Goal: Task Accomplishment & Management: Manage account settings

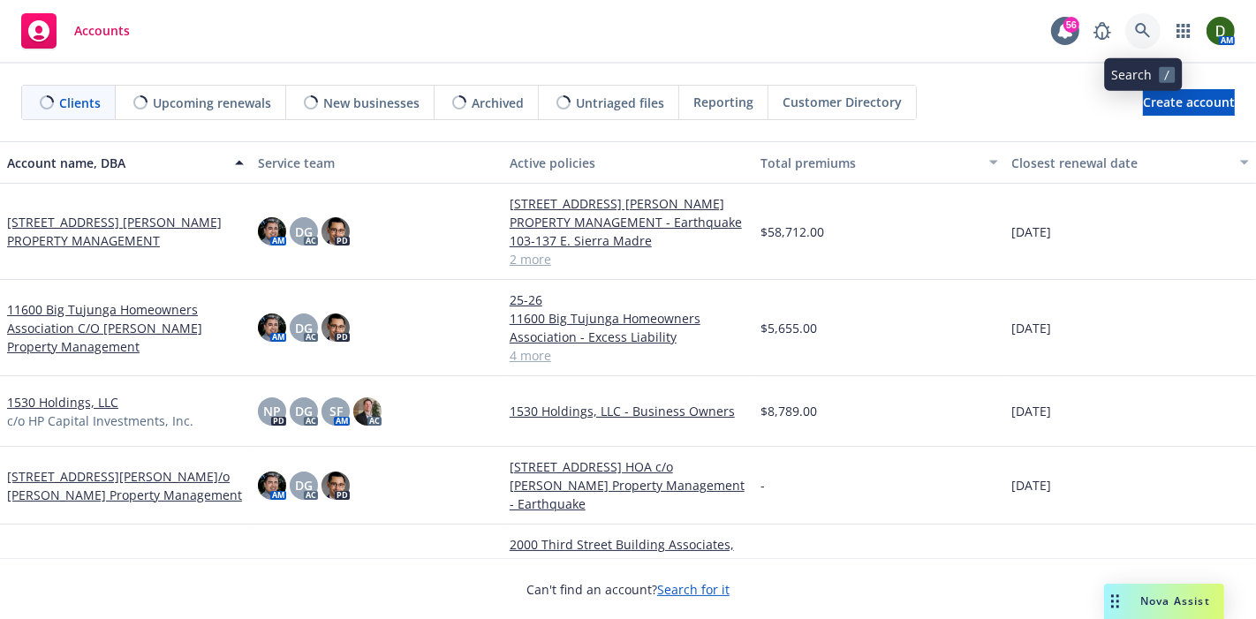
click at [1144, 23] on icon at bounding box center [1143, 31] width 16 height 16
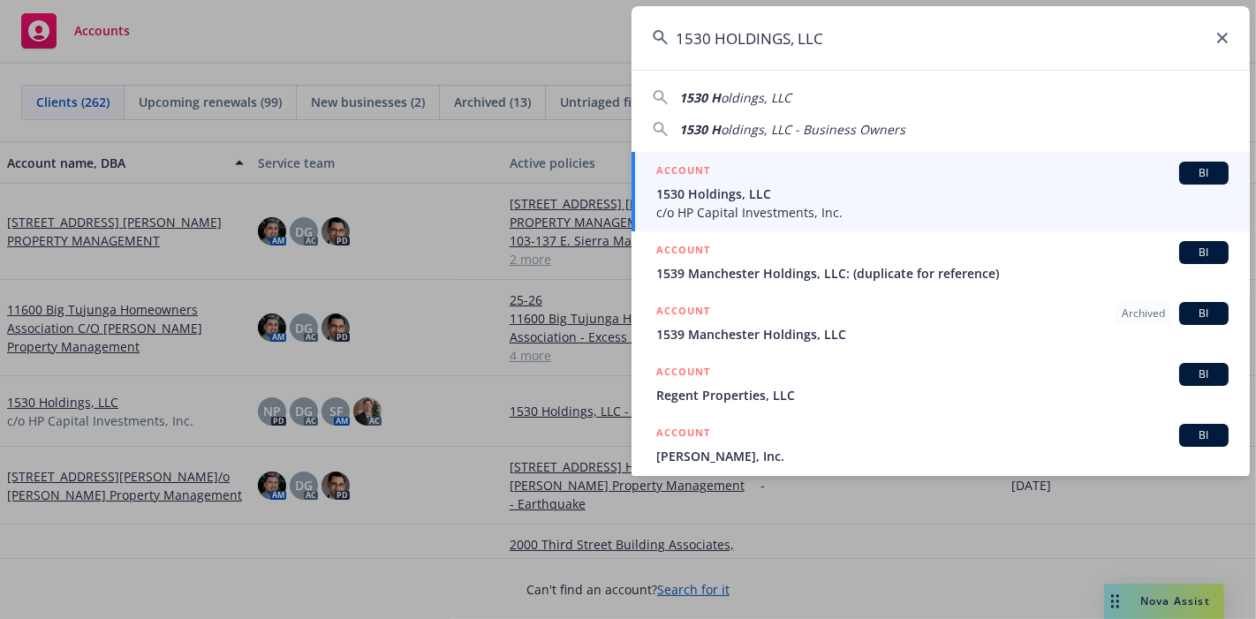
type input "1530 HOLDINGS, LLC"
click at [1001, 155] on link "ACCOUNT BI 1530 Holdings, LLC c/o HP Capital Investments, Inc." at bounding box center [941, 192] width 619 height 80
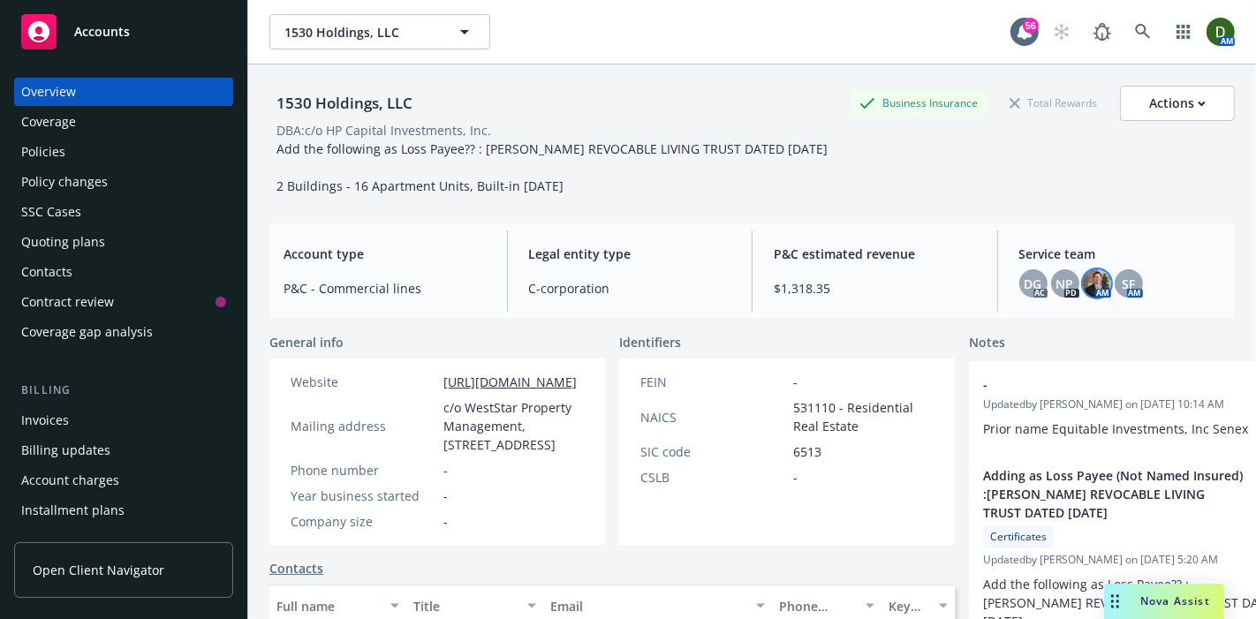
click at [1087, 284] on img at bounding box center [1097, 283] width 28 height 28
click at [1115, 278] on div "SF" at bounding box center [1129, 283] width 28 height 28
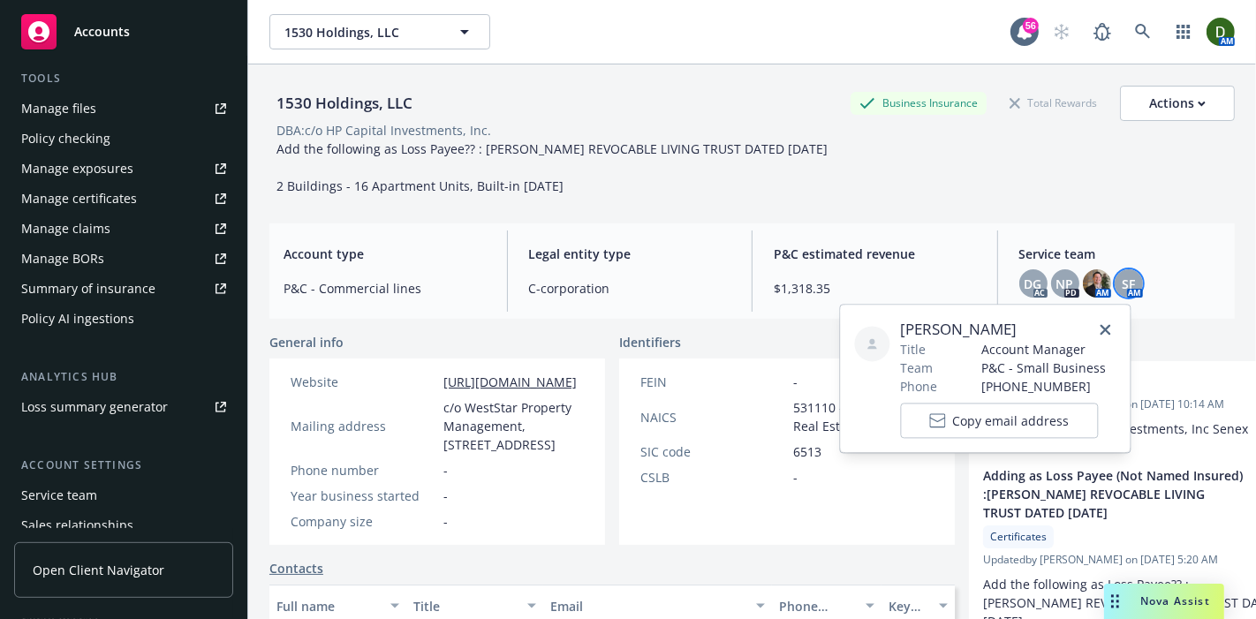
scroll to position [590, 0]
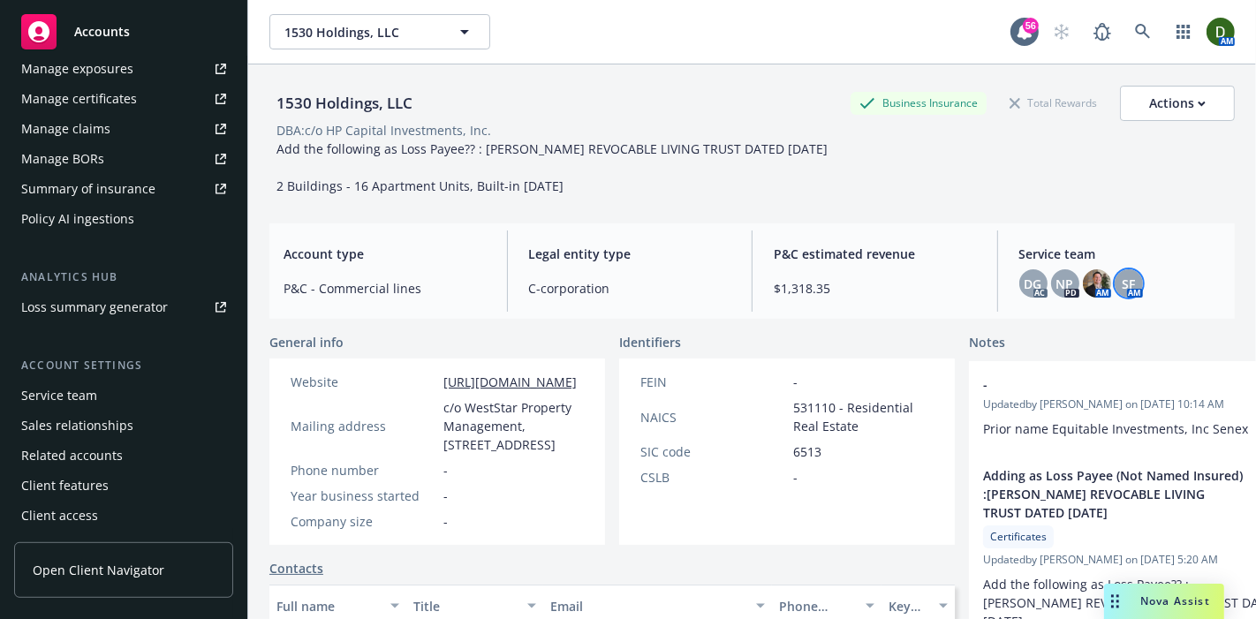
click at [139, 421] on div "Sales relationships" at bounding box center [123, 426] width 205 height 28
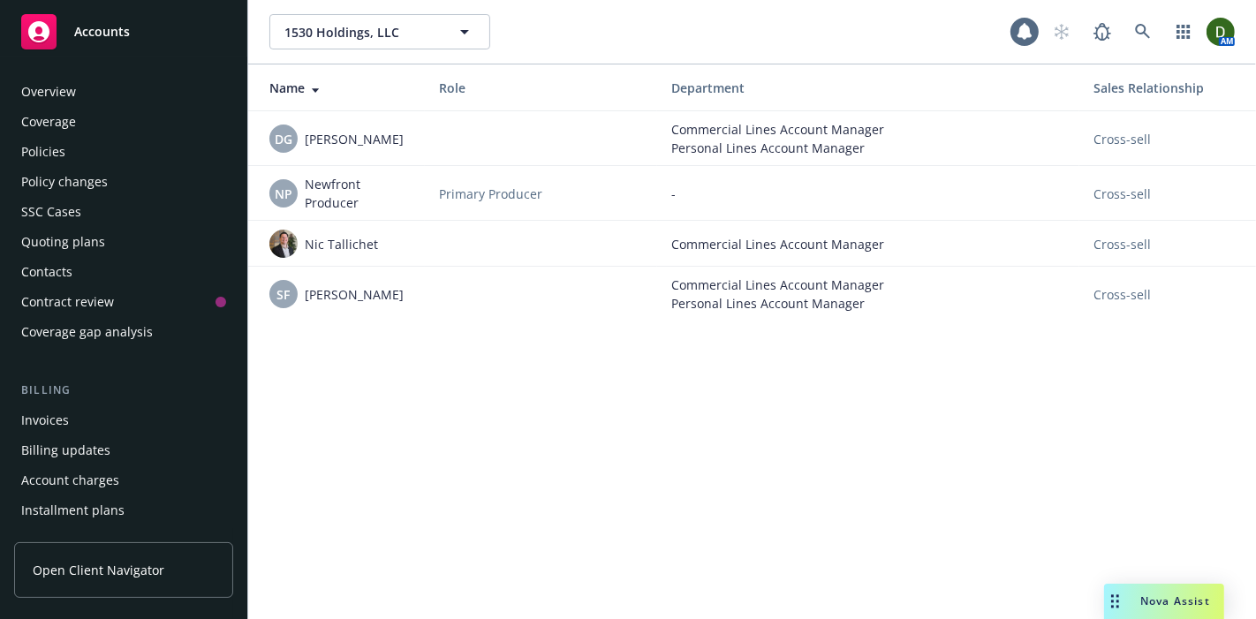
scroll to position [590, 0]
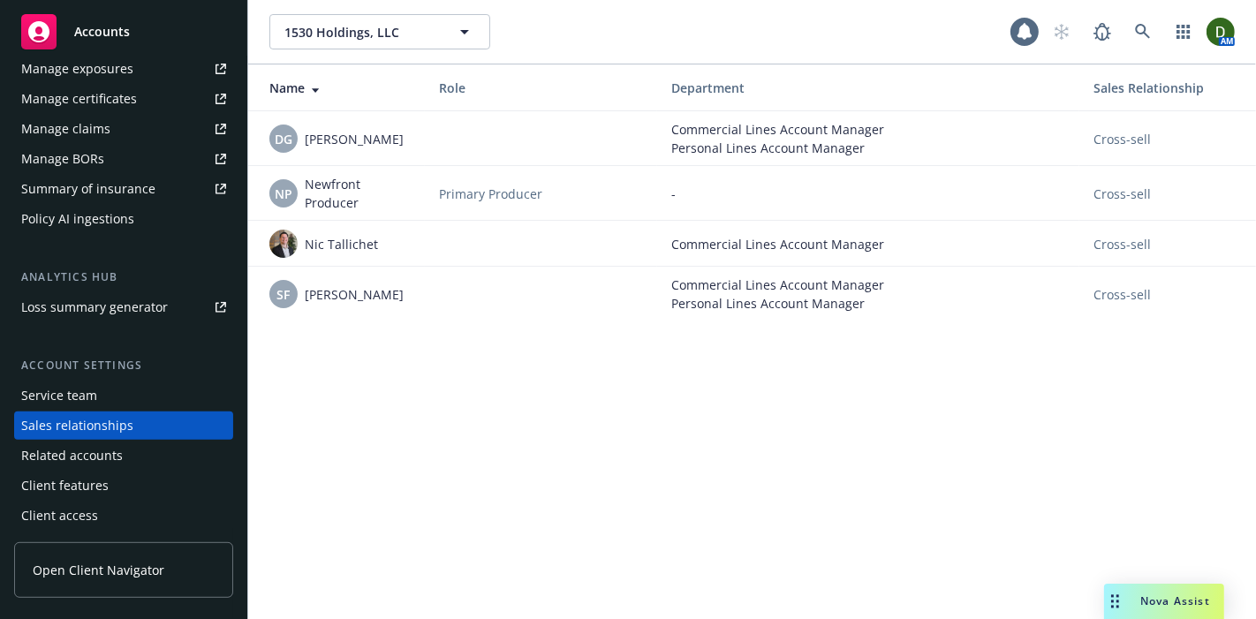
click at [141, 387] on div "Service team" at bounding box center [123, 396] width 205 height 28
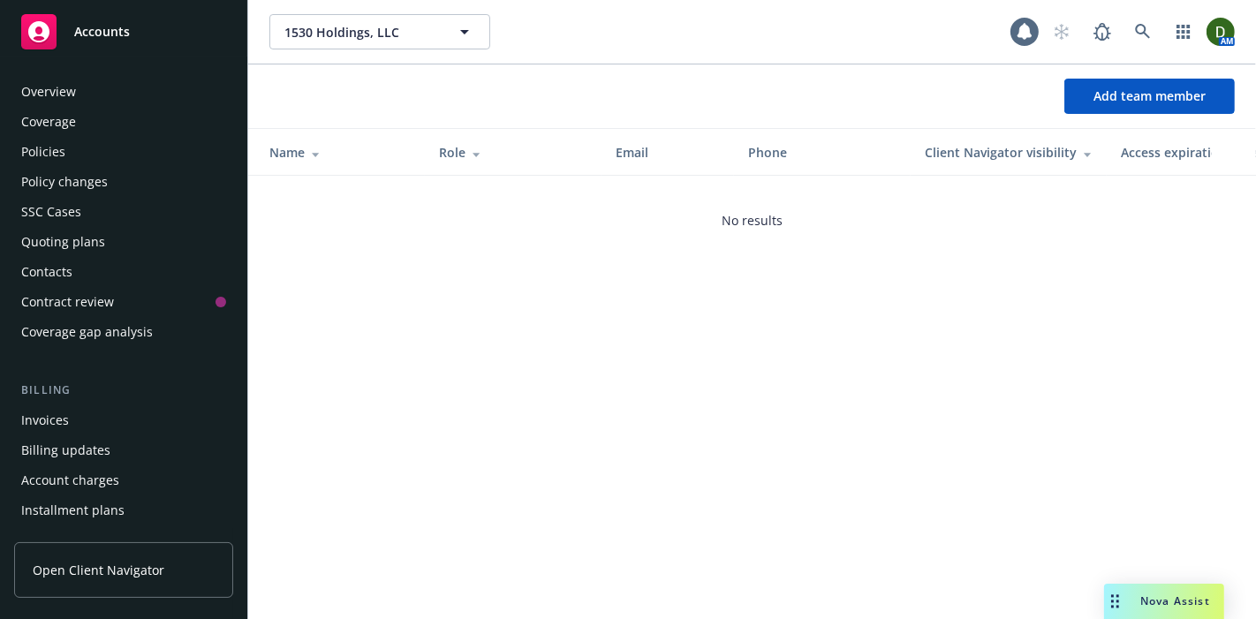
scroll to position [590, 0]
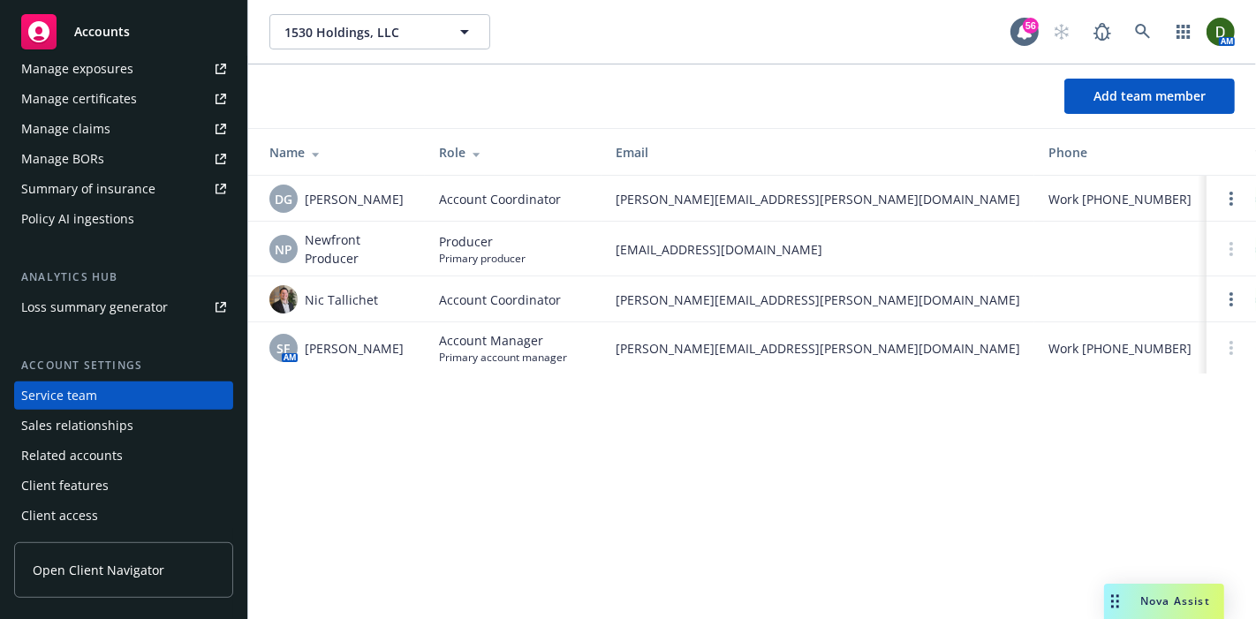
click at [1231, 186] on td at bounding box center [1231, 199] width 49 height 46
click at [1219, 193] on td at bounding box center [1231, 199] width 49 height 46
click at [1224, 193] on link "Open options" at bounding box center [1231, 198] width 21 height 21
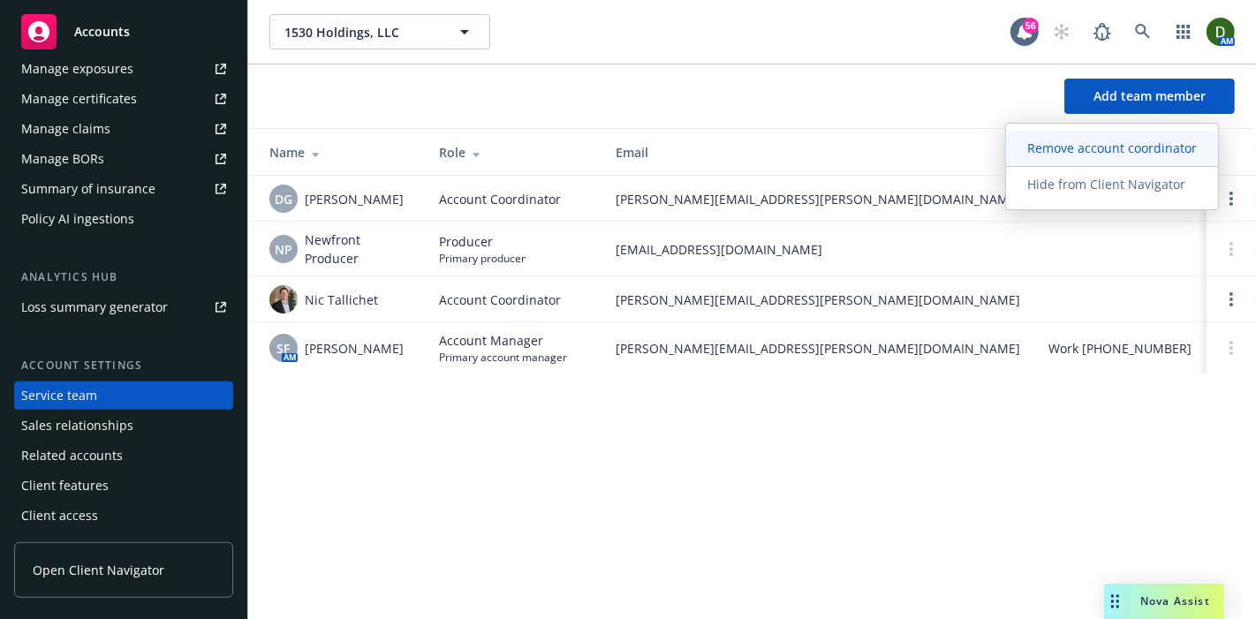
drag, startPoint x: 1197, startPoint y: 140, endPoint x: 1187, endPoint y: 138, distance: 10.7
click at [1191, 138] on link "Remove account coordinator" at bounding box center [1112, 148] width 212 height 35
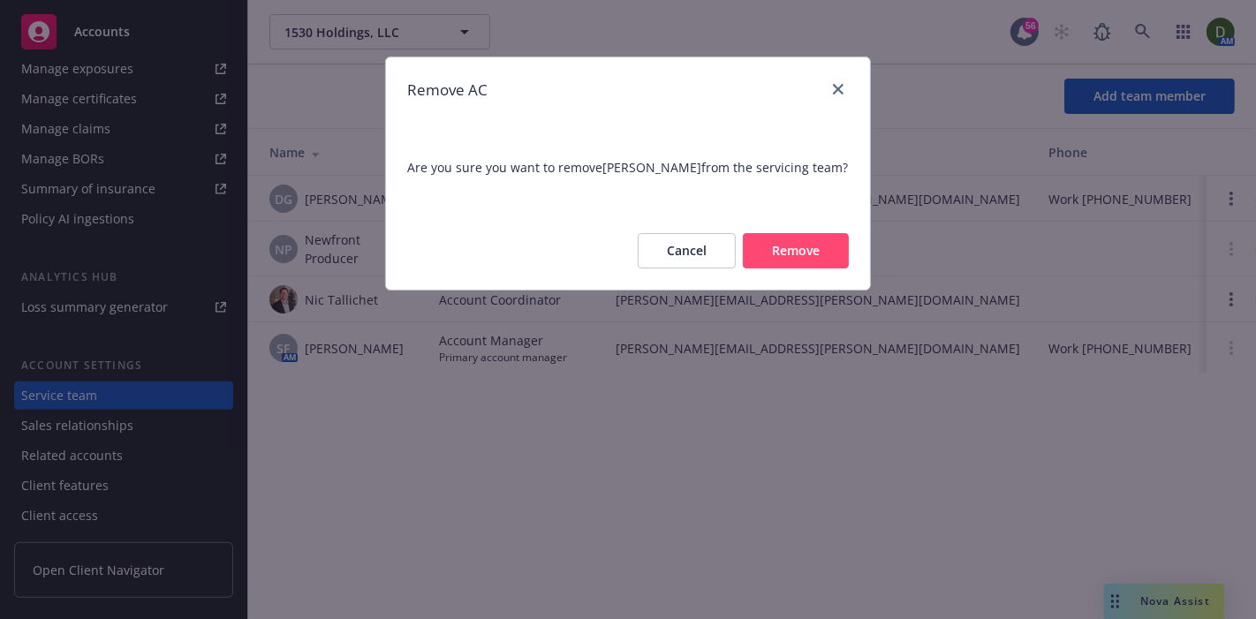
click at [835, 237] on button "Remove" at bounding box center [796, 250] width 106 height 35
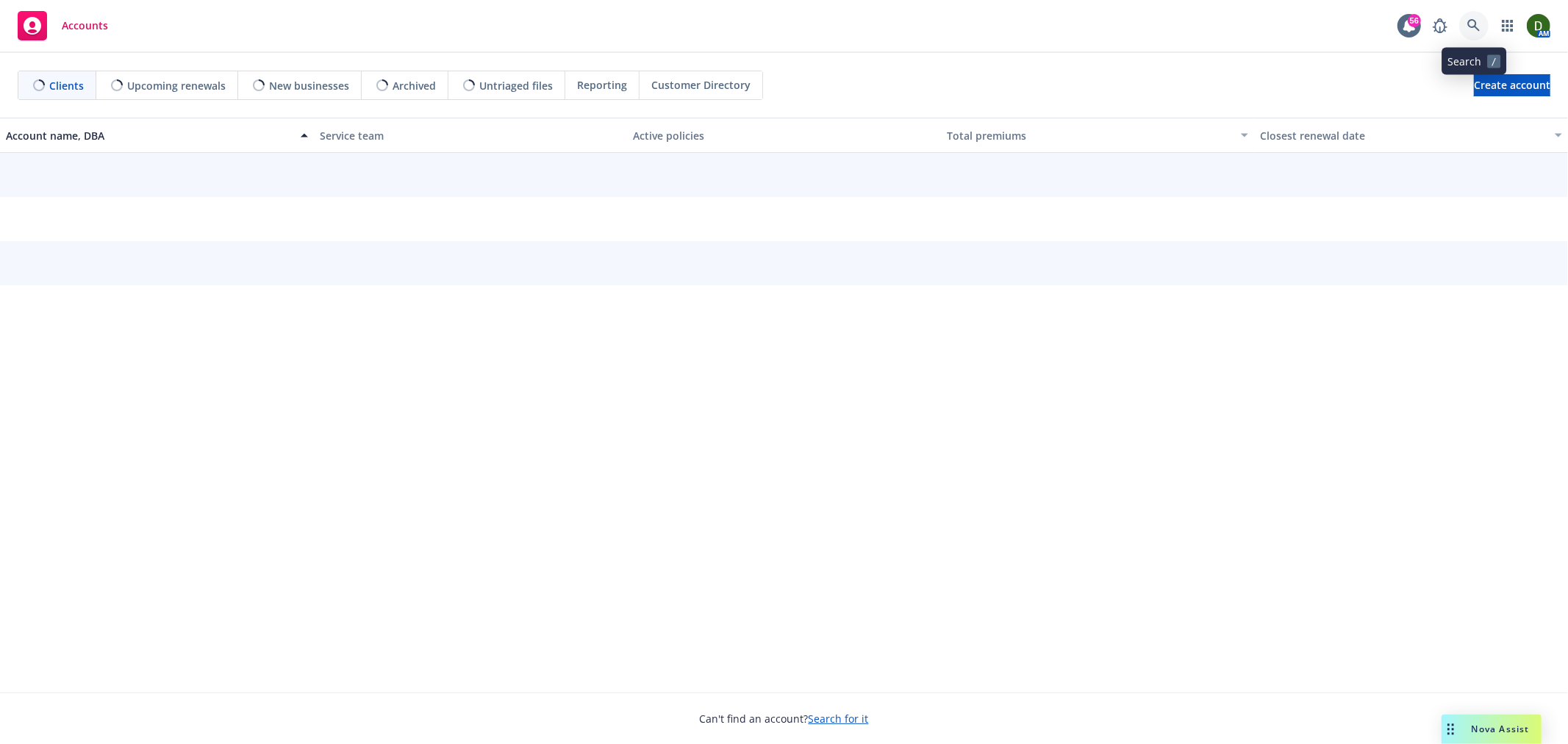
click at [1481, 29] on link at bounding box center [1473, 25] width 29 height 29
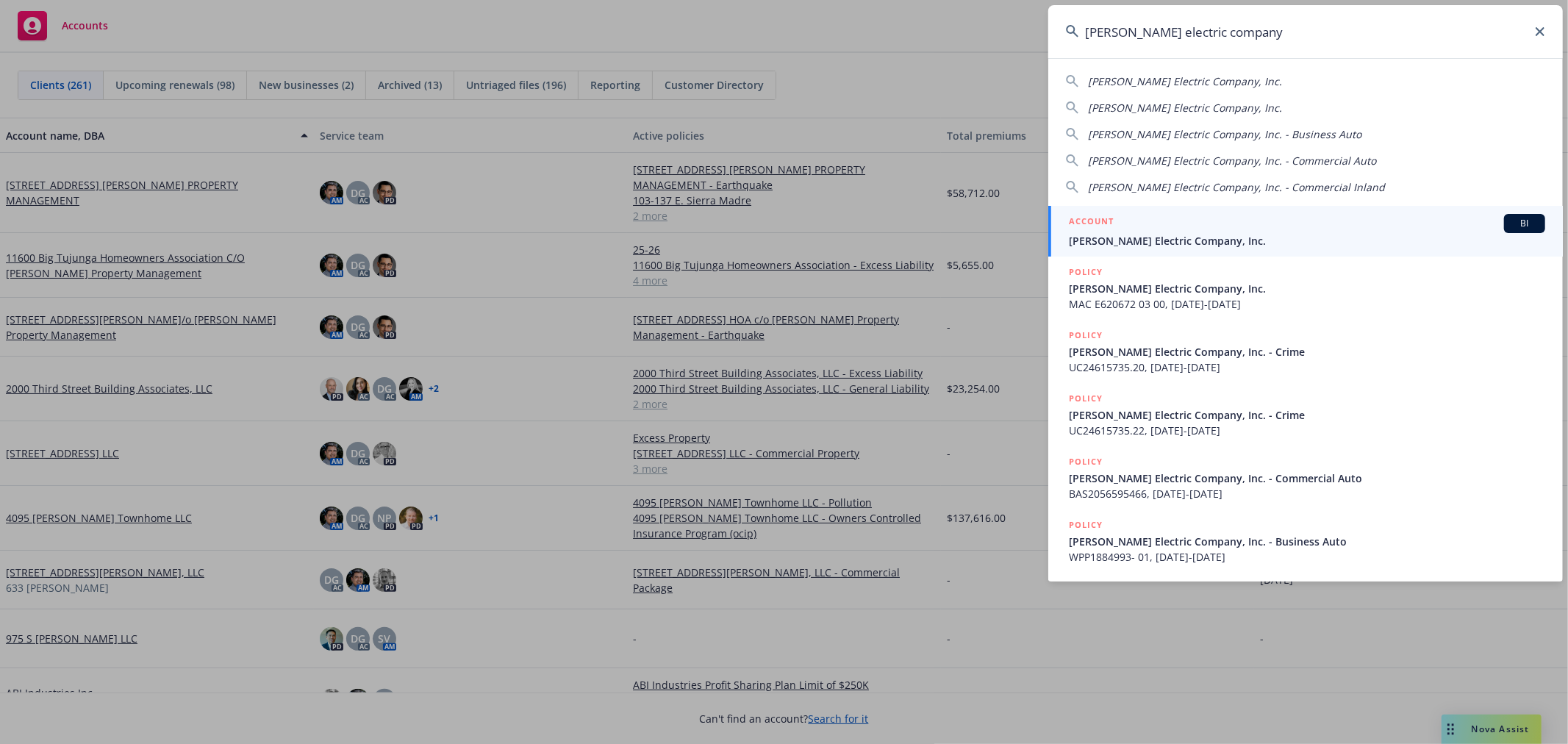
type input "vincent electric company"
click at [1174, 211] on link "ACCOUNT BI Vincent Electric Company, Inc." at bounding box center [1305, 231] width 515 height 51
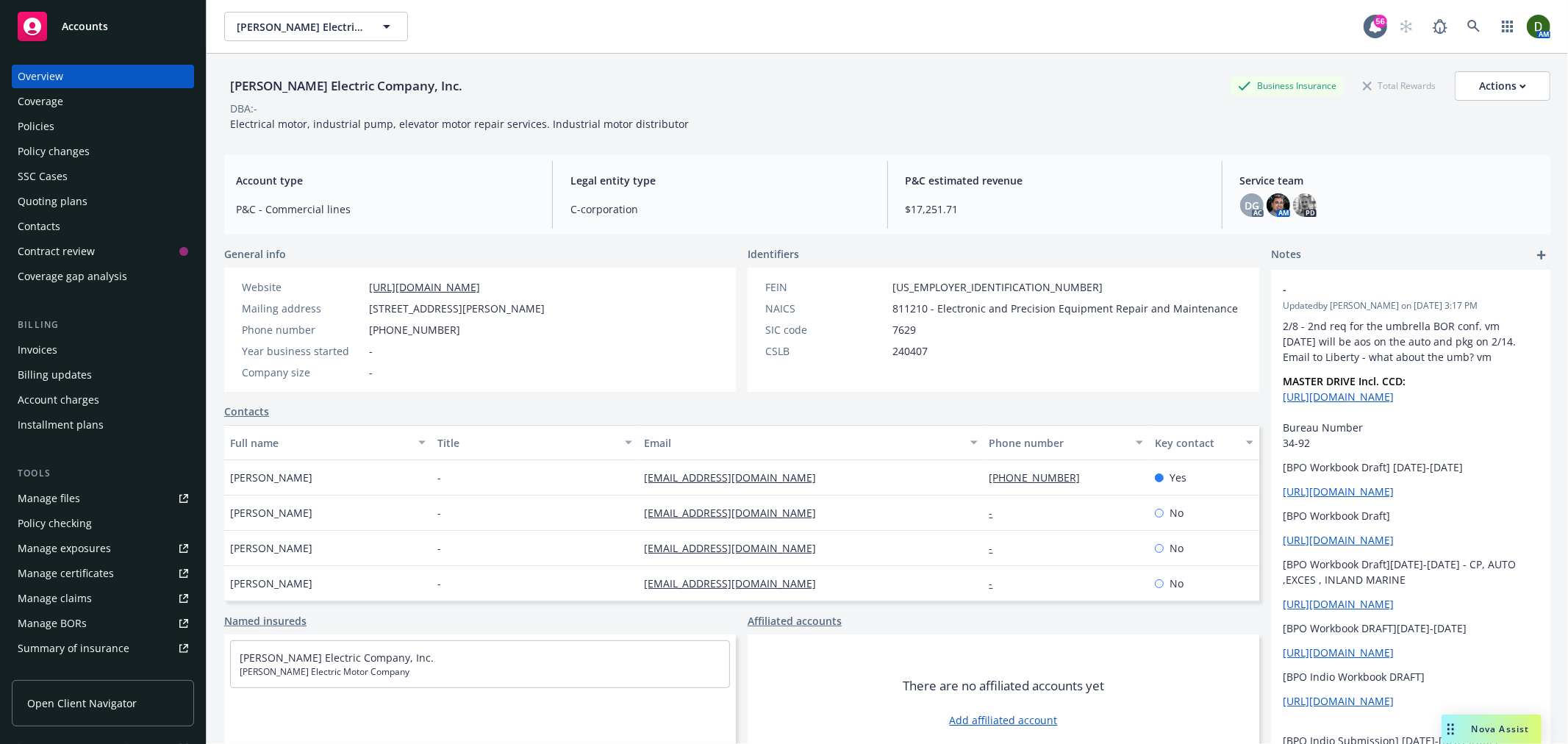
click at [126, 155] on div "Policy changes" at bounding box center [102, 151] width 171 height 23
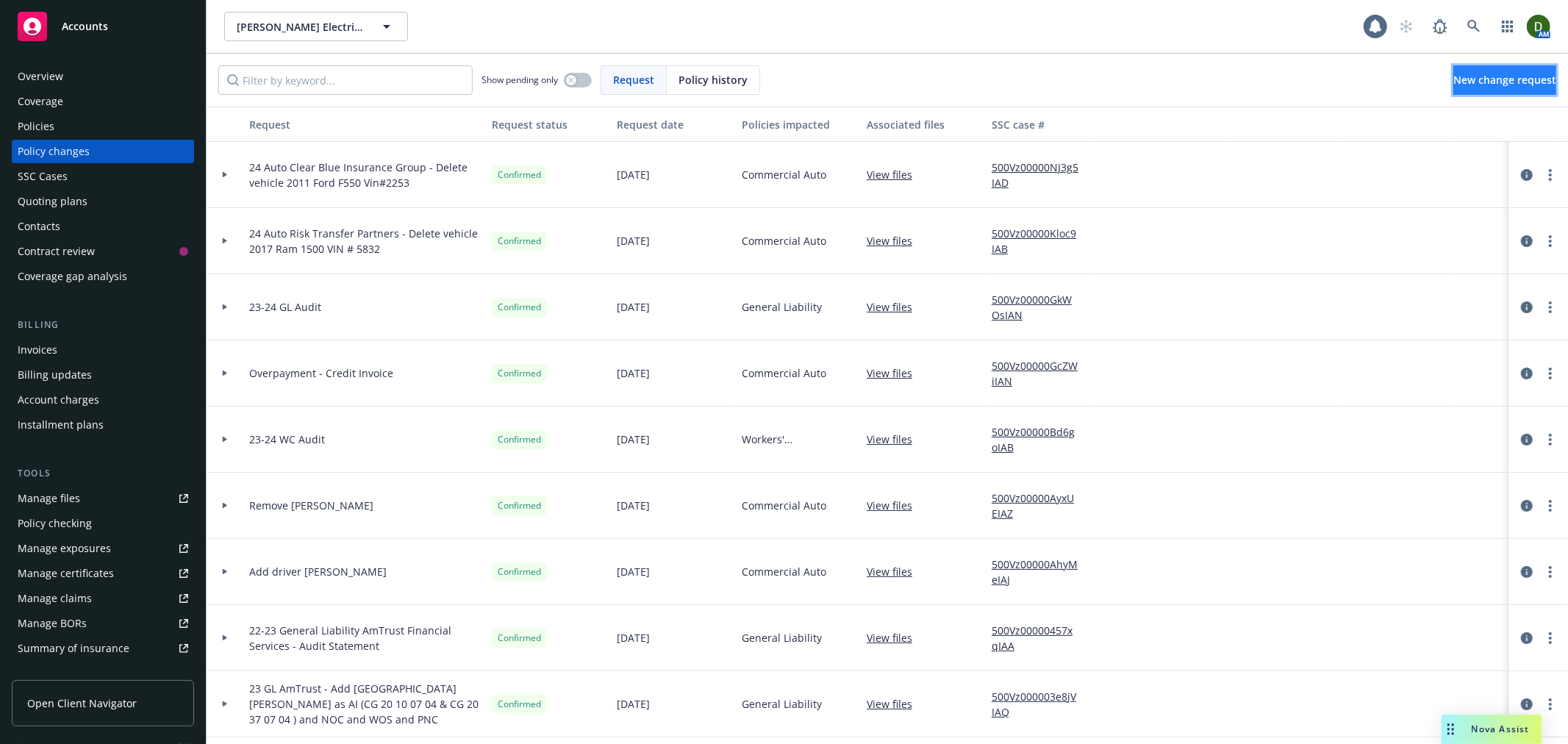
click at [1476, 77] on span "New change request" at bounding box center [1505, 79] width 103 height 14
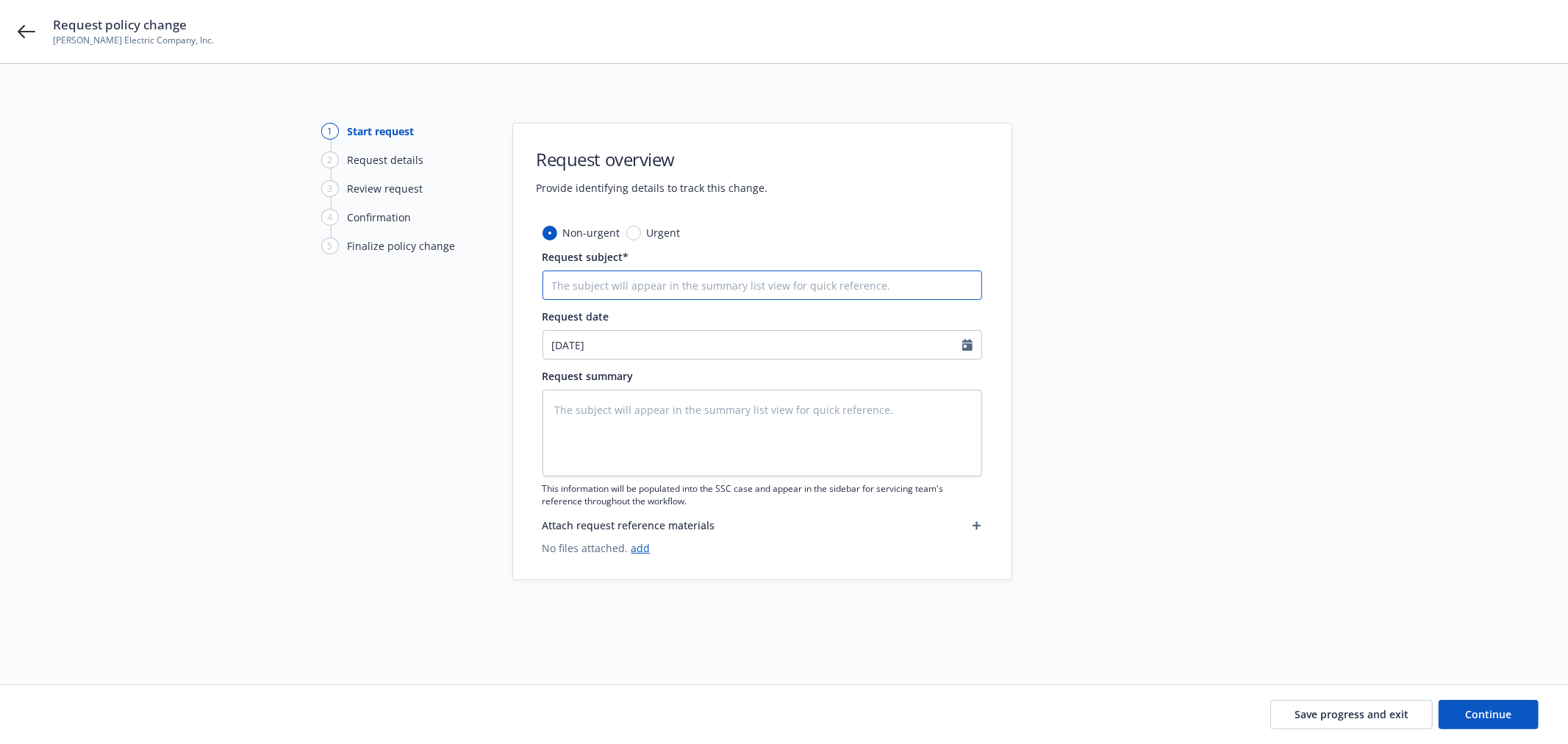
click at [669, 288] on input "Request subject*" at bounding box center [762, 285] width 439 height 29
type textarea "x"
type input "2"
type textarea "x"
type input "24"
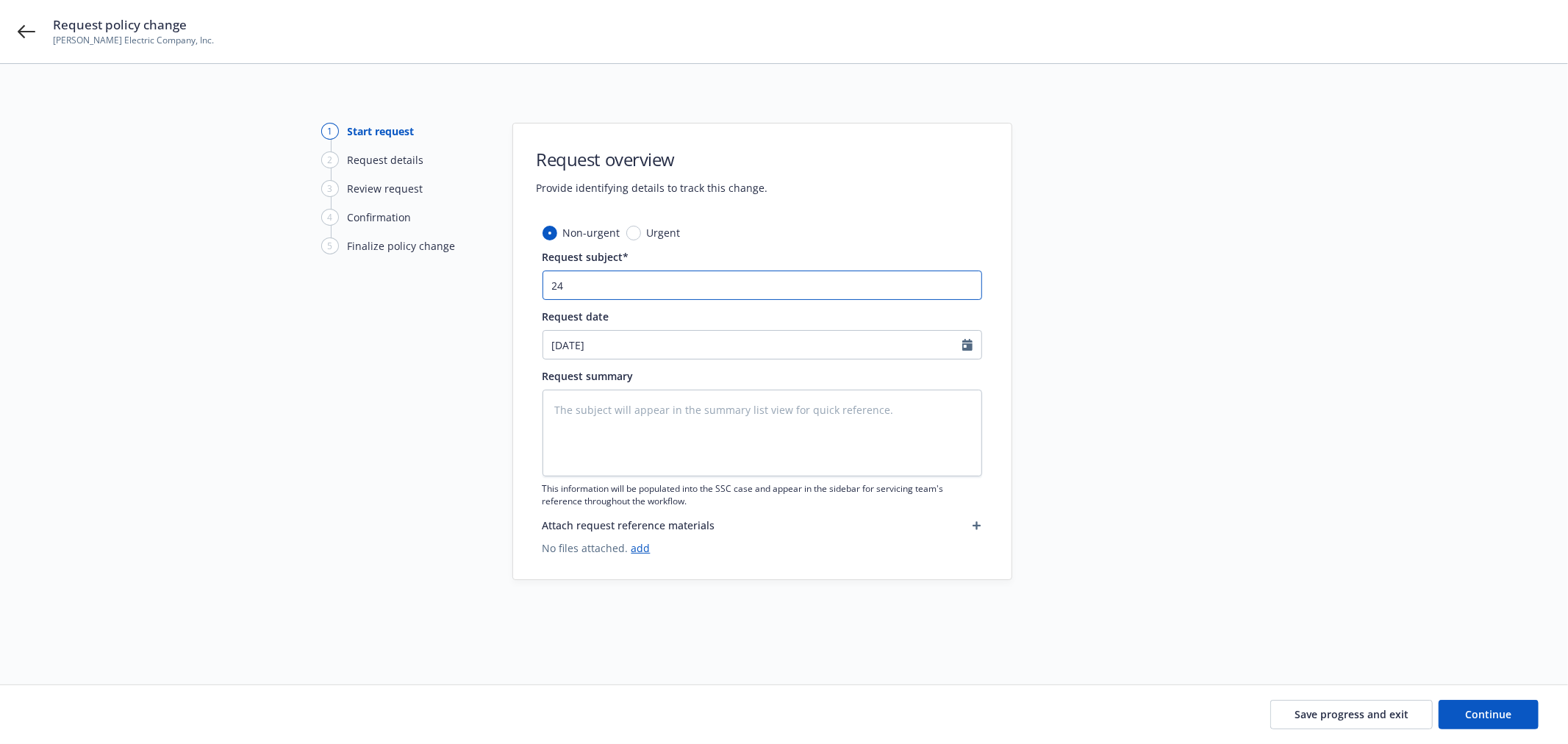
type textarea "x"
type input "24"
click at [22, 27] on icon at bounding box center [26, 32] width 17 height 13
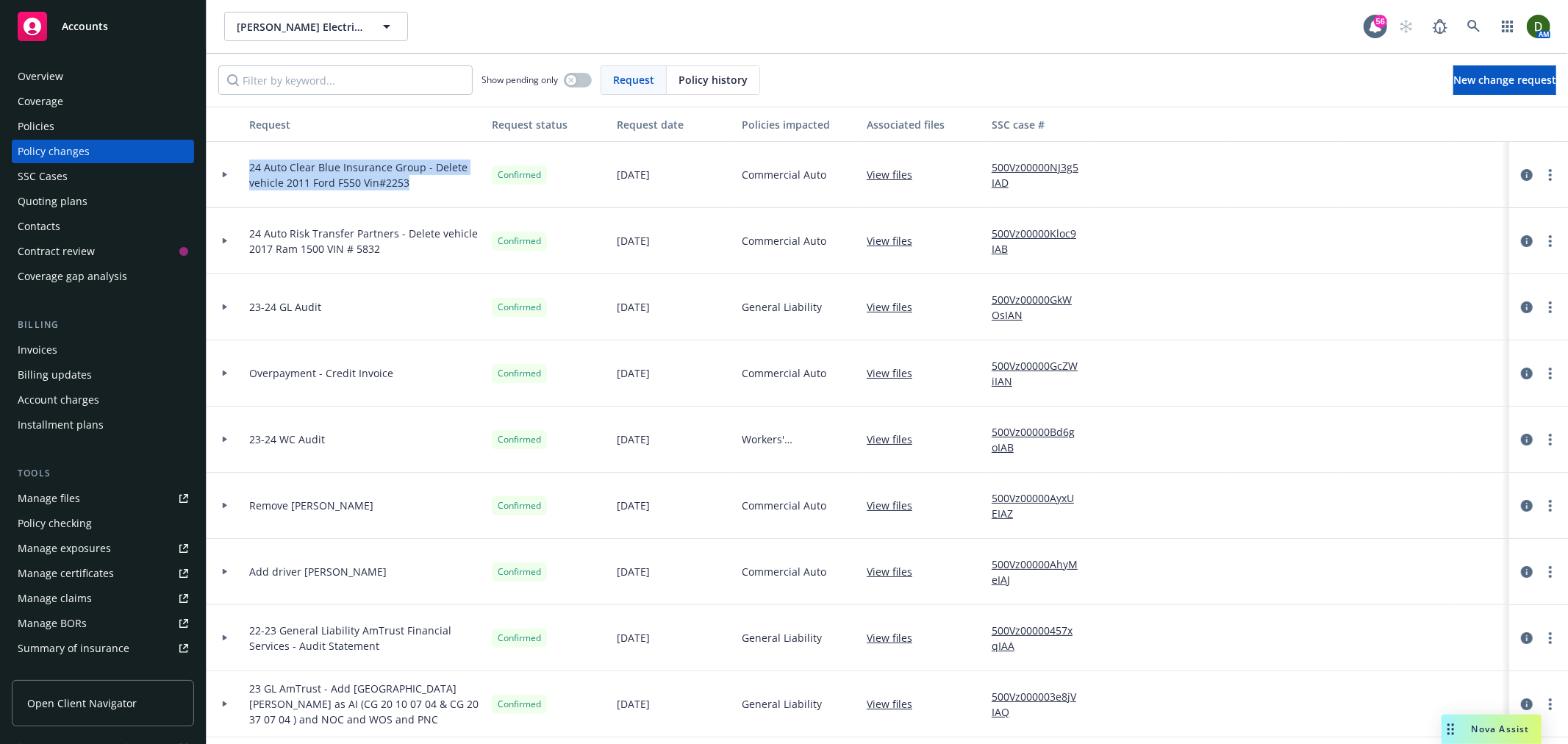
drag, startPoint x: 416, startPoint y: 187, endPoint x: 246, endPoint y: 169, distance: 171.0
click at [246, 169] on div "24 Auto Clear Blue Insurance Group - Delete vehicle 2011 Ford F550 Vin#2253" at bounding box center [364, 176] width 243 height 67
copy span "24 Auto Clear Blue Insurance Group - Delete vehicle 2011 Ford F550 Vin#2253"
click at [1453, 74] on span "New change request" at bounding box center [1505, 79] width 103 height 14
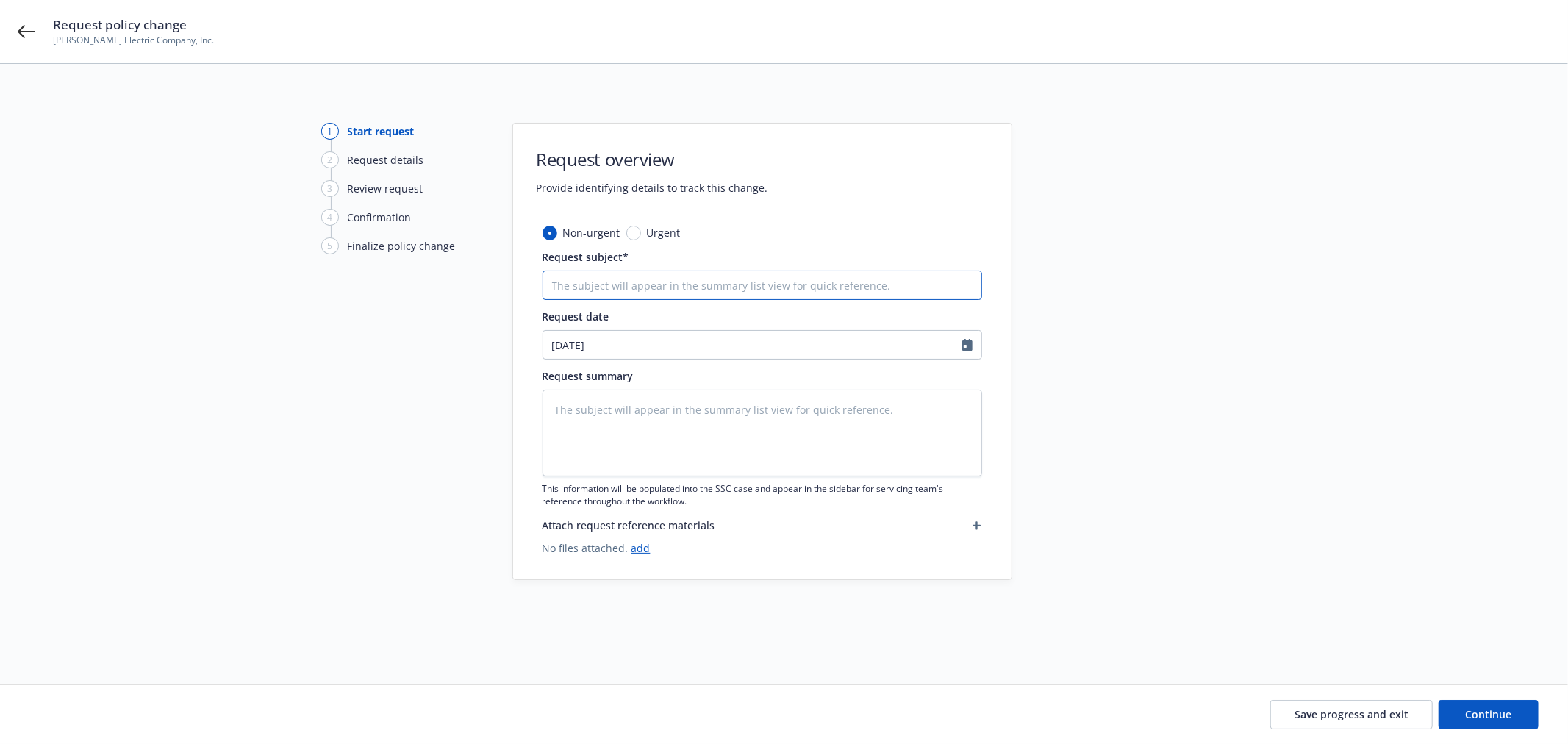
click at [611, 292] on input "Request subject*" at bounding box center [762, 285] width 439 height 29
paste input "24 Auto Clear Blue Insurance Group - Delete vehicle 2011 Ford F550 Vin#2253"
type textarea "x"
type input "24 Auto Clear Blue Insurance Group - Delete vehicle 2011 Ford F550 Vin#2253"
drag, startPoint x: 952, startPoint y: 281, endPoint x: 734, endPoint y: 292, distance: 218.3
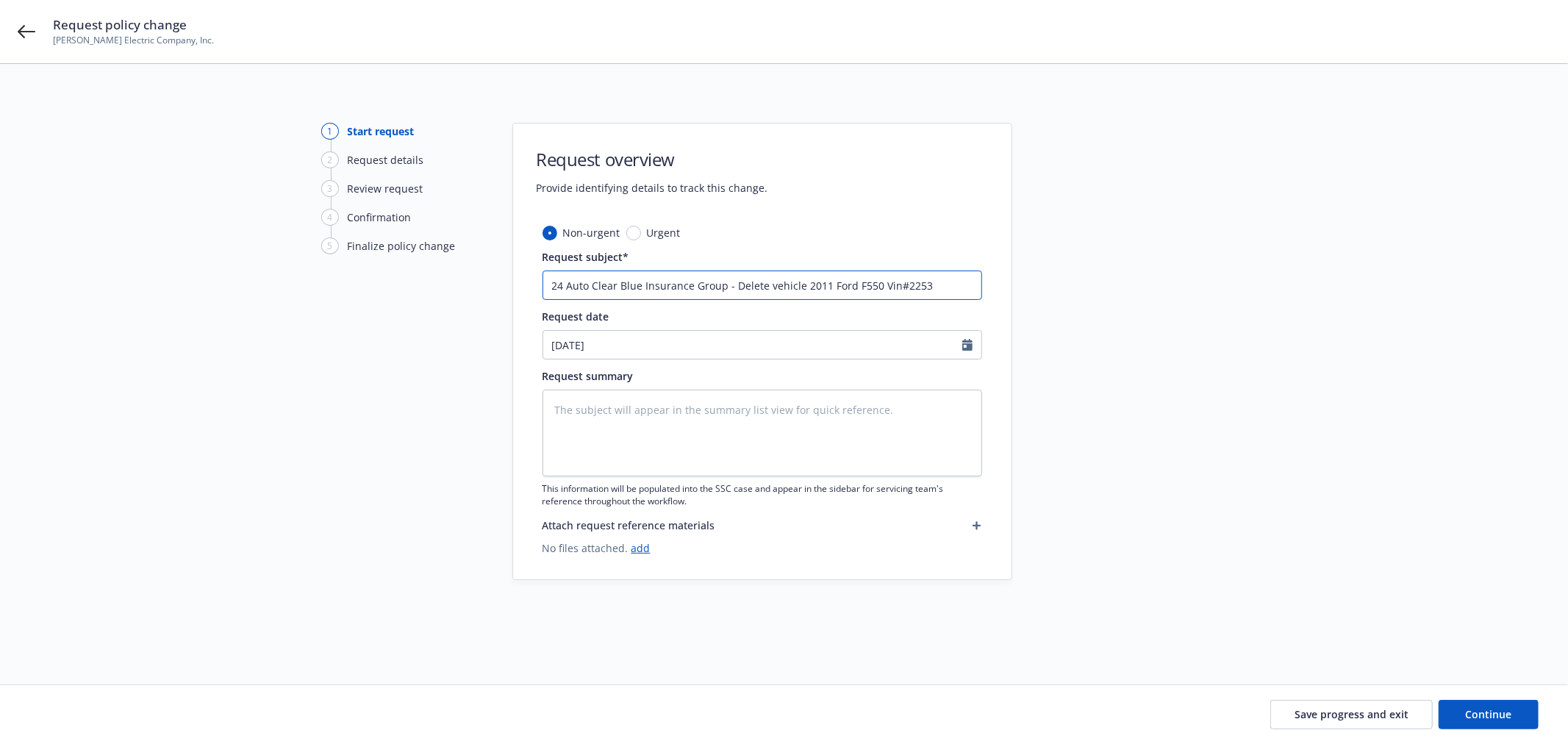
click at [734, 292] on input "24 Auto Clear Blue Insurance Group - Delete vehicle 2011 Ford F550 Vin#2253" at bounding box center [762, 285] width 439 height 29
paste input "2017 2500 HD Silverado Pick-up truck (License 44808G2 AND Vin# 1GC0CUEG5HZ338070"
type textarea "x"
type input "24 Auto Clear Blue Insurance Group - 2017 2500 HD Silverado Pick-up truck (Lice…"
drag, startPoint x: 518, startPoint y: 294, endPoint x: 651, endPoint y: 287, distance: 133.2
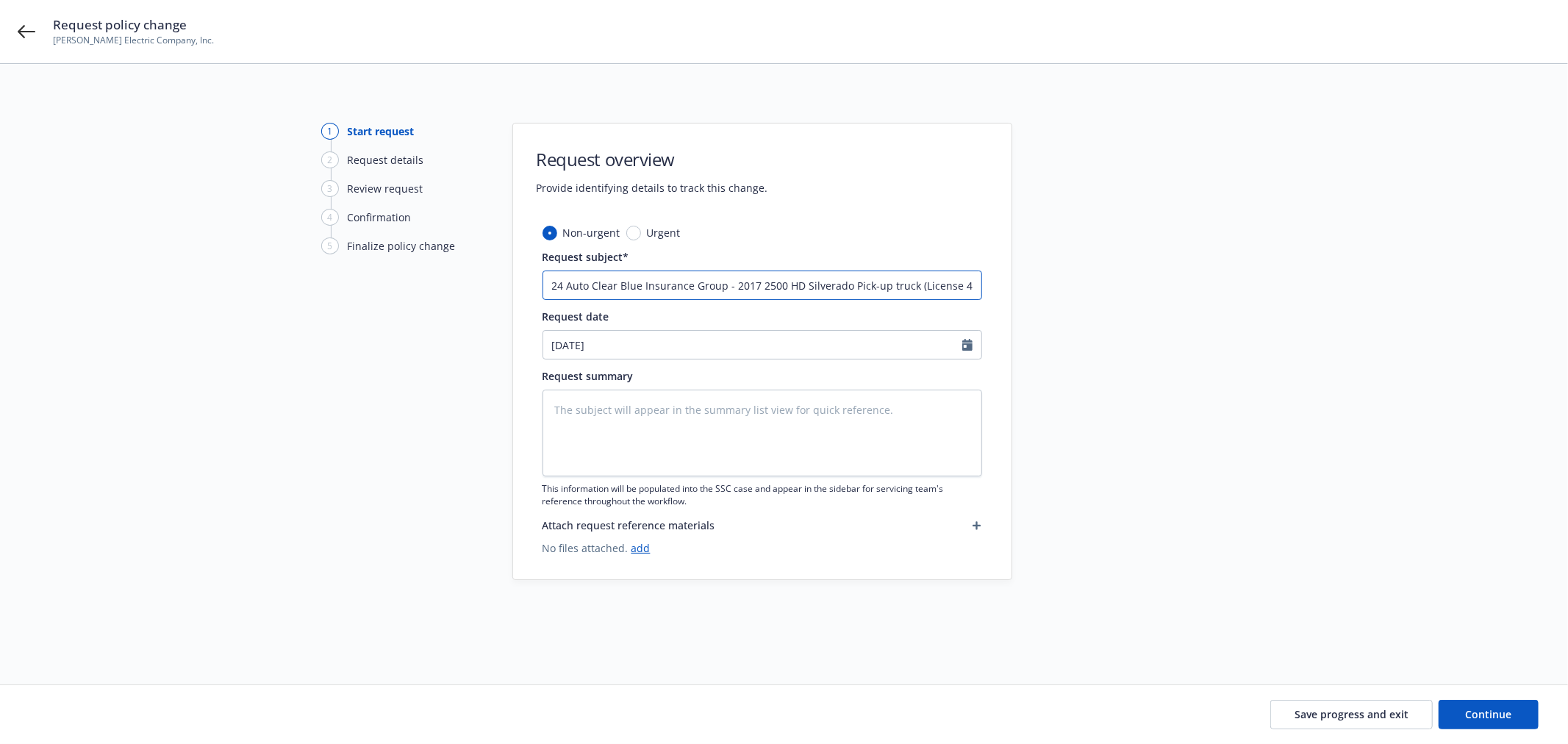
click at [429, 300] on div "1 Start request 2 Request details 3 Review request 4 Confirmation 5 Finalize po…" at bounding box center [784, 357] width 1532 height 468
click at [739, 283] on input "24 Auto Clear Blue Insurance Group - 2017 2500 HD Silverado Pick-up truck (Lice…" at bounding box center [762, 285] width 439 height 29
click at [736, 283] on input "24 Auto Clear Blue Insurance Group - 2017 2500 HD Silverado Pick-up truck (Lice…" at bounding box center [762, 285] width 439 height 29
click at [728, 284] on input "24 Auto Clear Blue Insurance Group - 2017 2500 HD Silverado Pick-up truck (Lice…" at bounding box center [762, 285] width 439 height 29
type textarea "x"
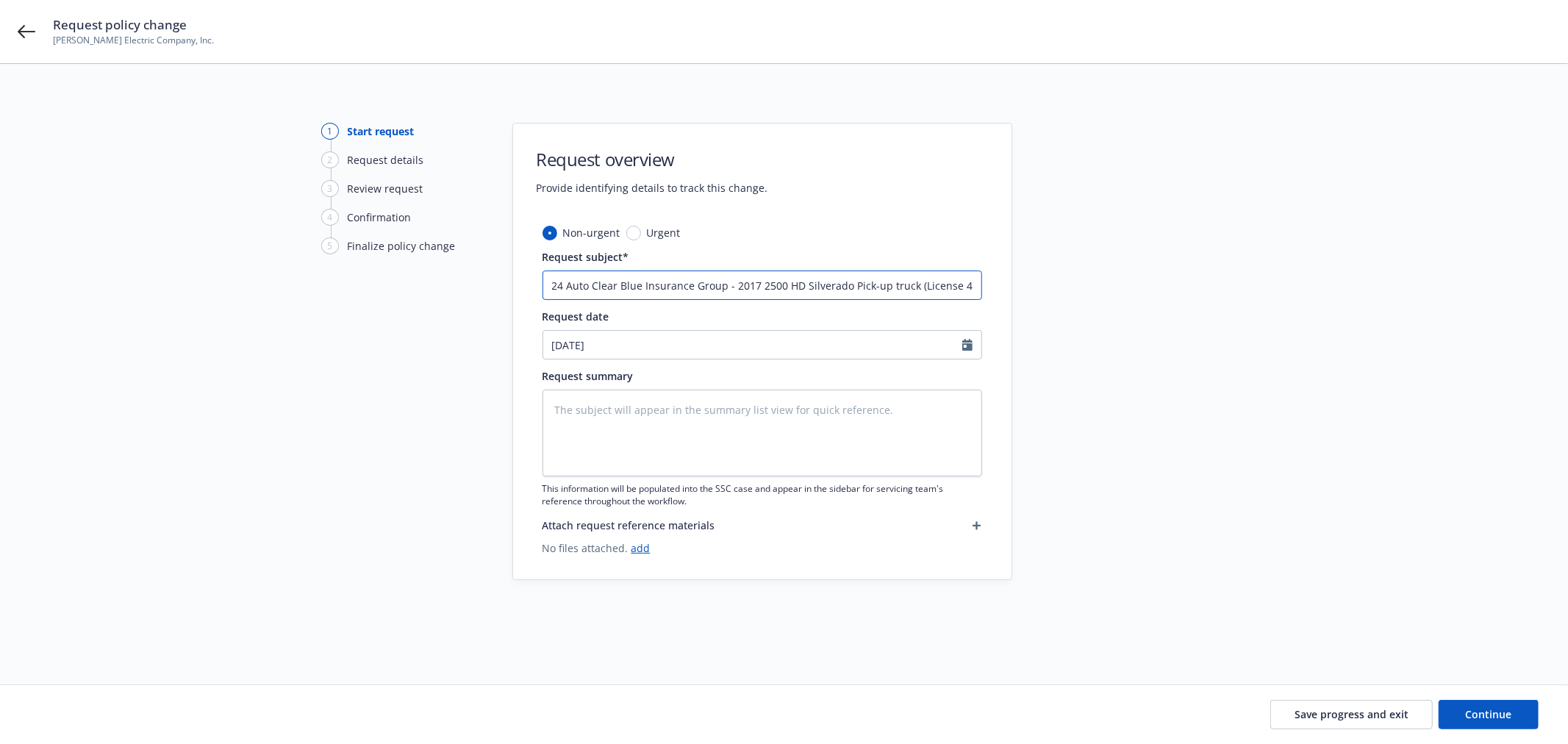
type input "24 Auto Clear Blue Insurance Group - D2017 2500 HD Silverado Pick-up truck (Lic…"
type textarea "x"
type input "24 Auto Clear Blue Insurance Group - De2017 2500 HD Silverado Pick-up truck (Li…"
type textarea "x"
type input "24 Auto Clear Blue Insurance Group - Del2017 2500 HD Silverado Pick-up truck (L…"
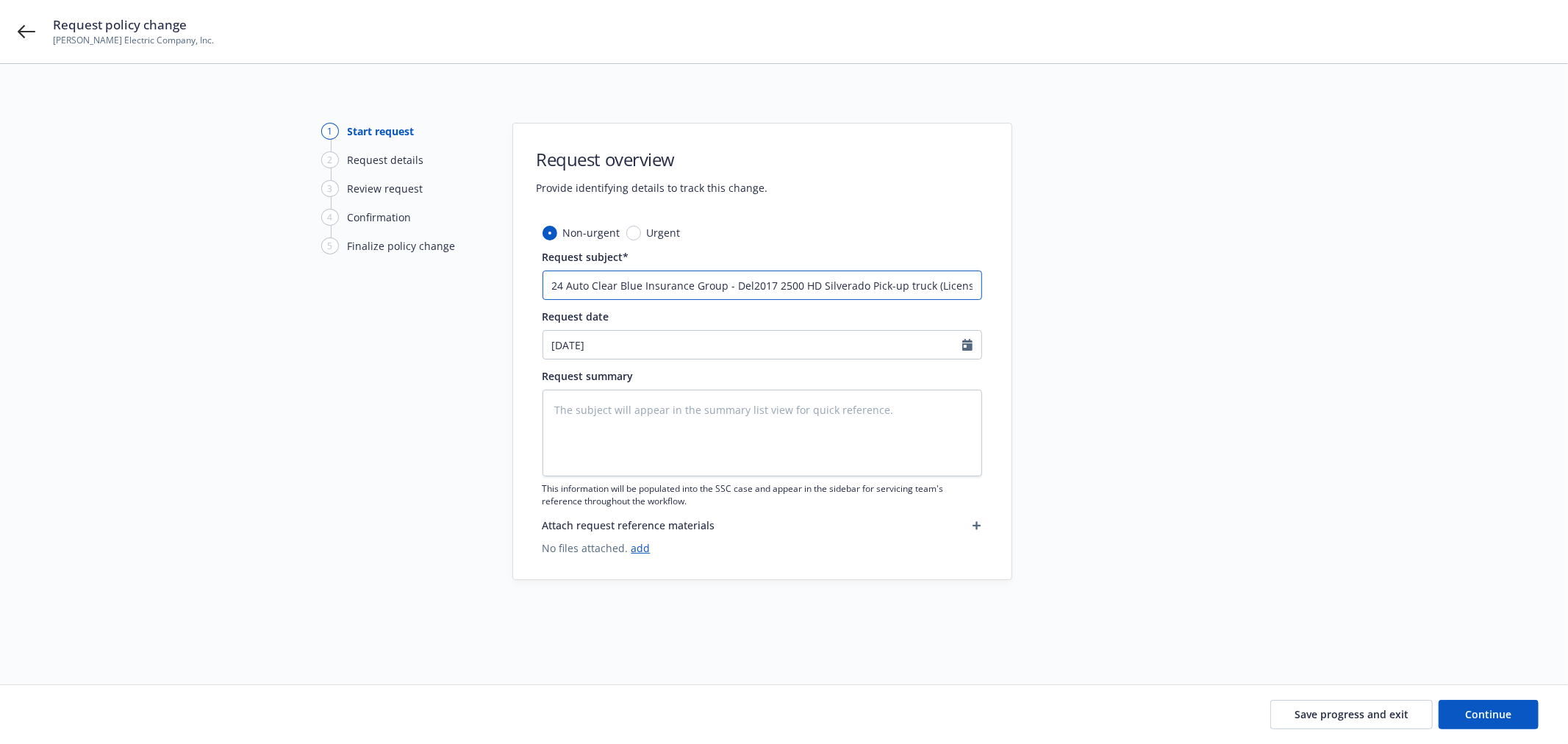
type textarea "x"
type input "24 Auto Clear Blue Insurance Group - Dele2017 2500 HD Silverado Pick-up truck (…"
type textarea "x"
type input "24 Auto Clear Blue Insurance Group - Delet2017 2500 HD Silverado Pick-up truck …"
type textarea "x"
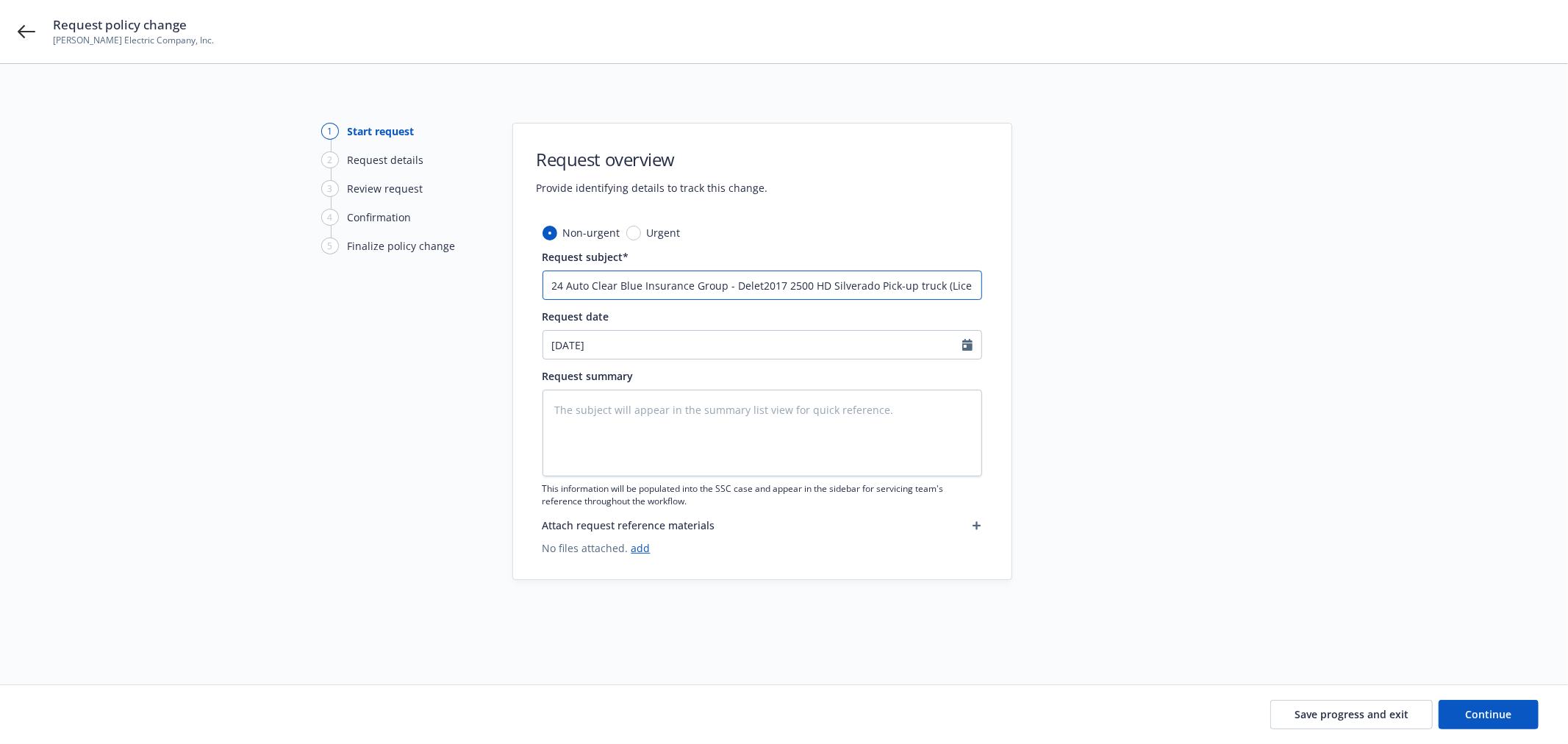
type input "24 Auto Clear Blue Insurance Group - Delete2017 2500 HD Silverado Pick-up truck…"
type textarea "x"
type input "24 Auto Clear Blue Insurance Group - Delete 2017 2500 HD Silverado Pick-up truc…"
type textarea "x"
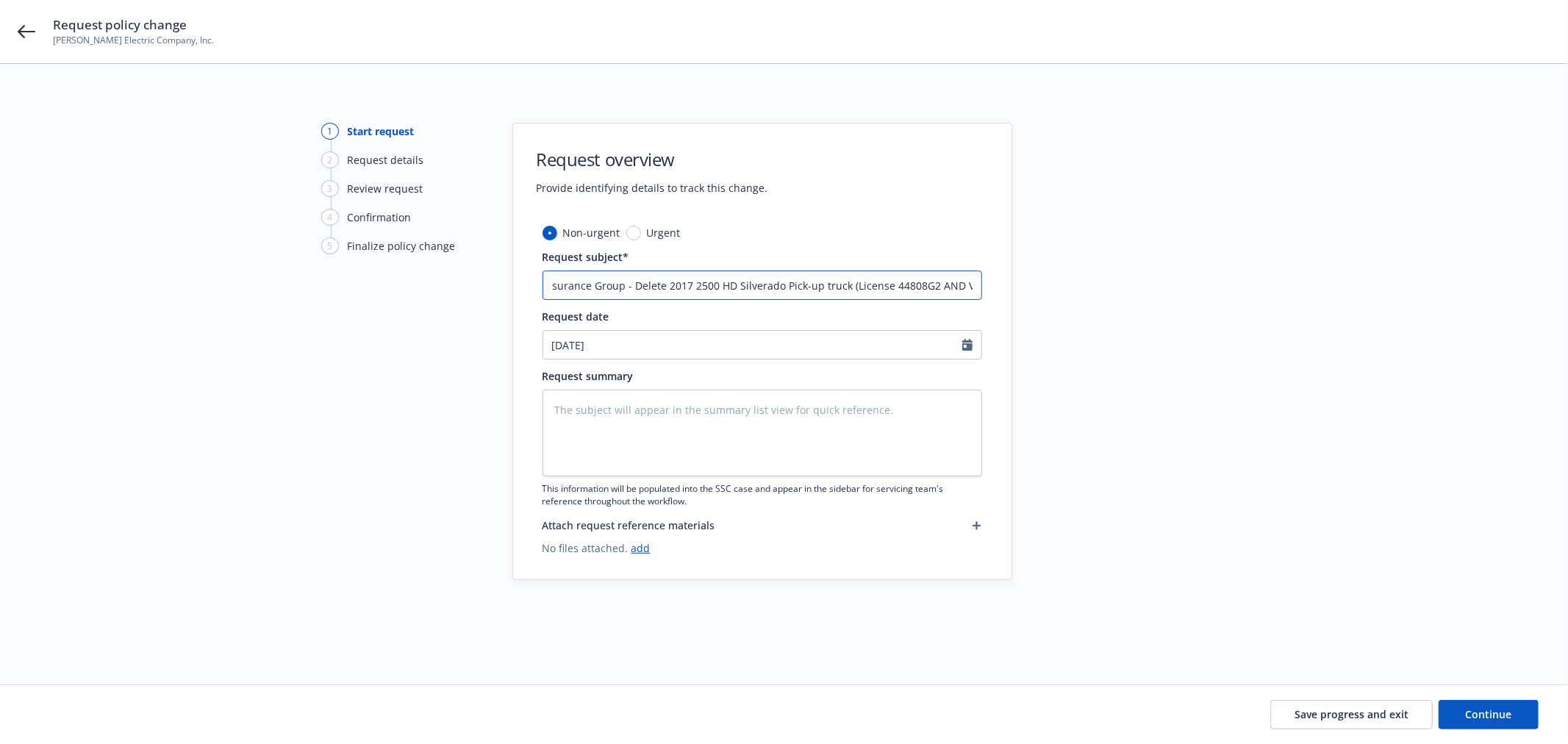
type input "24 Auto Clear Blue Insurance Group - Delete 2017 2500 HD Silverado Vin# 1GC0CUE…"
type textarea "x"
type input "24 Auto Clear Blue Insurance Group - Delete 2017 2500 HD Silverado Vin# 38070"
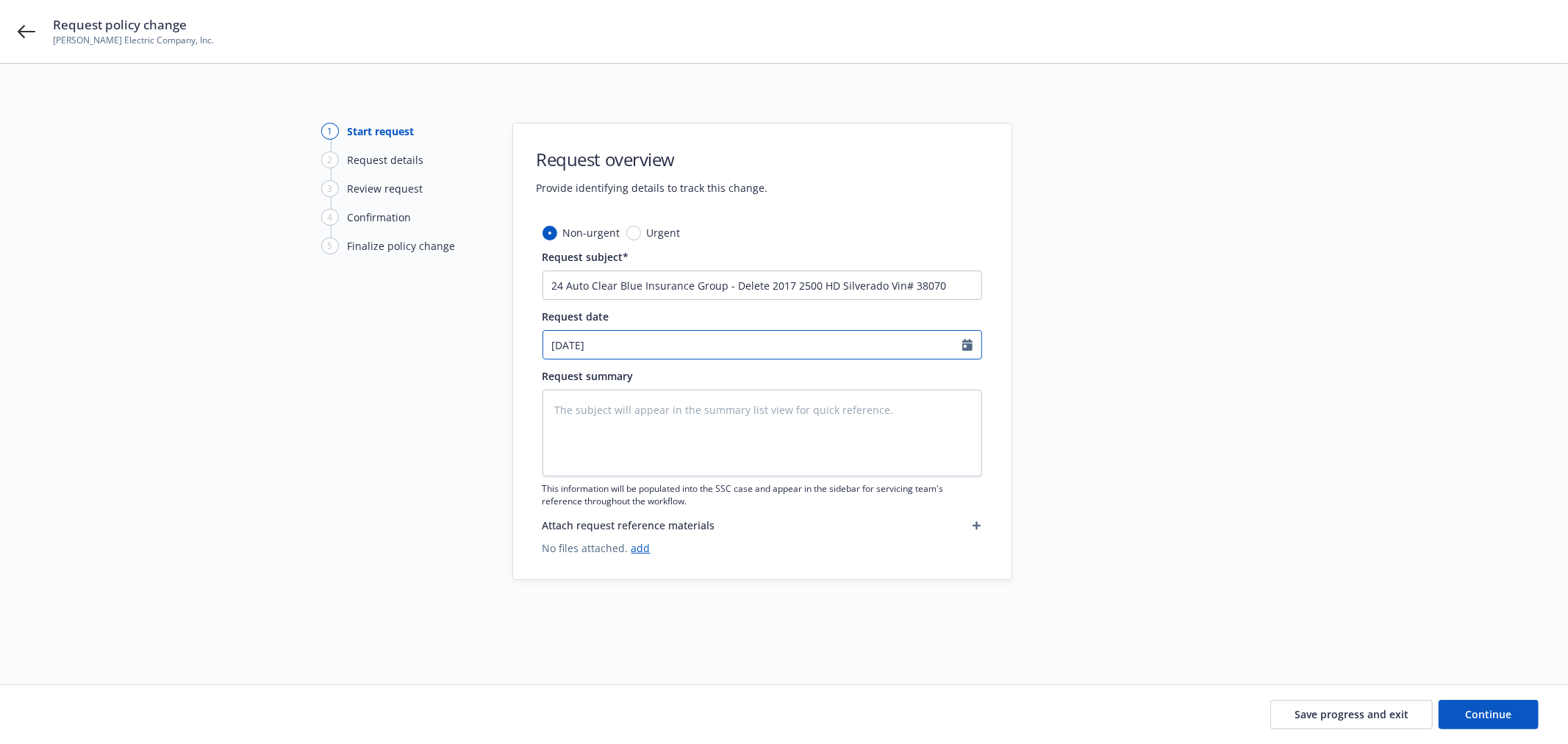
click at [670, 343] on input "09/23/2025" at bounding box center [753, 345] width 419 height 28
select select "9"
click at [680, 474] on span "19" at bounding box center [680, 474] width 20 height 18
type textarea "x"
type input "09/19/2025"
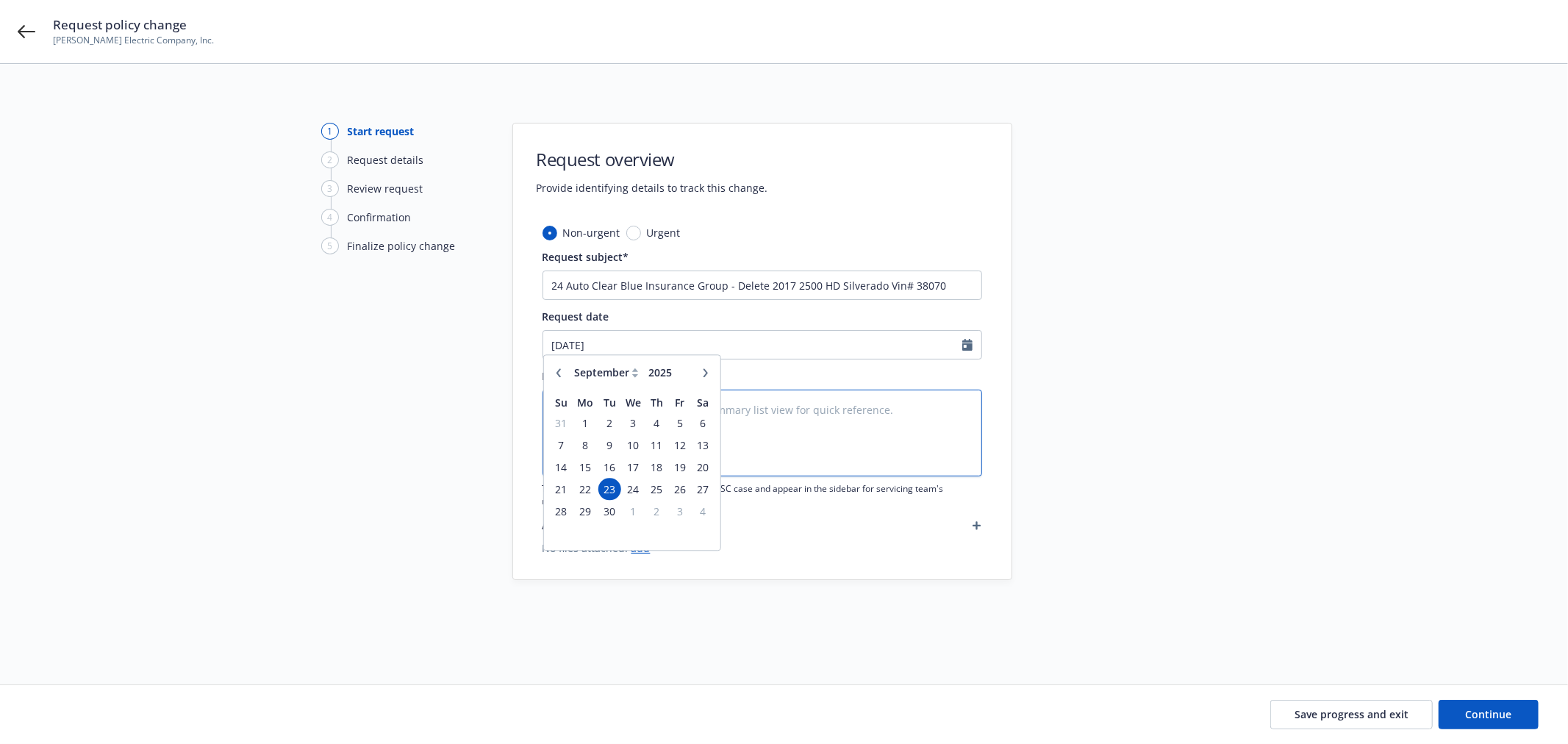
click at [819, 409] on textarea at bounding box center [762, 433] width 439 height 87
type textarea "x"
type textarea "V"
type textarea "x"
type textarea "Ve"
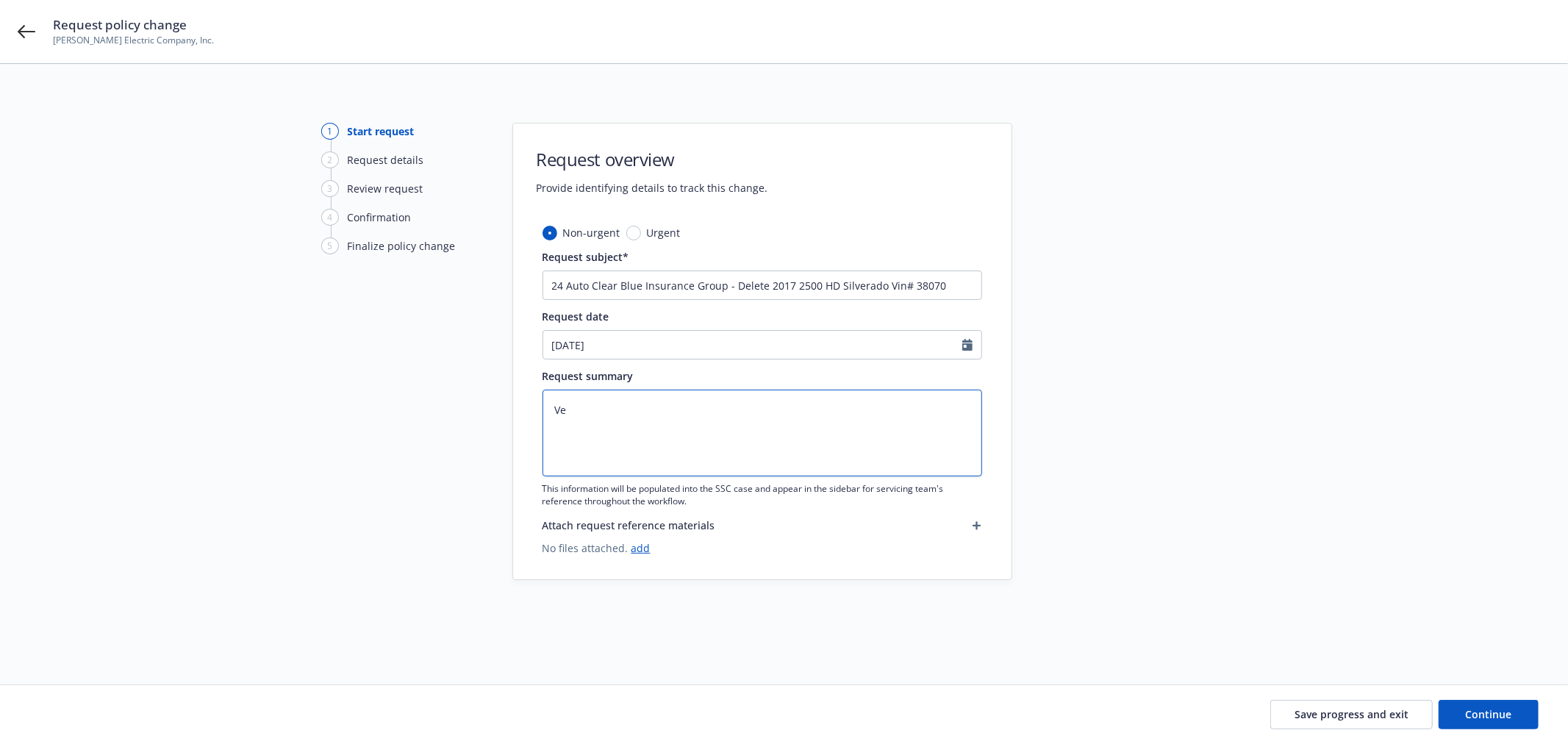
type textarea "x"
type textarea "Veh"
type textarea "x"
type textarea "Vehi"
type textarea "x"
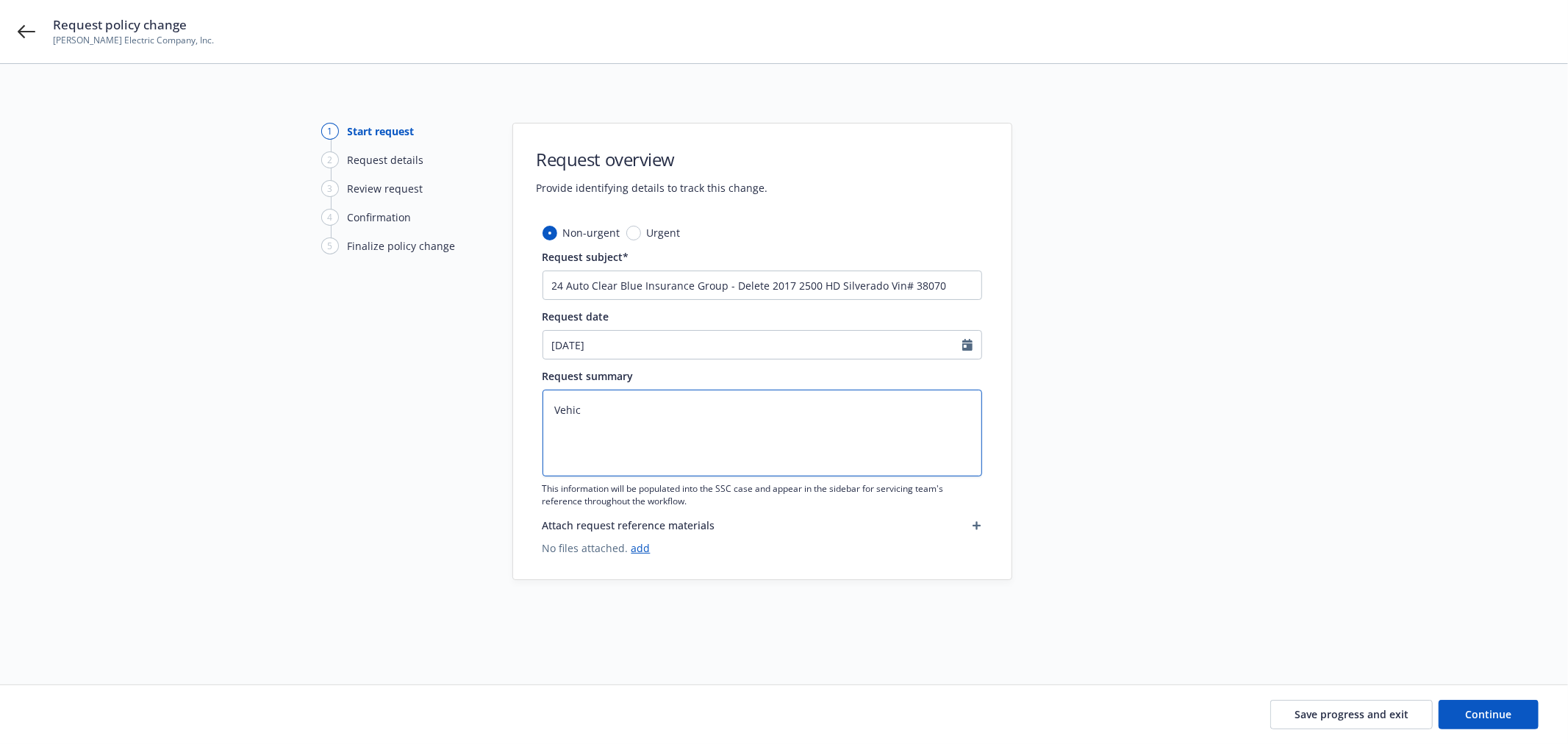
type textarea "Vehicl"
type textarea "x"
type textarea "Vehicle"
type textarea "x"
type textarea "Vehicle"
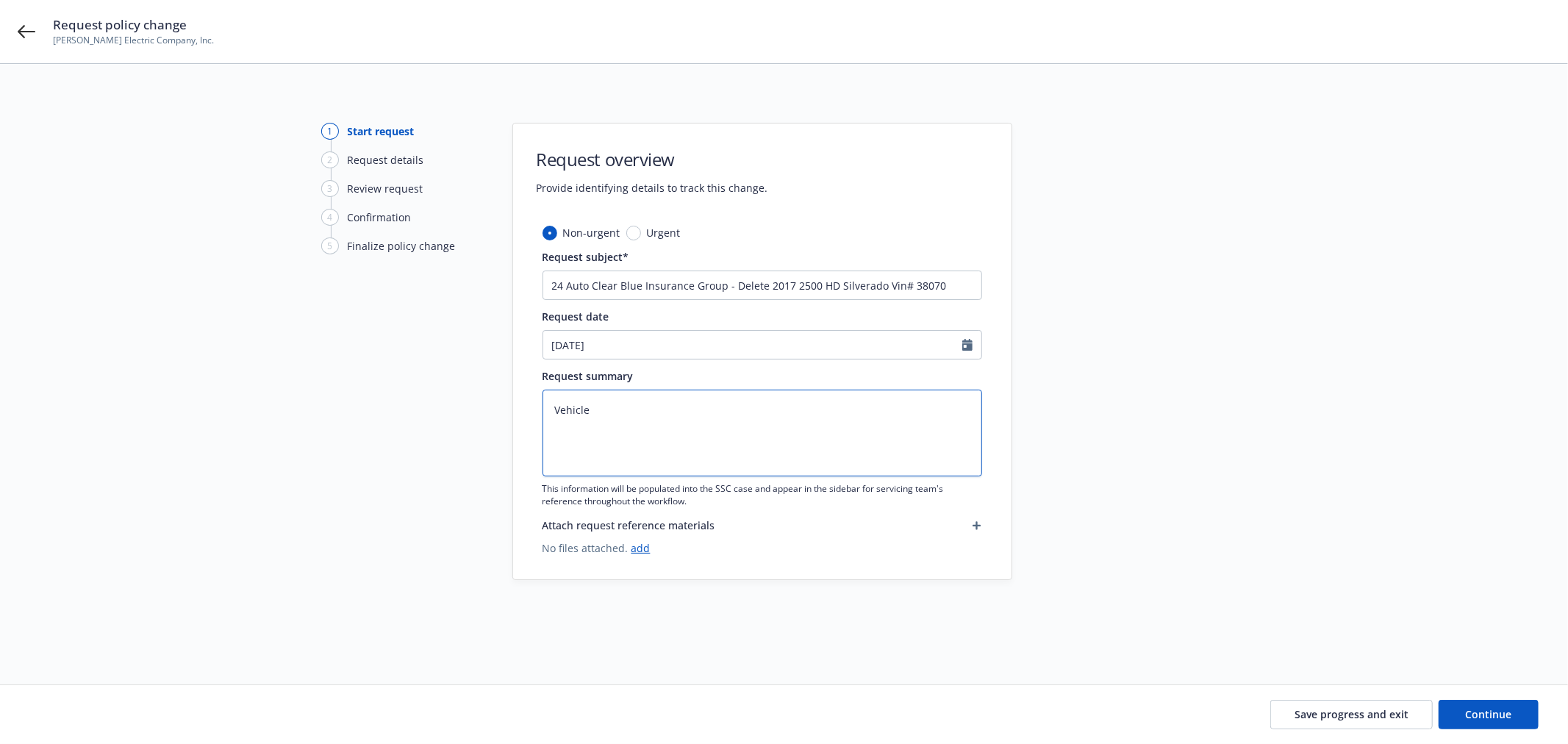
type textarea "x"
type textarea "Vehicle w"
type textarea "x"
type textarea "Vehicle wa"
type textarea "x"
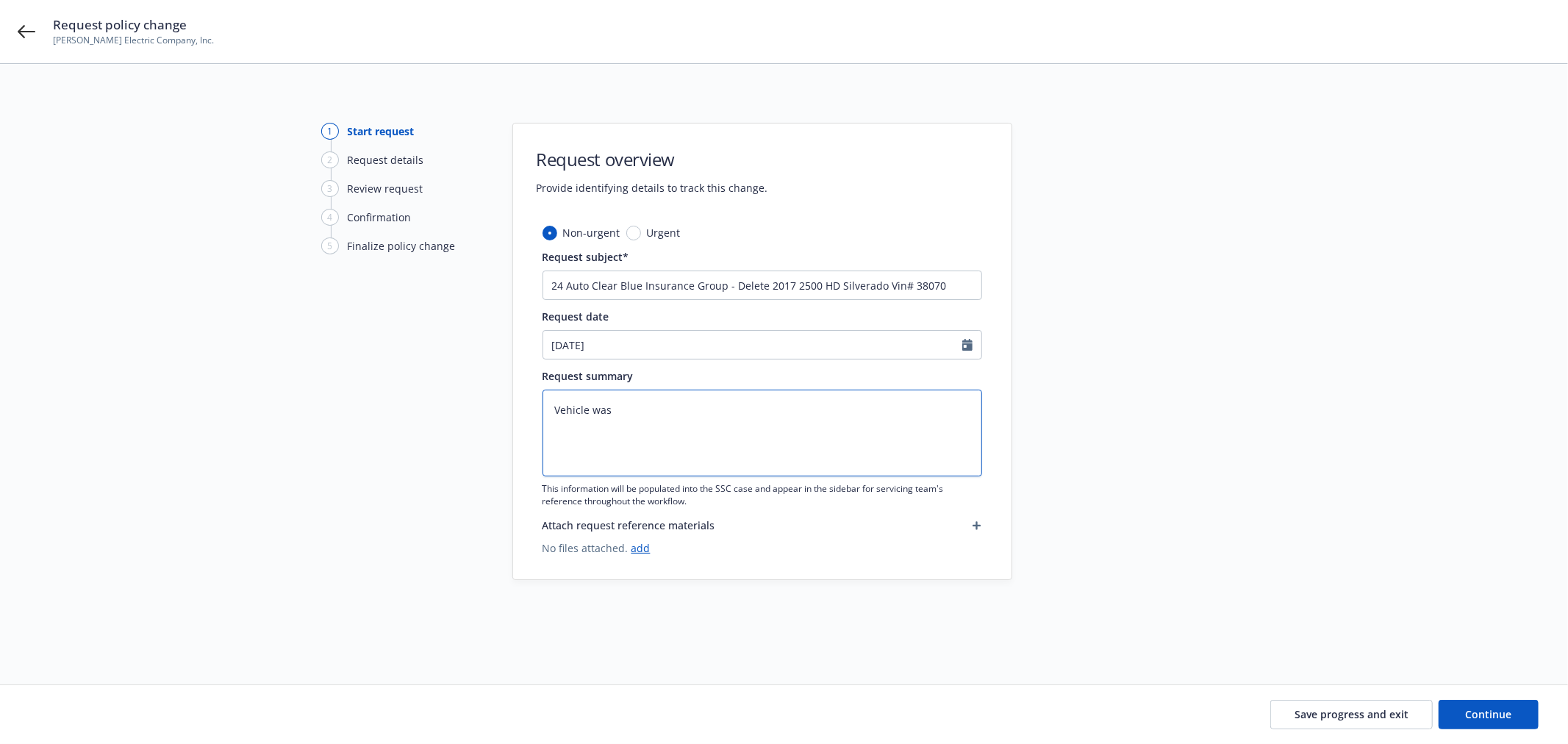
type textarea "Vehicle was"
type textarea "x"
type textarea "Vehicle was"
type textarea "x"
type textarea "Vehicle wa"
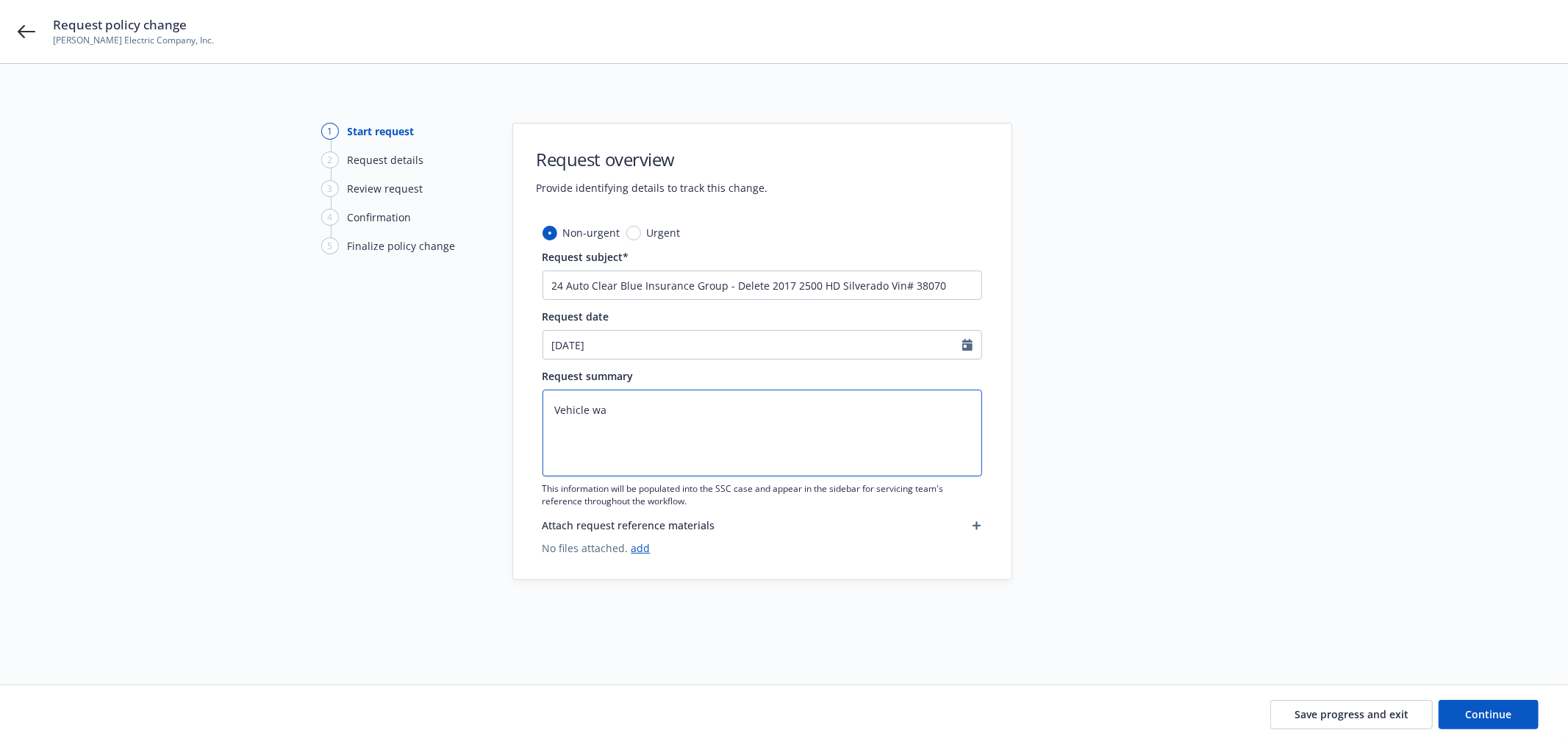
type textarea "x"
type textarea "Vehicle w"
type textarea "x"
type textarea "Vehicle"
type textarea "x"
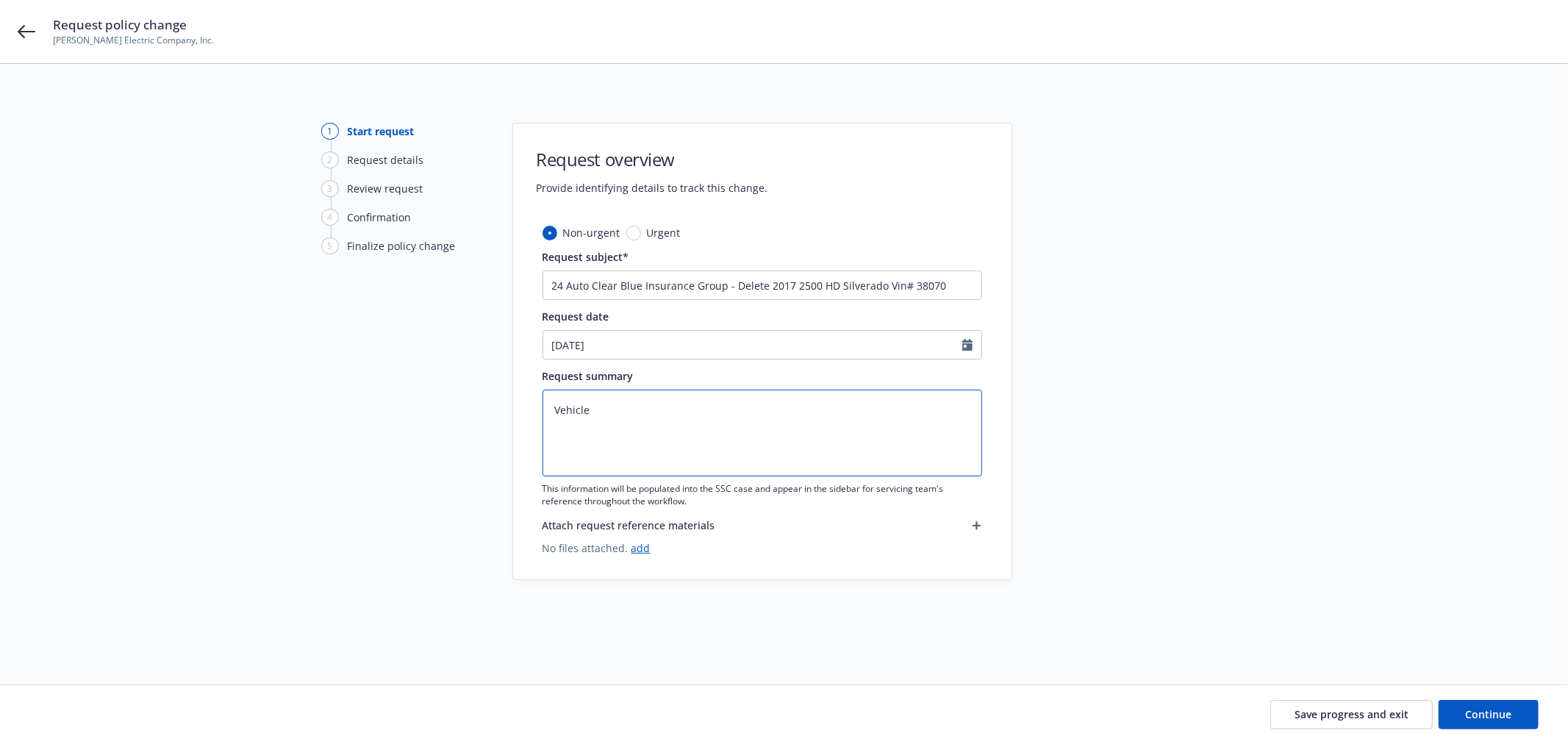
type textarea "Vehicle"
type textarea "x"
type textarea "Vehicl"
type textarea "x"
type textarea "Vehic"
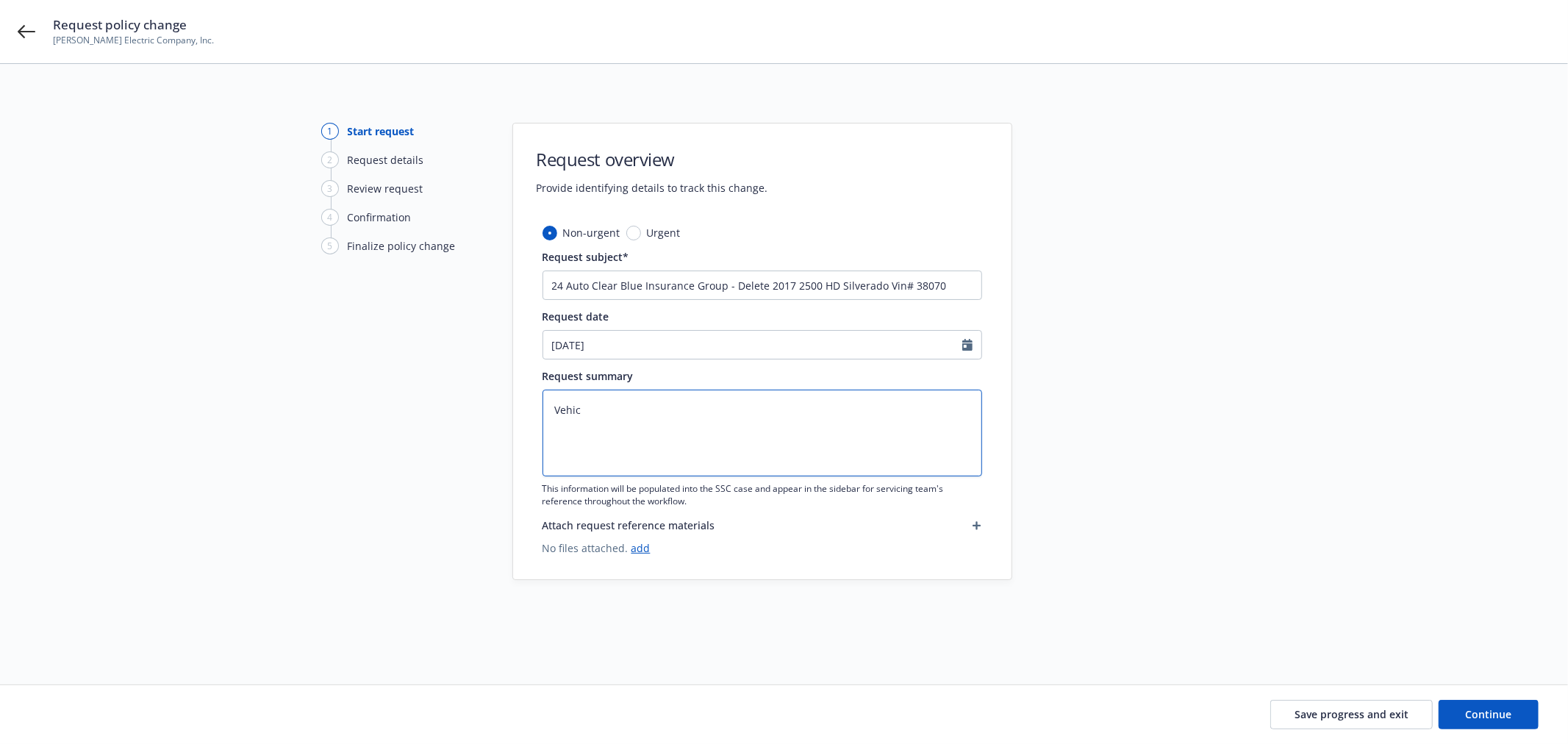
type textarea "x"
type textarea "Vehi"
type textarea "x"
type textarea "Veh"
type textarea "x"
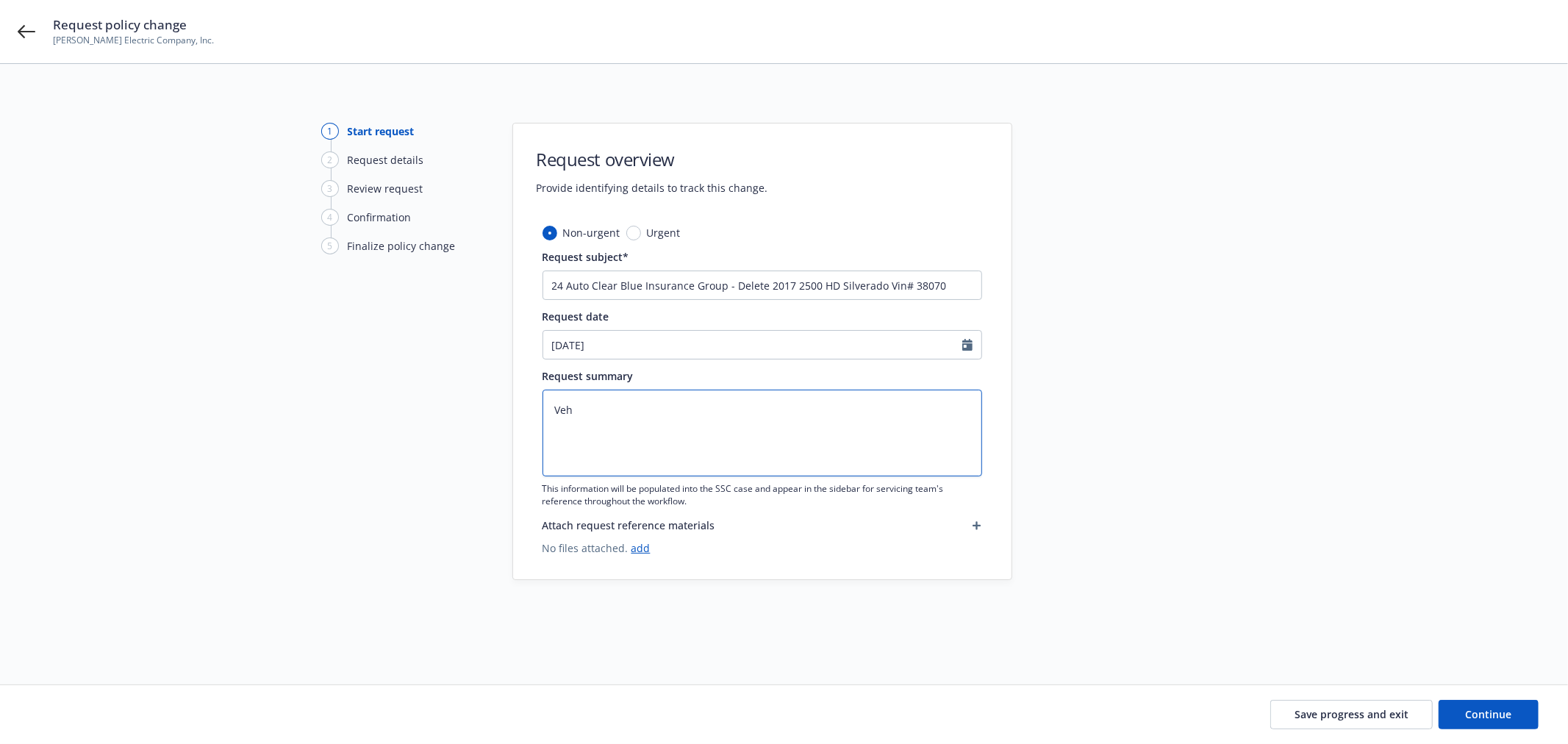
type textarea "Ve"
type textarea "x"
type textarea "V"
type textarea "x"
drag, startPoint x: 773, startPoint y: 444, endPoint x: 814, endPoint y: 453, distance: 42.0
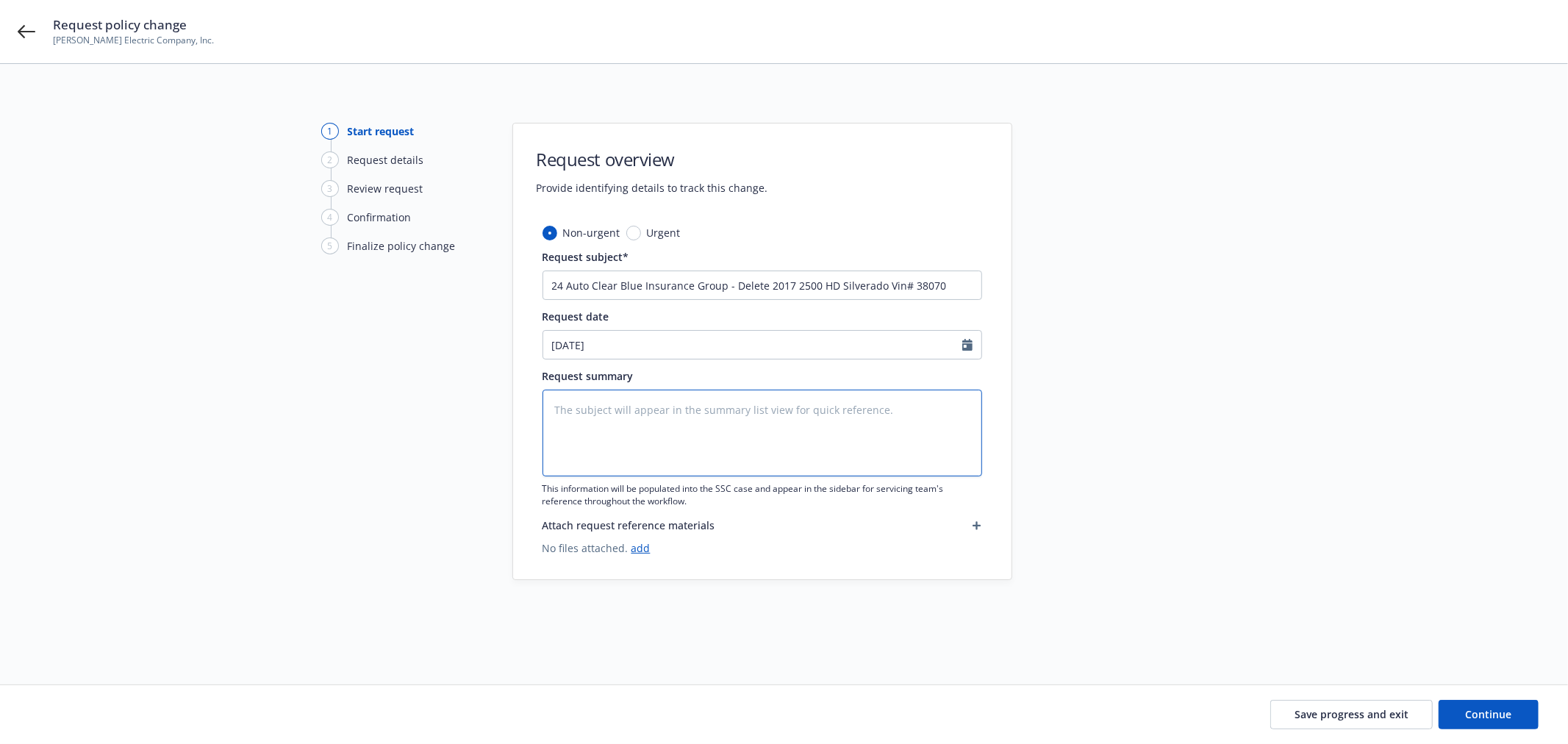
click at [773, 444] on textarea at bounding box center [762, 433] width 439 height 87
paste textarea "sold the 2017 2500 HD Silverado Pick-up truck (License 44808G2 AND Vin# 1GC0CUE…"
type textarea "x"
type textarea "sold the 2017 2500 HD Silverado Pick-up truck (License 44808G2 AND Vin# 1GC0CUE…"
click at [564, 404] on textarea "sold the 2017 2500 HD Silverado Pick-up truck (License 44808G2 AND Vin# 1GC0CUE…" at bounding box center [762, 433] width 439 height 87
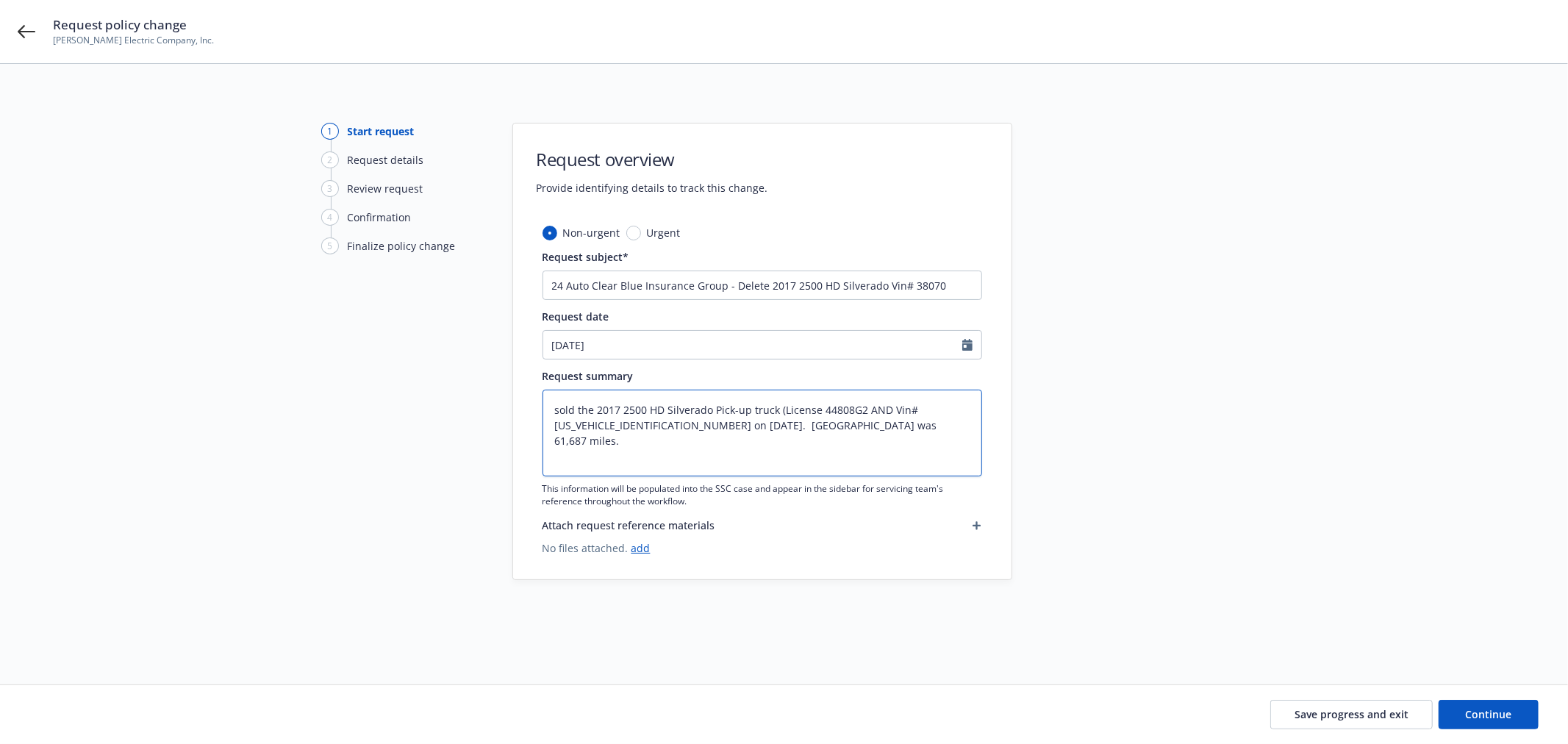
click at [564, 404] on textarea "sold the 2017 2500 HD Silverado Pick-up truck (License 44808G2 AND Vin# 1GC0CUE…" at bounding box center [762, 433] width 439 height 87
type textarea "x"
type textarea "Sthe 2017 2500 HD Silverado Pick-up truck (License 44808G2 AND Vin# 1GC0CUEG5HZ…"
type textarea "x"
type textarea "SOthe 2017 2500 HD Silverado Pick-up truck (License 44808G2 AND Vin# 1GC0CUEG5H…"
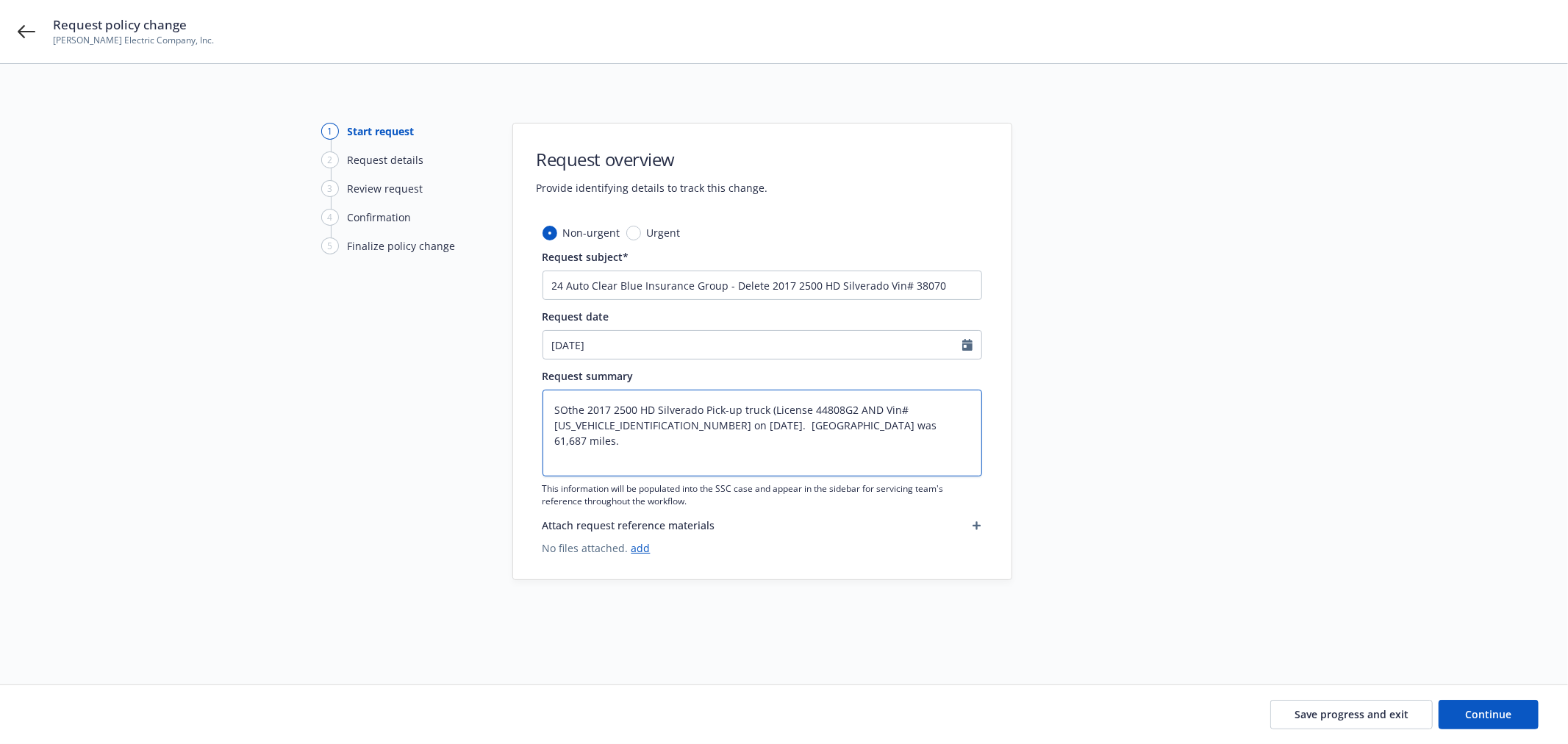
type textarea "x"
type textarea "SODthe 2017 2500 HD Silverado Pick-up truck (License 44808G2 AND Vin# 1GC0CUEG5…"
type textarea "x"
type textarea "SODLthe 2017 2500 HD Silverado Pick-up truck (License 44808G2 AND Vin# 1GC0CUEG…"
type textarea "x"
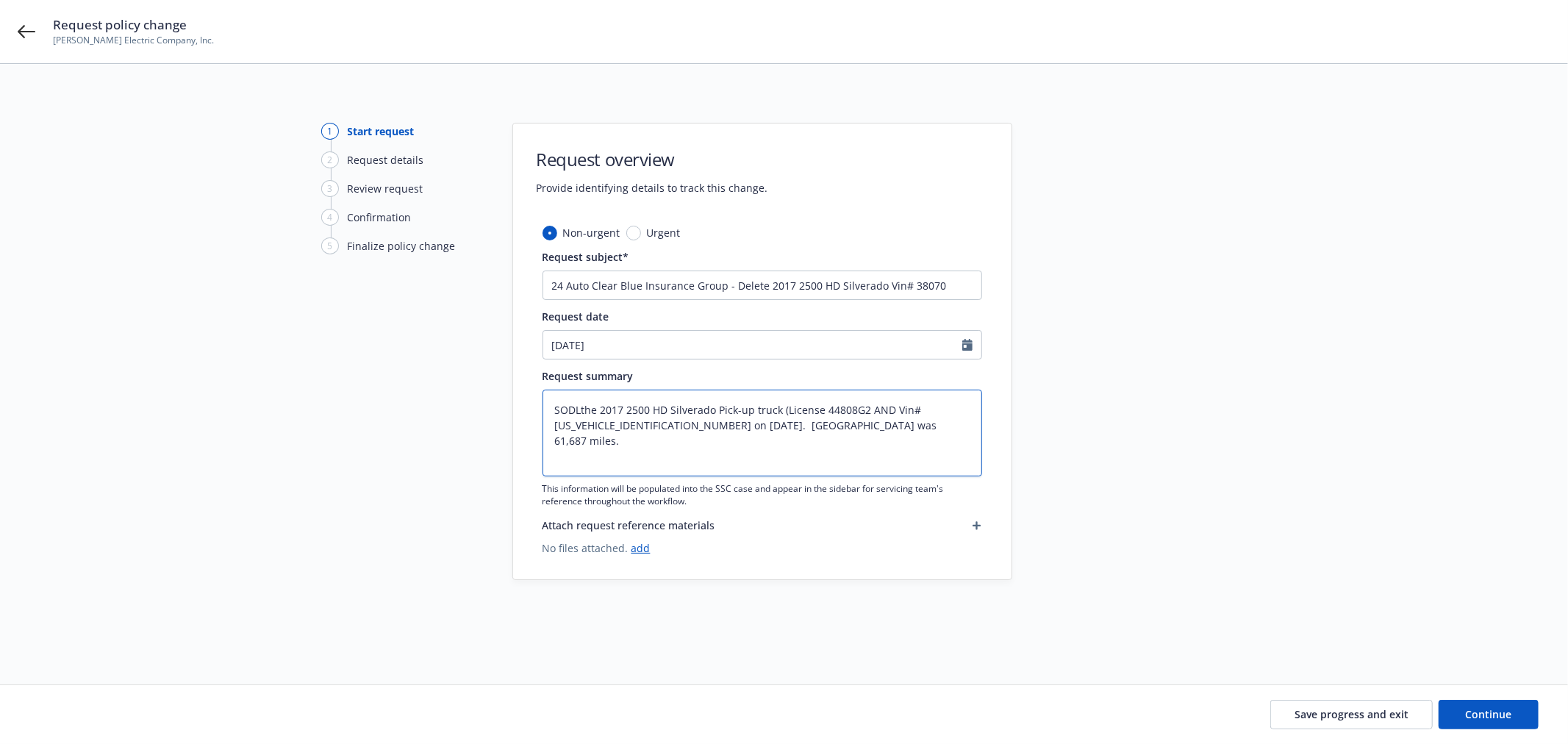
type textarea "SODLDthe 2017 2500 HD Silverado Pick-up truck (License 44808G2 AND Vin# 1GC0CUE…"
type textarea "x"
type textarea "SODLthe 2017 2500 HD Silverado Pick-up truck (License 44808G2 AND Vin# 1GC0CUEG…"
type textarea "x"
type textarea "SODthe 2017 2500 HD Silverado Pick-up truck (License 44808G2 AND Vin# 1GC0CUEG5…"
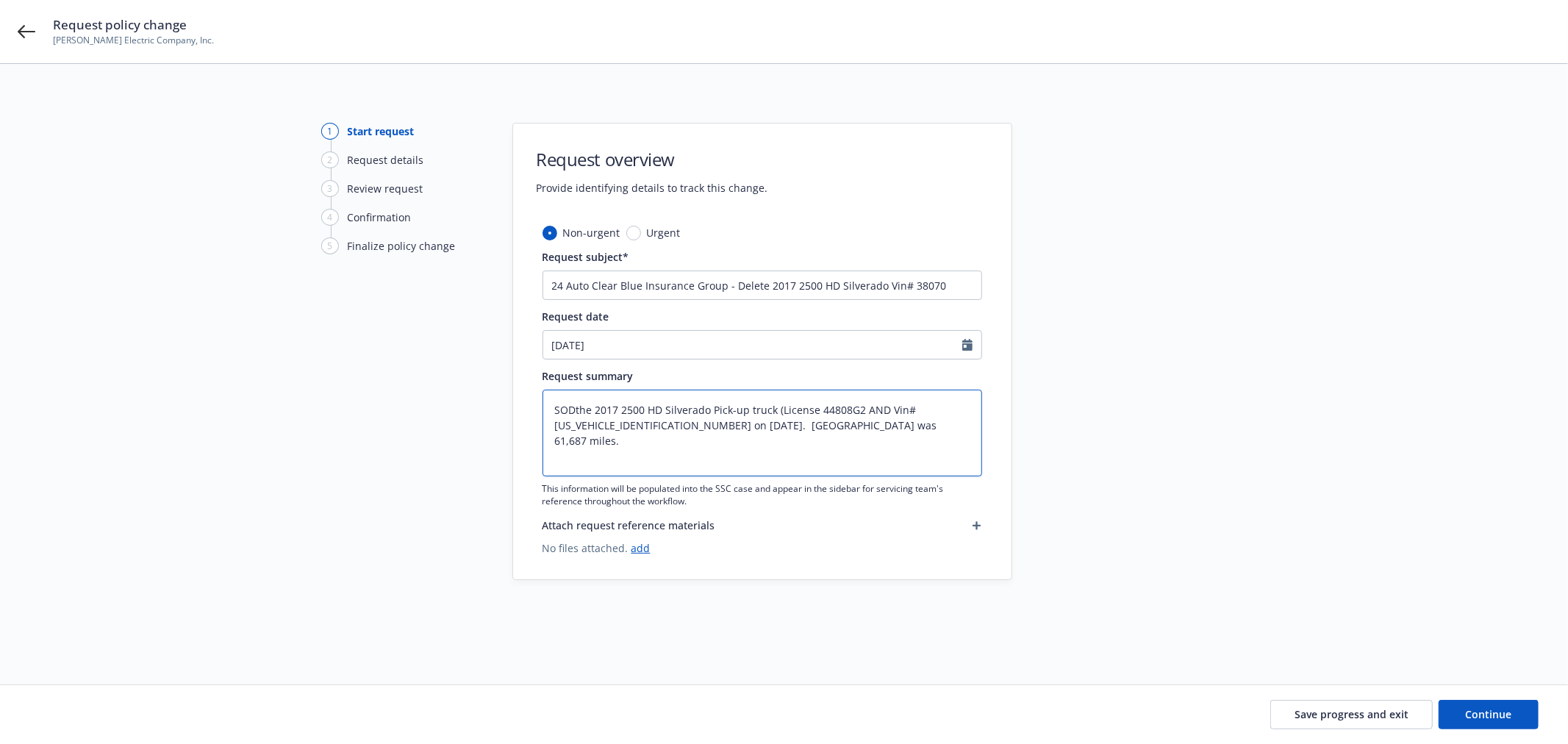
type textarea "x"
type textarea "SOthe 2017 2500 HD Silverado Pick-up truck (License 44808G2 AND Vin# 1GC0CUEG5H…"
type textarea "x"
type textarea "Sthe 2017 2500 HD Silverado Pick-up truck (License 44808G2 AND Vin# 1GC0CUEG5HZ…"
type textarea "x"
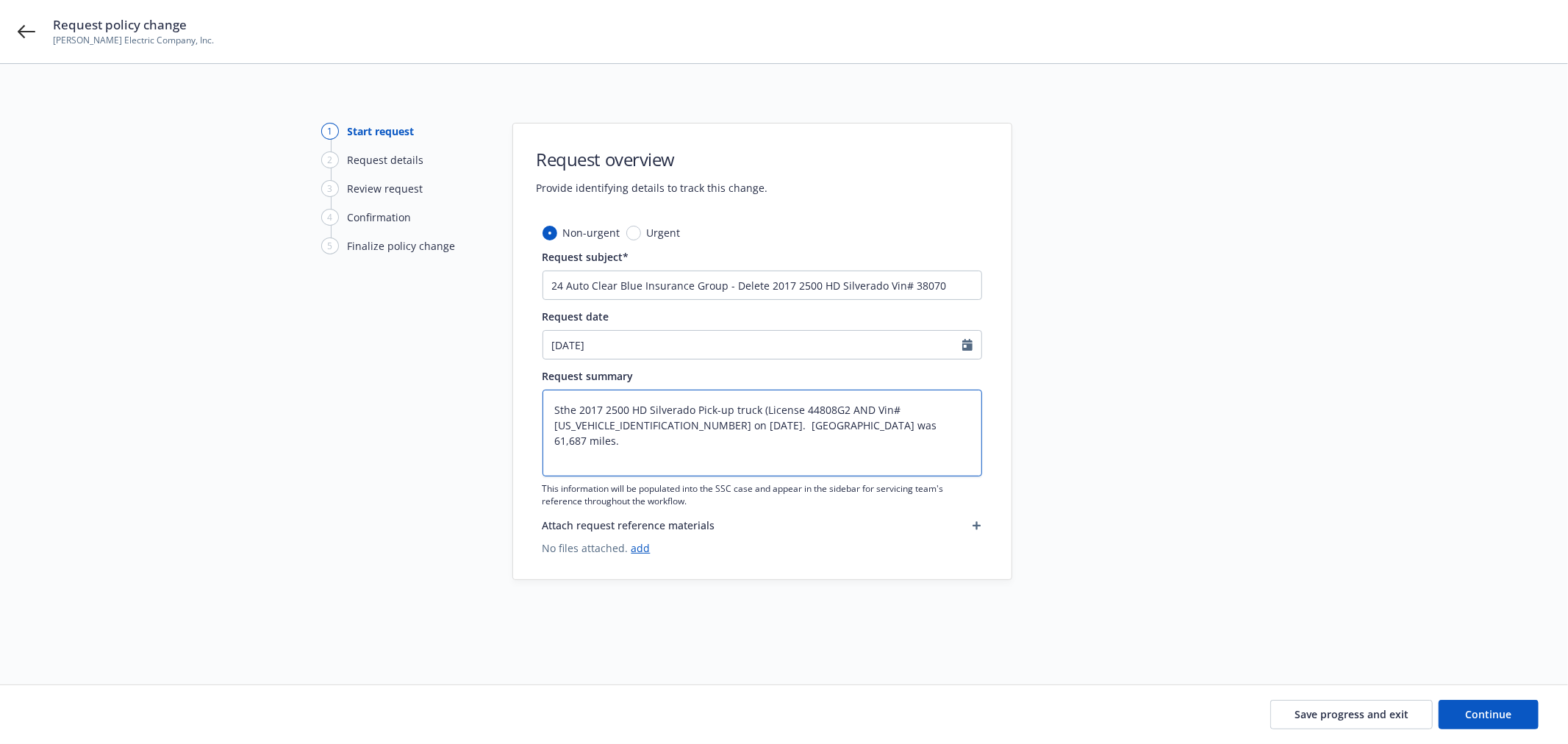
type textarea "Sothe 2017 2500 HD Silverado Pick-up truck (License 44808G2 AND Vin# 1GC0CUEG5H…"
type textarea "x"
type textarea "Solthe 2017 2500 HD Silverado Pick-up truck (License 44808G2 AND Vin# 1GC0CUEG5…"
type textarea "x"
type textarea "Soldthe 2017 2500 HD Silverado Pick-up truck (License 44808G2 AND Vin# 1GC0CUEG…"
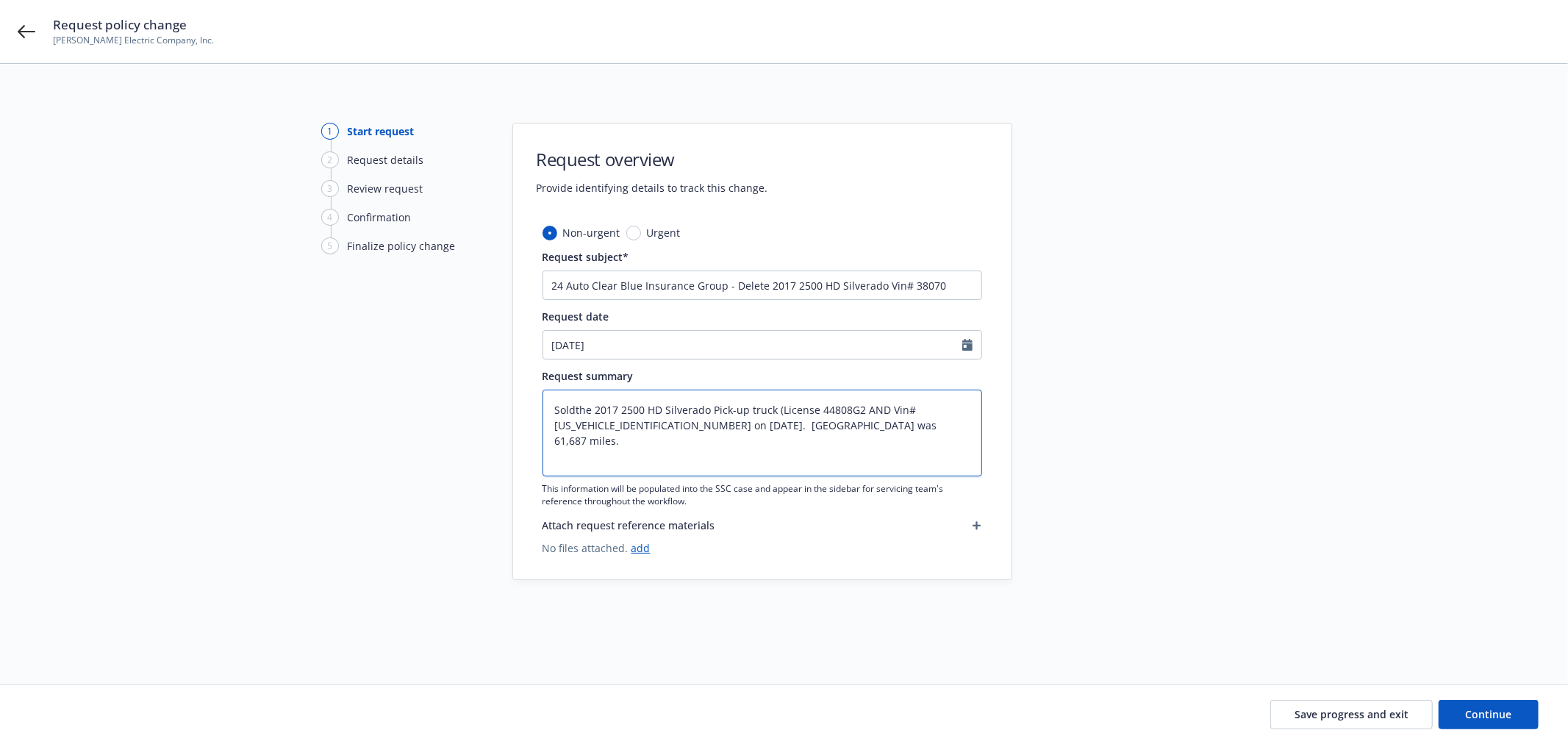
type textarea "x"
type textarea "Sold the 2017 2500 HD Silverado Pick-up truck (License 44808G2 AND Vin# 1GC0CUE…"
click at [631, 545] on link "add" at bounding box center [641, 548] width 19 height 14
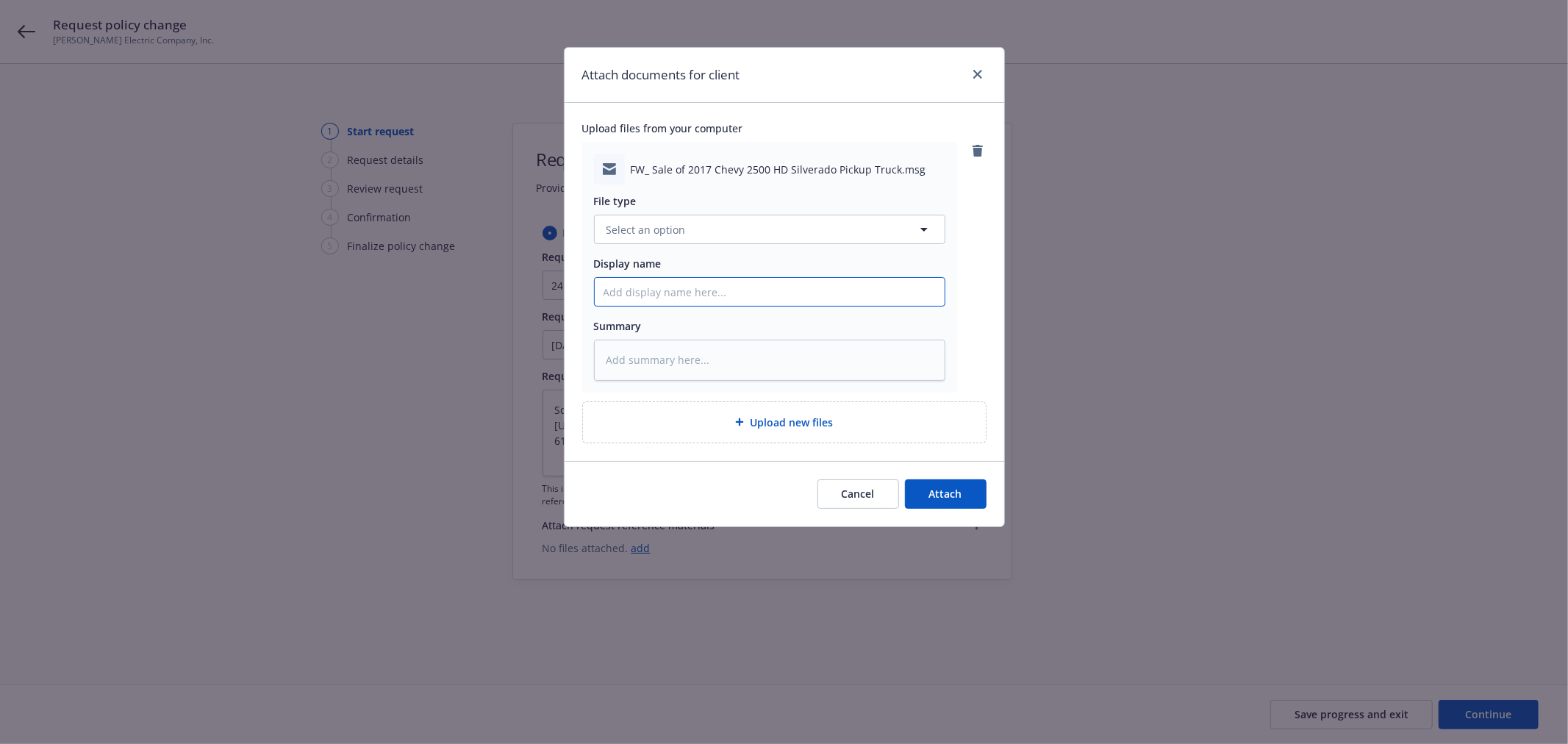
click at [791, 281] on input "Display name" at bounding box center [769, 292] width 350 height 28
type textarea "x"
type input "2"
type textarea "x"
type input "24"
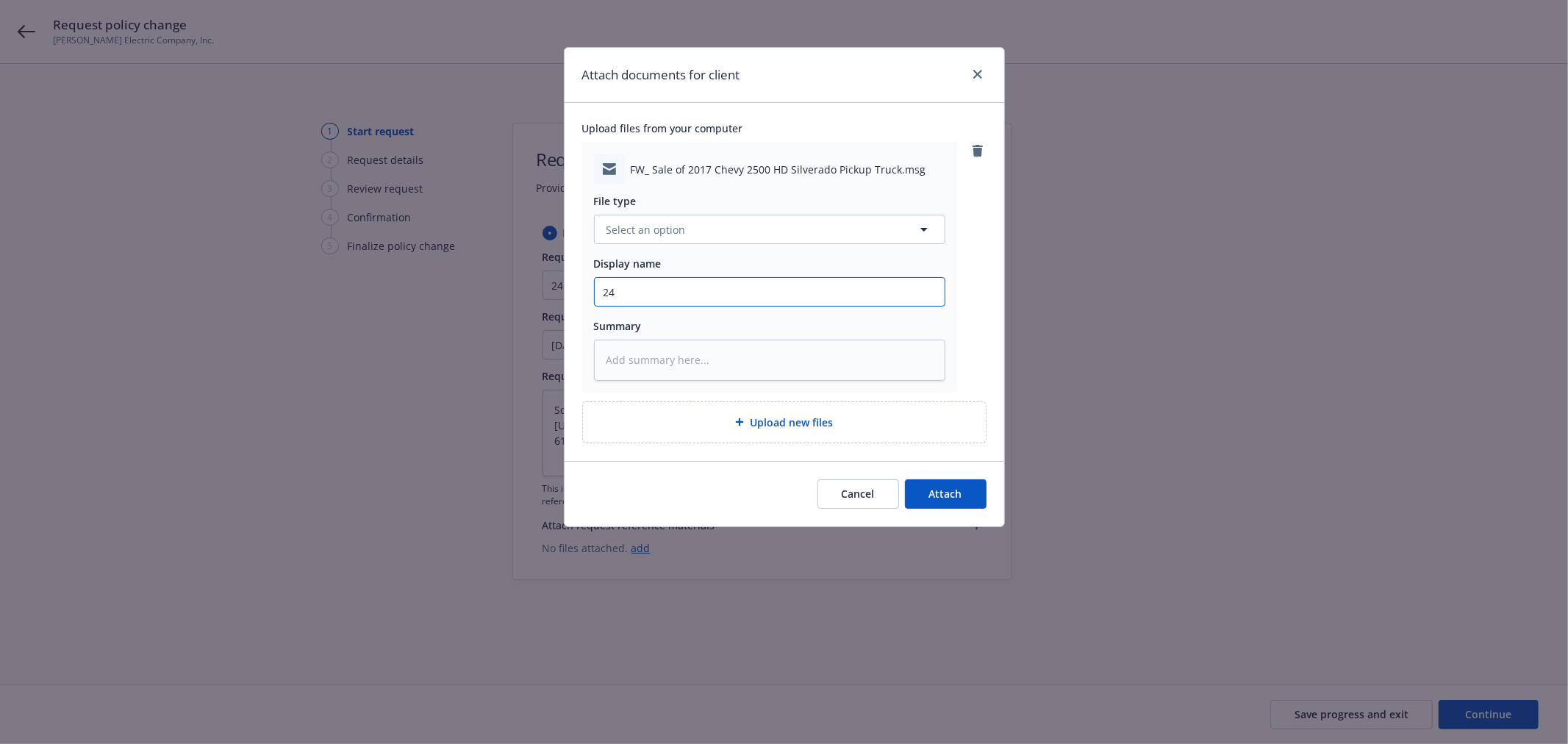
type textarea "x"
type input "24-"
type textarea "x"
type input "24-2"
type textarea "x"
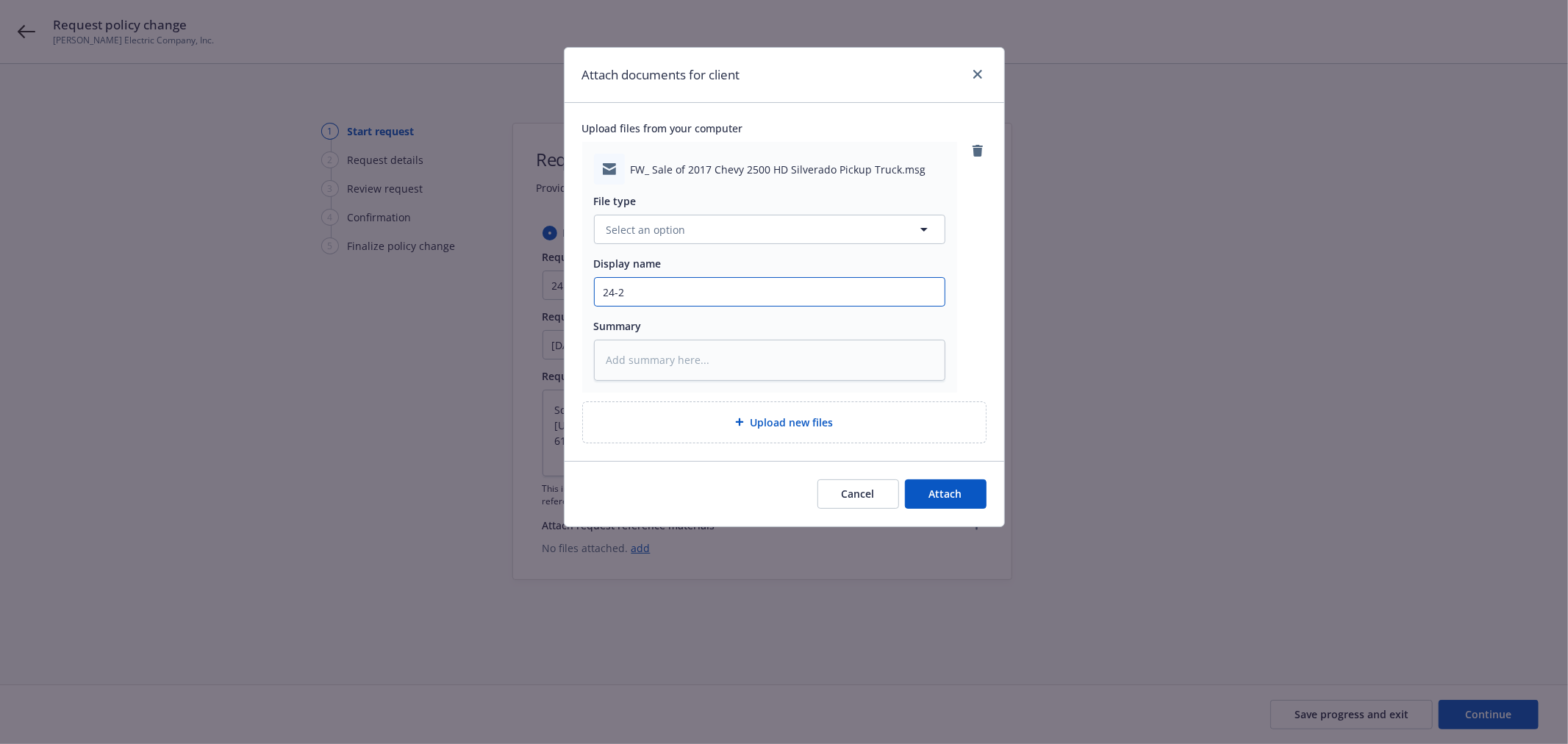
type input "24-25"
type textarea "x"
type input "24-25"
type textarea "x"
type input "24-25 A"
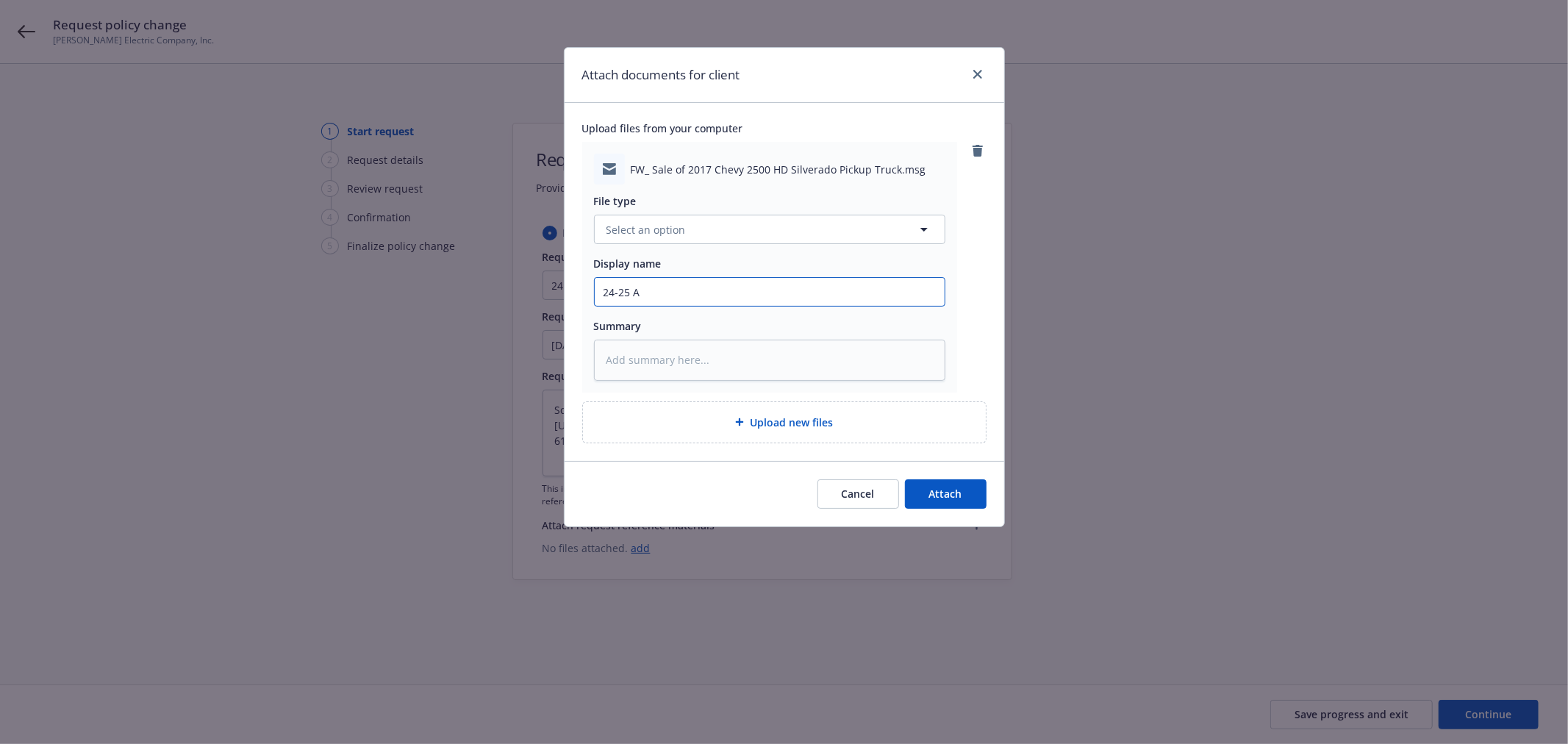
type textarea "x"
type input "24-25 Au"
type textarea "x"
type input "24-25 Aut"
type textarea "x"
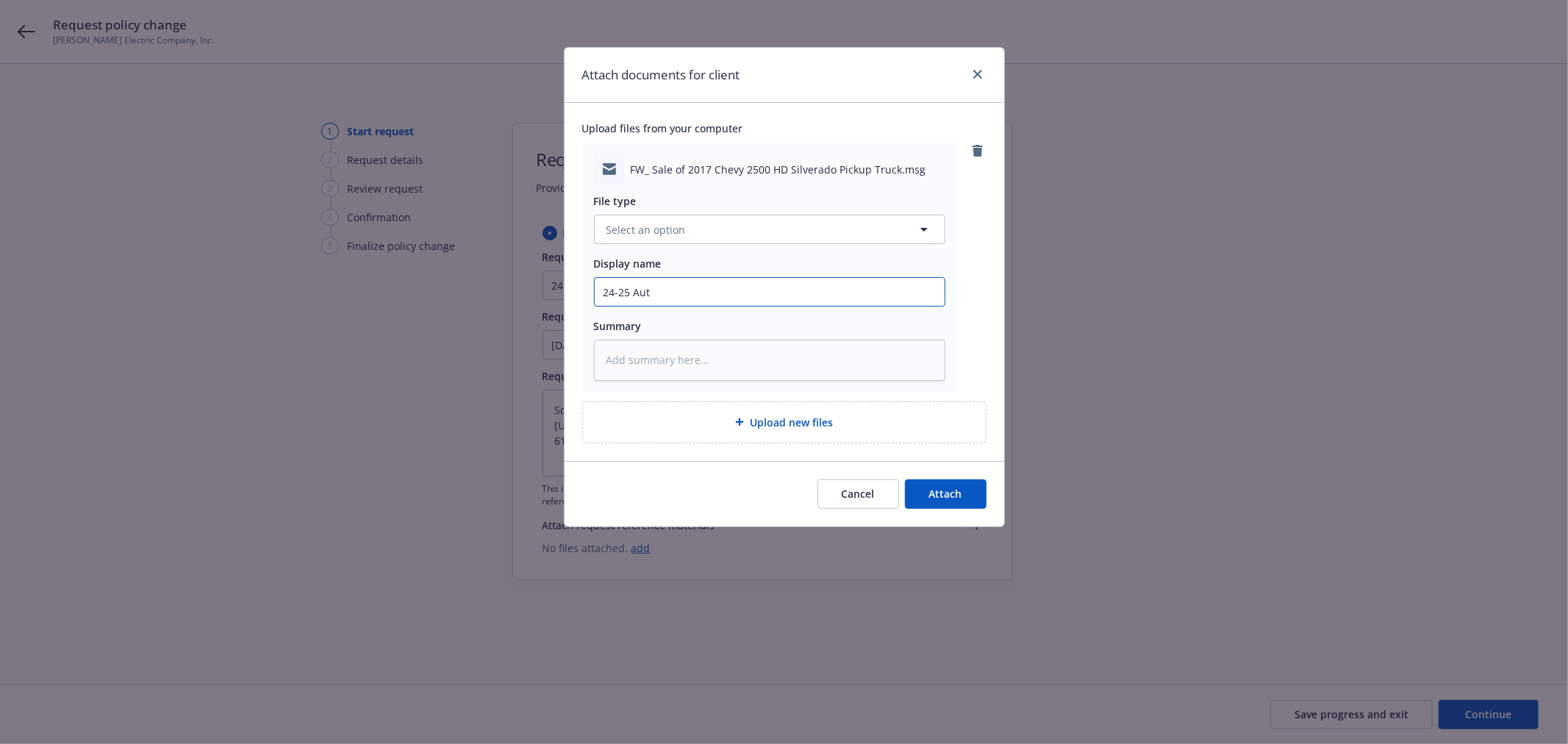
type input "24-25 Auto"
type textarea "x"
type input "24-25 Auto"
type textarea "x"
type input "24-25 Auto -"
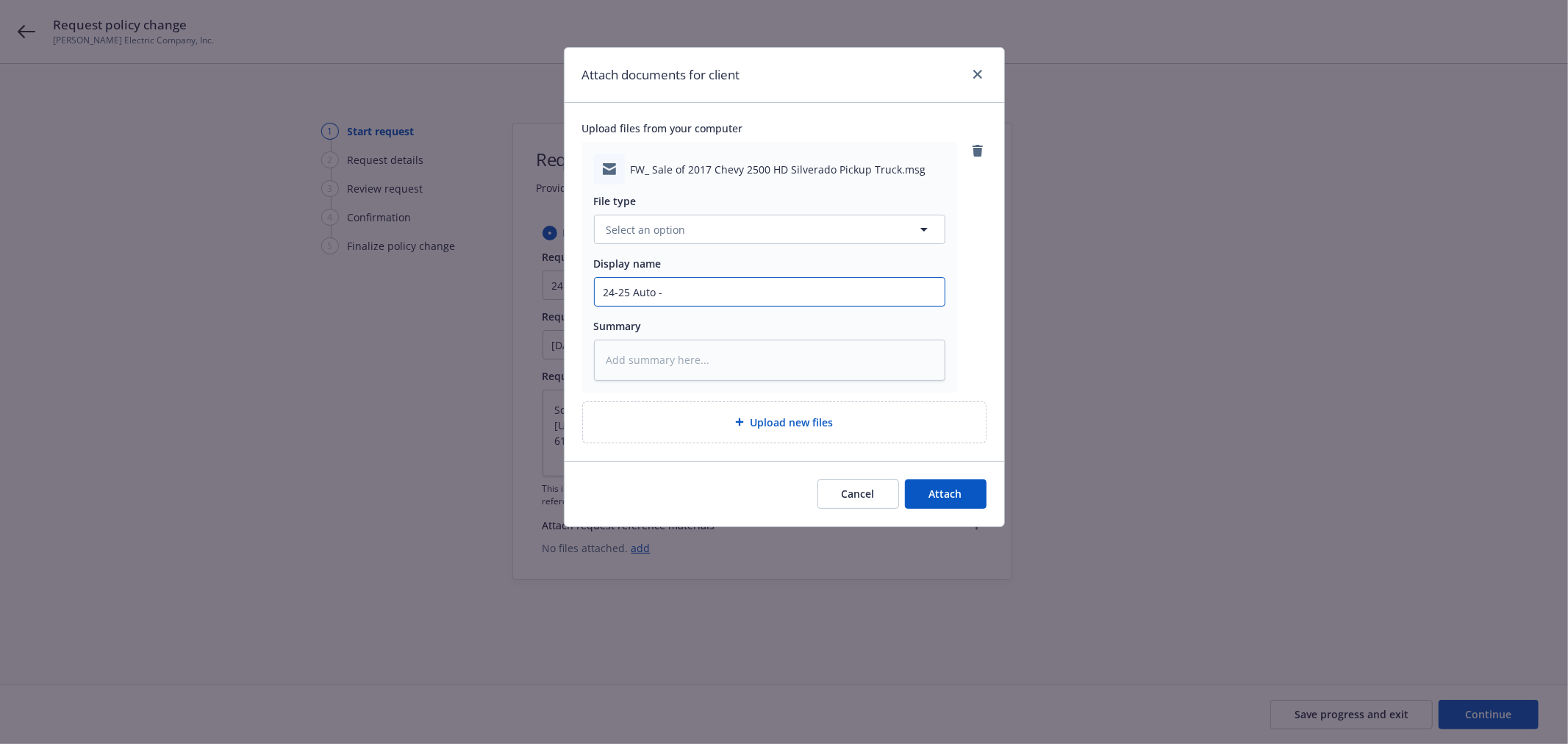
type textarea "x"
type input "24-25 Auto -"
type textarea "x"
type input "24-25 Auto - F"
type textarea "x"
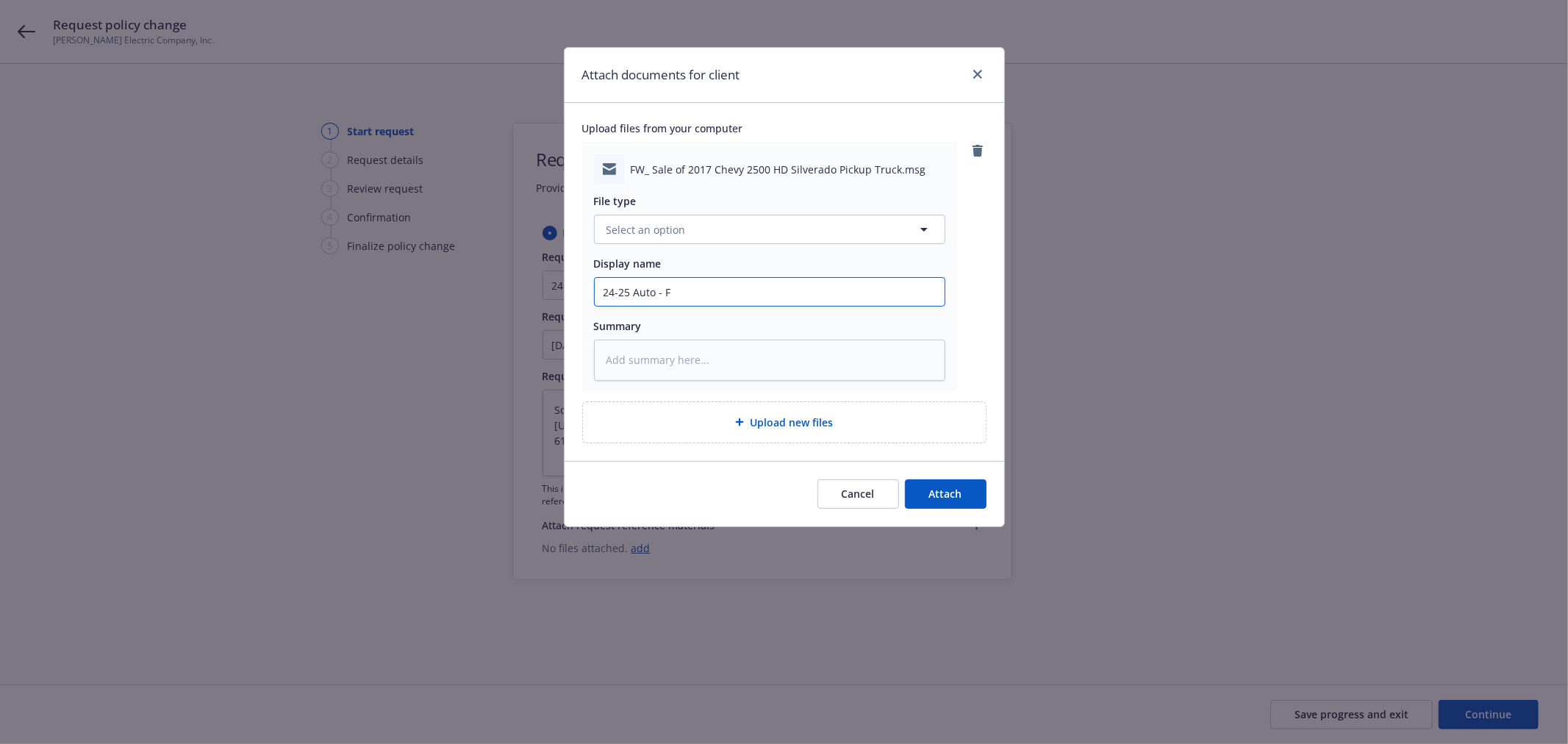
type input "24-25 Auto - Fr"
type textarea "x"
type input "24-25 Auto - Fro"
type textarea "x"
type input "24-25 Auto - From"
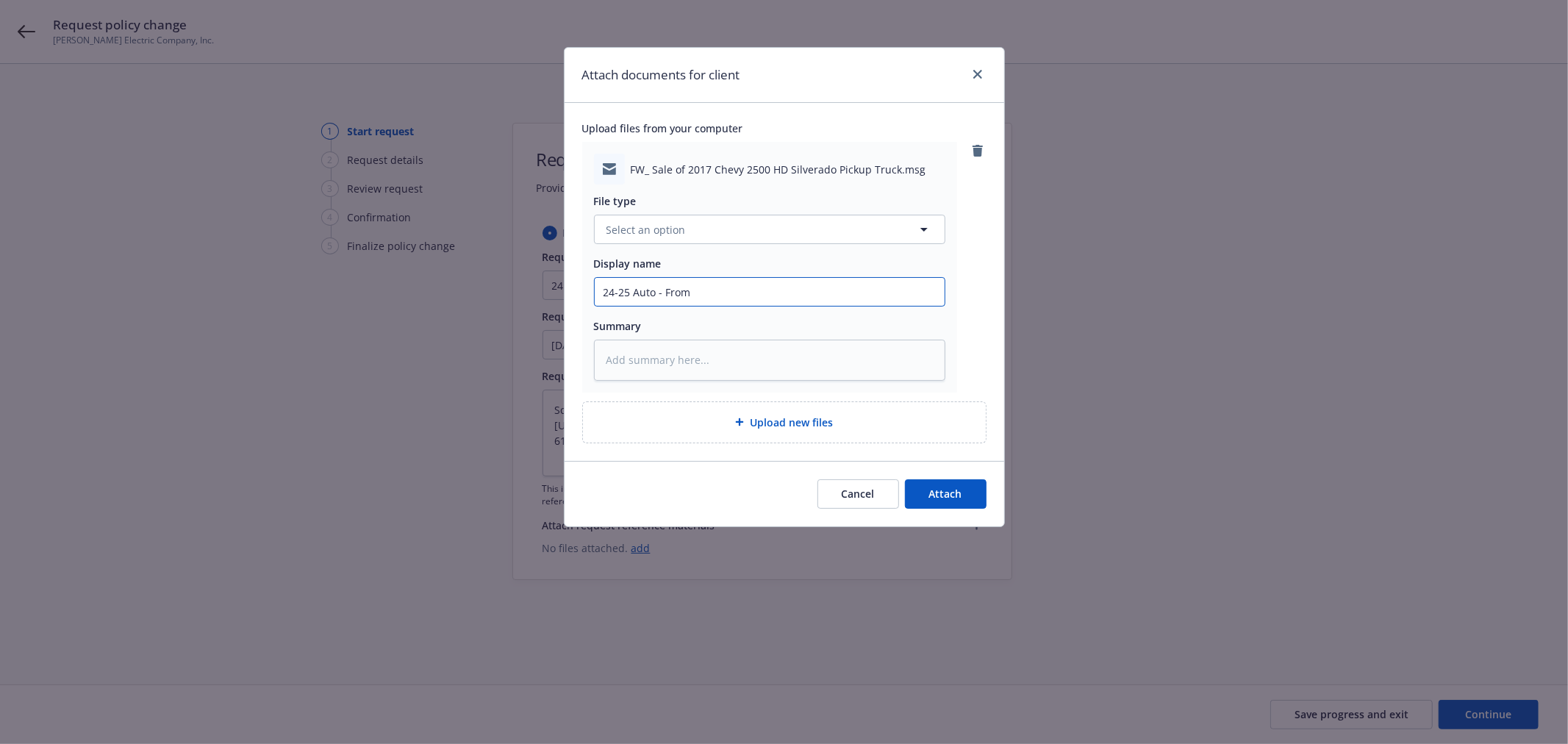
type textarea "x"
type input "24-25 Auto - From n"
type textarea "x"
type input "24-25 Auto - From ni"
type textarea "x"
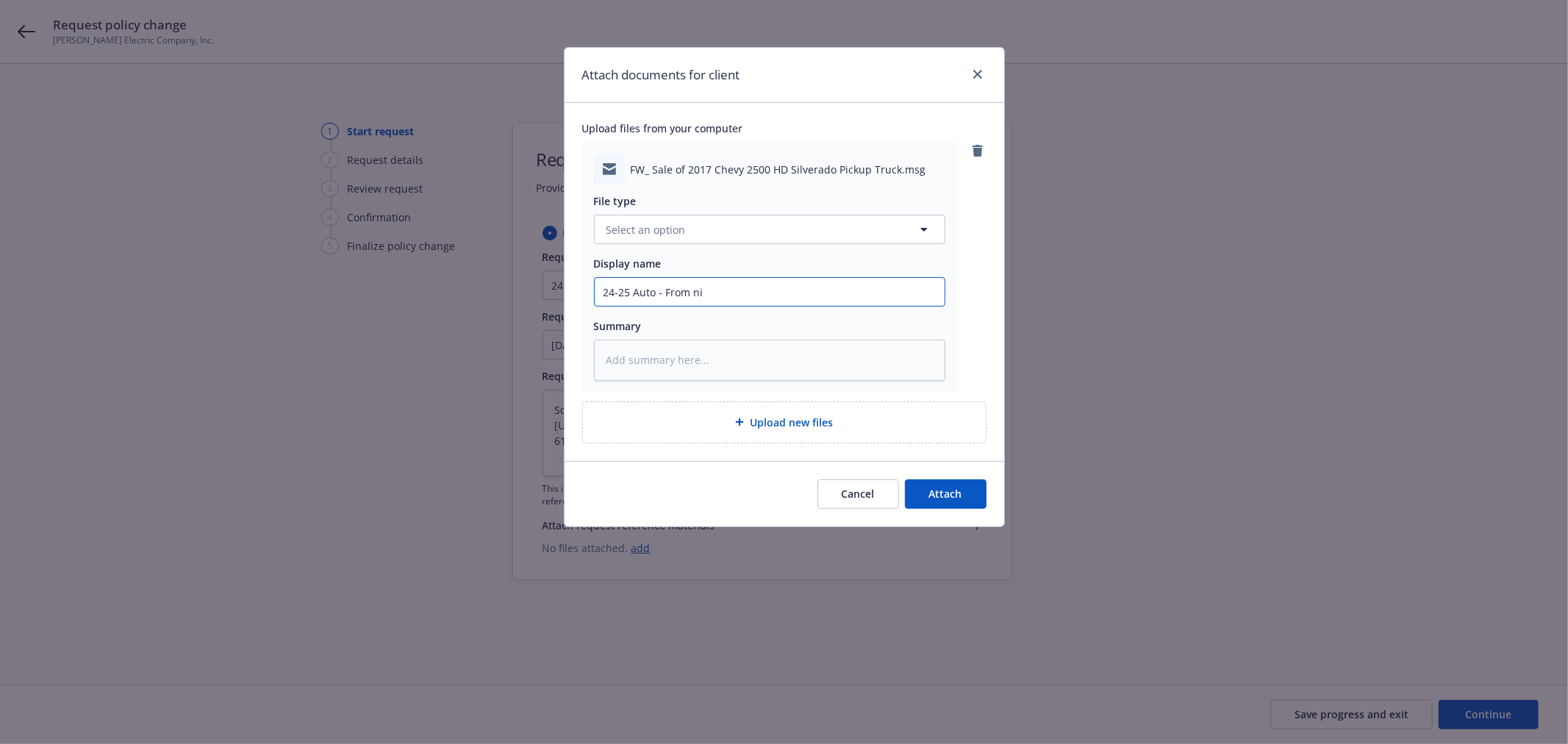
type input "24-25 Auto - From n"
type textarea "x"
type input "24-25 Auto - From"
type textarea "x"
type input "24-25 Auto - From i"
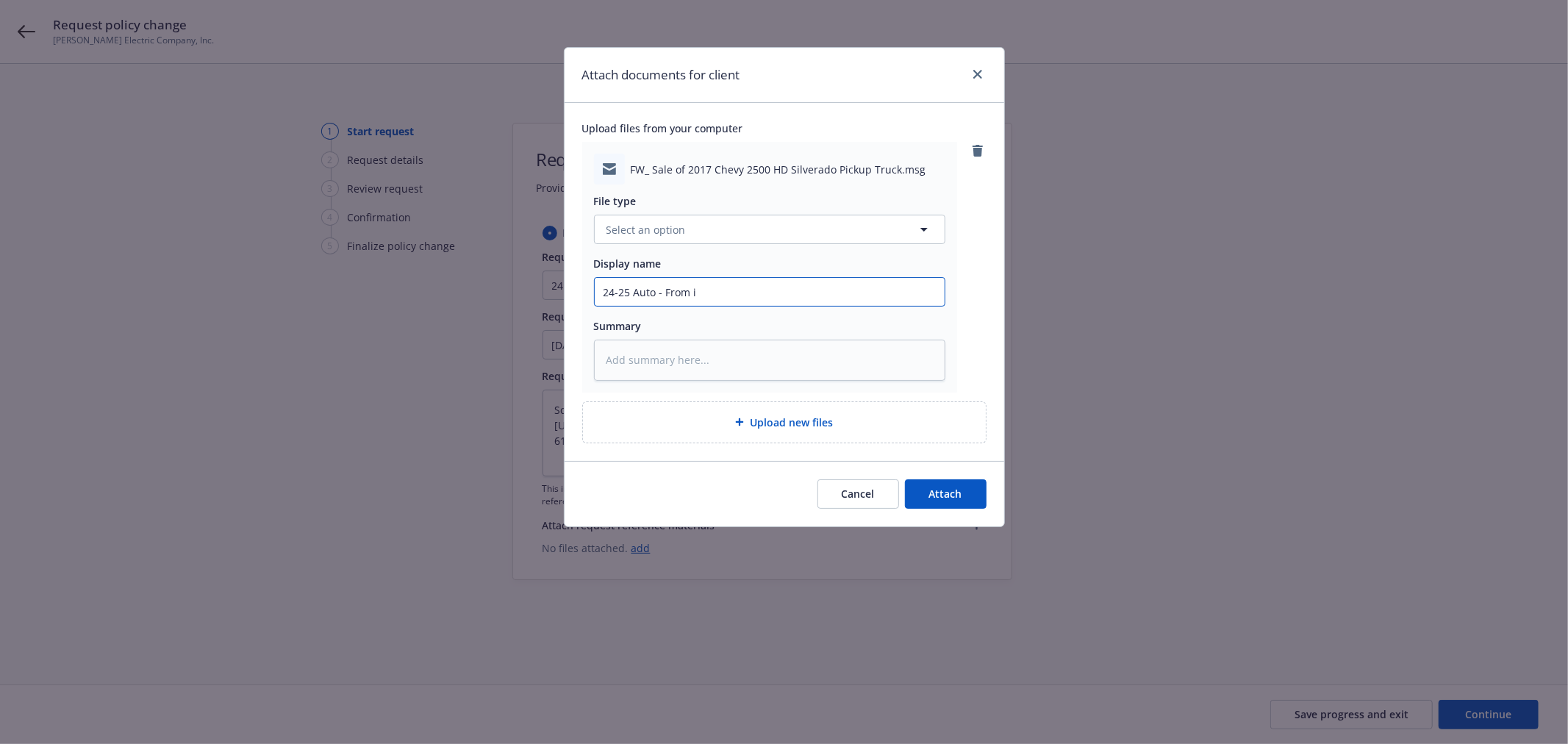
type textarea "x"
type input "24-25 Auto - From in"
type textarea "x"
type input "24-25 Auto - From ins"
type textarea "x"
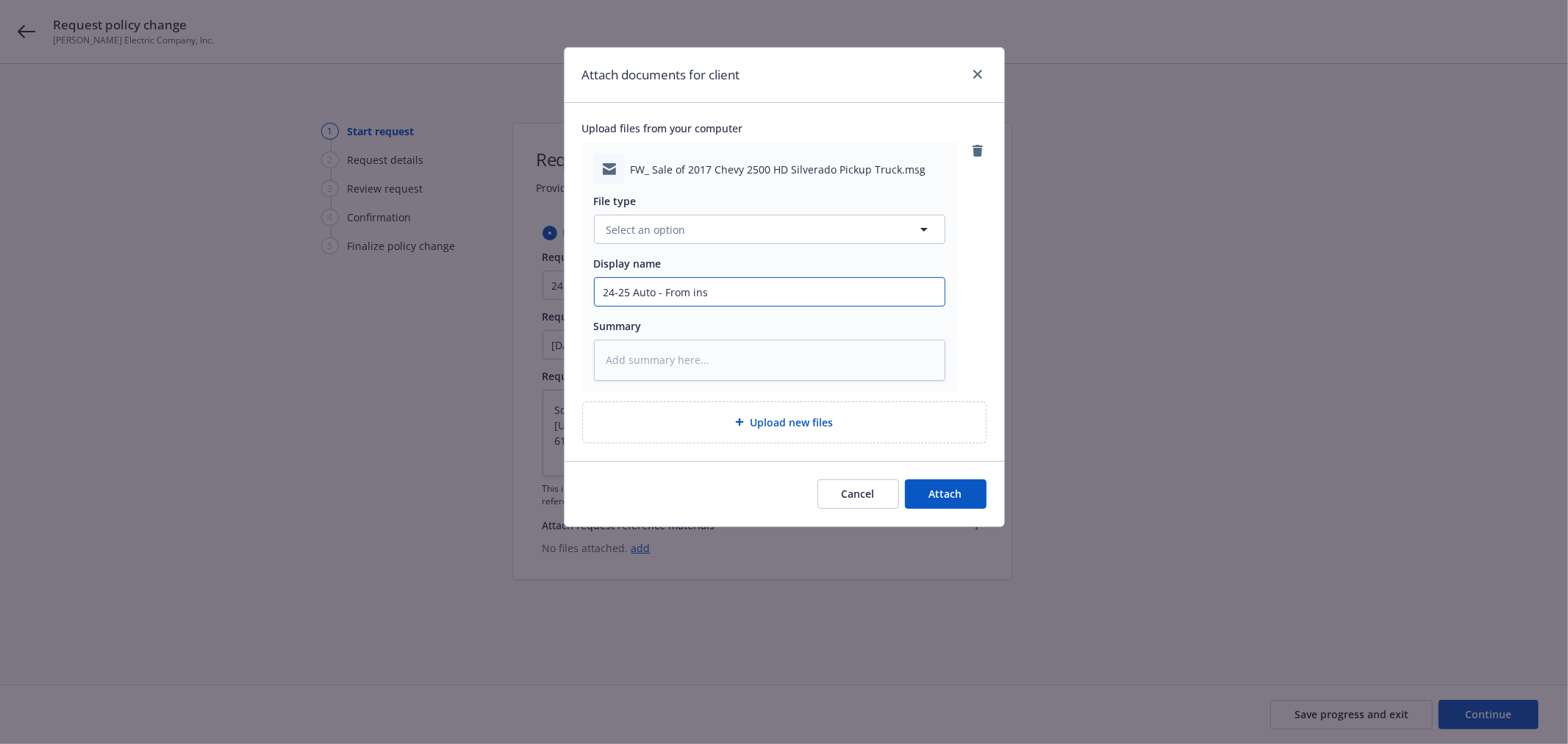
type input "24-25 Auto - From ins -"
type textarea "x"
type input "24-25 Auto - From ins -"
type textarea "x"
type input "24-25 Auto - From ins - R"
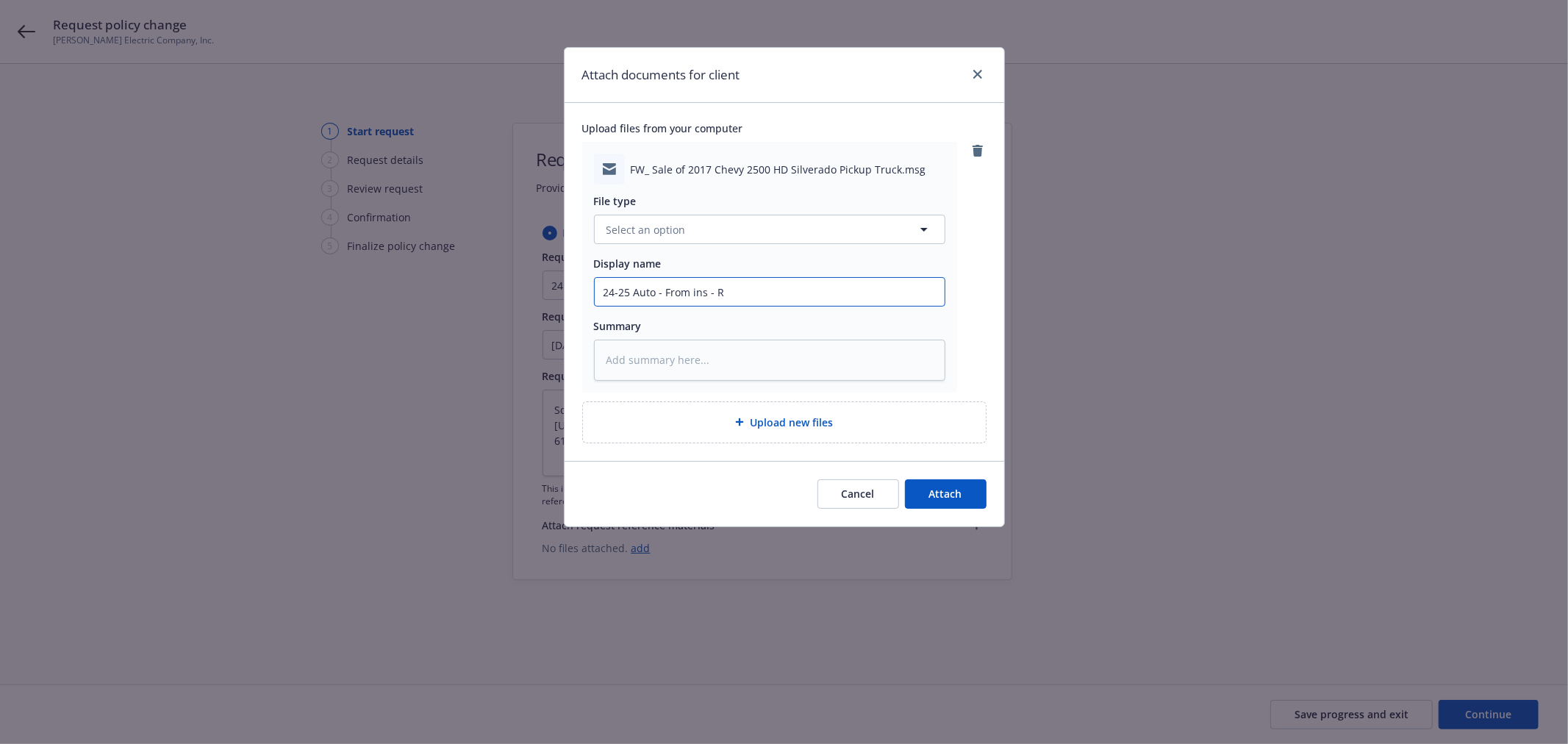
type textarea "x"
type input "24-25 Auto - From ins - Re"
type textarea "x"
type input "24-25 Auto - From ins - Req"
type textarea "x"
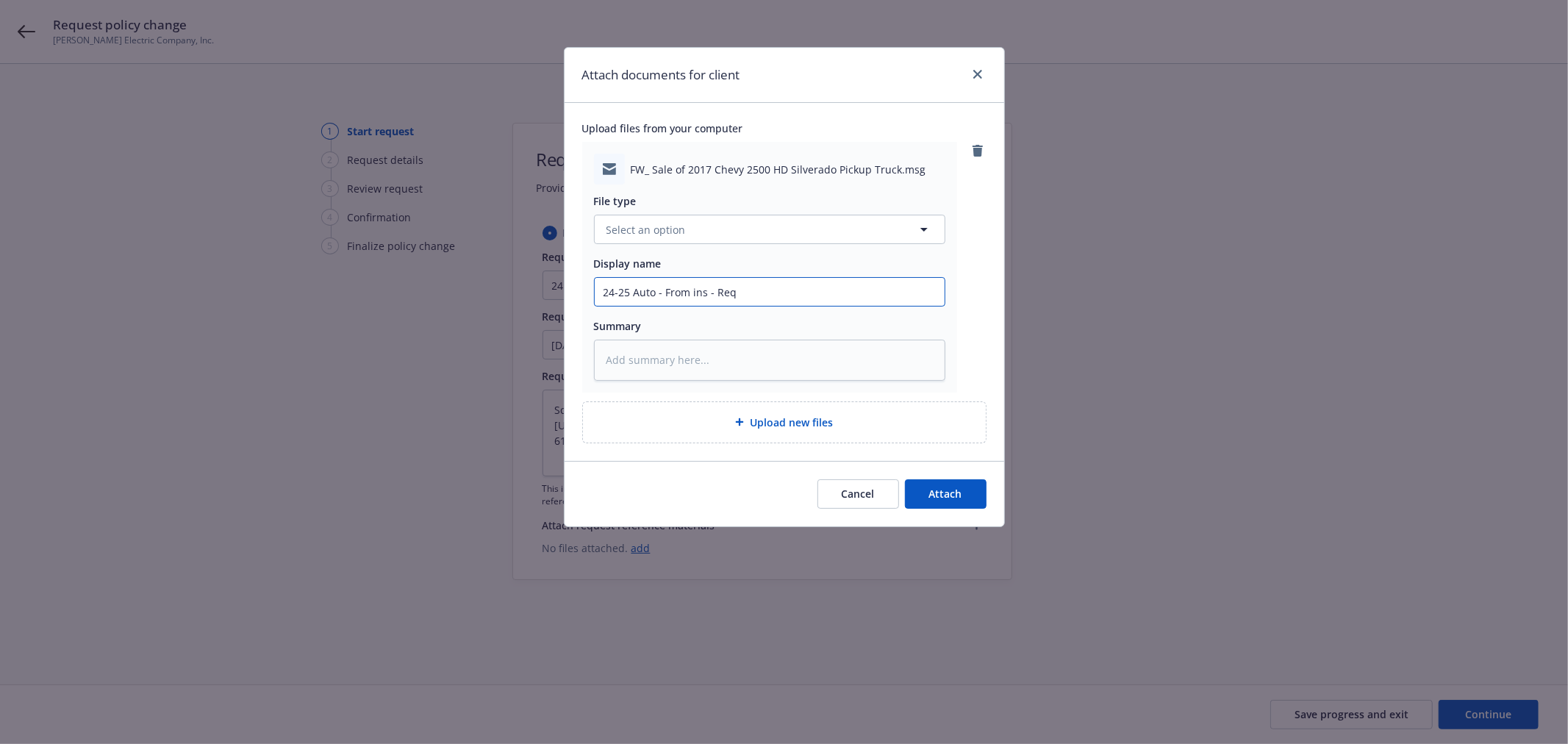
type input "24-25 Auto - From ins - Requ"
type textarea "x"
type input "24-25 Auto - From ins - Reque"
type textarea "x"
type input "24-25 Auto - From ins - Reques"
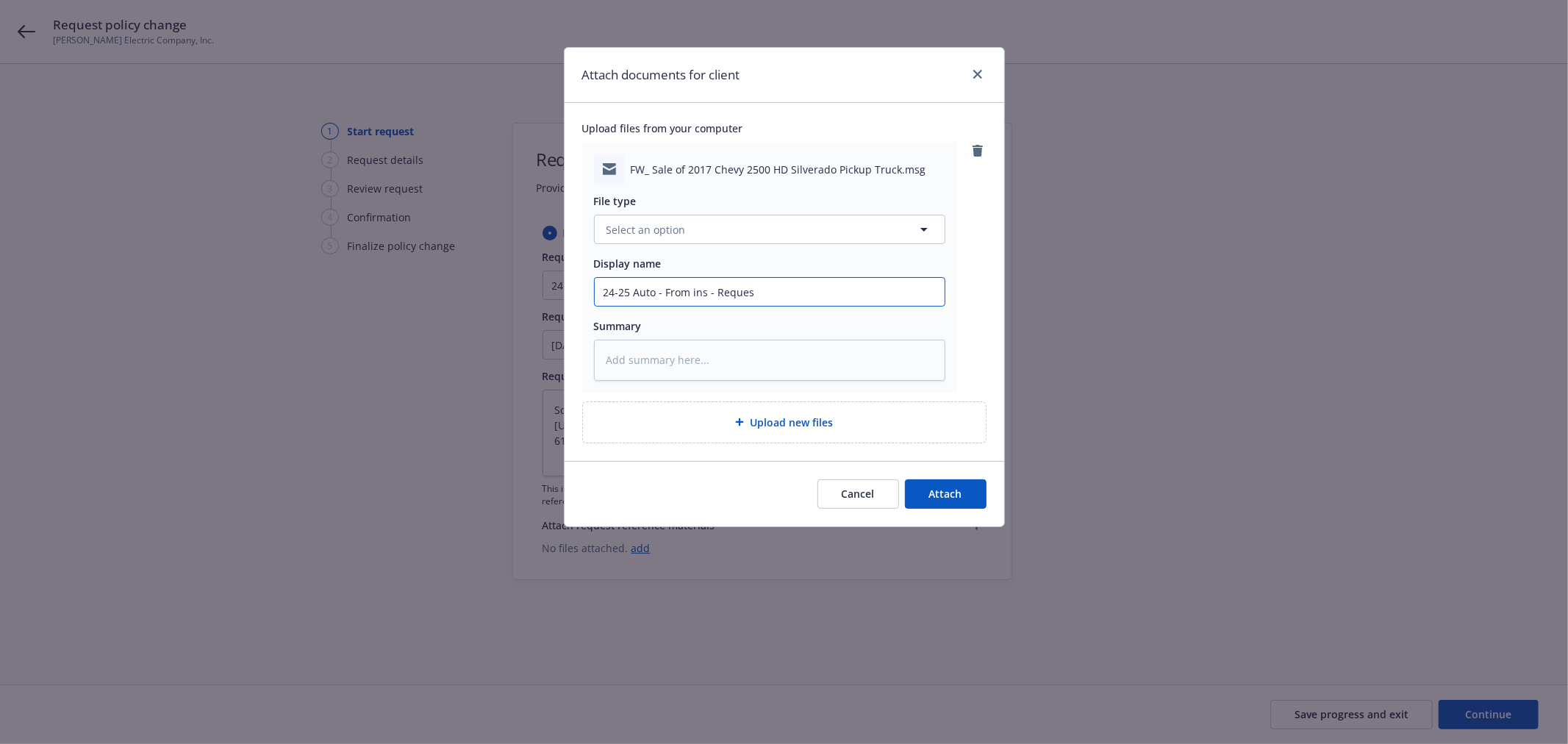
type textarea "x"
type input "24-25 Auto - From ins - Request"
type textarea "x"
type input "24-25 Auto - From ins - Request"
type textarea "x"
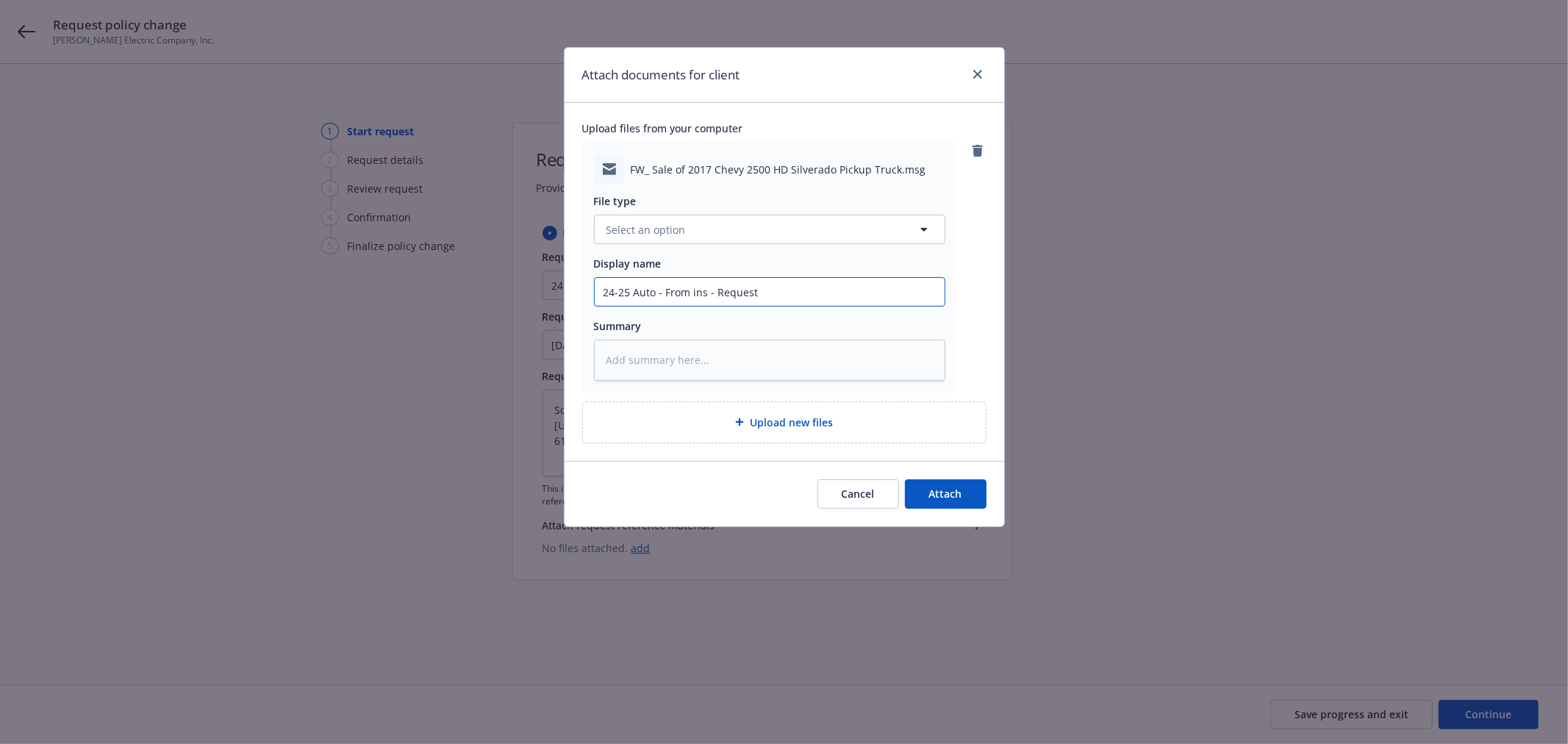
type input "24-25 Auto - From ins - Request t"
type textarea "x"
type input "24-25 Auto - From ins - Request to"
type textarea "x"
type input "24-25 Auto - From ins - Request to"
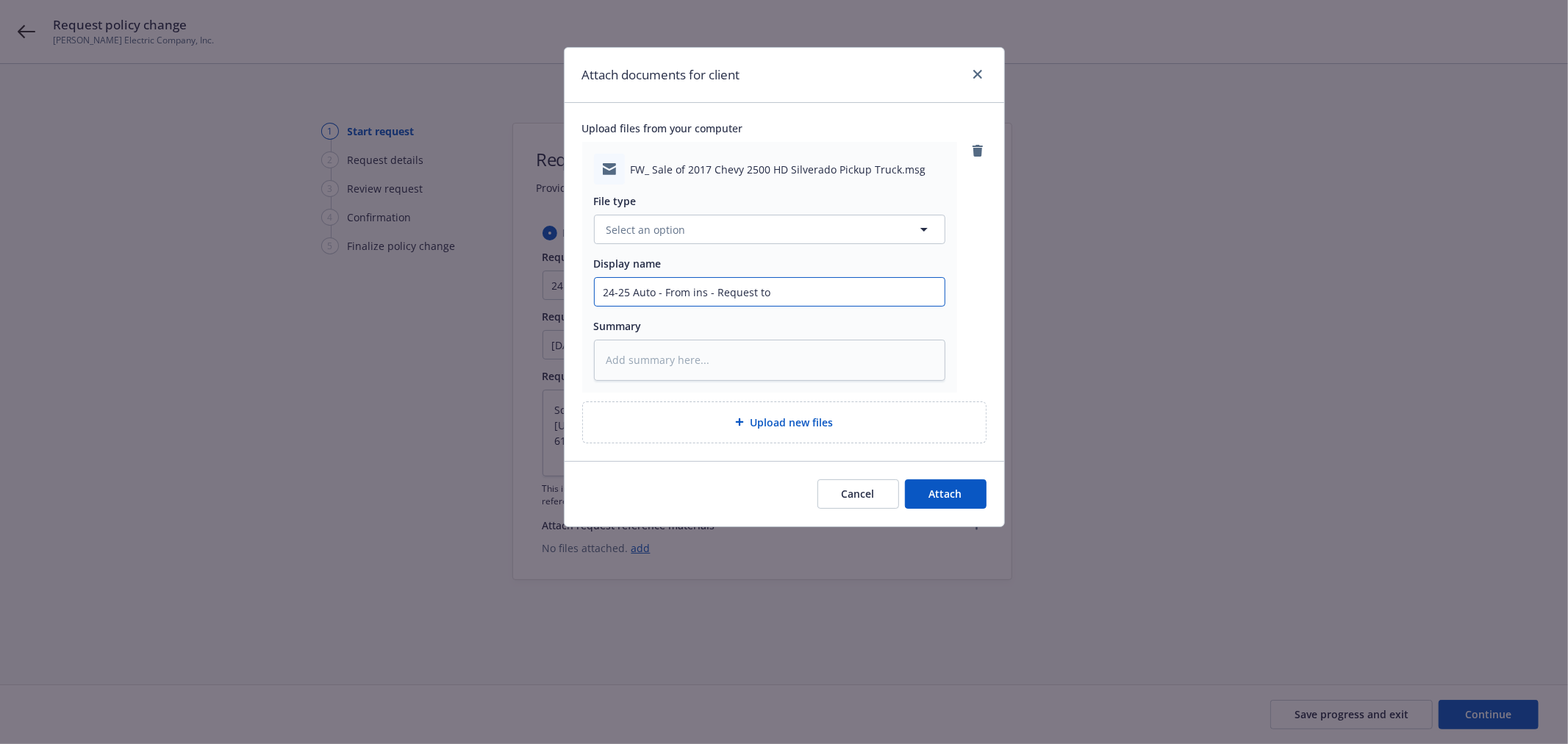
type textarea "x"
type input "24-25 Auto - From ins - Request to r"
type textarea "x"
type input "24-25 Auto - From ins - Request to re"
type textarea "x"
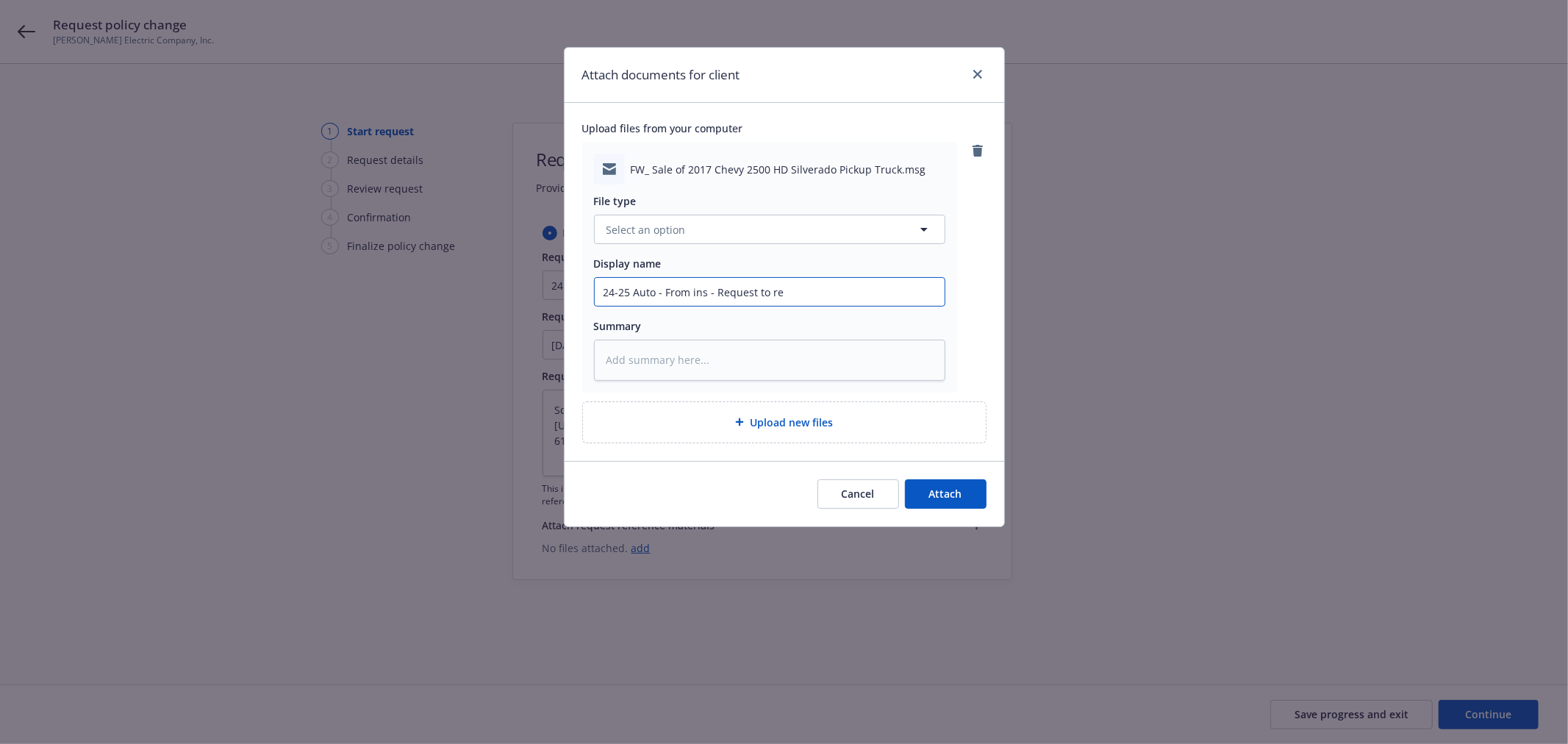
type input "24-25 Auto - From ins - Request to rem"
type textarea "x"
type input "24-25 Auto - From ins - Request to remov"
type textarea "x"
type input "24-25 Auto - From ins - Request to remove"
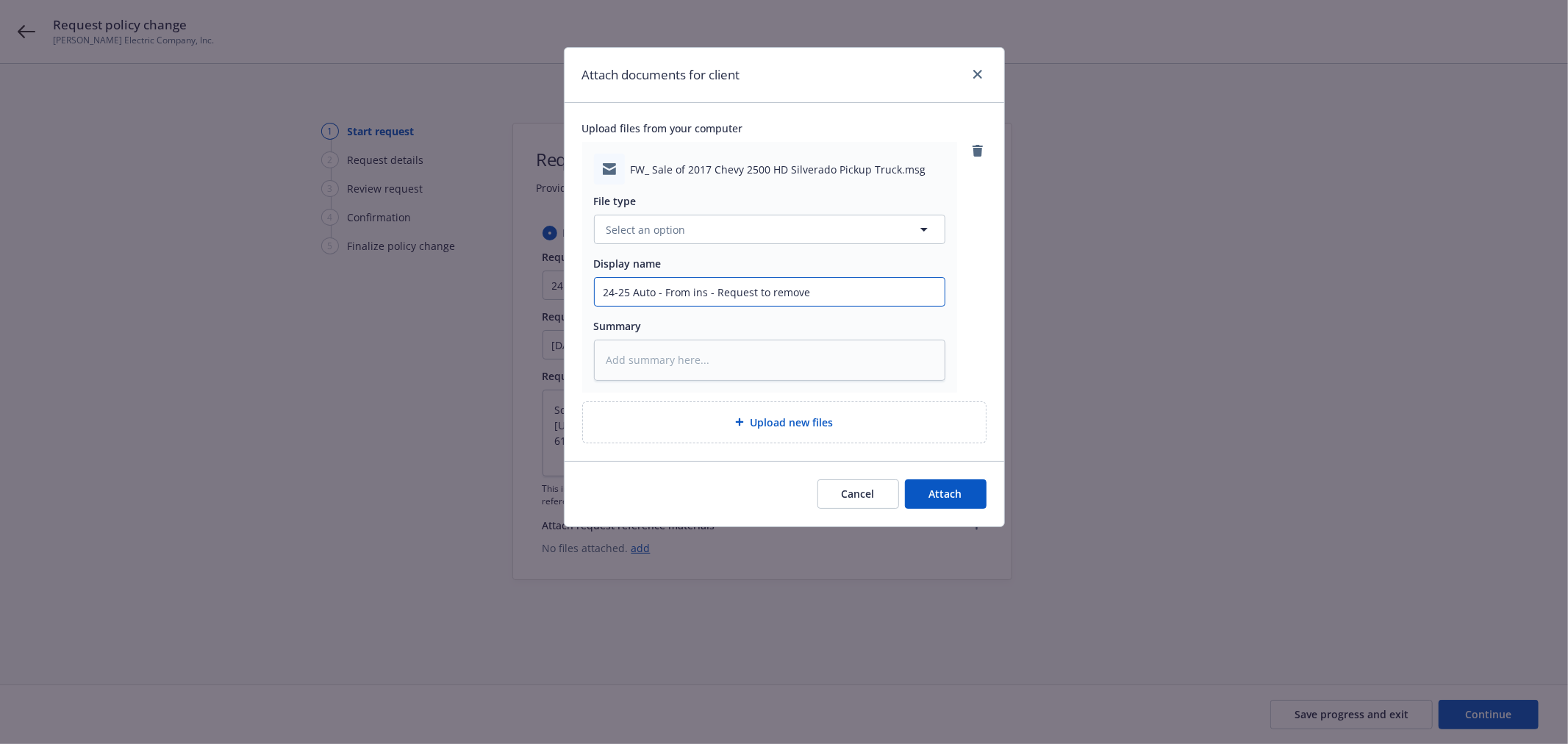
type textarea "x"
type input "24-25 Auto - From ins - Request to remove"
drag, startPoint x: 689, startPoint y: 173, endPoint x: 830, endPoint y: 177, distance: 141.1
click at [830, 177] on div "FW_ Sale of 2017 Chevy 2500 HD Silverado Pickup Truck.msg" at bounding box center [769, 169] width 351 height 31
copy span "2017 Chevy 2500 HD Silverado"
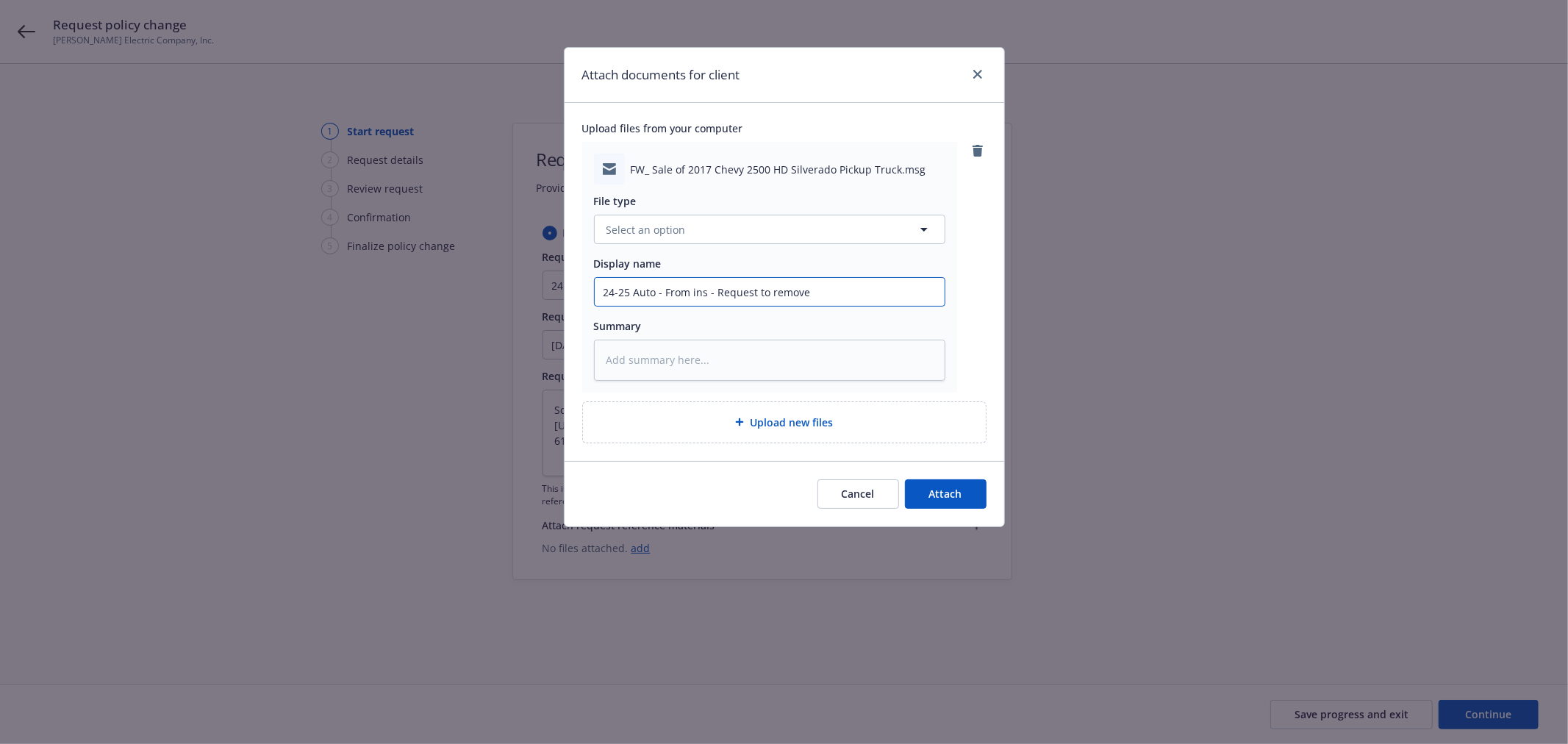
click at [870, 305] on input "24-25 Auto - From ins - Request to remove" at bounding box center [769, 292] width 350 height 28
paste input "2017 Chevy 2500 HD Silverado"
type textarea "x"
type input "24-25 Auto - From ins - Request to remove 2017 Chevy 2500 HD Silverado"
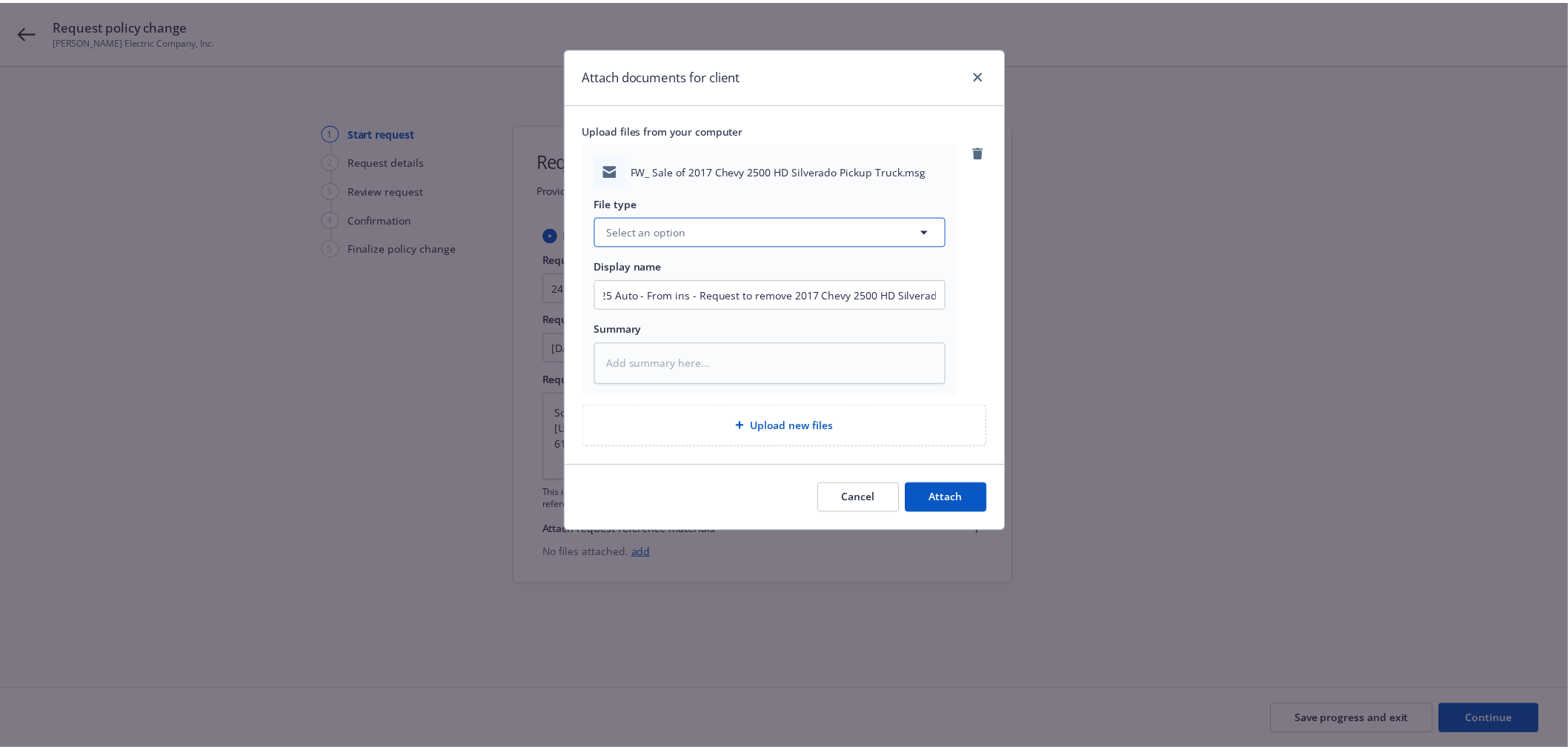
scroll to position [0, 0]
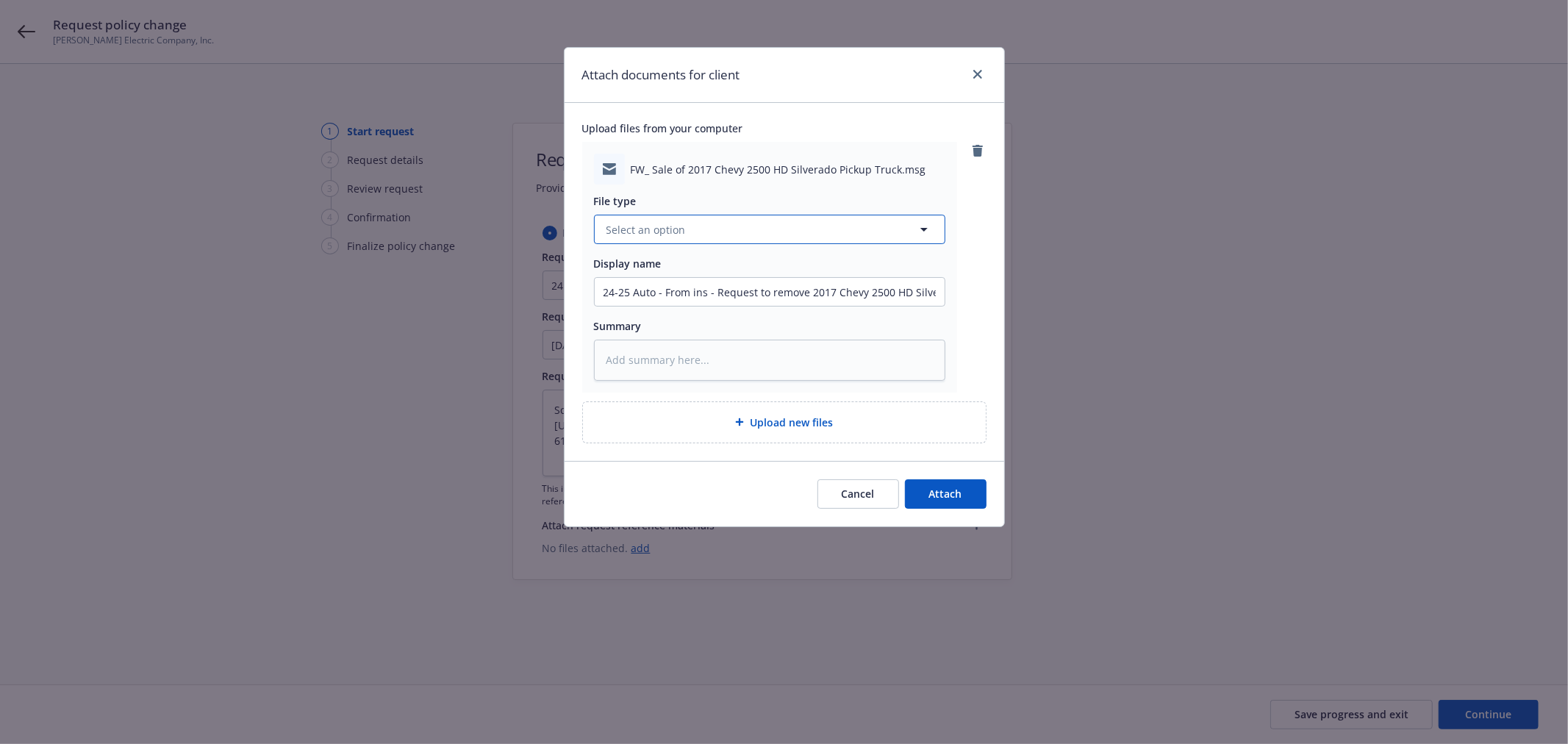
click at [832, 218] on button "Select an option" at bounding box center [769, 229] width 351 height 29
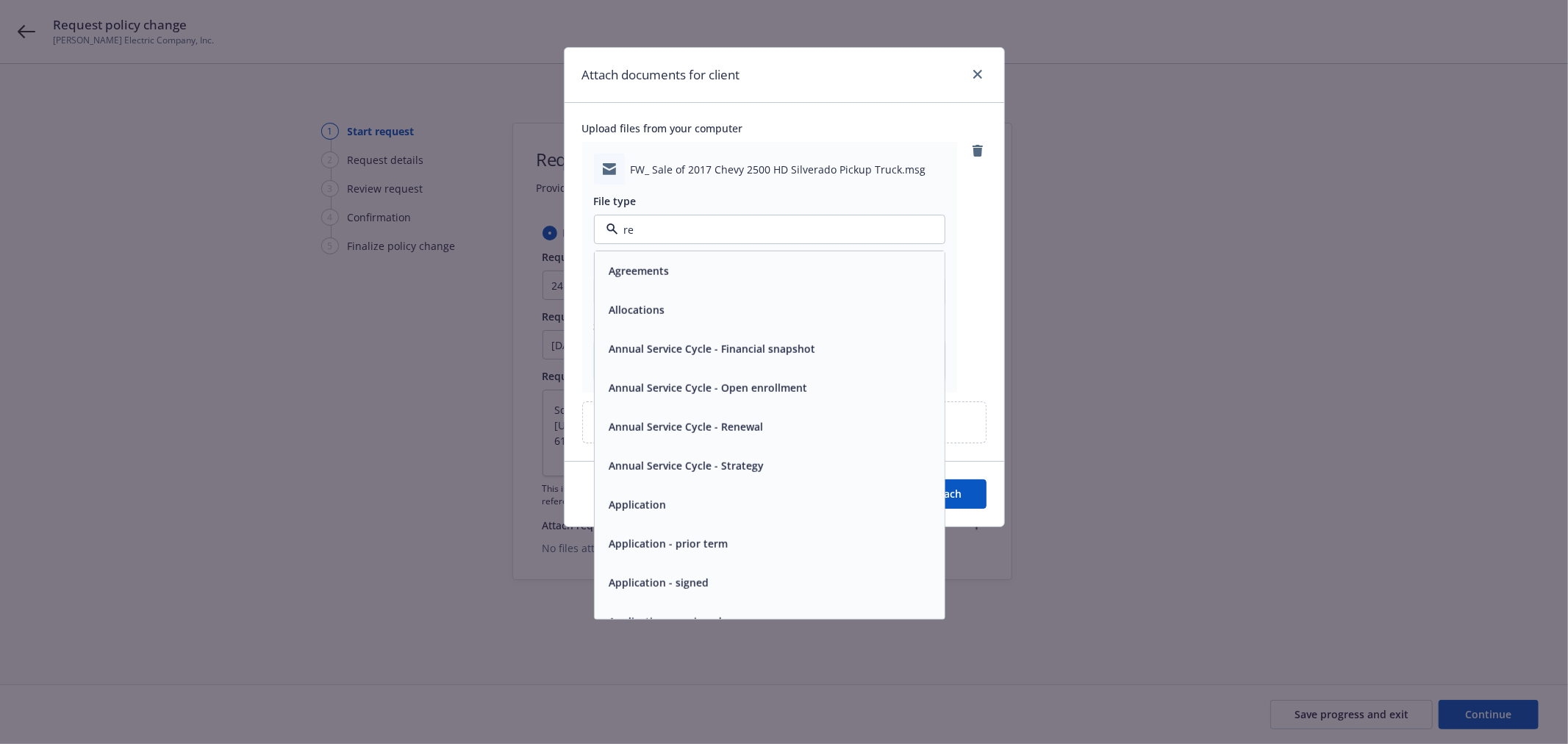
type input "req"
click at [777, 280] on div "Request" at bounding box center [769, 270] width 332 height 22
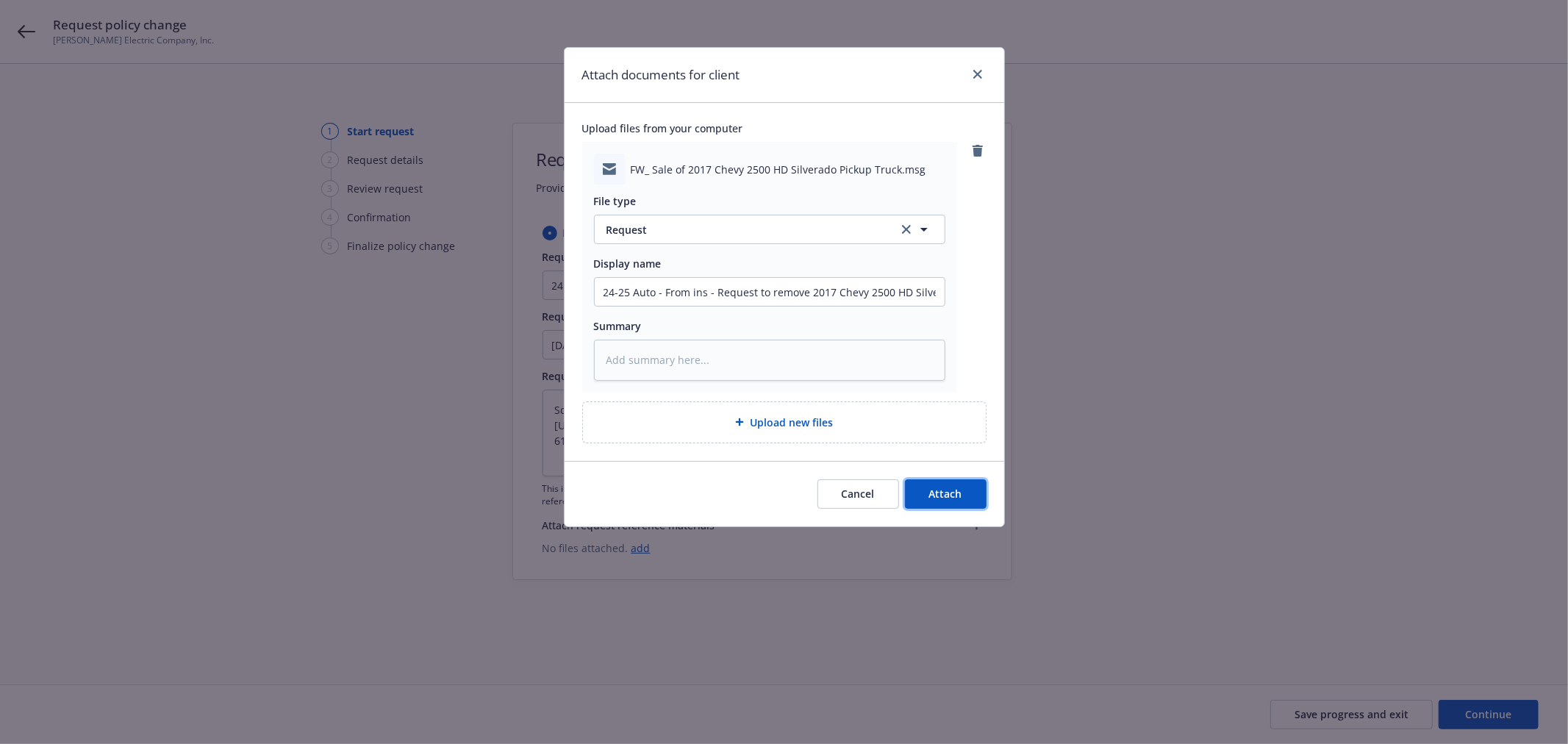
click at [972, 484] on button "Attach" at bounding box center [946, 494] width 82 height 29
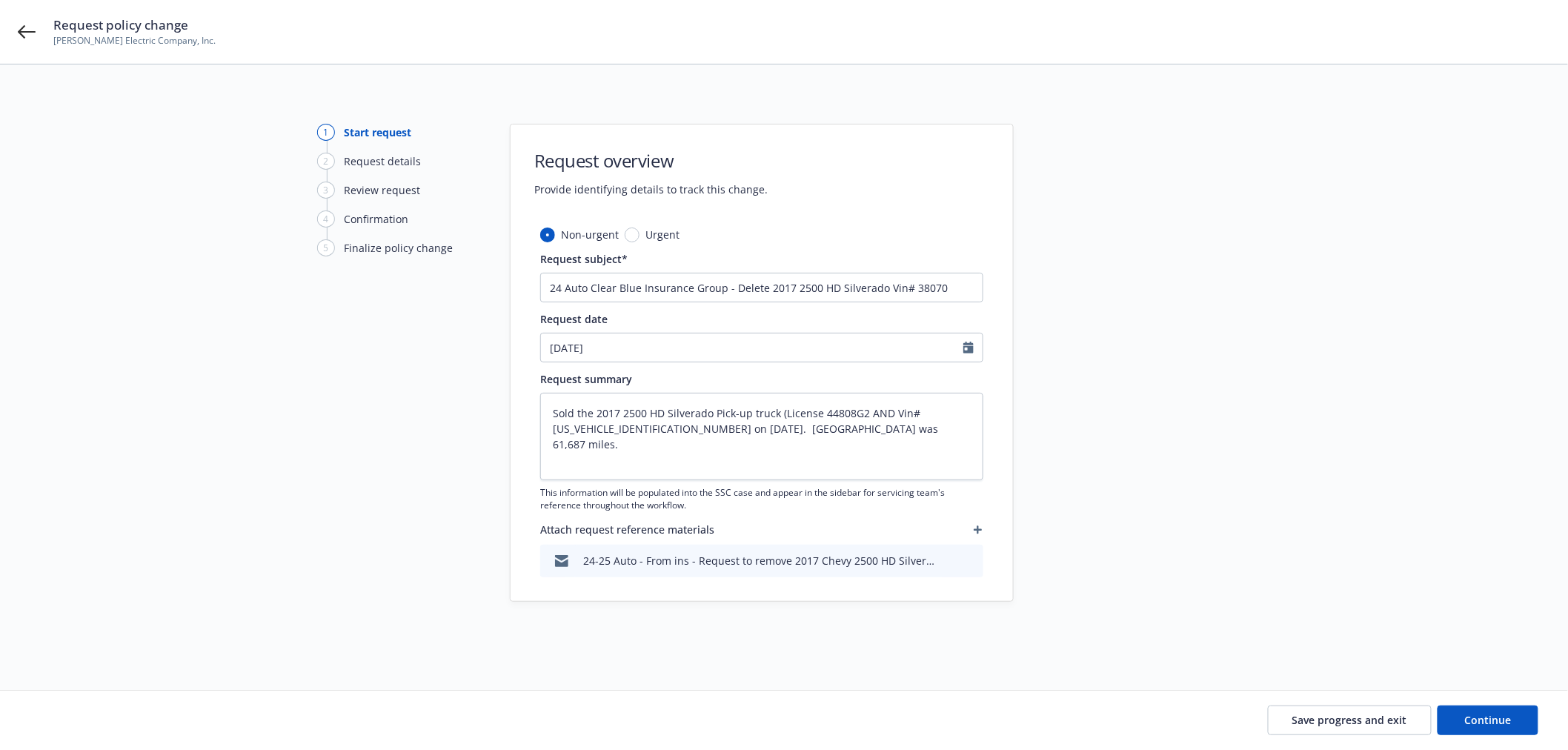
click at [1497, 701] on div "Save progress and exit Continue" at bounding box center [784, 721] width 1568 height 60
click at [1501, 702] on div "Save progress and exit Continue" at bounding box center [784, 721] width 1568 height 60
click at [1499, 728] on button "Continue" at bounding box center [1488, 720] width 101 height 29
type textarea "x"
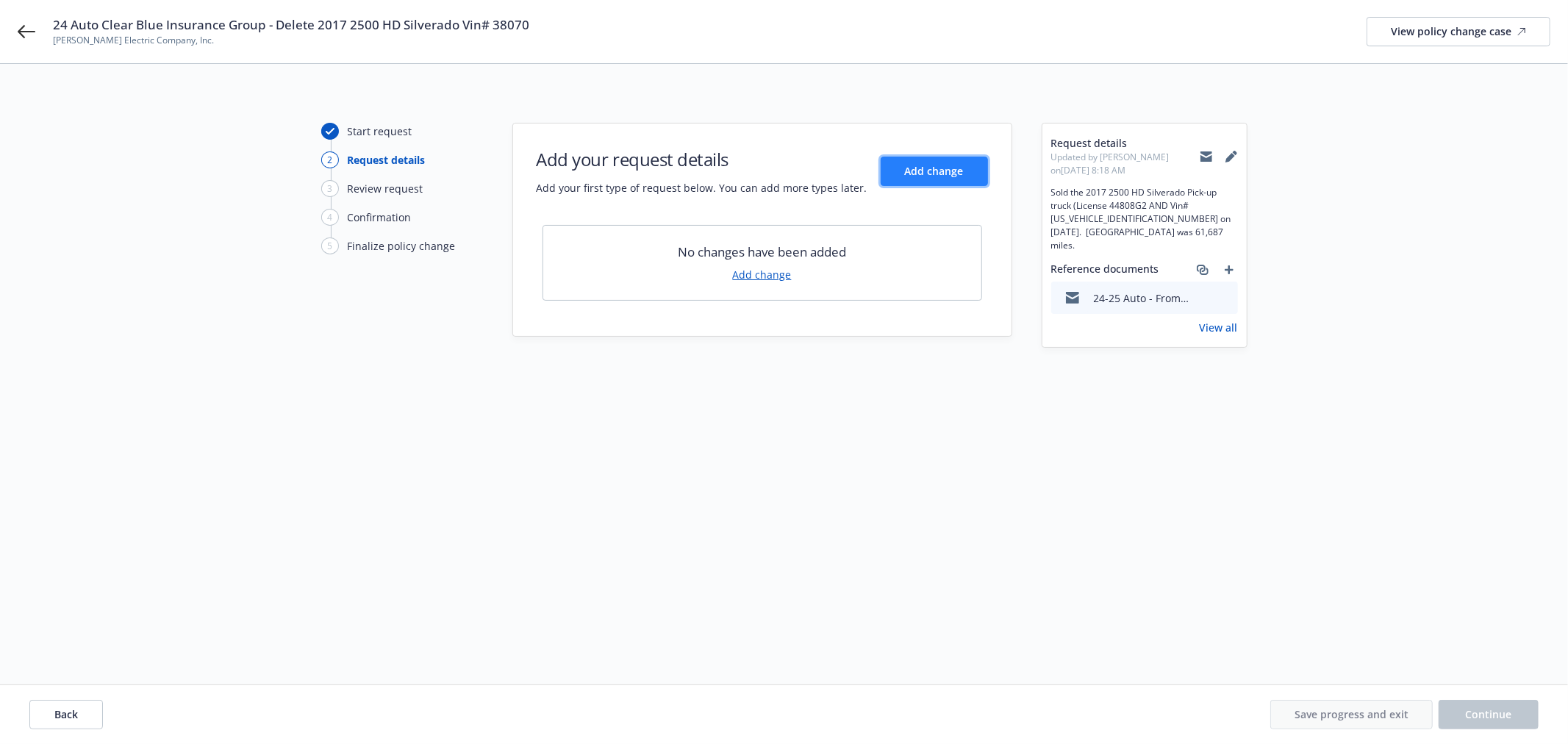
click at [961, 158] on button "Add change" at bounding box center [934, 171] width 107 height 29
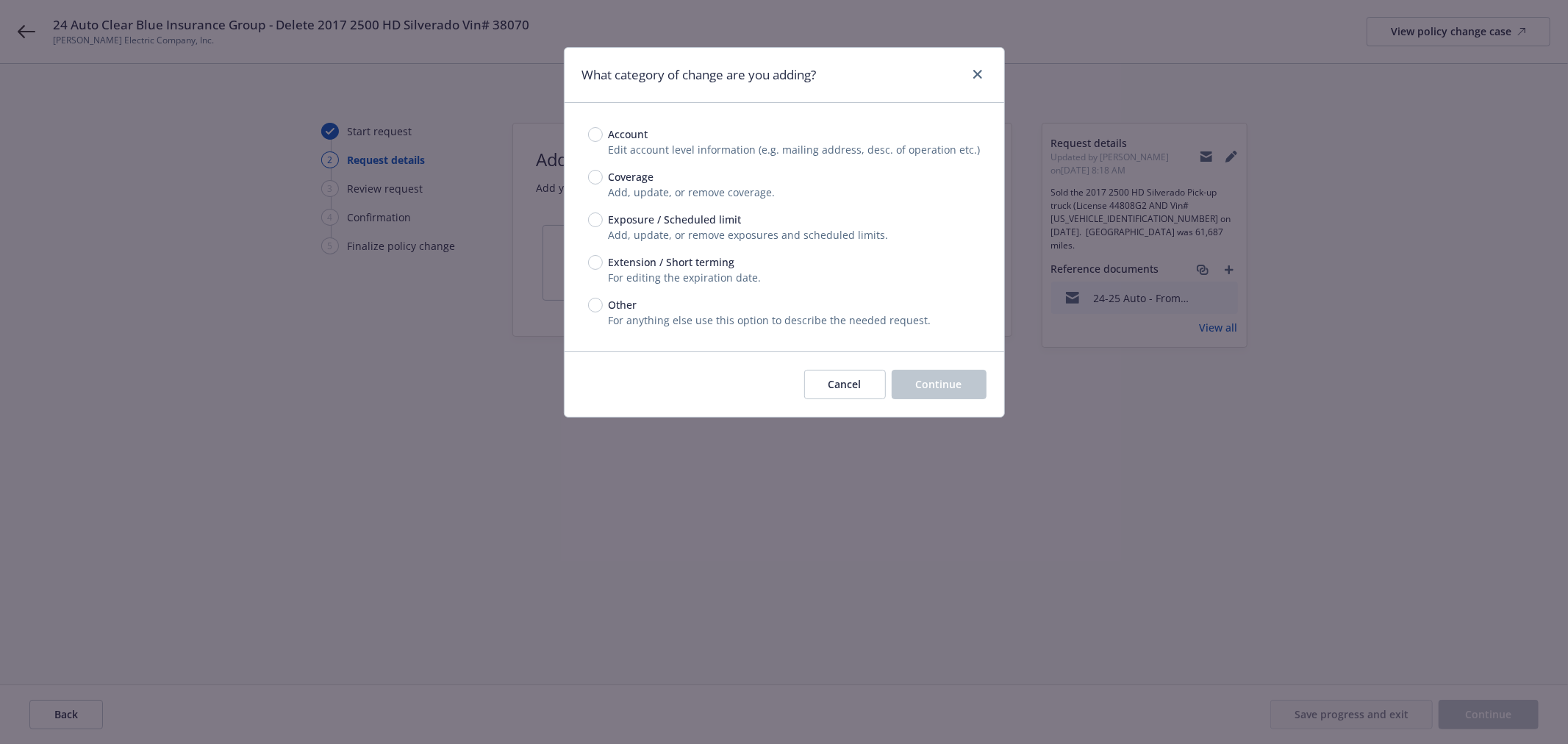
click at [657, 232] on span "Add, update, or remove exposures and scheduled limits." at bounding box center [749, 235] width 280 height 14
click at [601, 216] on input "Exposure / Scheduled limit" at bounding box center [596, 220] width 15 height 15
radio input "true"
click at [914, 370] on button "Continue" at bounding box center [939, 384] width 95 height 29
type textarea "x"
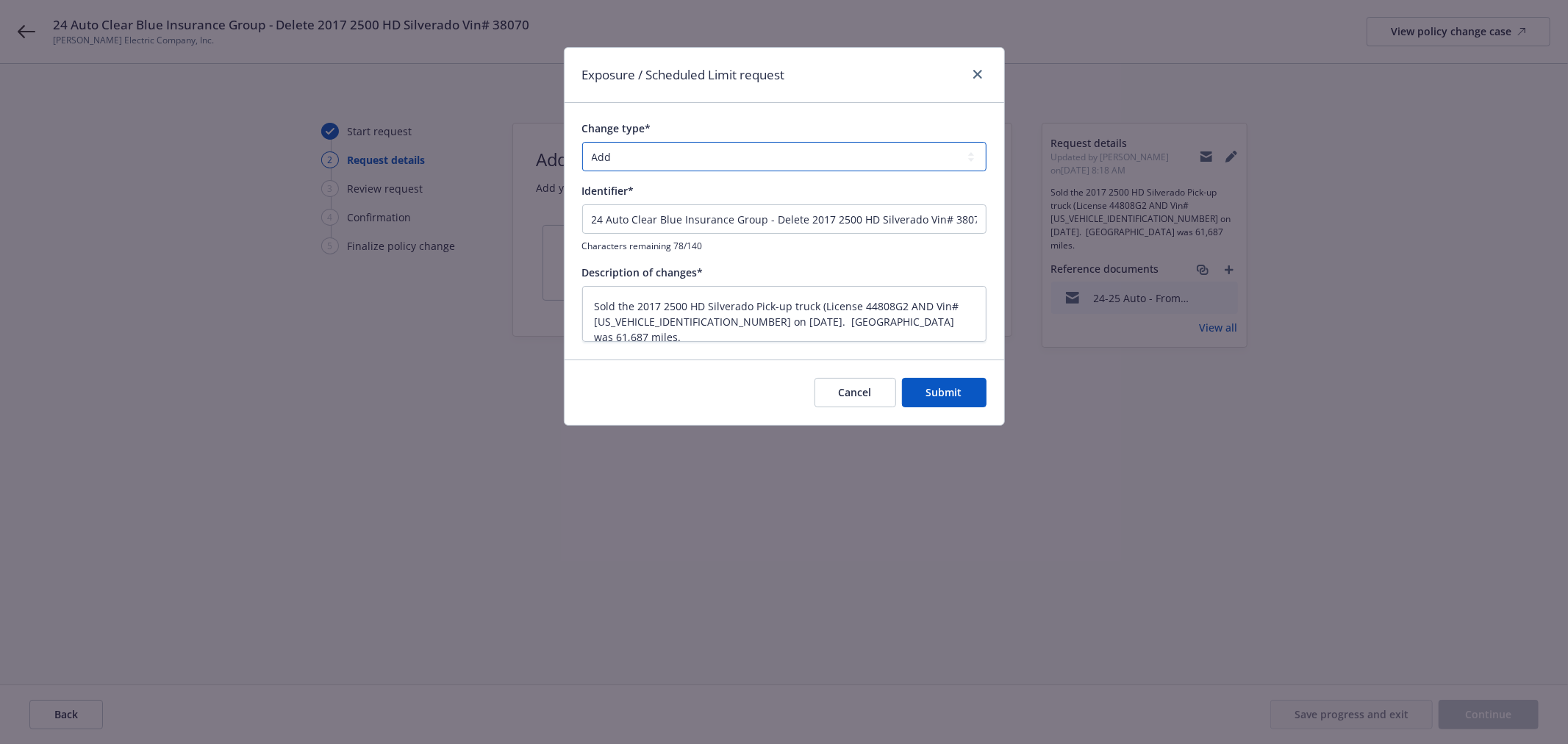
click at [717, 156] on select "Add Audit Change Remove" at bounding box center [784, 156] width 404 height 29
select select "REMOVE"
click at [582, 142] on select "Add Audit Change Remove" at bounding box center [784, 156] width 404 height 29
click at [953, 405] on button "Submit" at bounding box center [944, 392] width 85 height 29
type textarea "x"
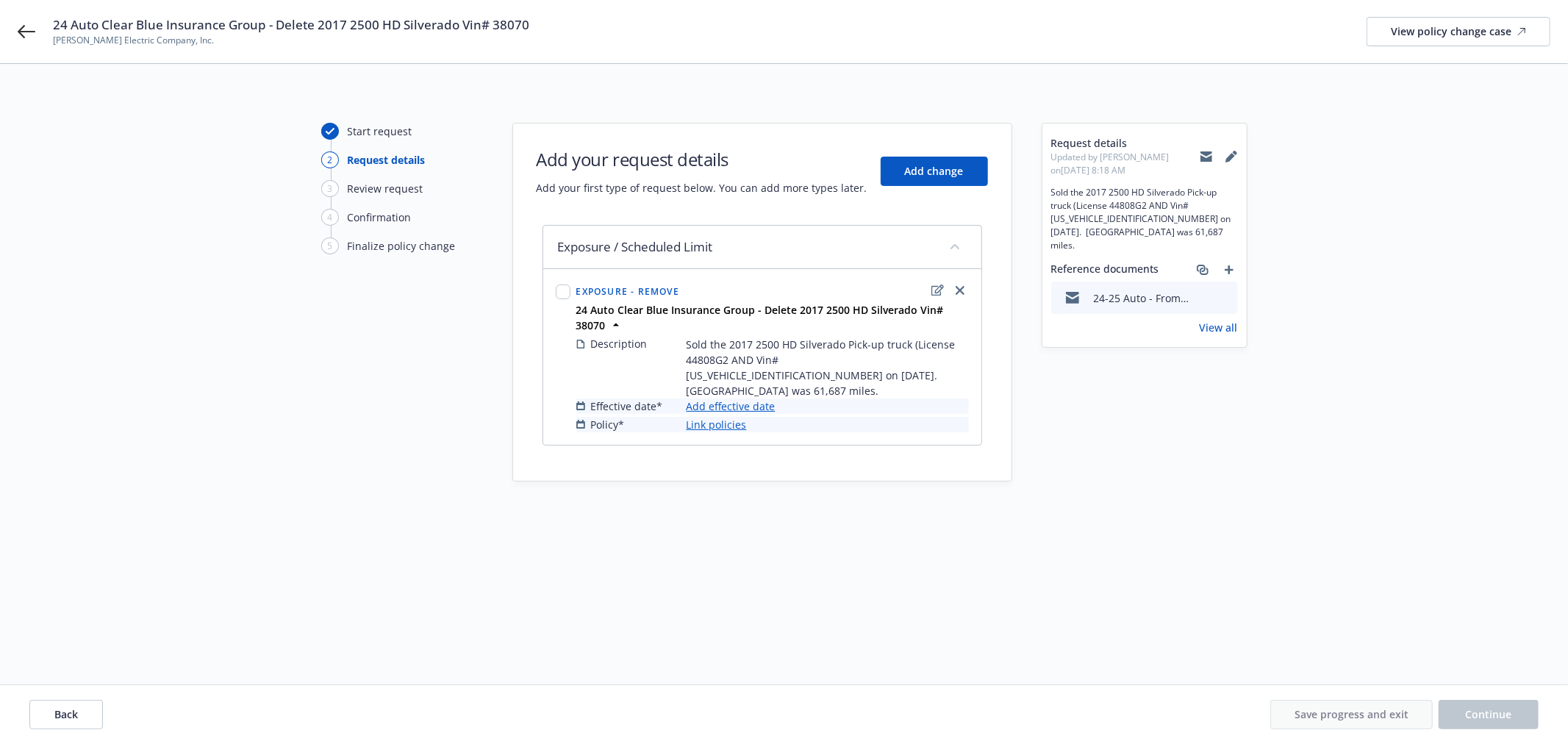
click at [730, 399] on link "Add effective date" at bounding box center [730, 406] width 89 height 16
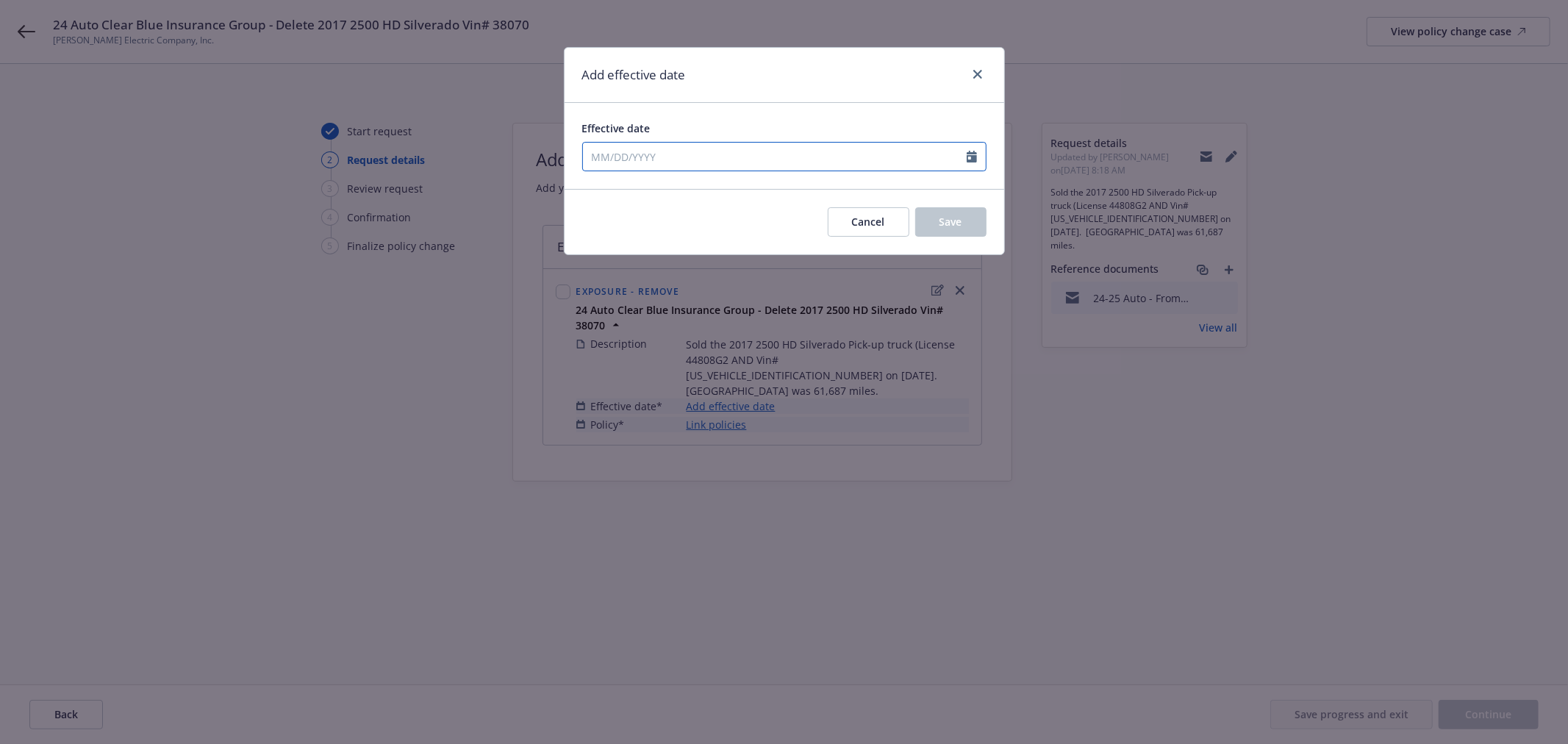
select select "9"
click at [822, 164] on input "Effective date" at bounding box center [774, 156] width 383 height 28
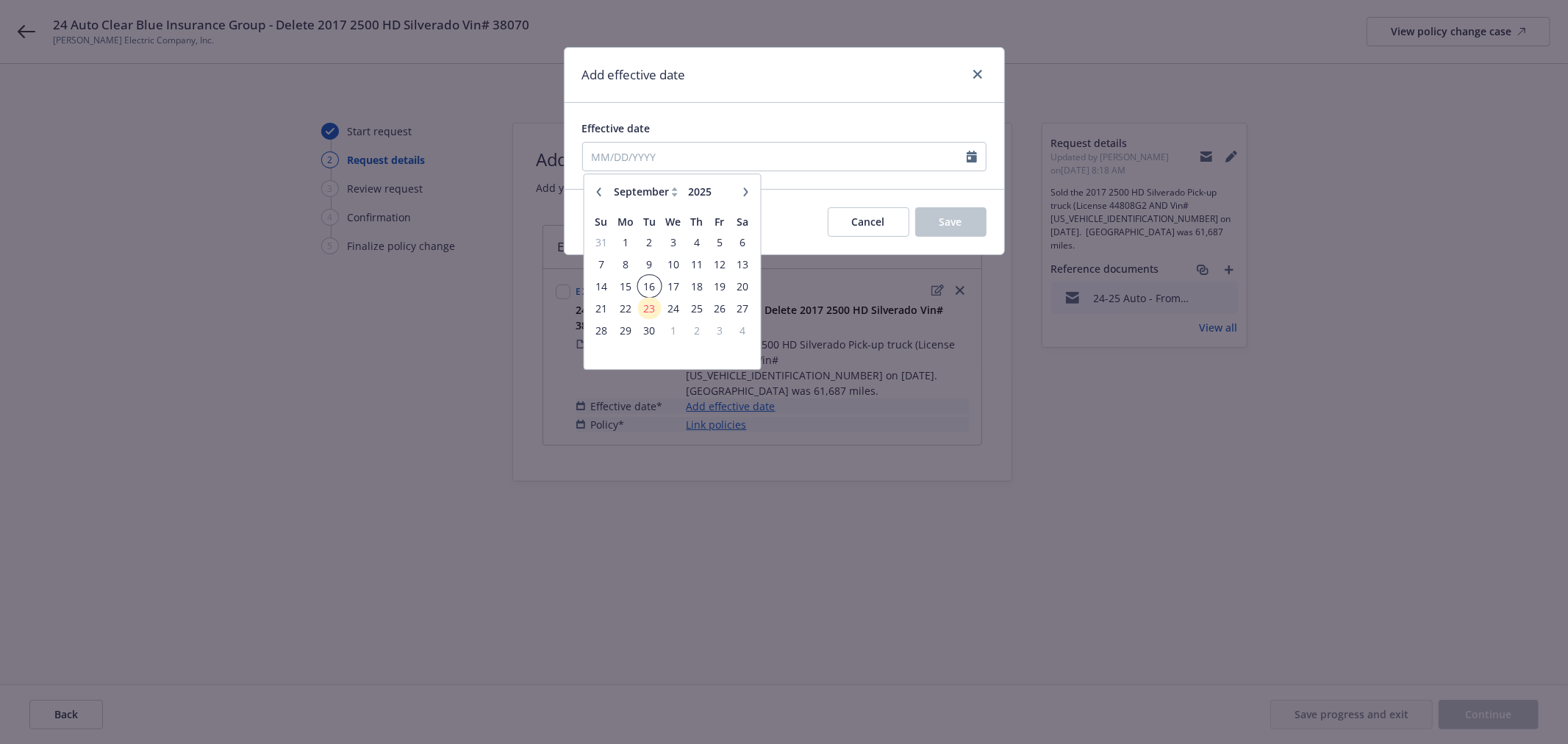
click at [658, 281] on span "16" at bounding box center [650, 286] width 20 height 18
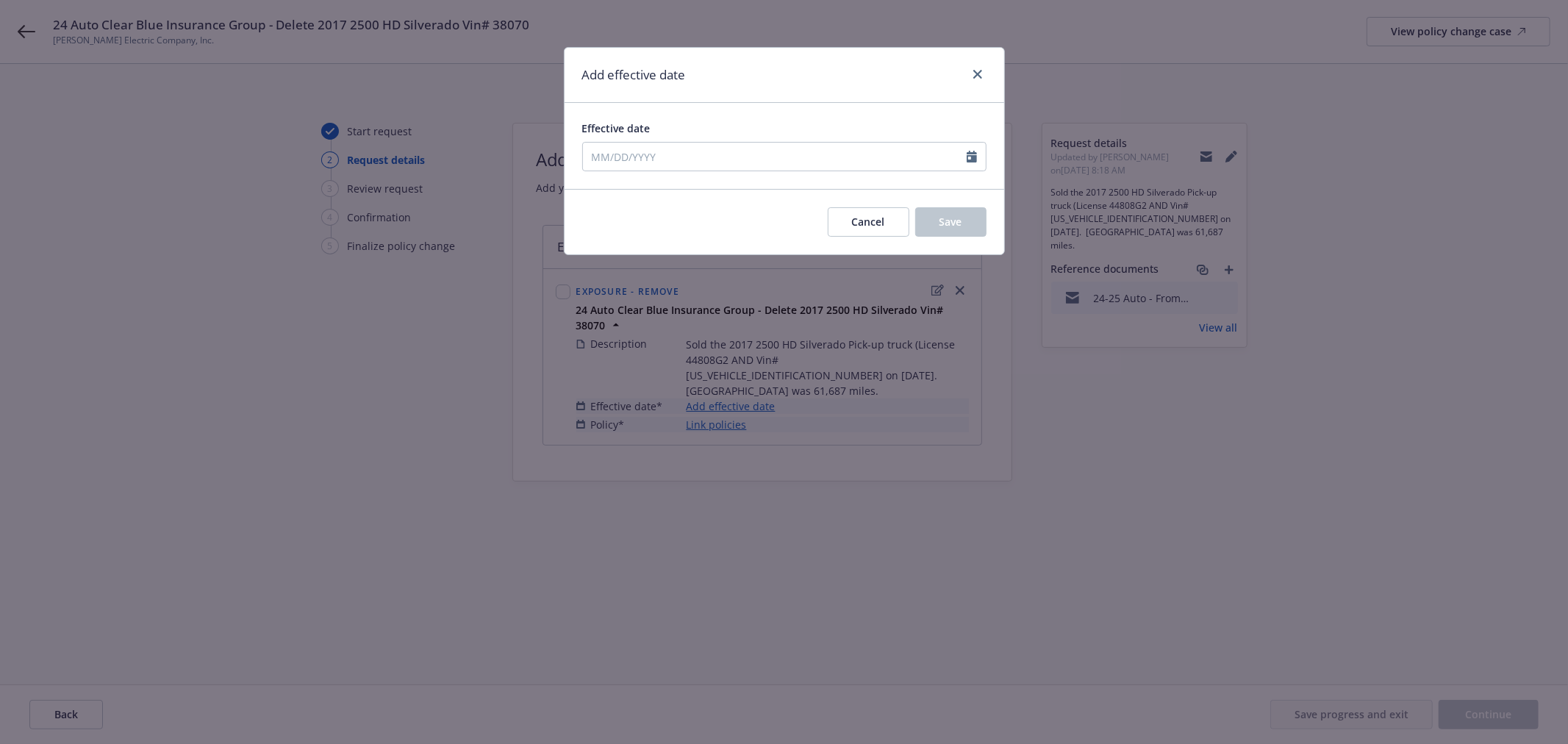
type input "09/16/2025"
click at [958, 226] on span "Save" at bounding box center [950, 221] width 22 height 14
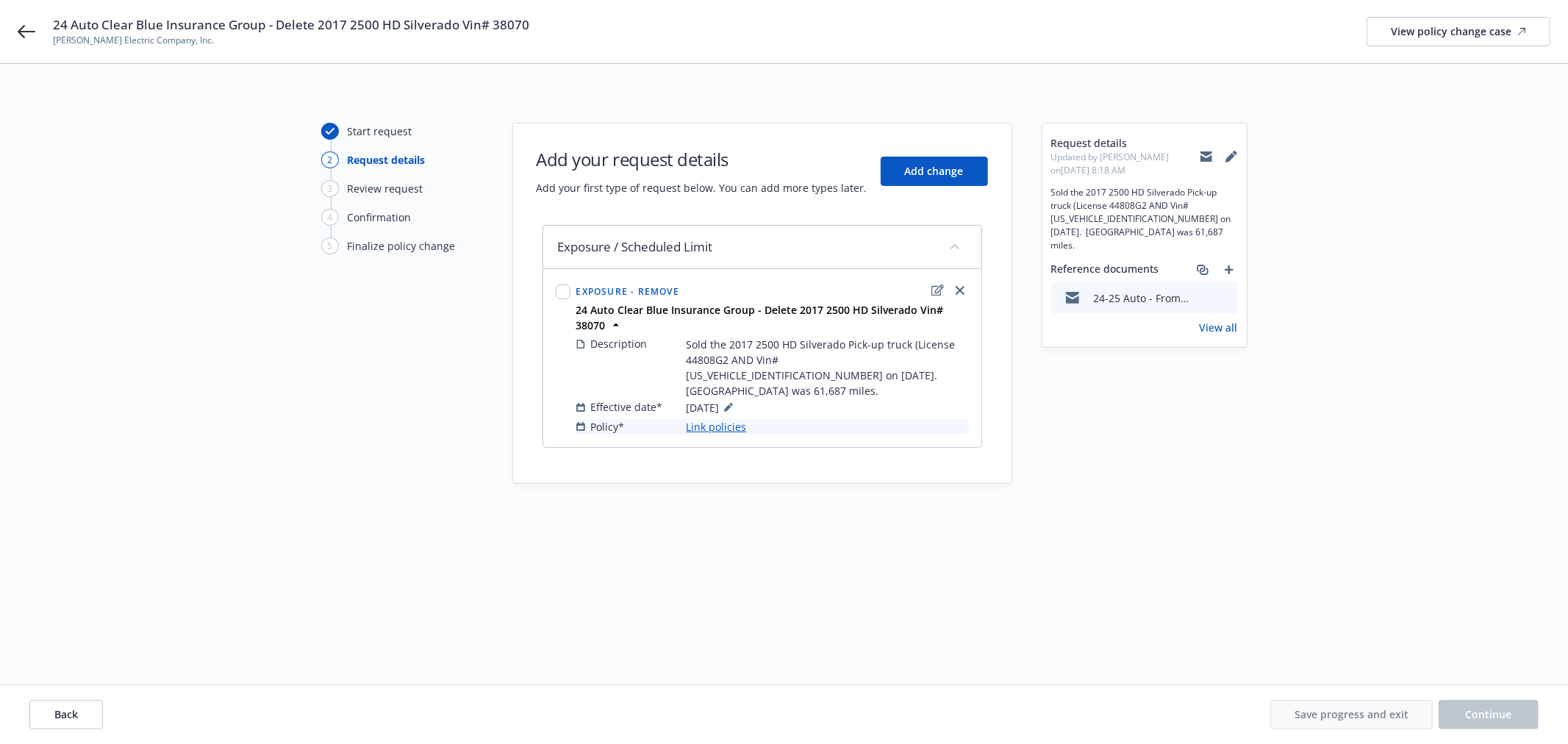
click at [699, 419] on link "Link policies" at bounding box center [716, 427] width 60 height 16
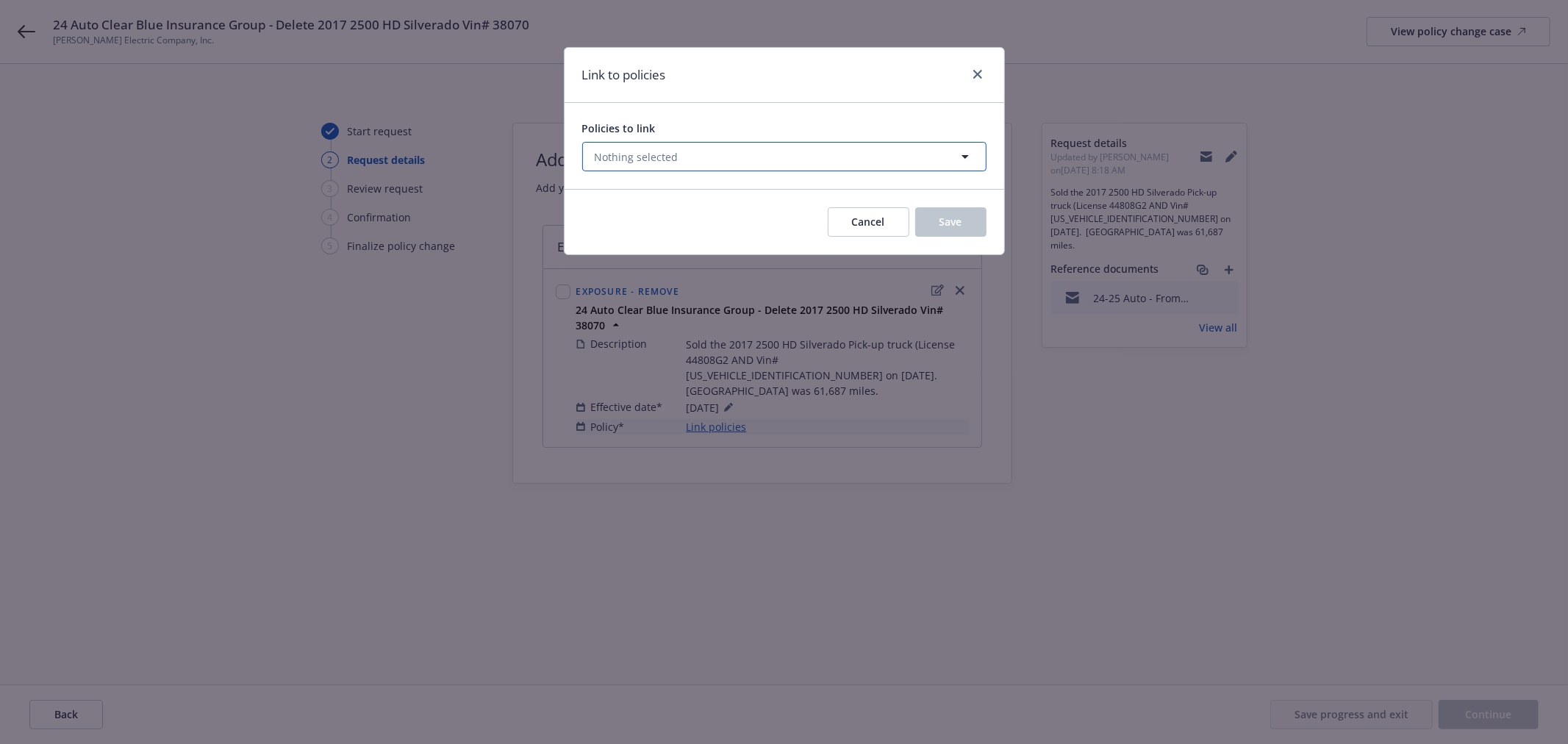
click at [763, 160] on button "Nothing selected" at bounding box center [784, 156] width 404 height 29
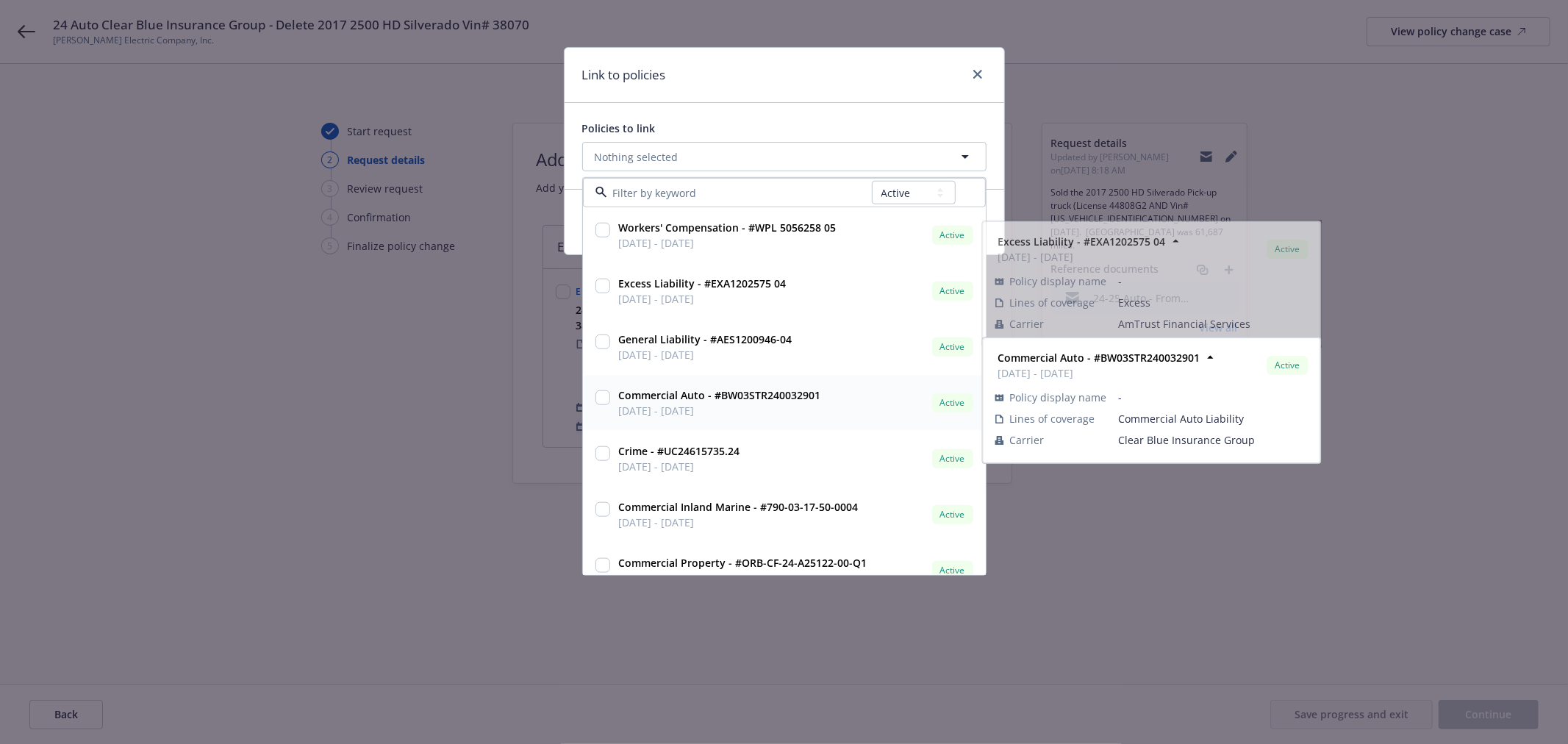
click at [768, 406] on span "10/28/2024 - 10/28/2025" at bounding box center [720, 410] width 202 height 16
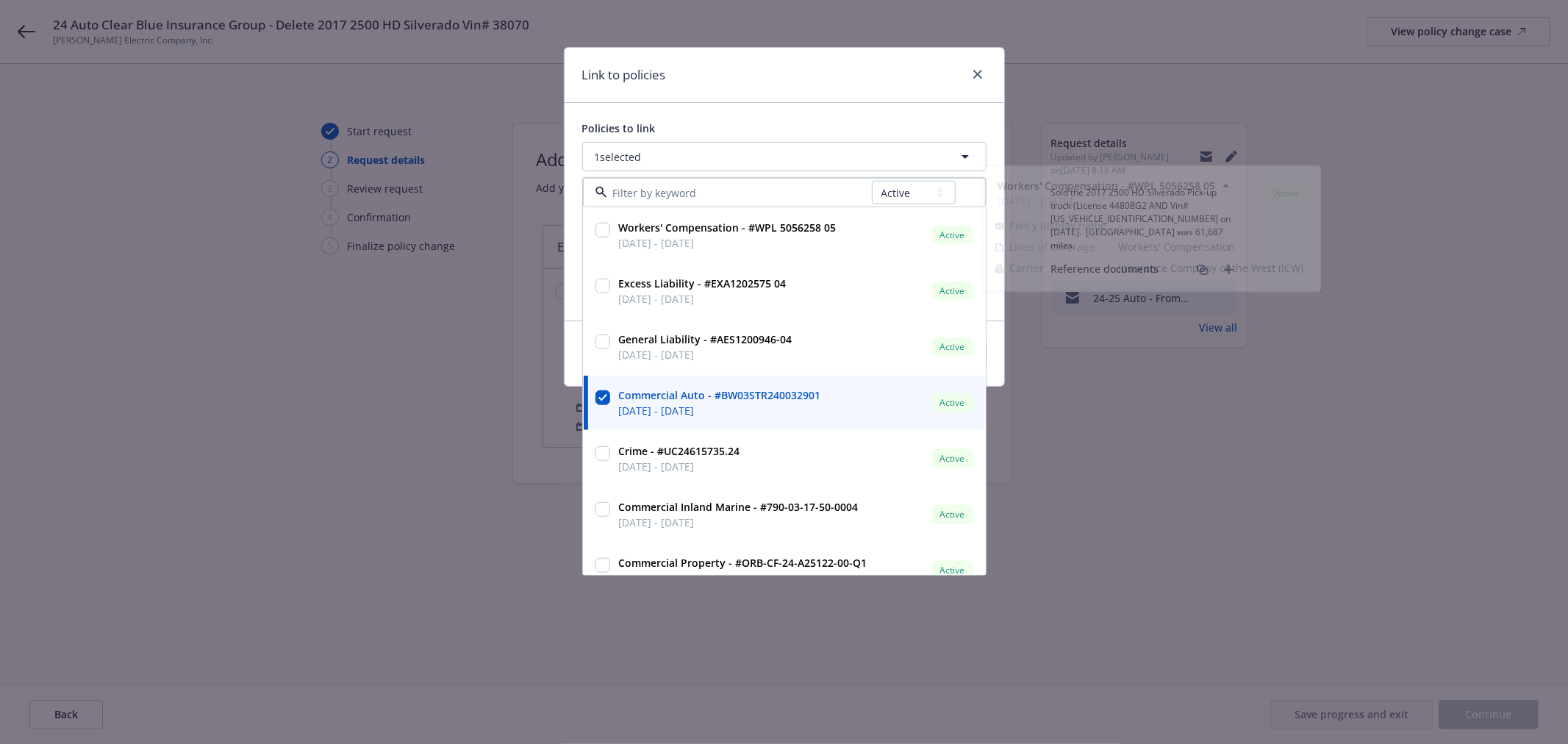
click at [873, 108] on div "Policies to link 1 selected All Active Upcoming Expired Cancelled Workers' Comp…" at bounding box center [784, 212] width 439 height 218
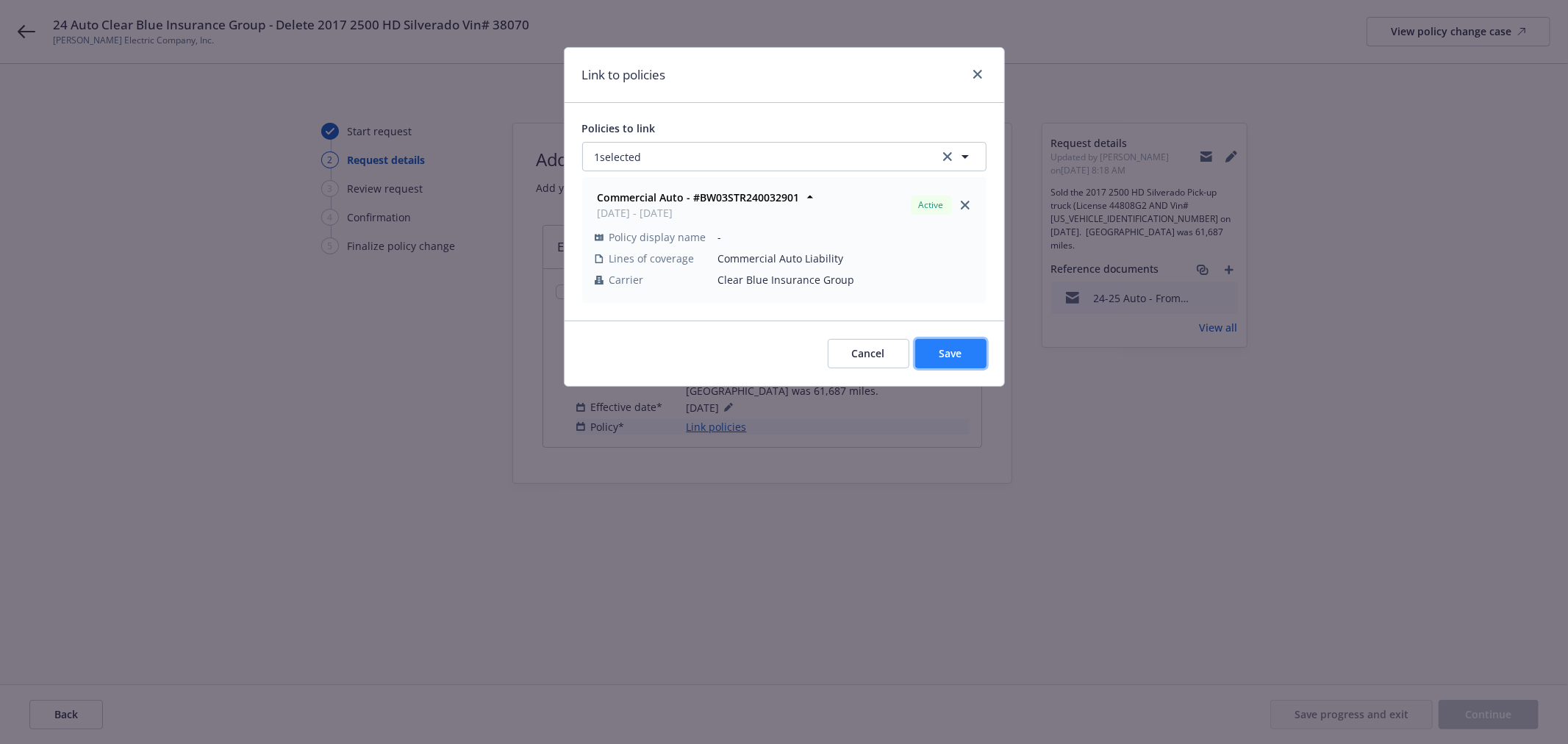
click at [949, 349] on span "Save" at bounding box center [950, 353] width 22 height 14
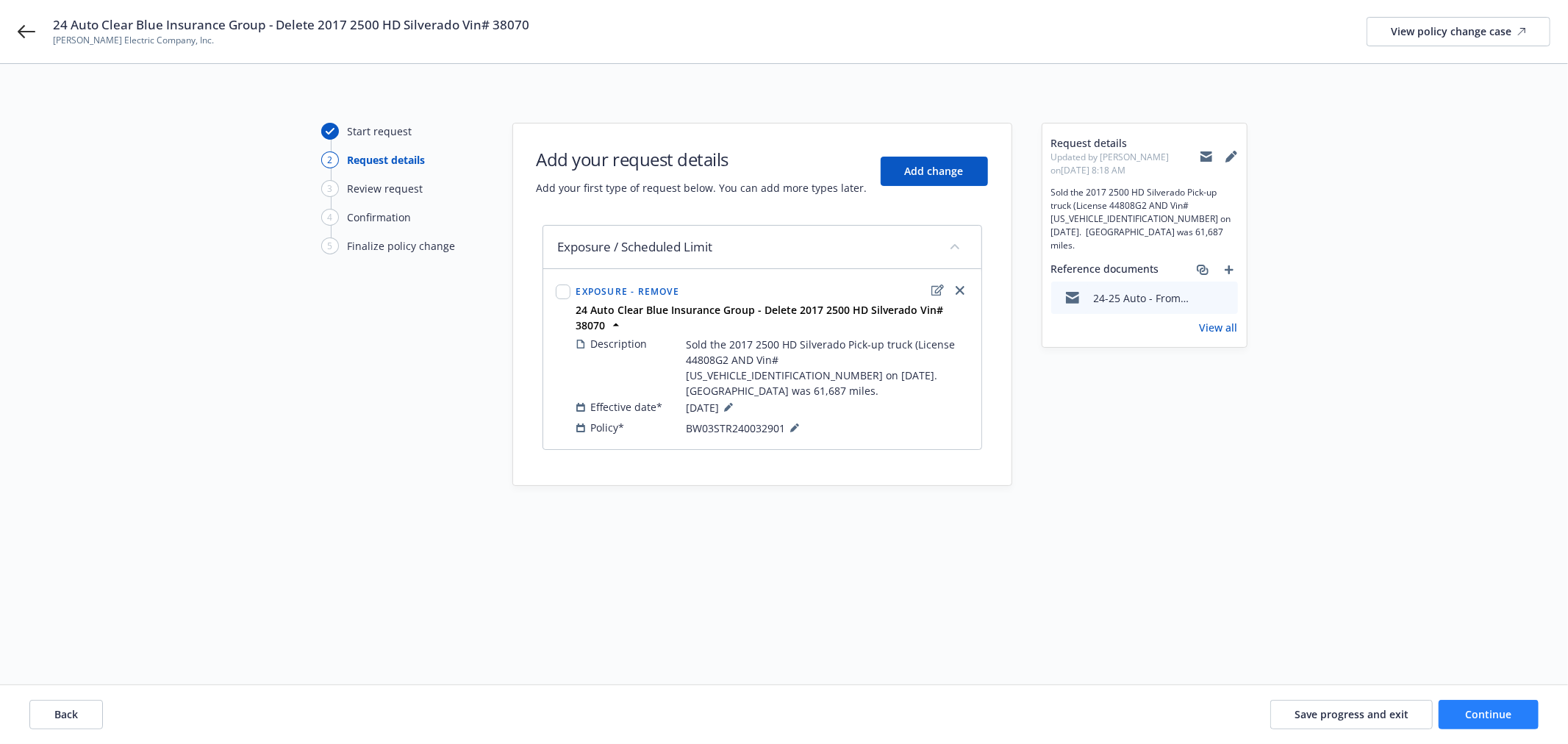
drag, startPoint x: 1460, startPoint y: 692, endPoint x: 1473, endPoint y: 707, distance: 19.8
click at [1473, 707] on div "Back Save progress and exit Continue" at bounding box center [784, 715] width 1568 height 59
click at [1476, 707] on button "Continue" at bounding box center [1488, 714] width 100 height 29
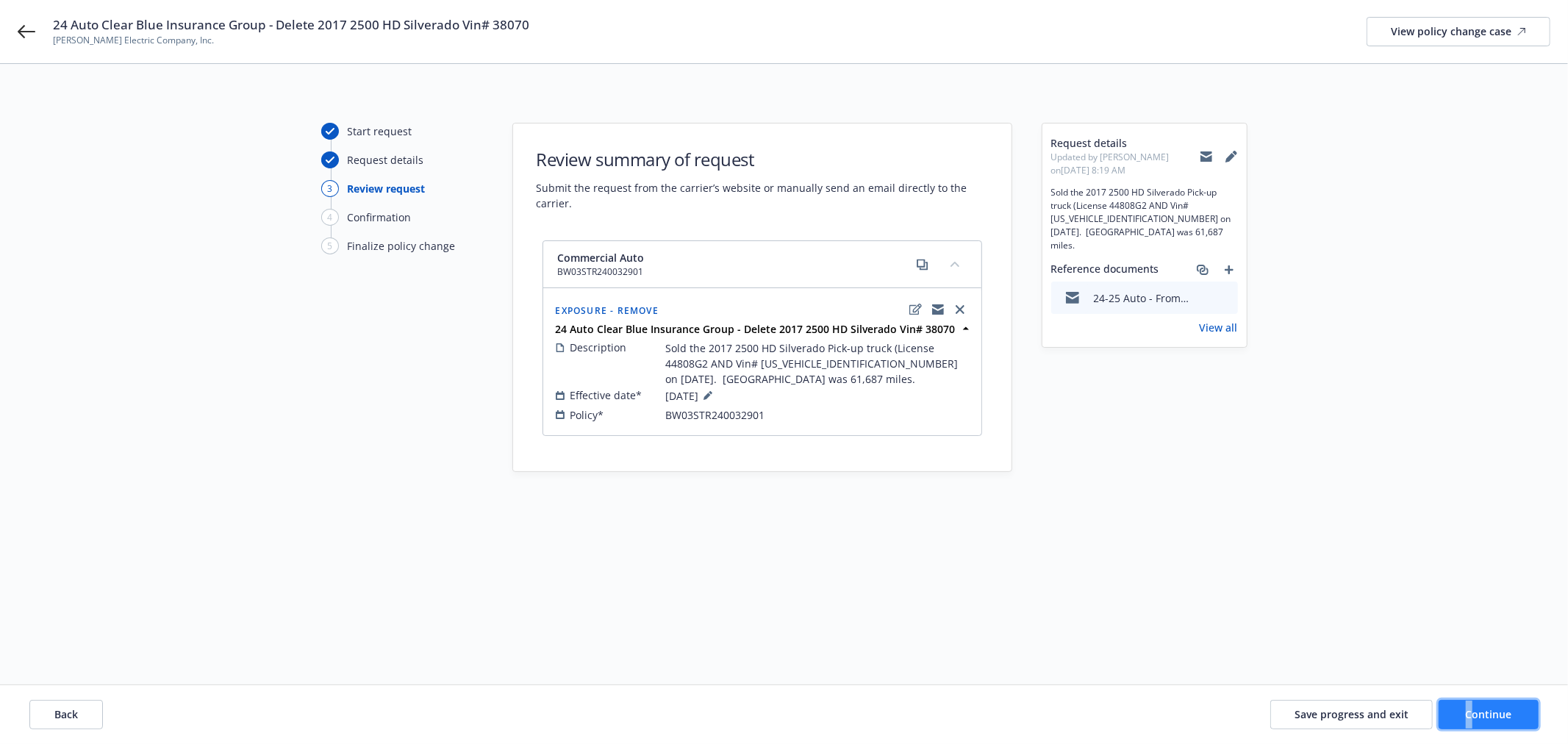
click at [1473, 702] on button "Continue" at bounding box center [1488, 714] width 100 height 29
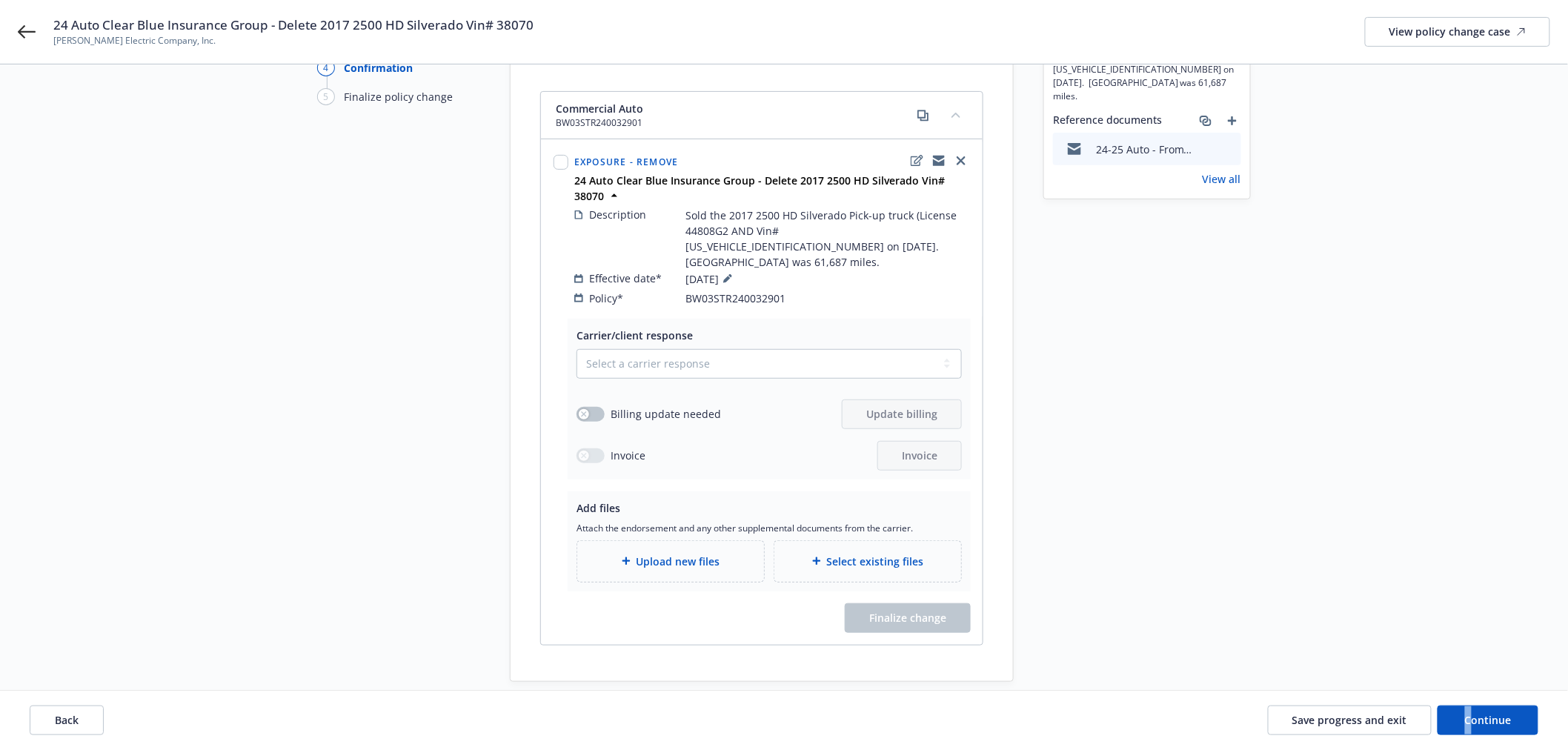
scroll to position [164, 0]
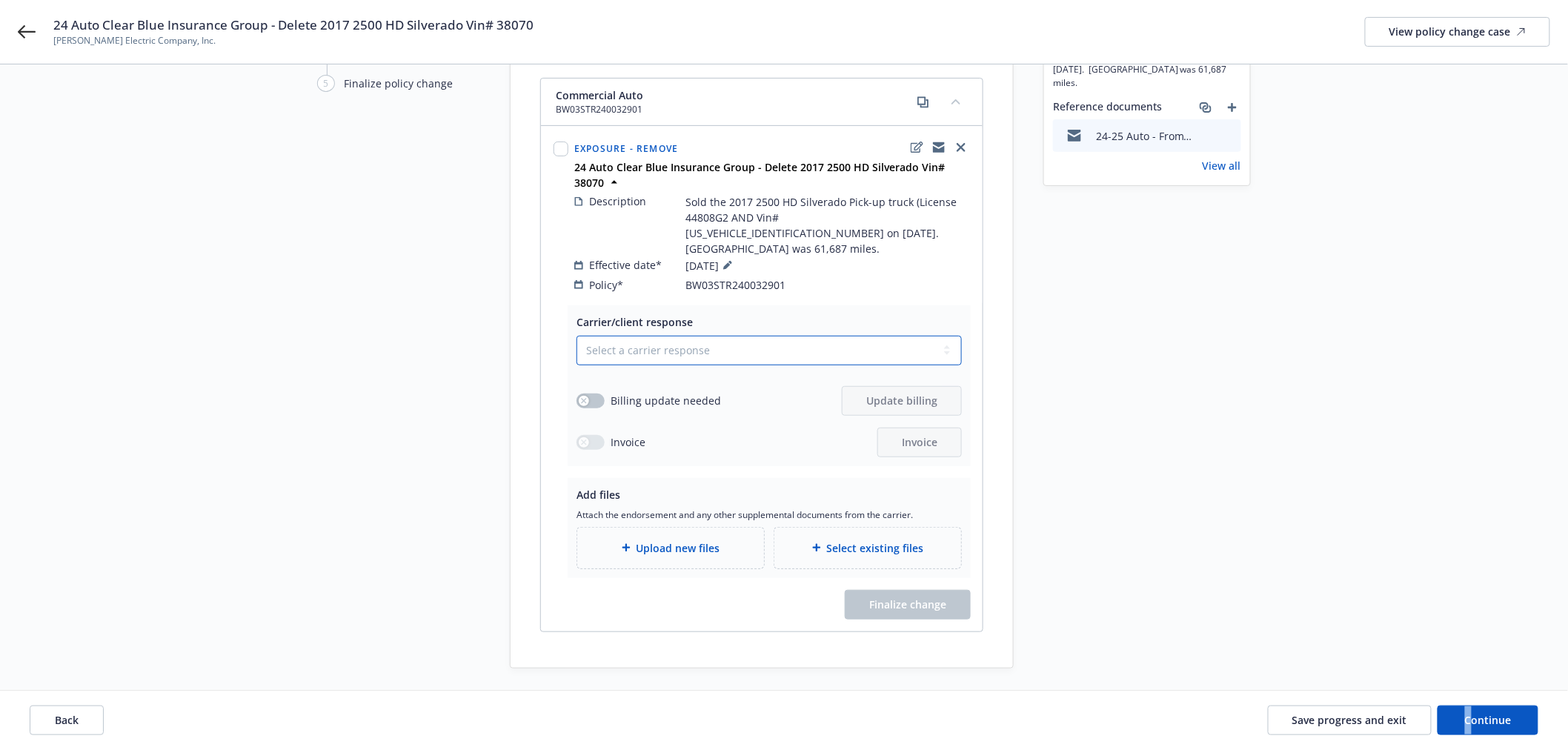
click at [857, 336] on select "Select a carrier response Accepted Accepted with revision No endorsement needed…" at bounding box center [768, 350] width 385 height 29
click at [1292, 291] on div "Start request Request details Review request 4 Confirmation 5 Finalize policy c…" at bounding box center [783, 314] width 1532 height 710
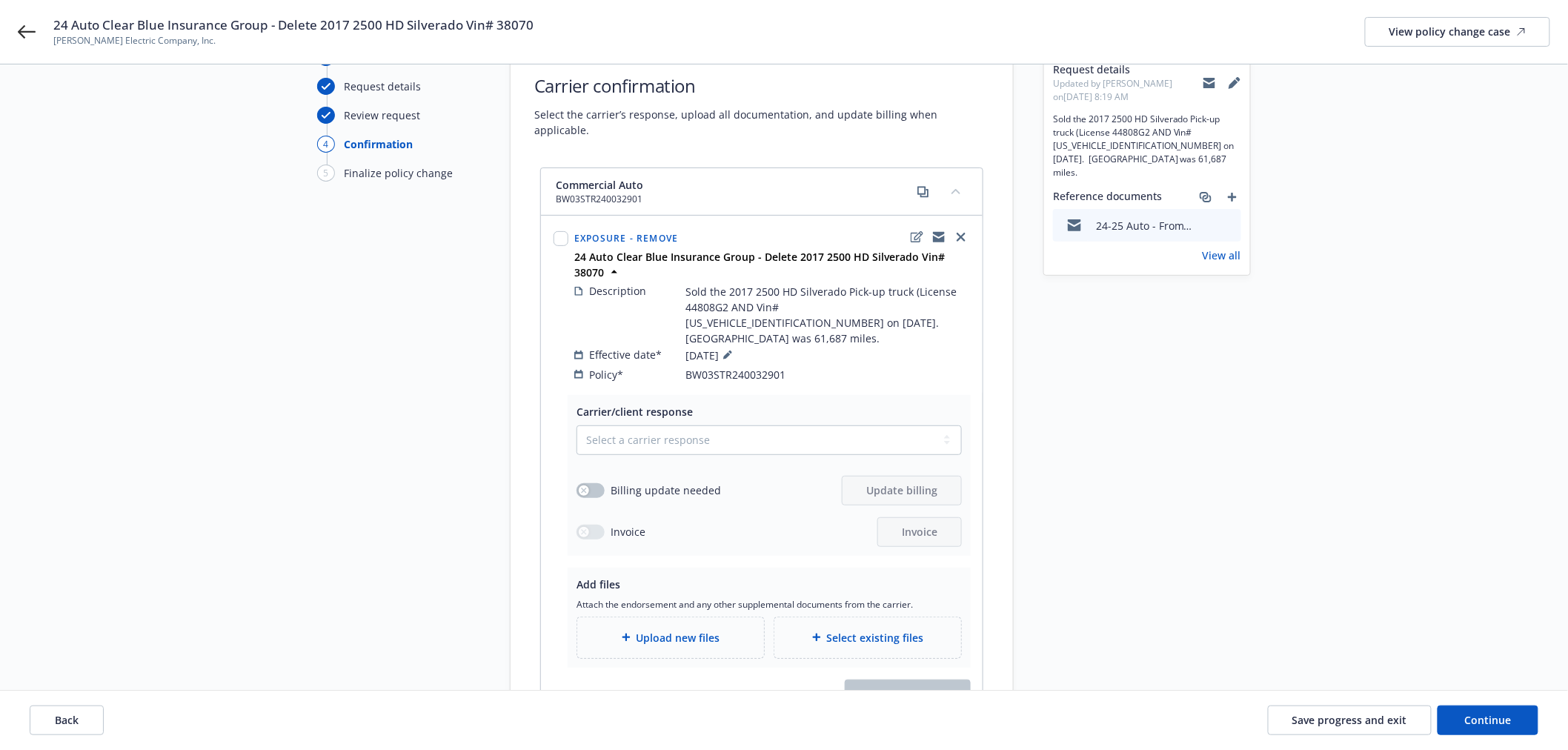
scroll to position [0, 0]
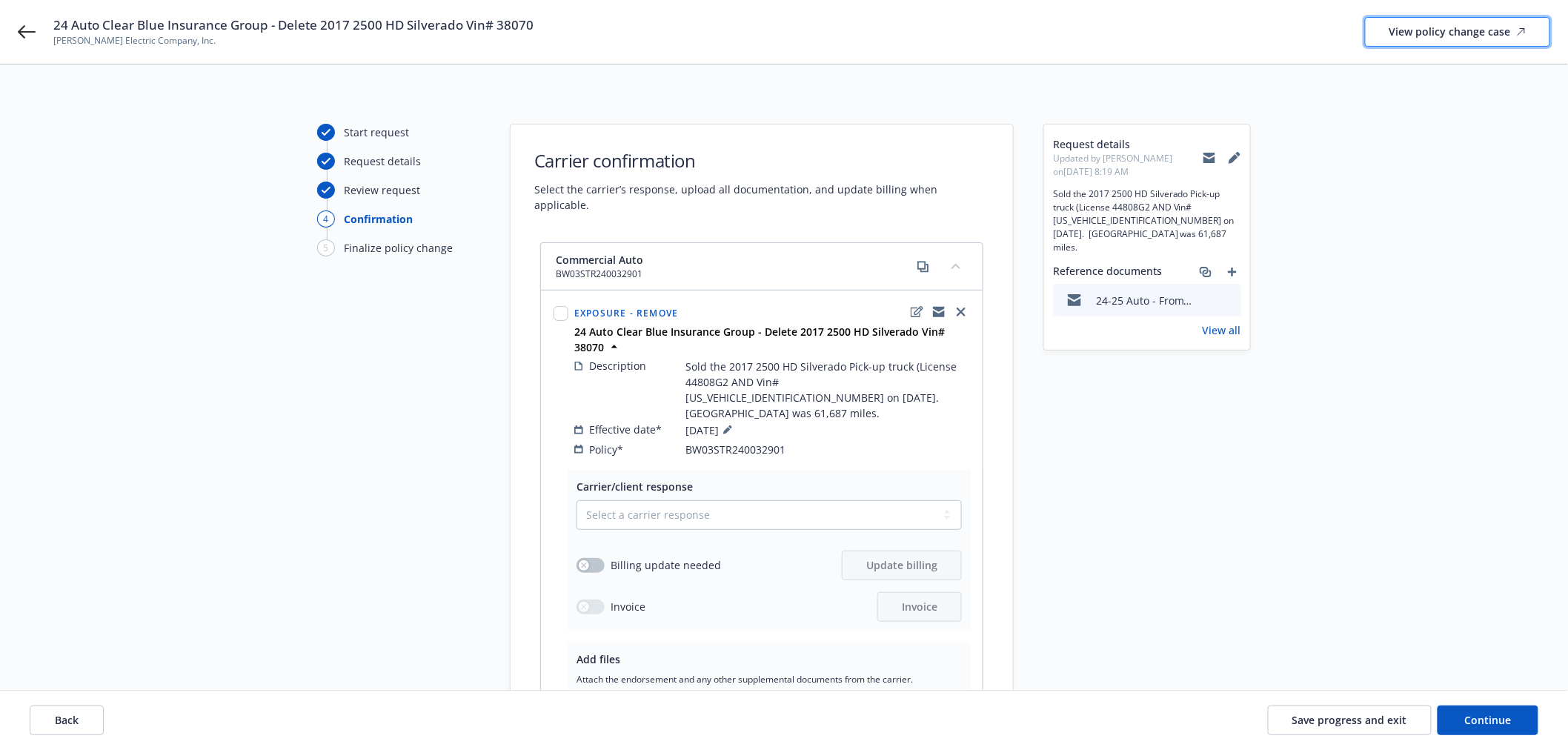
click at [1455, 18] on div "View policy change case" at bounding box center [1457, 32] width 137 height 29
click at [1233, 268] on icon "add" at bounding box center [1232, 272] width 9 height 9
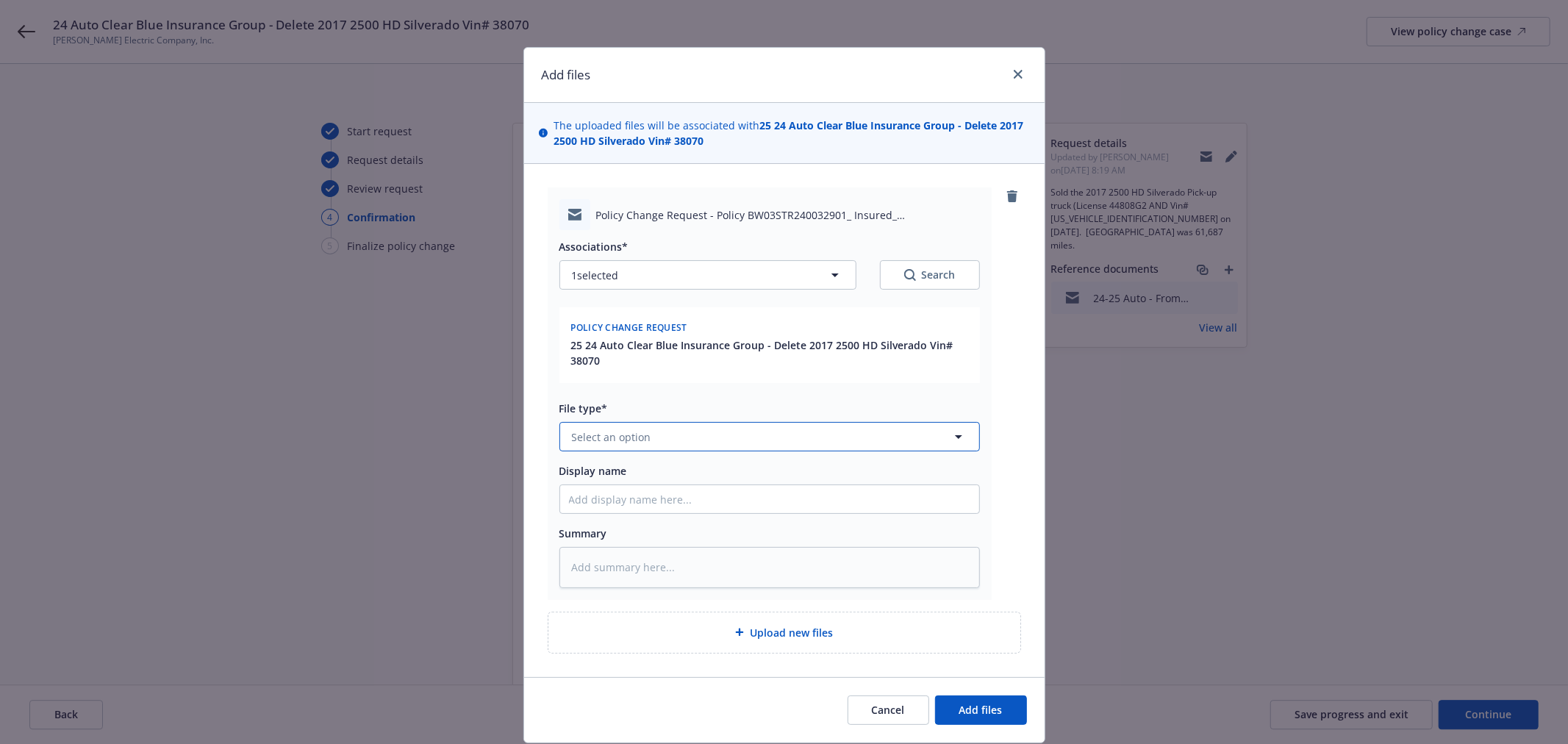
click at [662, 430] on button "Select an option" at bounding box center [769, 436] width 420 height 29
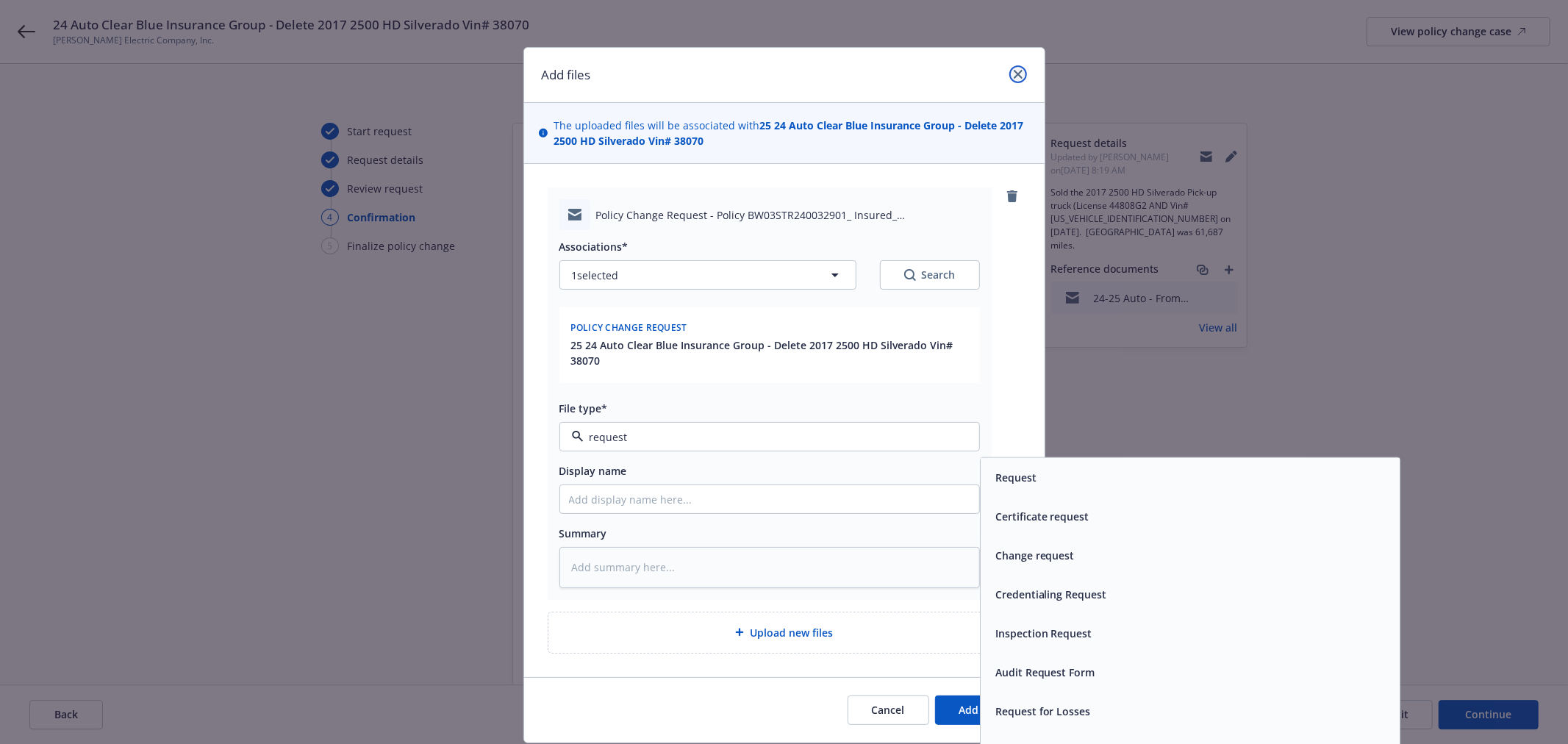
click at [1014, 68] on link "close" at bounding box center [1017, 74] width 17 height 17
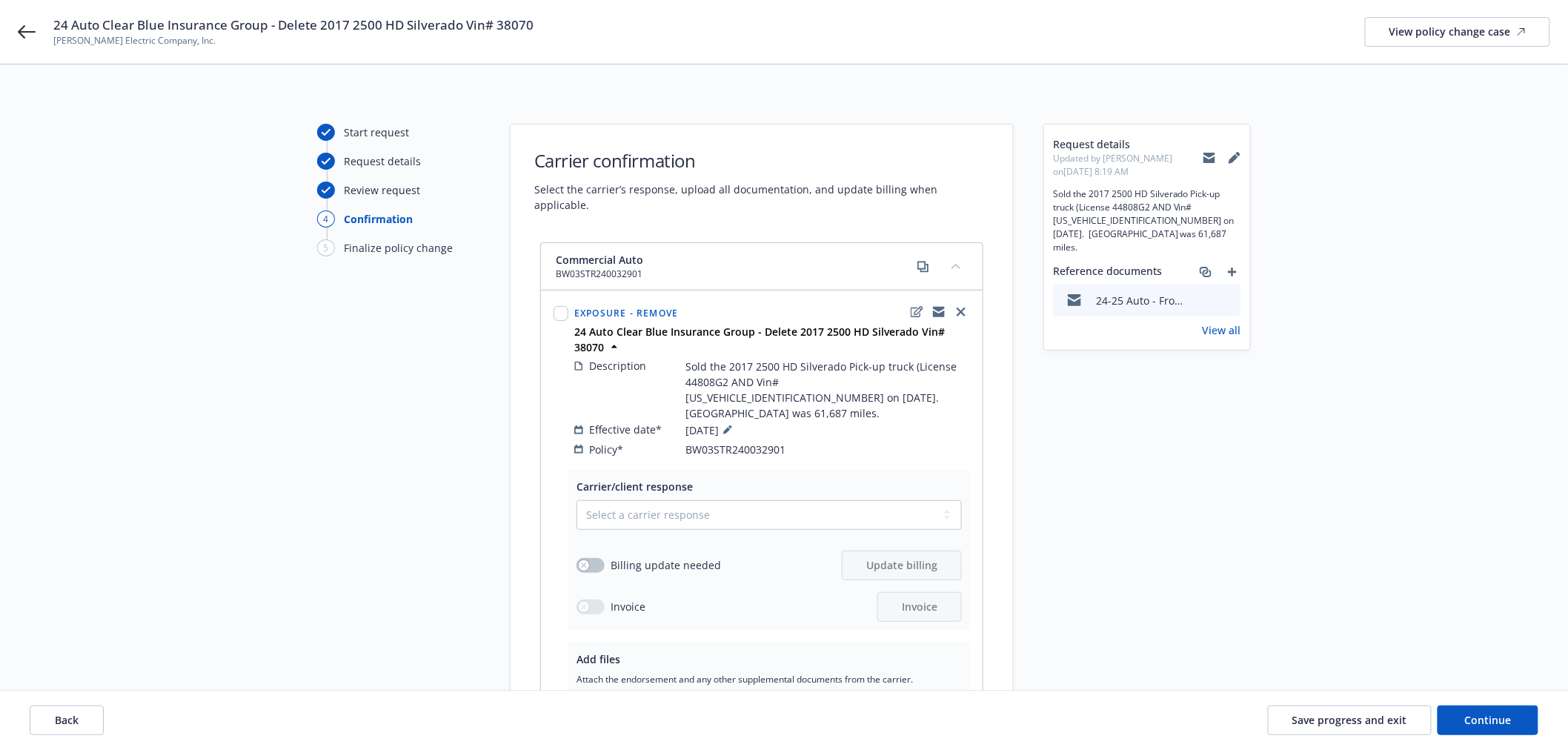
click at [1223, 294] on icon "preview file" at bounding box center [1227, 299] width 13 height 10
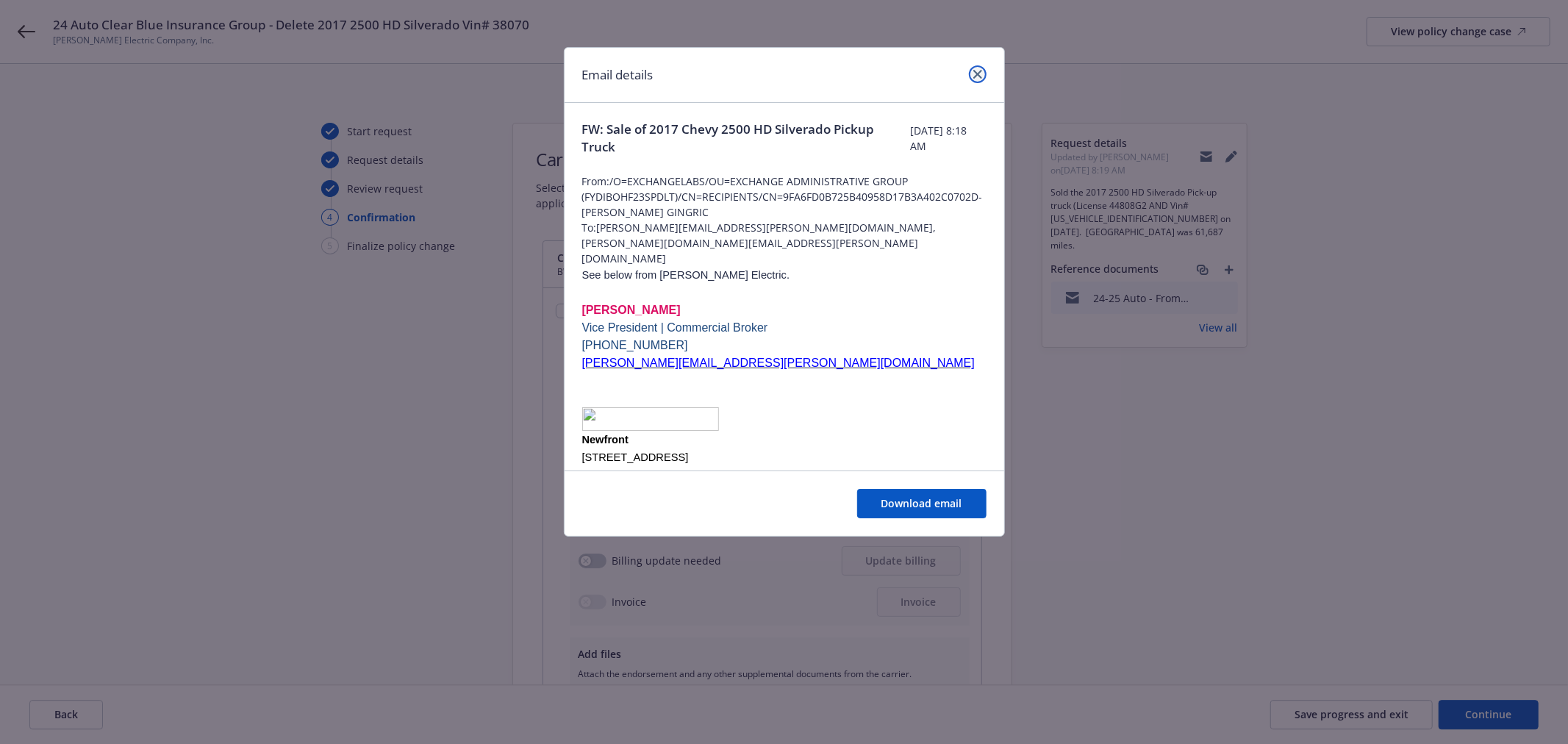
click at [975, 81] on link "close" at bounding box center [977, 74] width 17 height 17
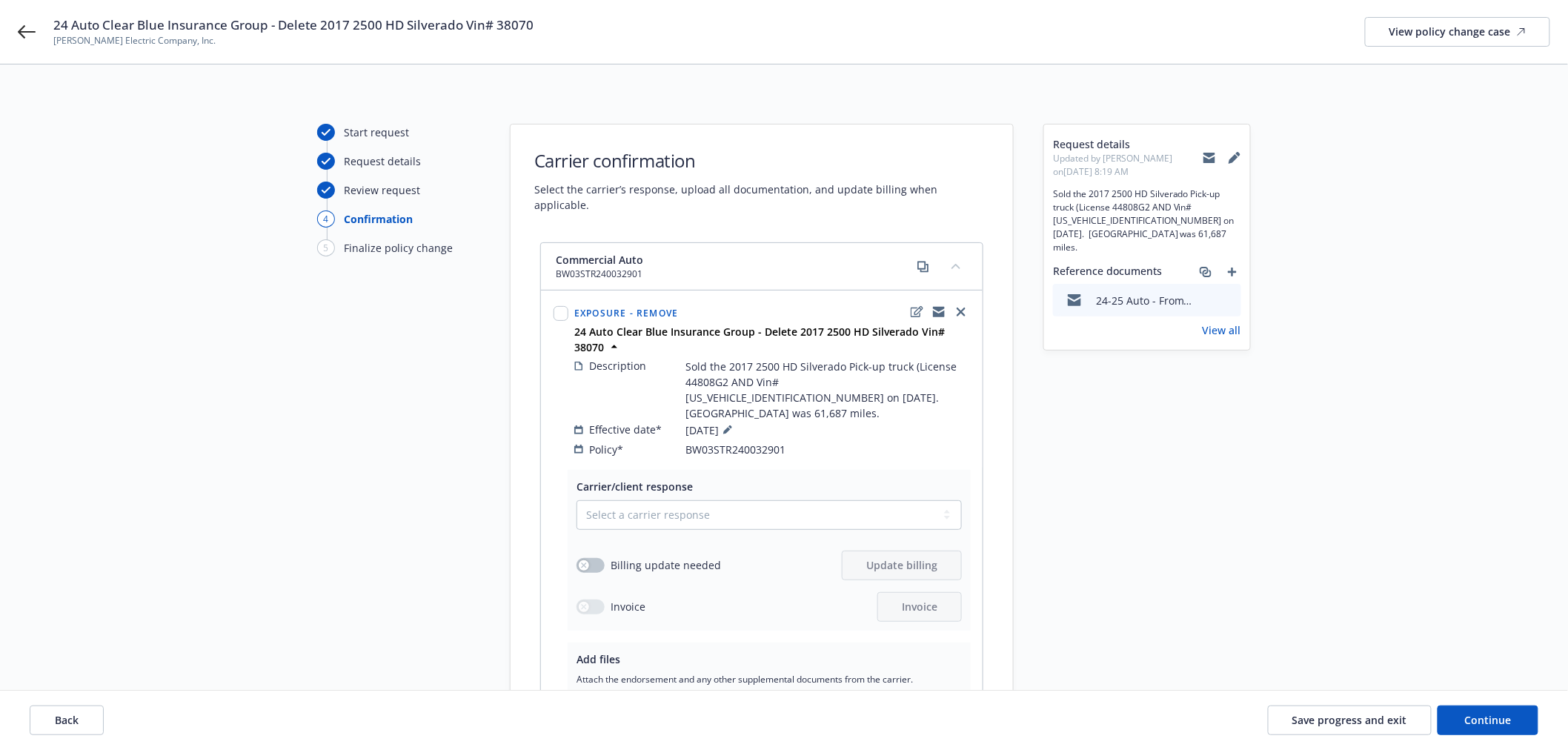
drag, startPoint x: 1189, startPoint y: 288, endPoint x: 1200, endPoint y: 269, distance: 22.0
click at [1272, 288] on div "Start request Request details Review request 4 Confirmation 5 Finalize policy c…" at bounding box center [783, 479] width 1532 height 710
click at [1236, 268] on icon "add" at bounding box center [1232, 272] width 9 height 9
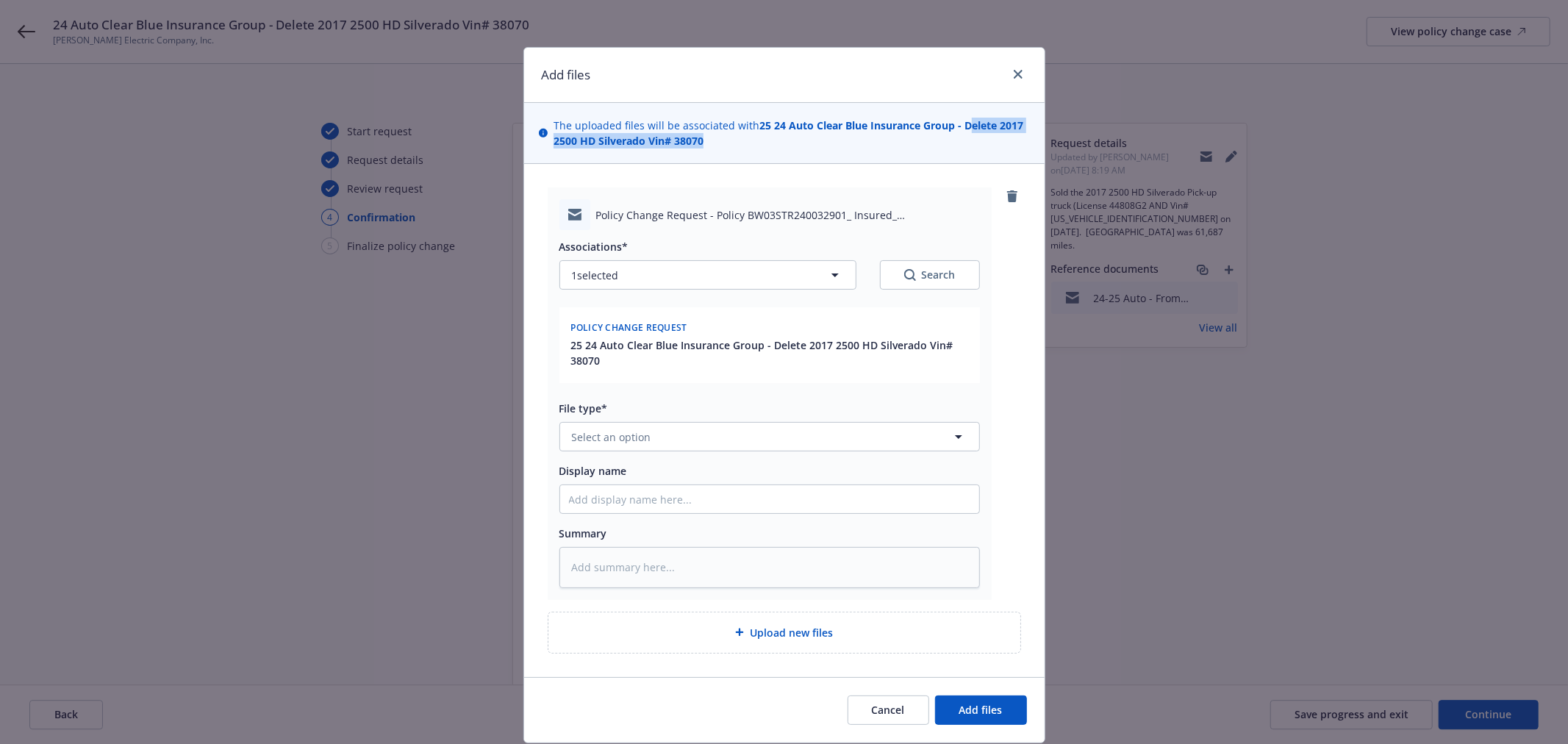
drag, startPoint x: 957, startPoint y: 125, endPoint x: 975, endPoint y: 148, distance: 29.2
click at [975, 148] on span "The uploaded files will be associated with 25 24 Auto Clear Blue Insurance Grou…" at bounding box center [791, 132] width 477 height 31
copy strong "elete 2017 2500 HD Silverado Vin# 38070"
click at [667, 436] on button "Select an option" at bounding box center [769, 436] width 420 height 29
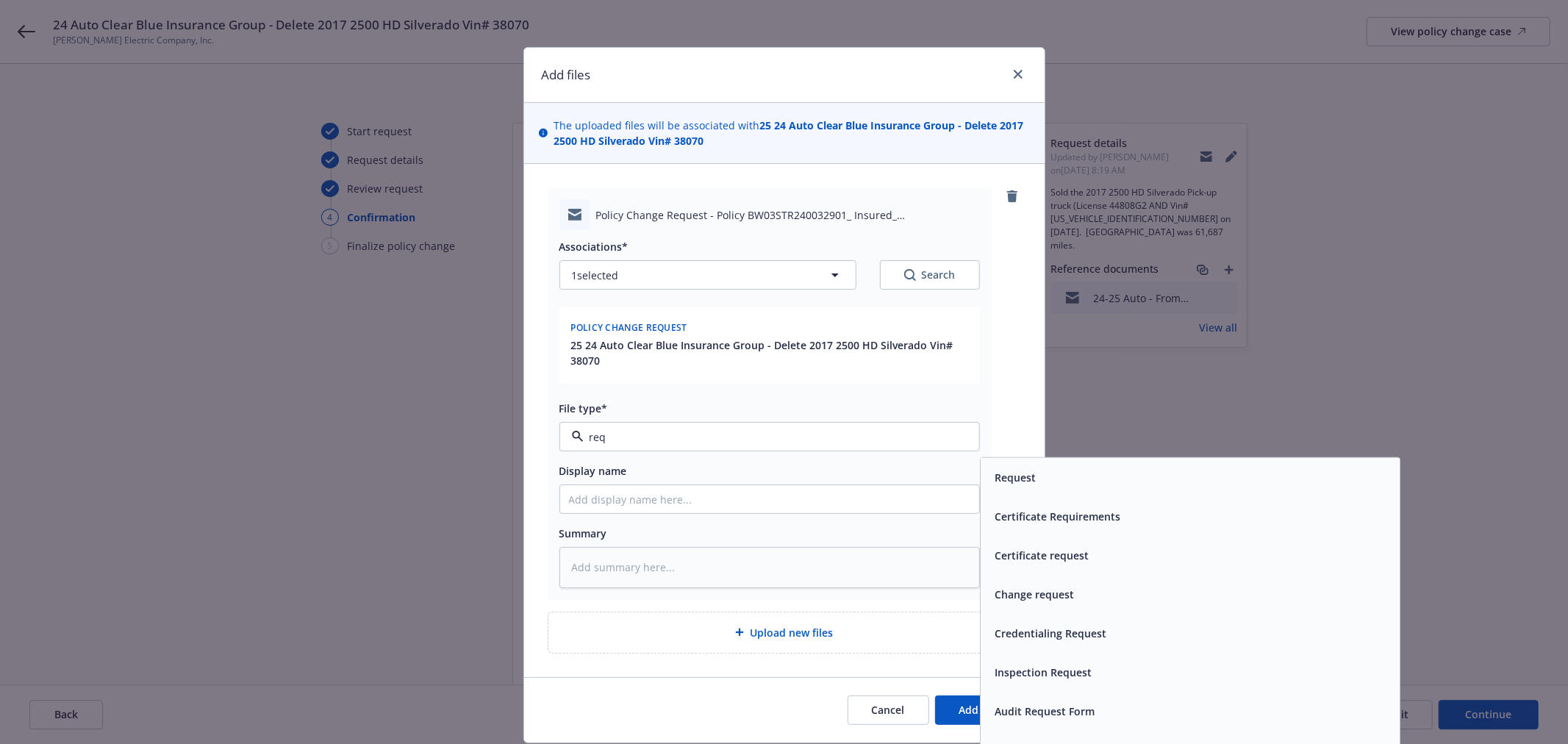
click at [1054, 480] on div "Request" at bounding box center [1190, 478] width 401 height 22
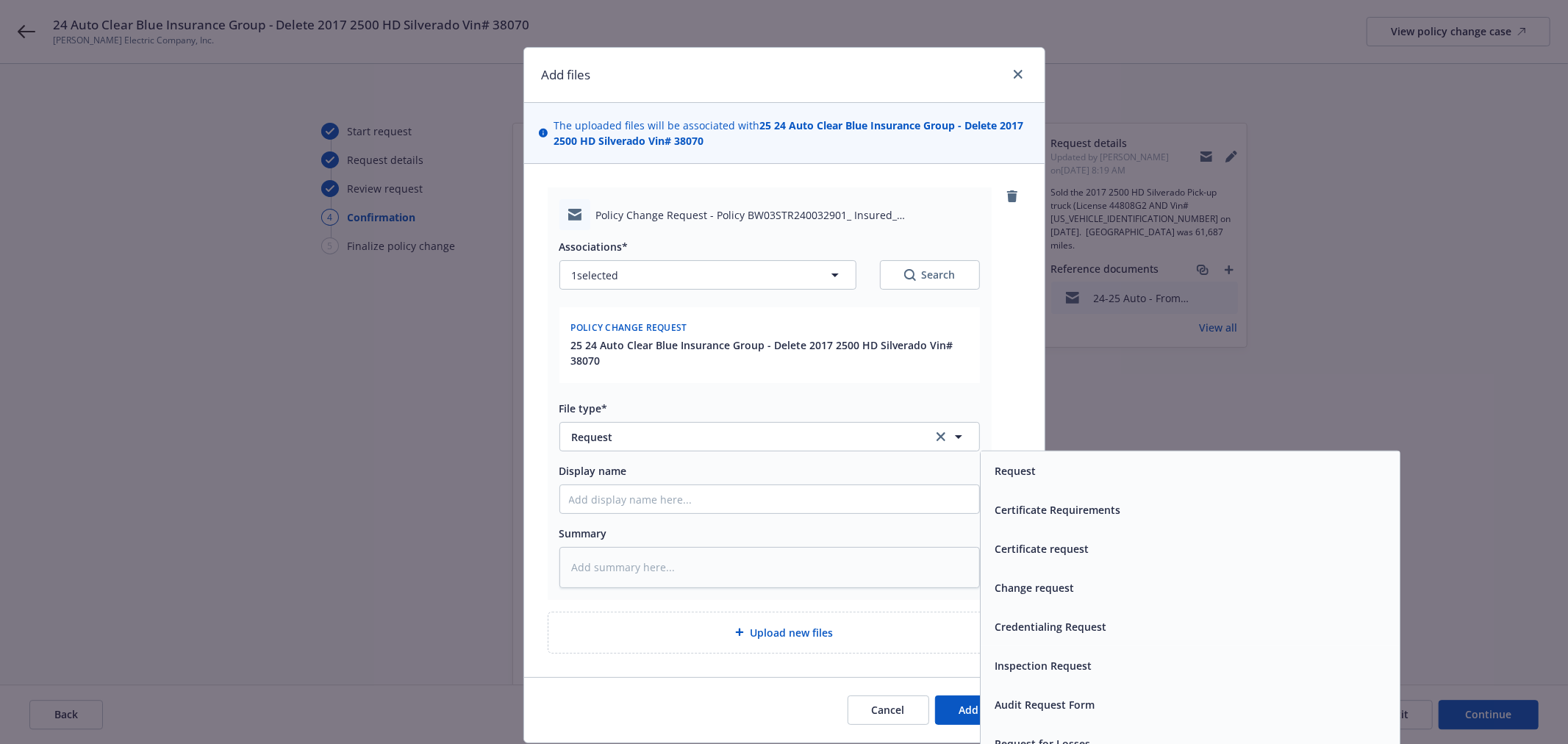
click at [874, 484] on div at bounding box center [769, 498] width 420 height 29
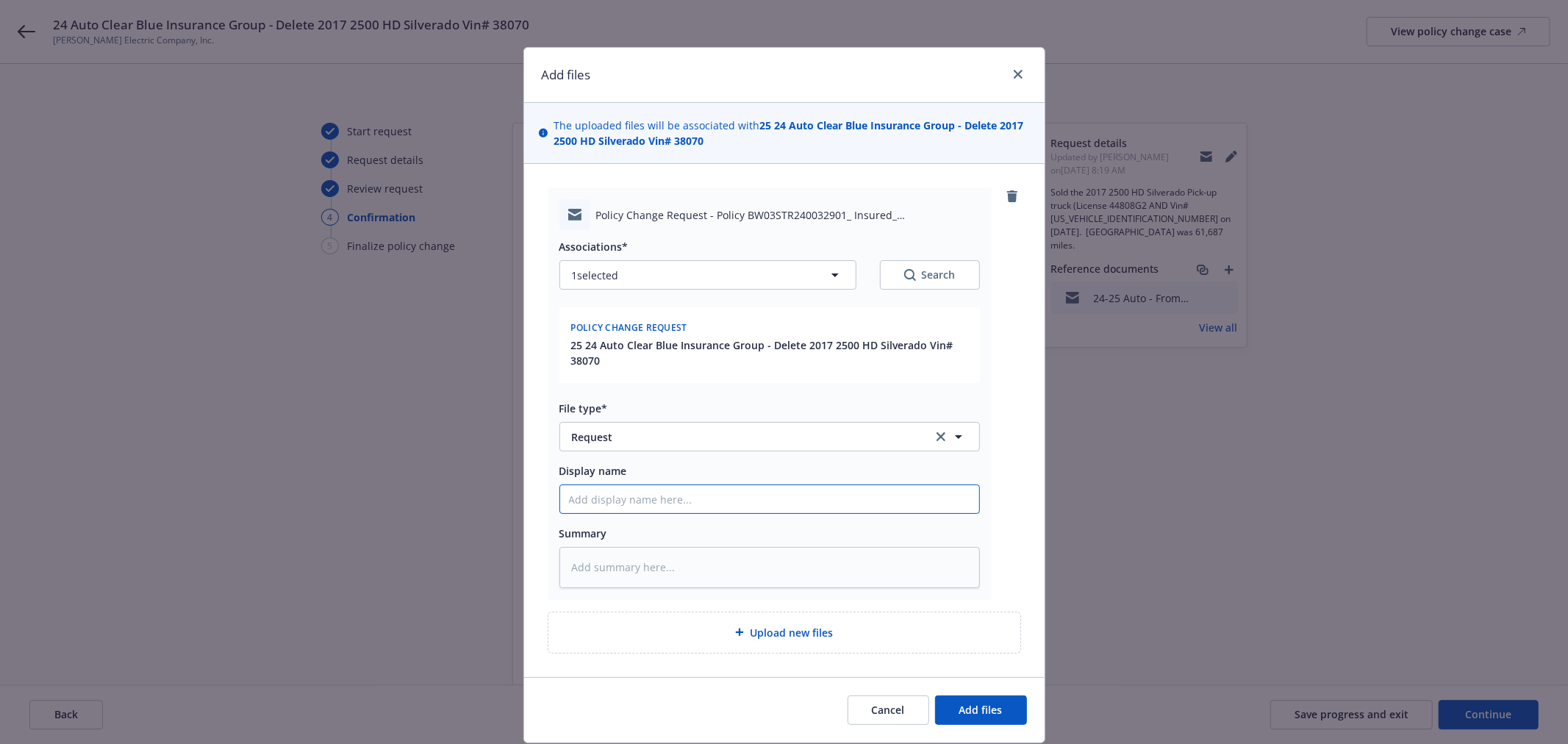
click at [838, 496] on input "Display name" at bounding box center [769, 499] width 419 height 28
paste input "elete 2017 2500 HD Silverado Vin# 38070"
click at [1003, 708] on button "Add files" at bounding box center [981, 710] width 92 height 29
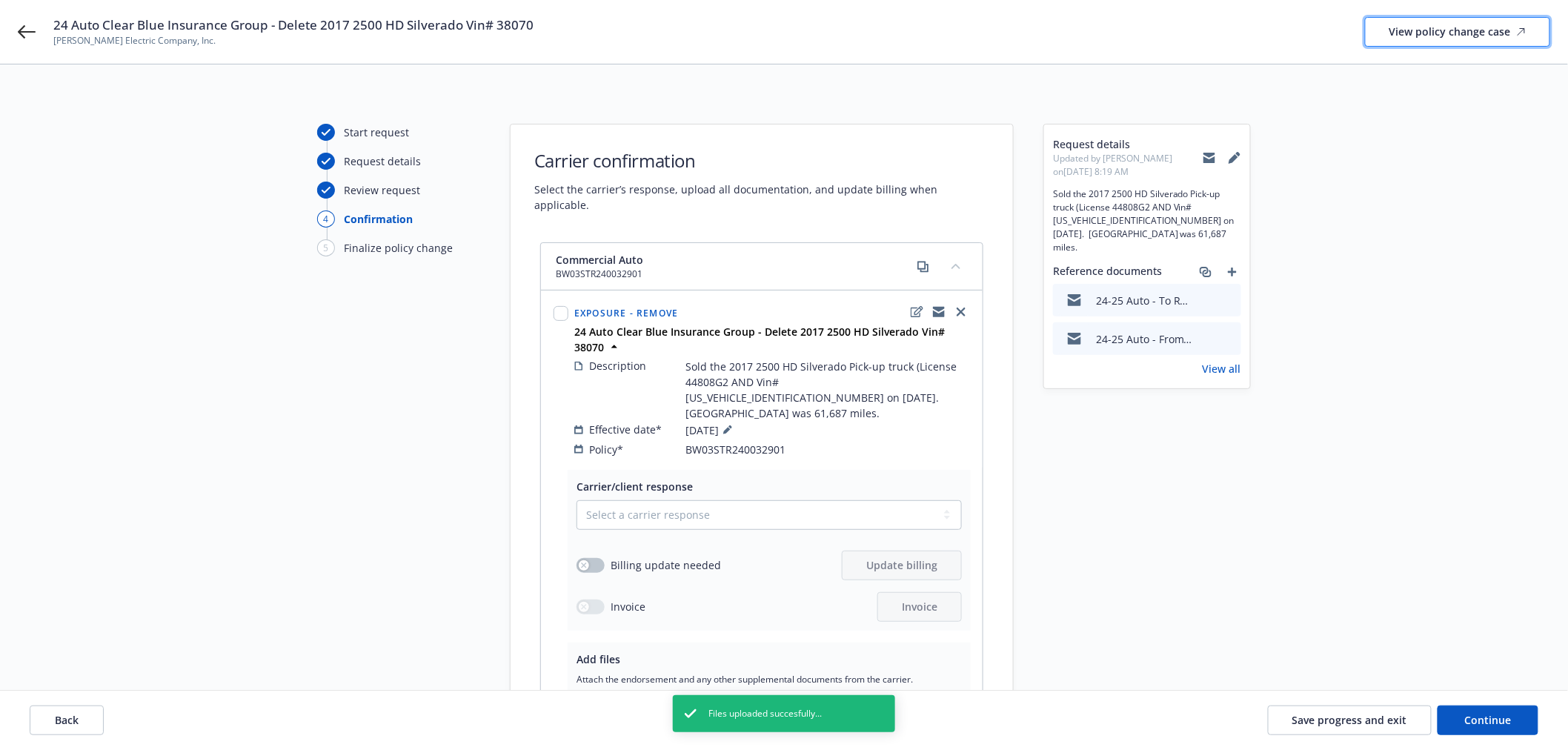
click at [1464, 28] on div "View policy change case" at bounding box center [1457, 32] width 137 height 29
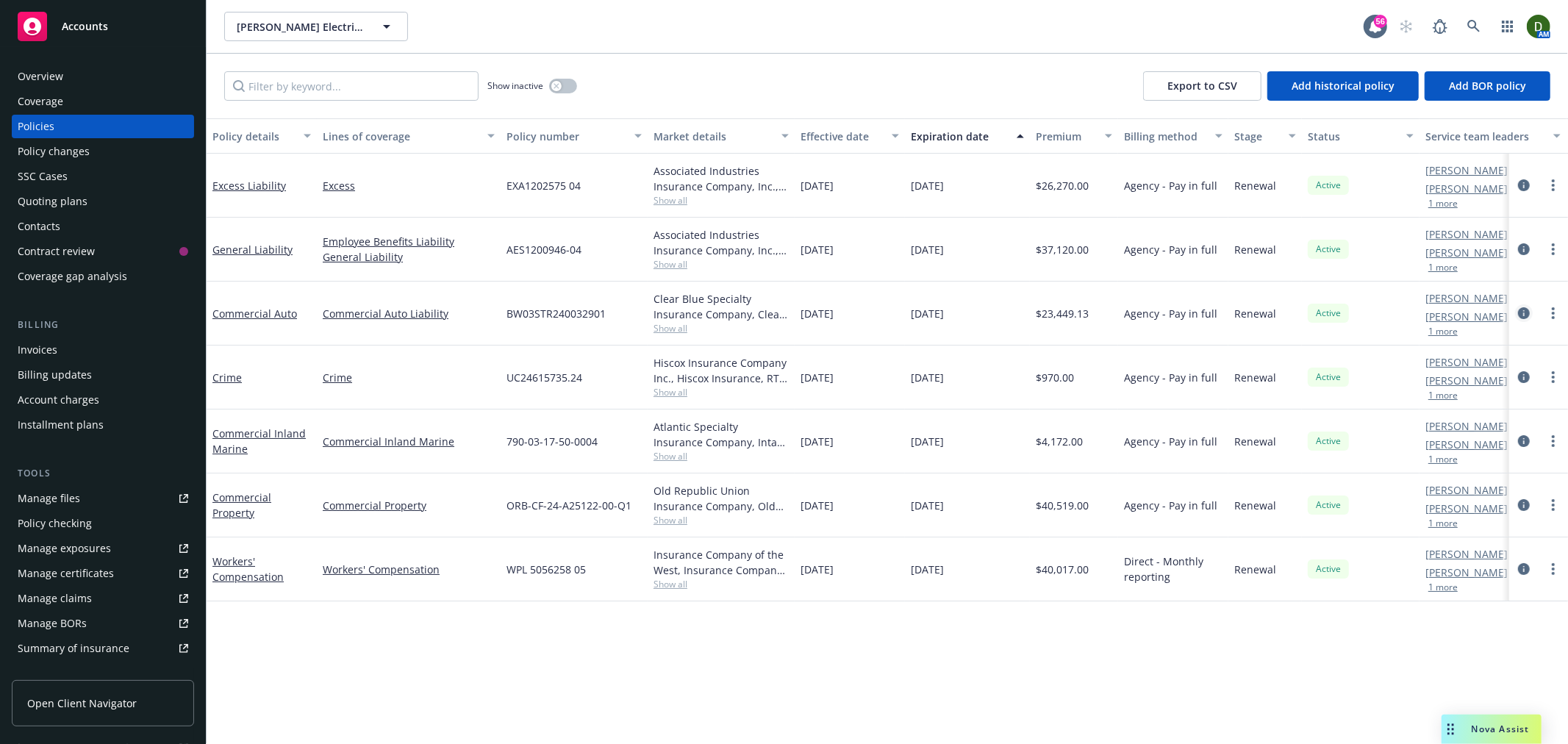
click at [1525, 312] on icon "circleInformation" at bounding box center [1524, 313] width 12 height 12
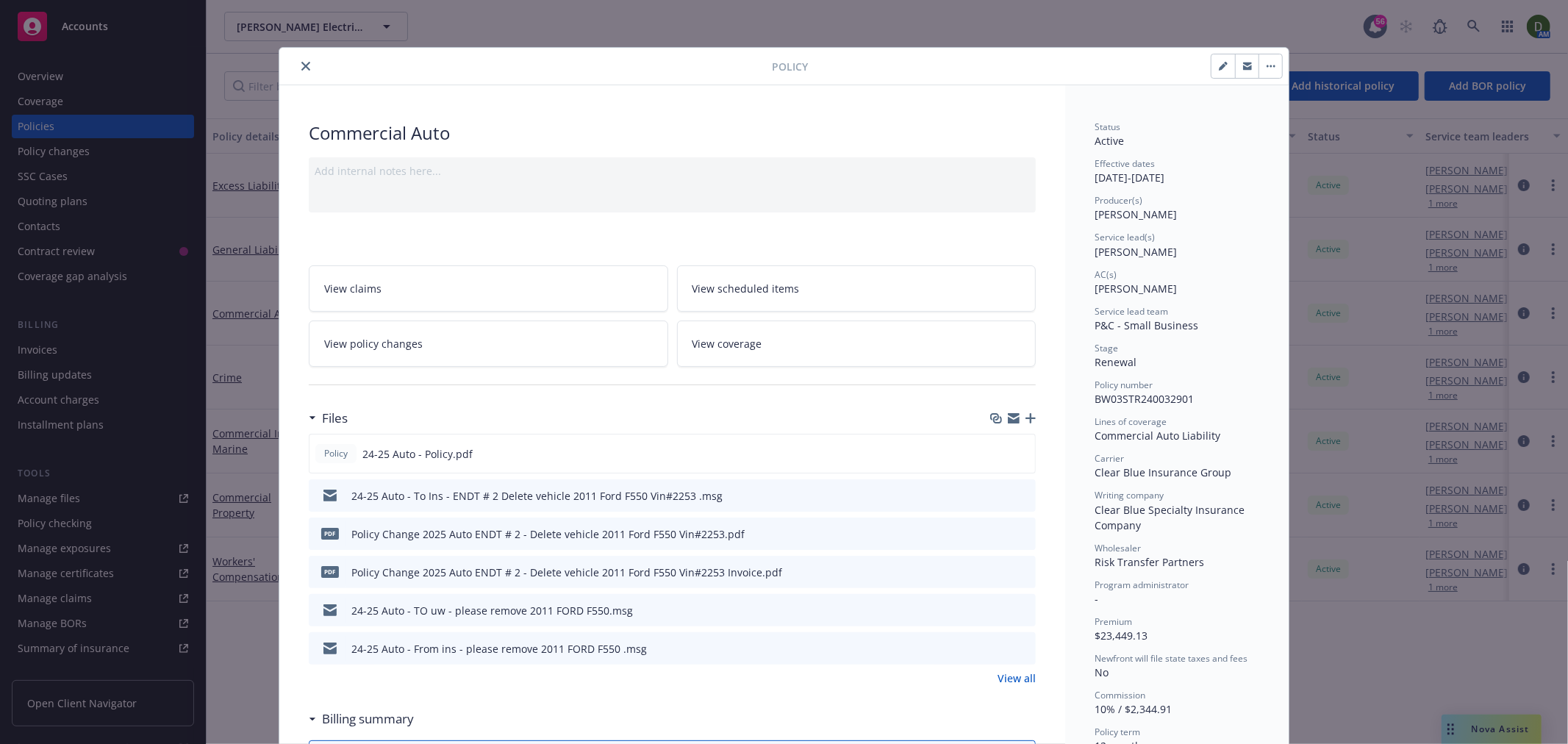
click at [1017, 614] on button at bounding box center [1023, 611] width 13 height 16
click at [1017, 605] on icon "preview file" at bounding box center [1021, 609] width 13 height 10
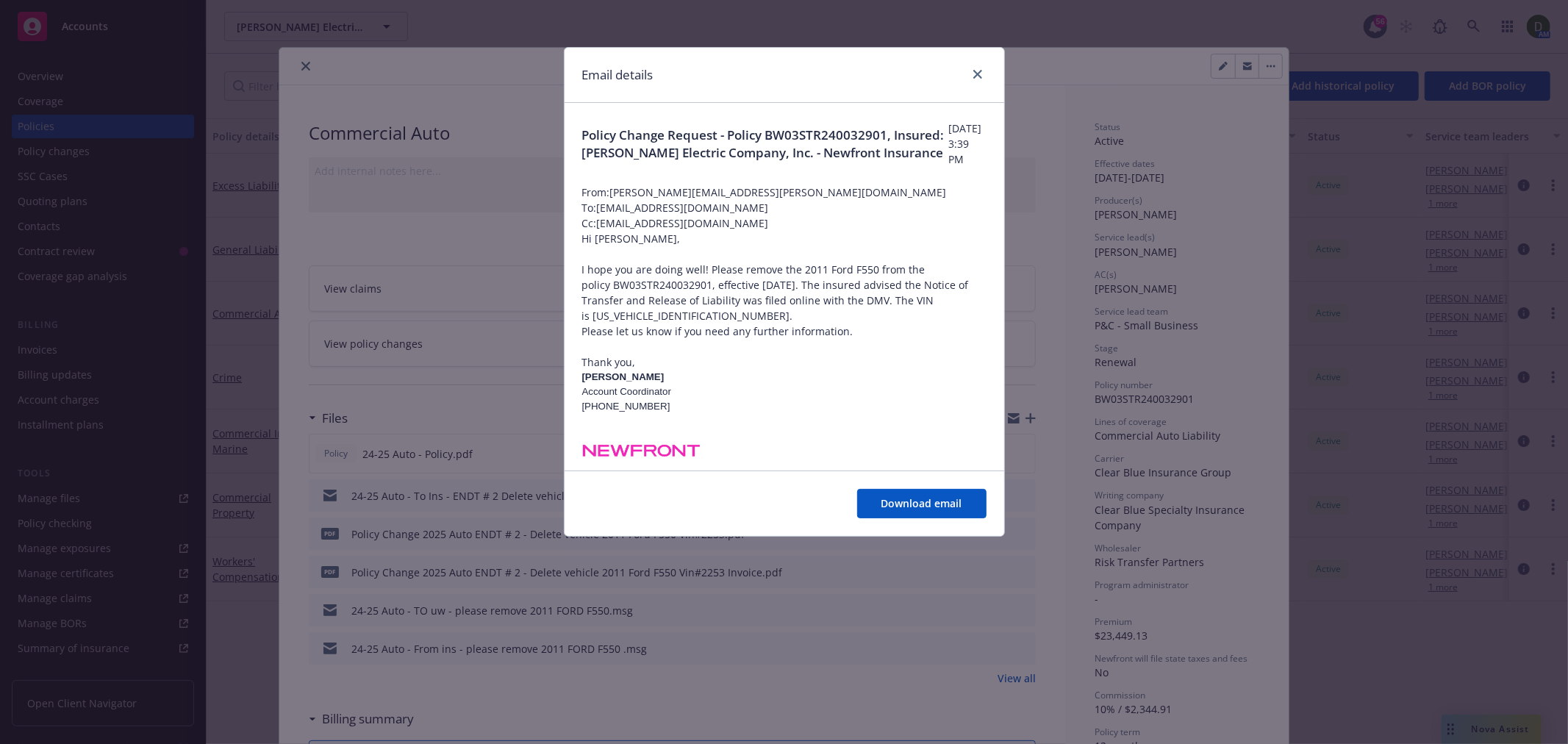
drag, startPoint x: 739, startPoint y: 211, endPoint x: 603, endPoint y: 207, distance: 136.1
click at [603, 207] on span "To: mmurphy@risktransferpartners.com" at bounding box center [784, 207] width 404 height 16
copy span "mmurphy@risktransferpartners.com"
drag, startPoint x: 636, startPoint y: 365, endPoint x: 581, endPoint y: 246, distance: 131.1
click at [582, 246] on div "Hi Meredith, I hope you are doing well! Please remove the 2011 Ford F550 from t…" at bounding box center [784, 413] width 404 height 365
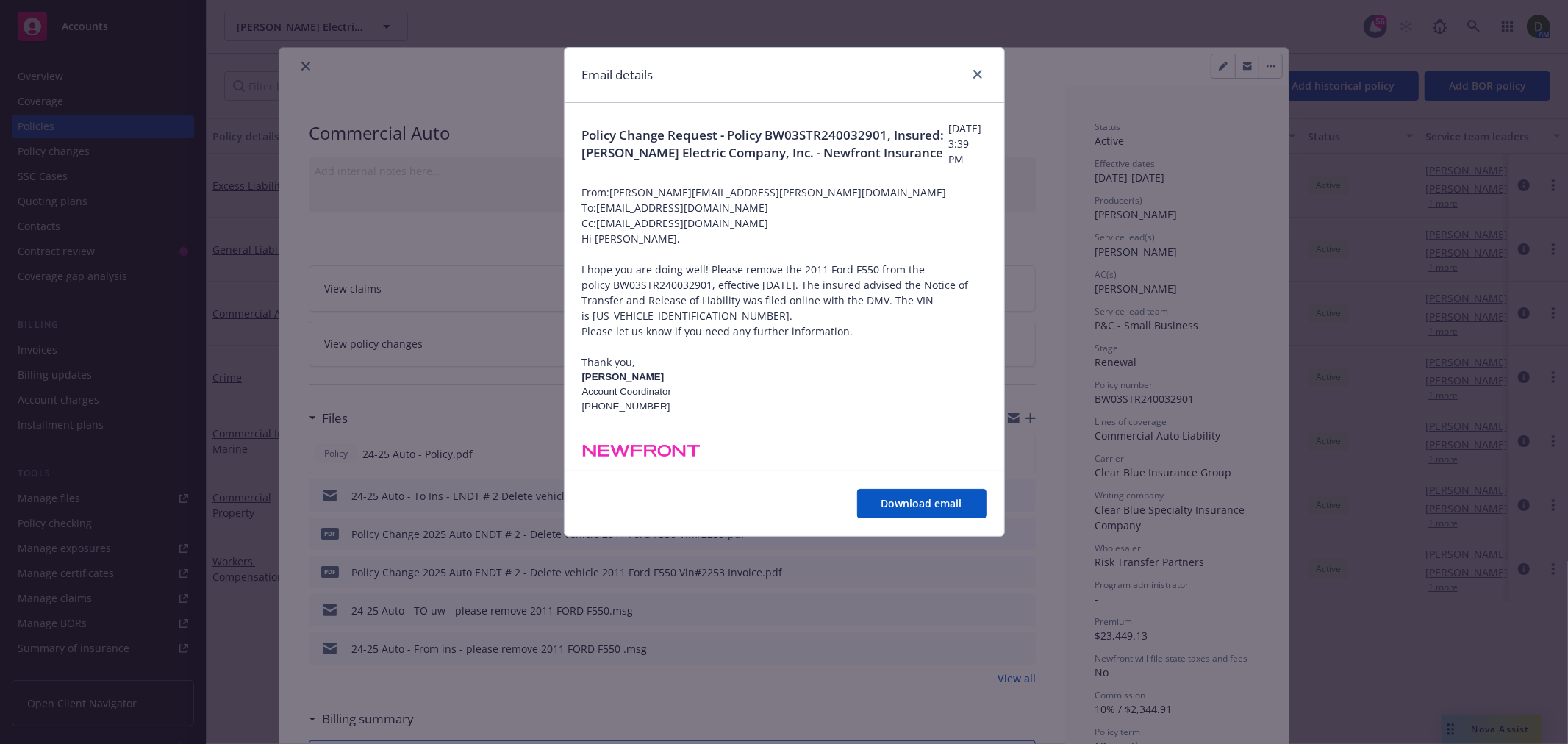
copy div "Hi Meredith, I hope you are doing well! Please remove the 2011 Ford F550 from t…"
click at [666, 210] on span "To: mmurphy@risktransferpartners.com" at bounding box center [784, 207] width 404 height 16
drag, startPoint x: 651, startPoint y: 163, endPoint x: 577, endPoint y: 122, distance: 84.6
click at [577, 122] on div "Policy Change Request - Policy BW03STR240032901, Insured: Vincent Electric Comp…" at bounding box center [784, 358] width 439 height 510
copy span "Policy Change Request - Policy BW03STR240032901, Insured: Vincent Electric Comp…"
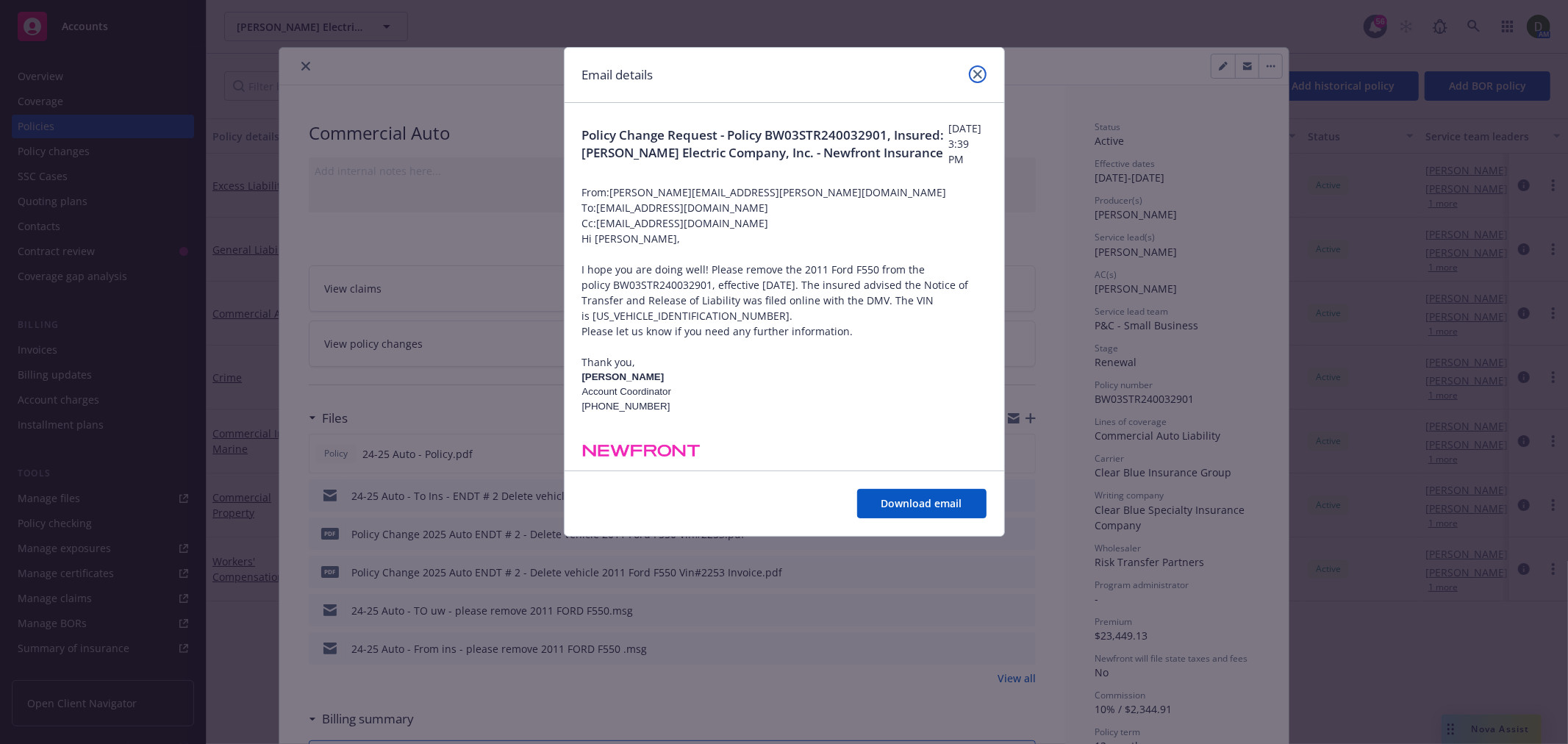
click at [983, 75] on link "close" at bounding box center [977, 74] width 17 height 17
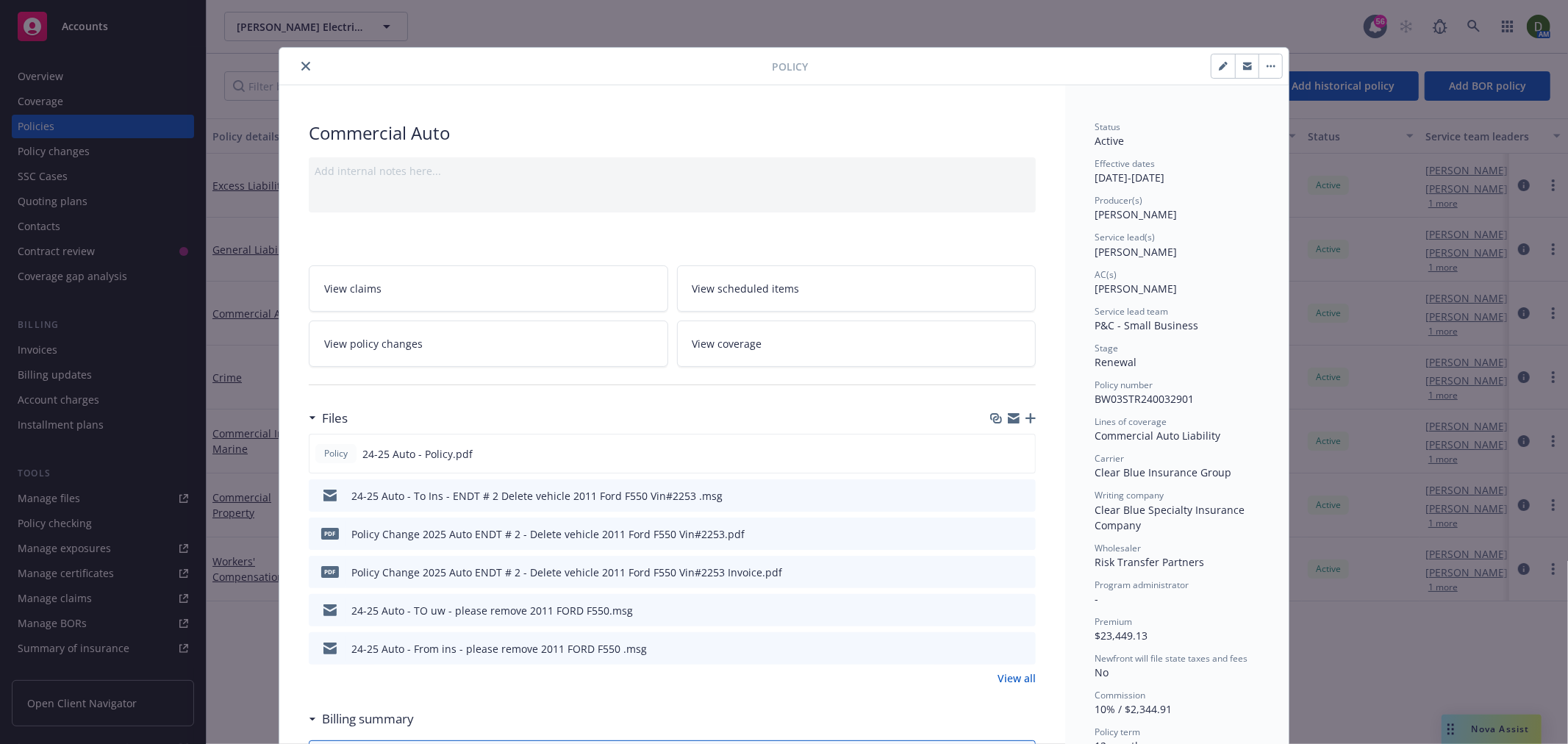
click at [1027, 679] on link "View all" at bounding box center [1016, 678] width 38 height 16
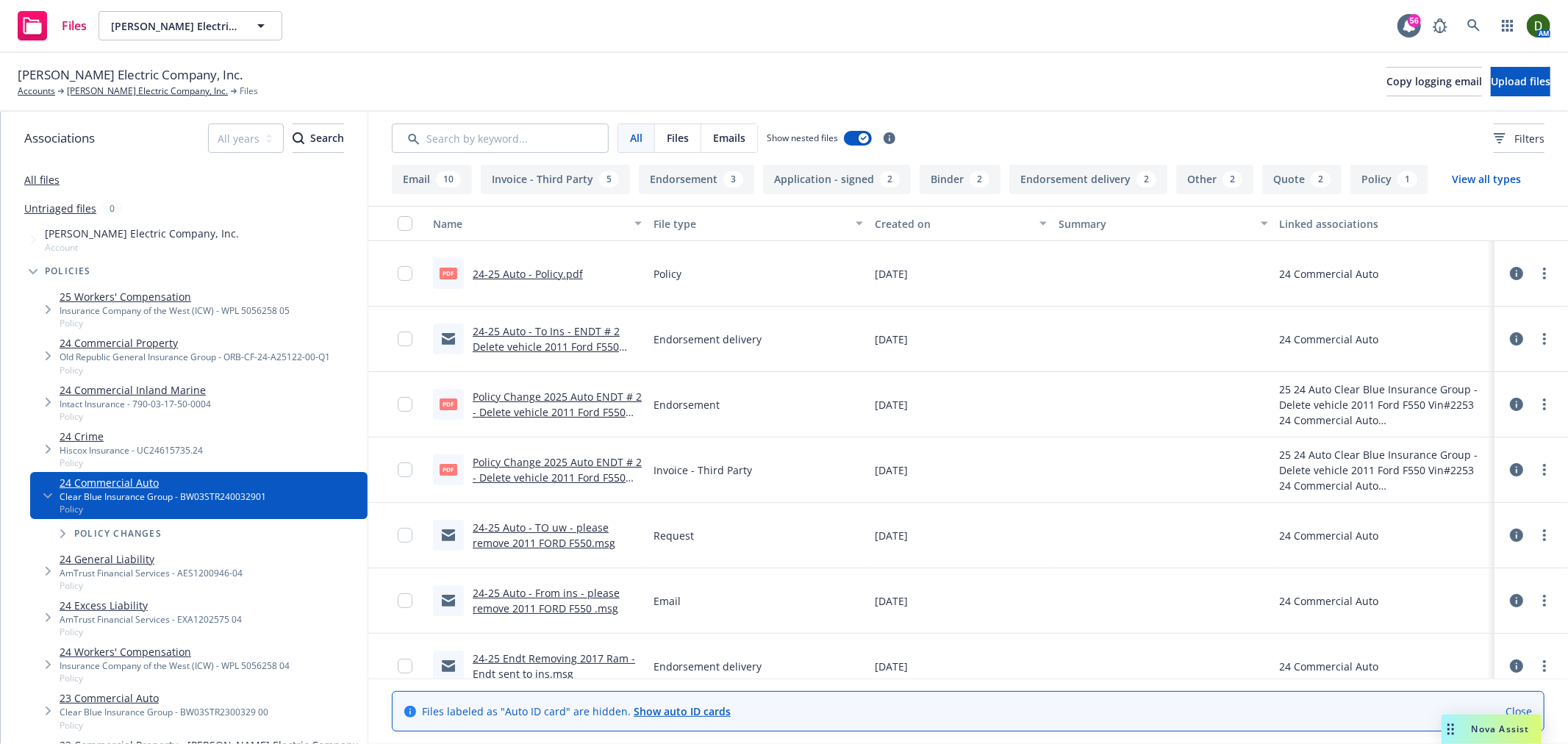
click at [144, 524] on div "Policy changes" at bounding box center [206, 533] width 323 height 29
click at [70, 530] on span "Tree Example" at bounding box center [62, 533] width 23 height 23
click at [201, 567] on div "Eff: 10/28/2024 POLICY_START Original" at bounding box center [144, 573] width 141 height 12
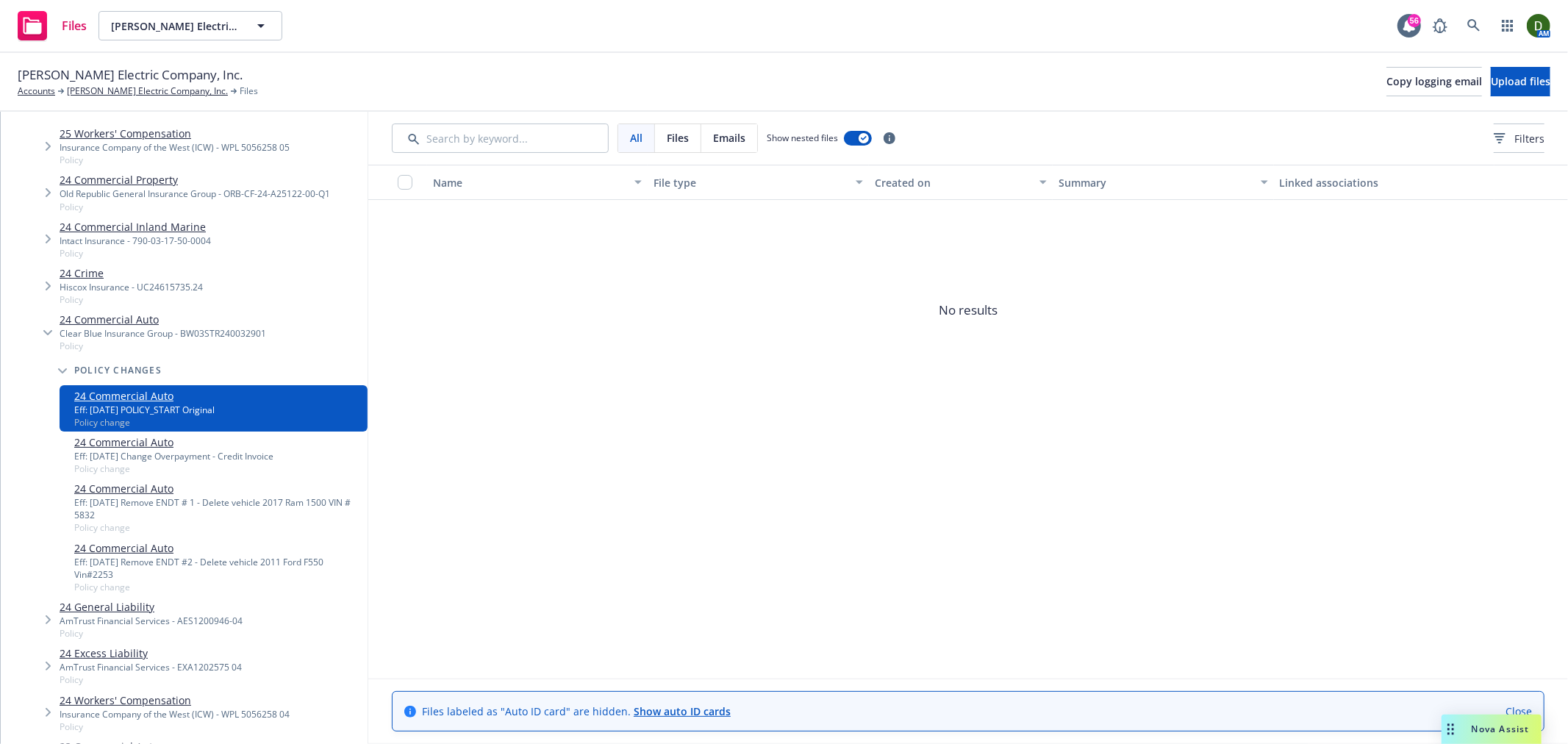
scroll to position [408, 0]
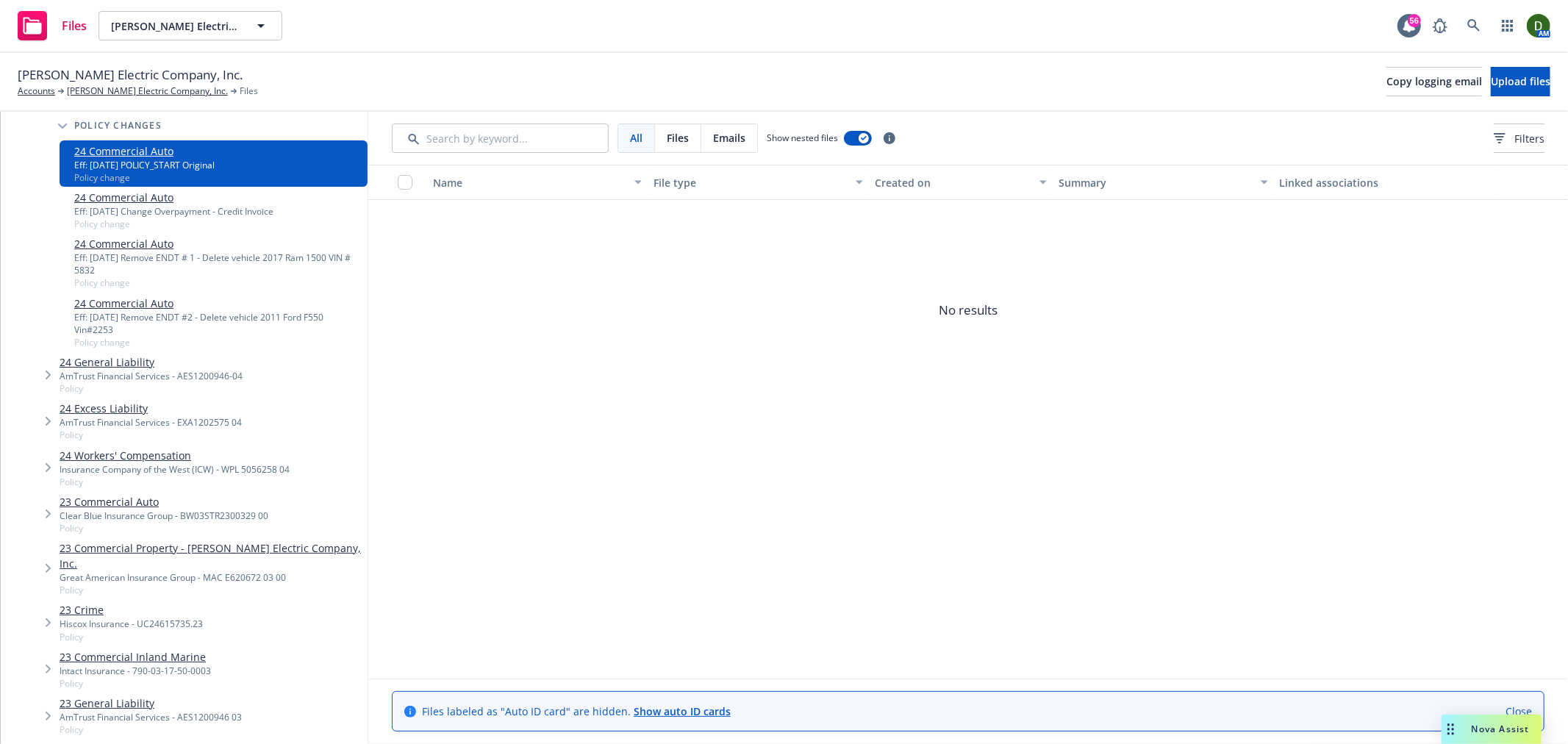
click at [240, 315] on div "Eff: 06/03/2025 Remove ENDT #2 - Delete vehicle 2011 Ford F550 Vin#2253" at bounding box center [217, 324] width 287 height 25
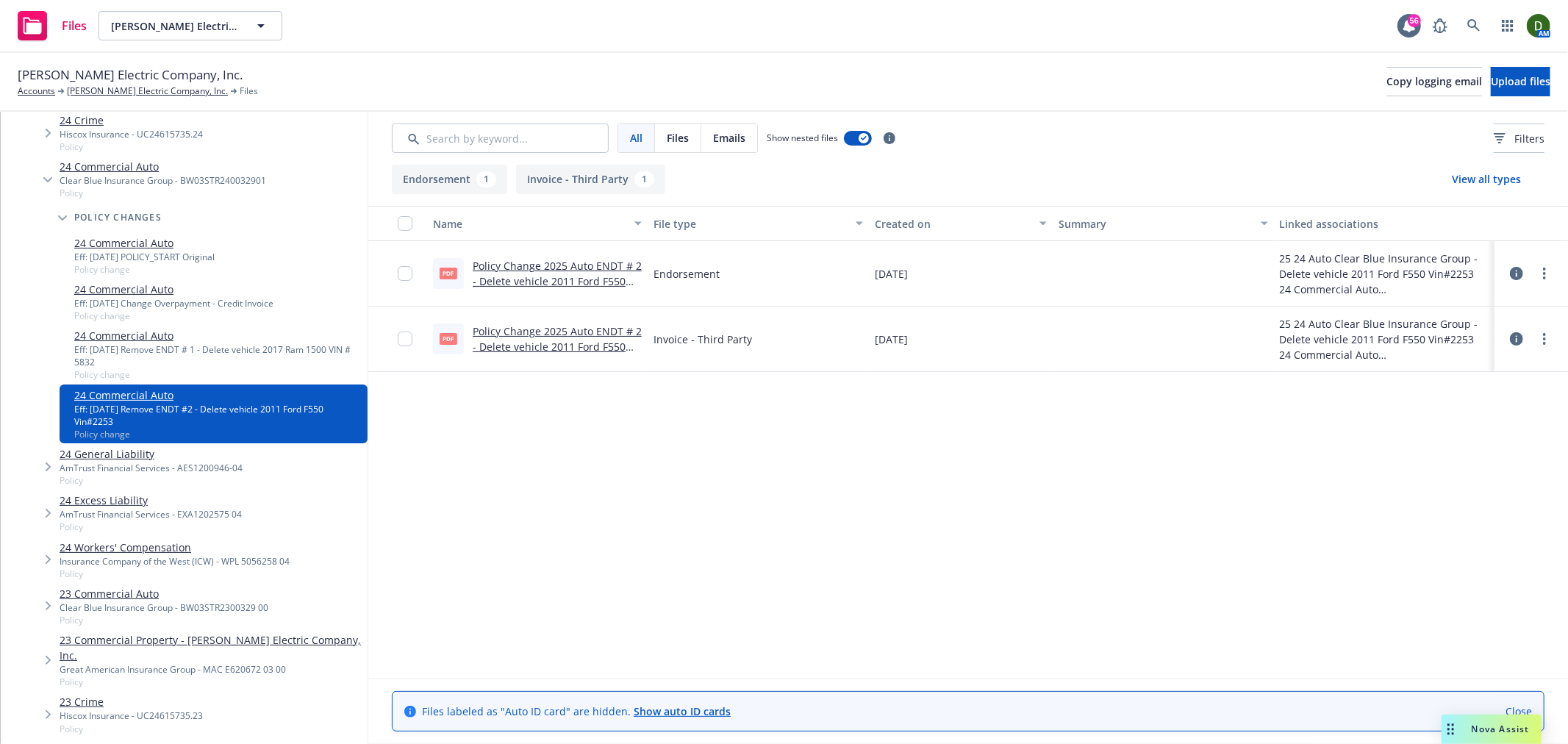
scroll to position [245, 0]
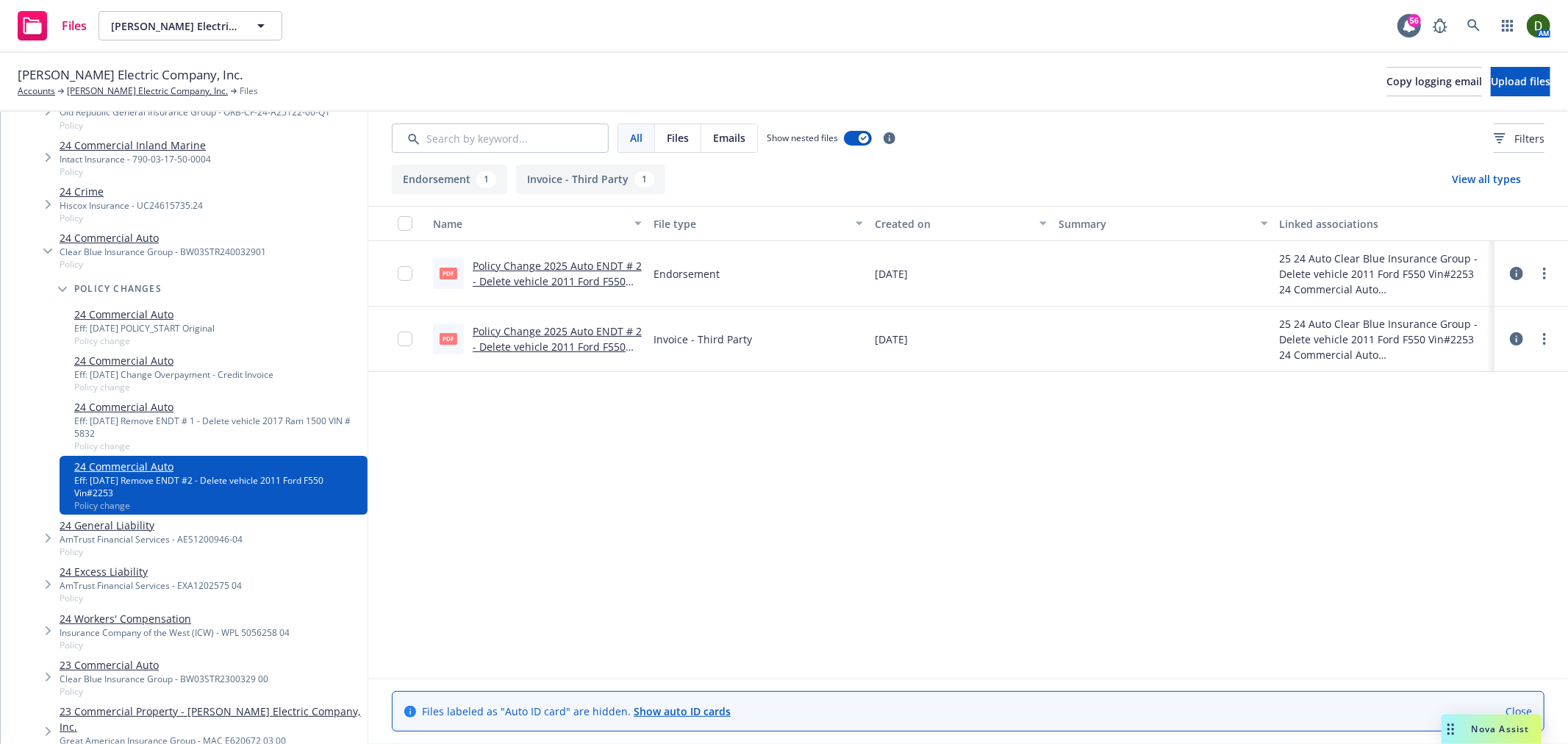
click at [218, 239] on link "24 Commercial Auto" at bounding box center [163, 238] width 206 height 16
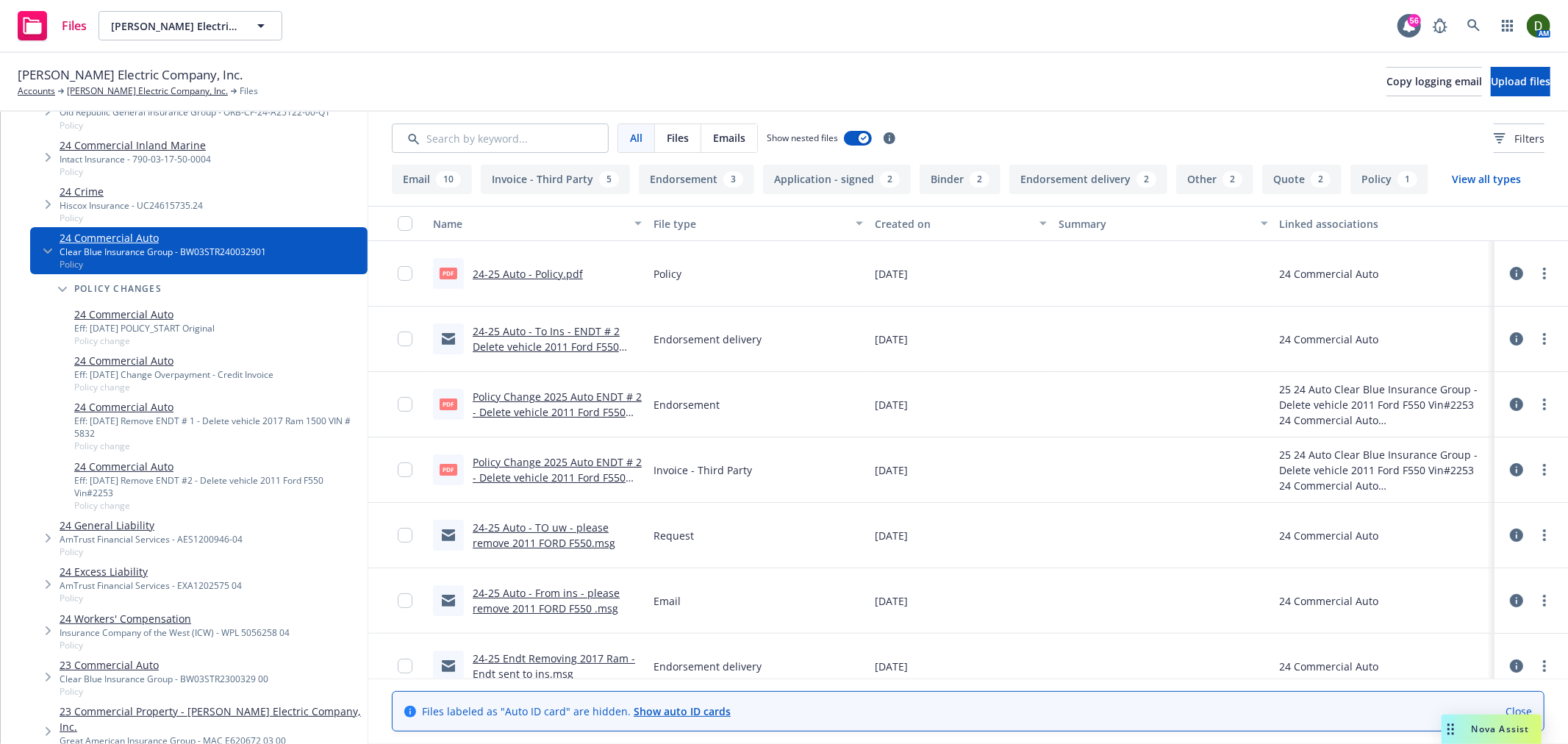
scroll to position [245, 0]
click at [1477, 25] on icon at bounding box center [1474, 26] width 13 height 13
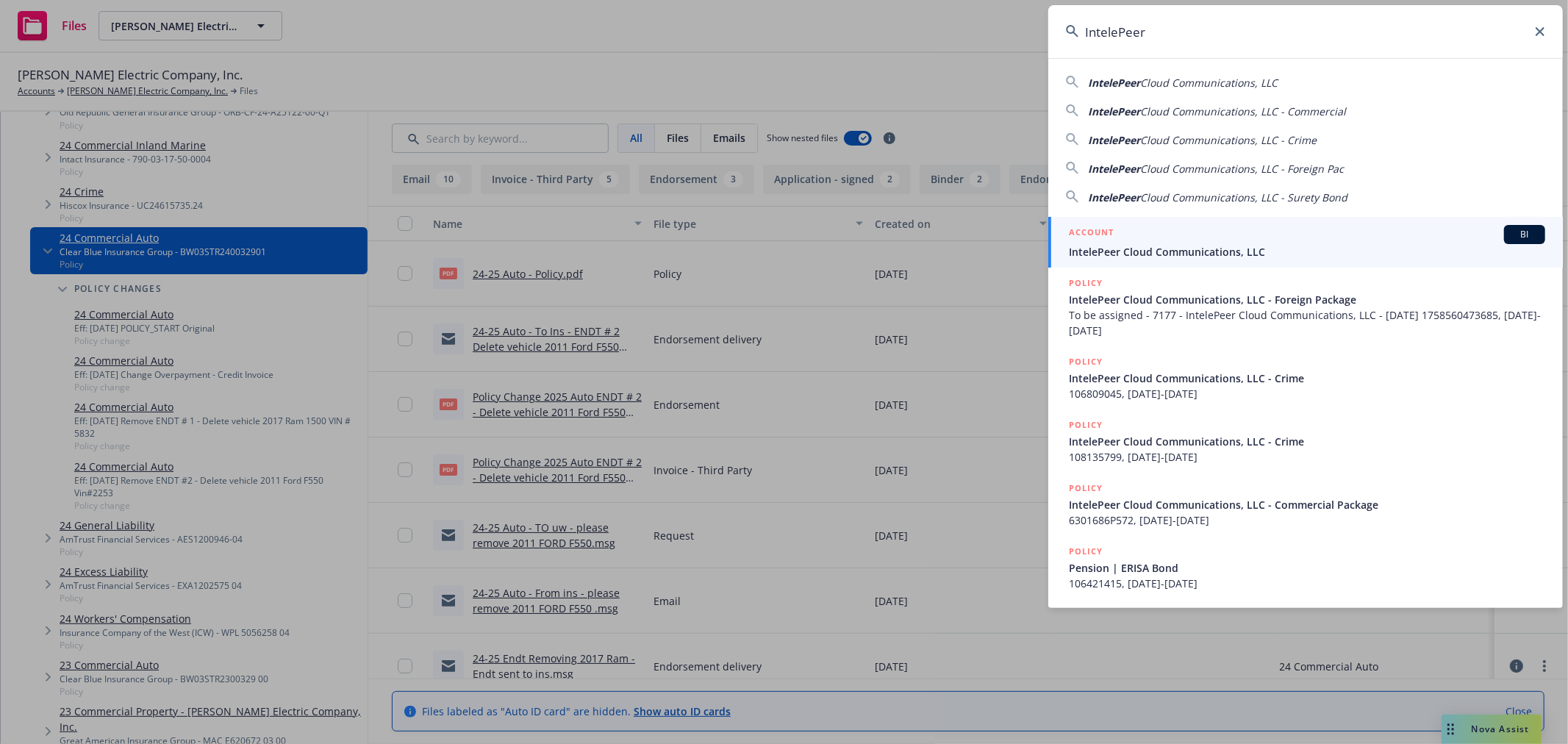
type input "IntelePeer"
click at [1187, 232] on div "ACCOUNT BI" at bounding box center [1307, 234] width 477 height 19
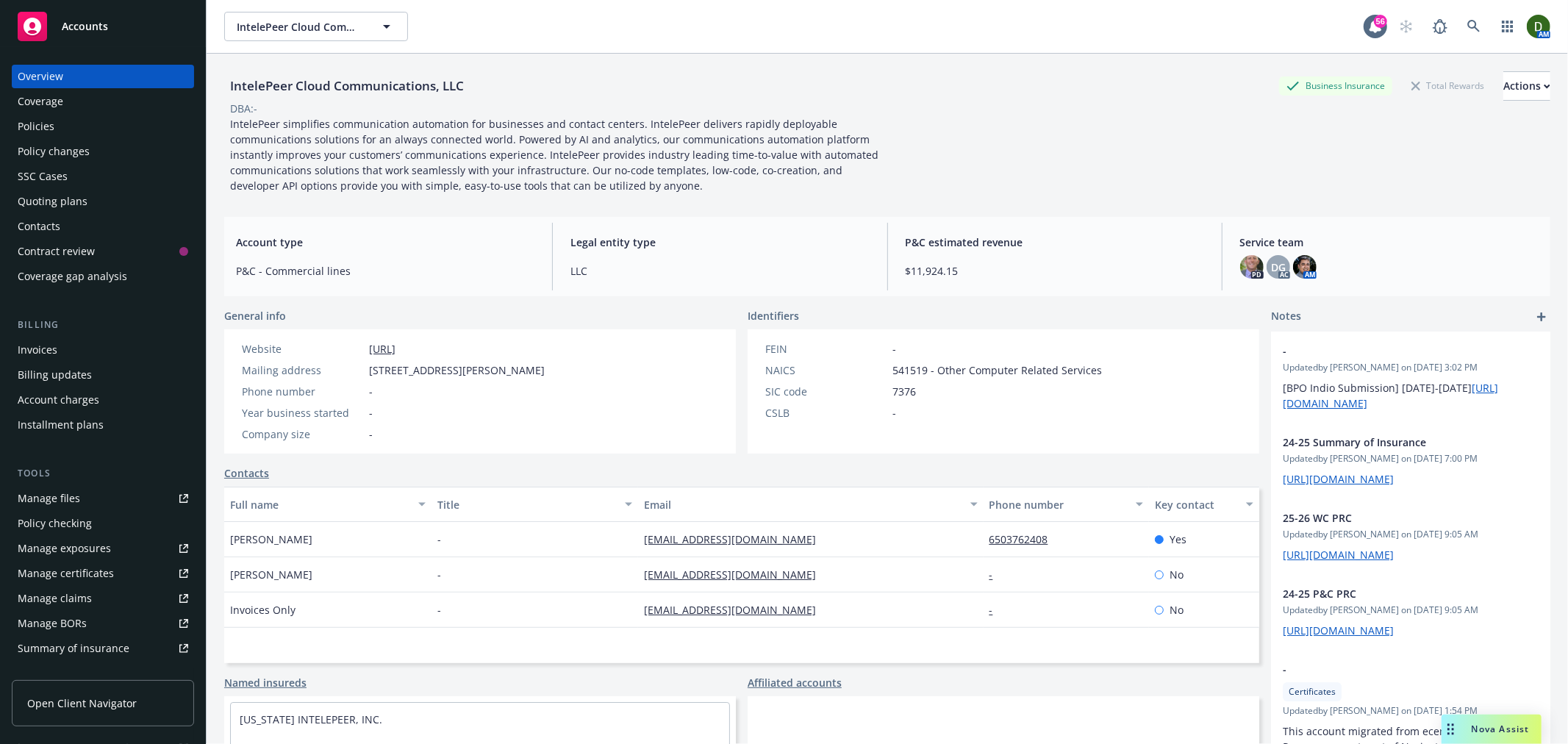
click at [111, 186] on div "SSC Cases" at bounding box center [102, 176] width 171 height 23
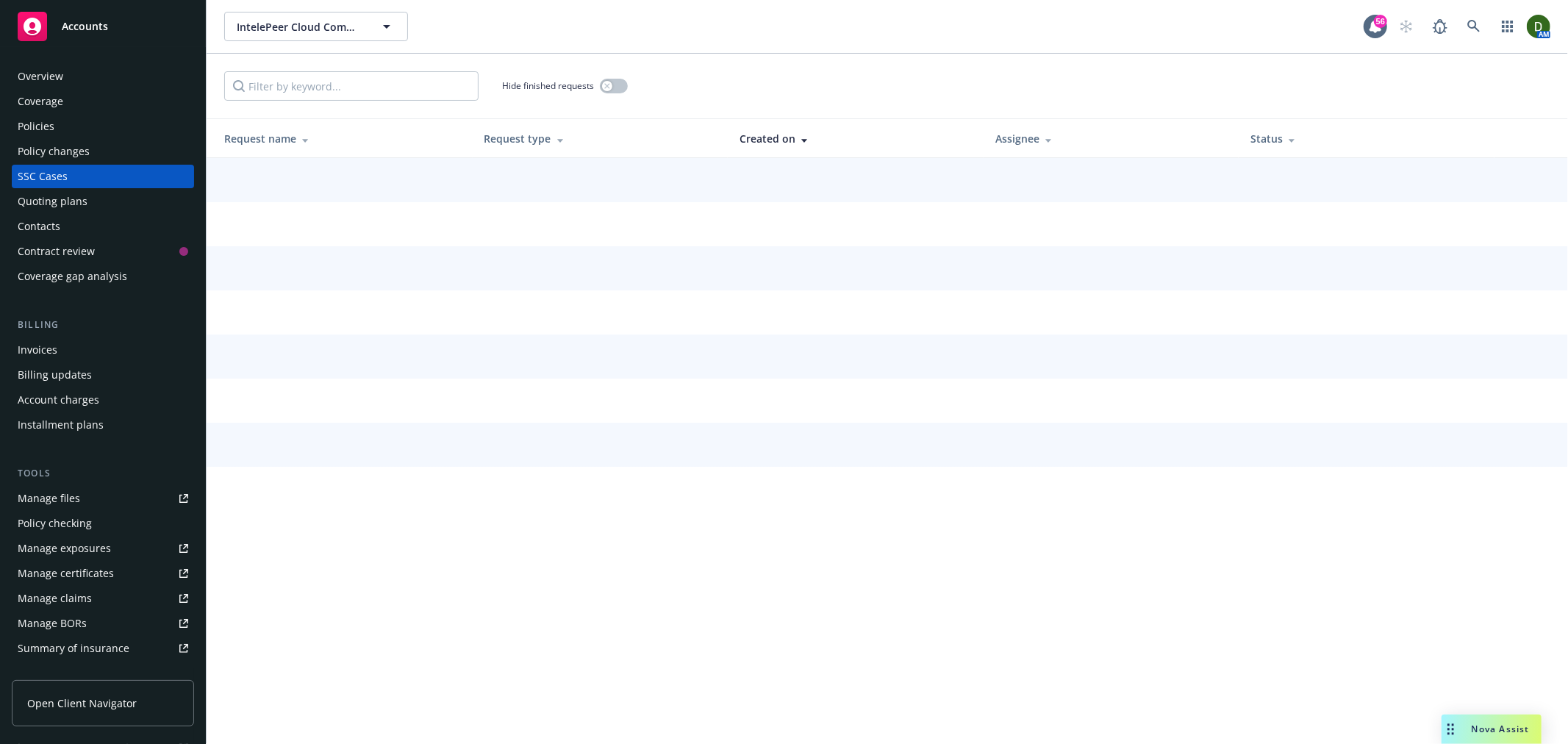
click at [97, 206] on div "Quoting plans" at bounding box center [102, 201] width 171 height 23
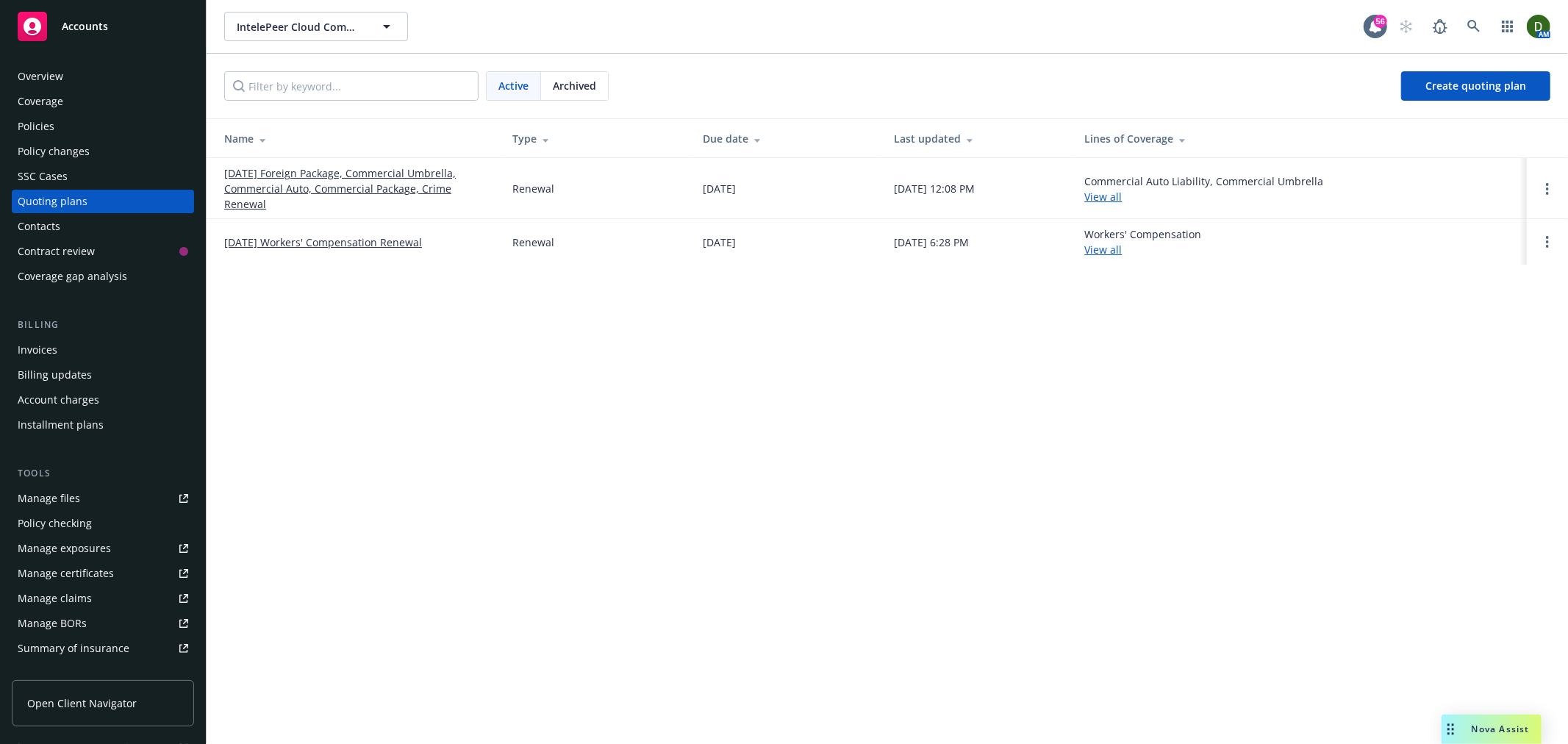
click at [309, 196] on link "[DATE] Foreign Package, Commercial Umbrella, Commercial Auto, Commercial Packag…" at bounding box center [356, 189] width 265 height 47
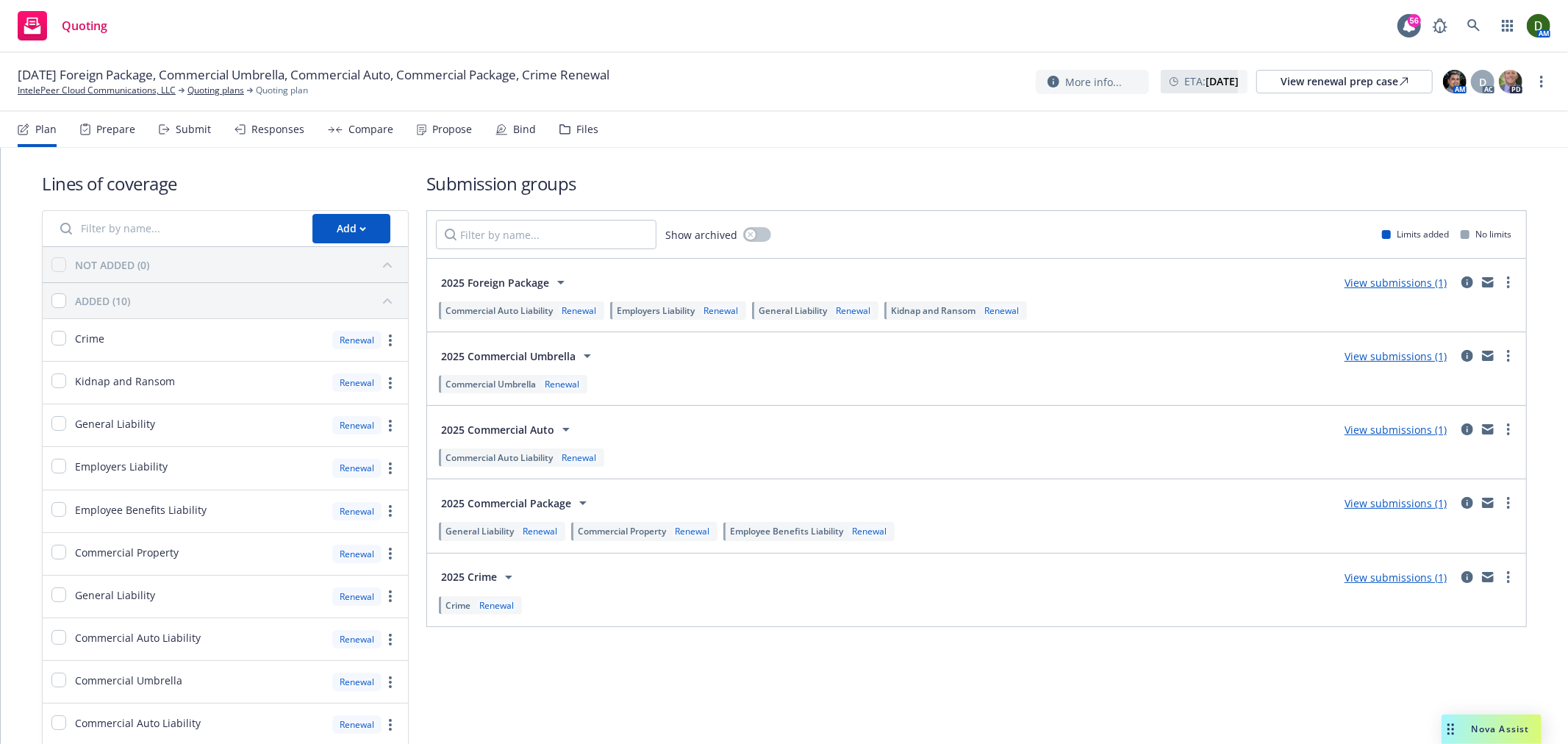
click at [449, 133] on div "Propose" at bounding box center [453, 129] width 40 height 12
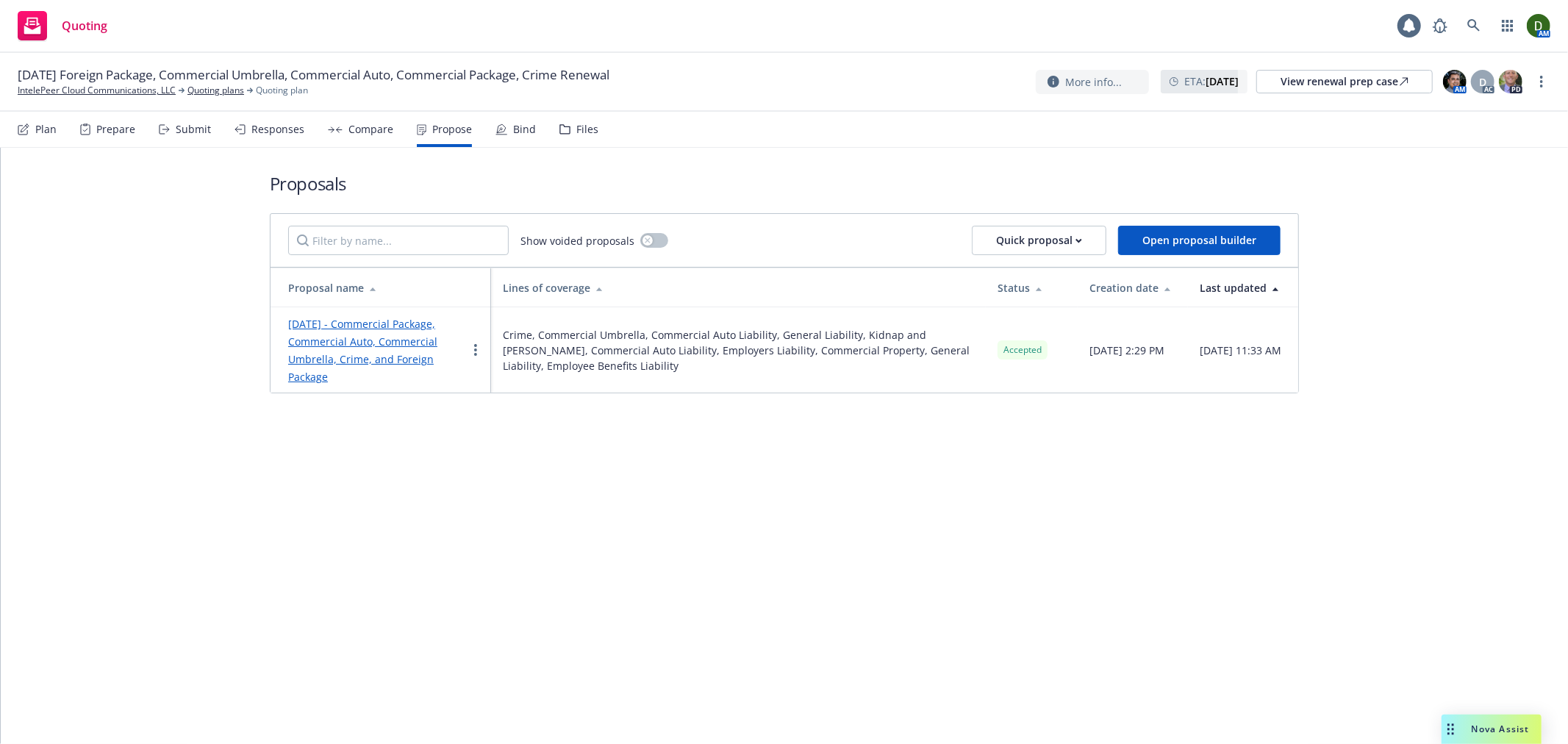
click at [520, 140] on div "Bind" at bounding box center [516, 129] width 41 height 35
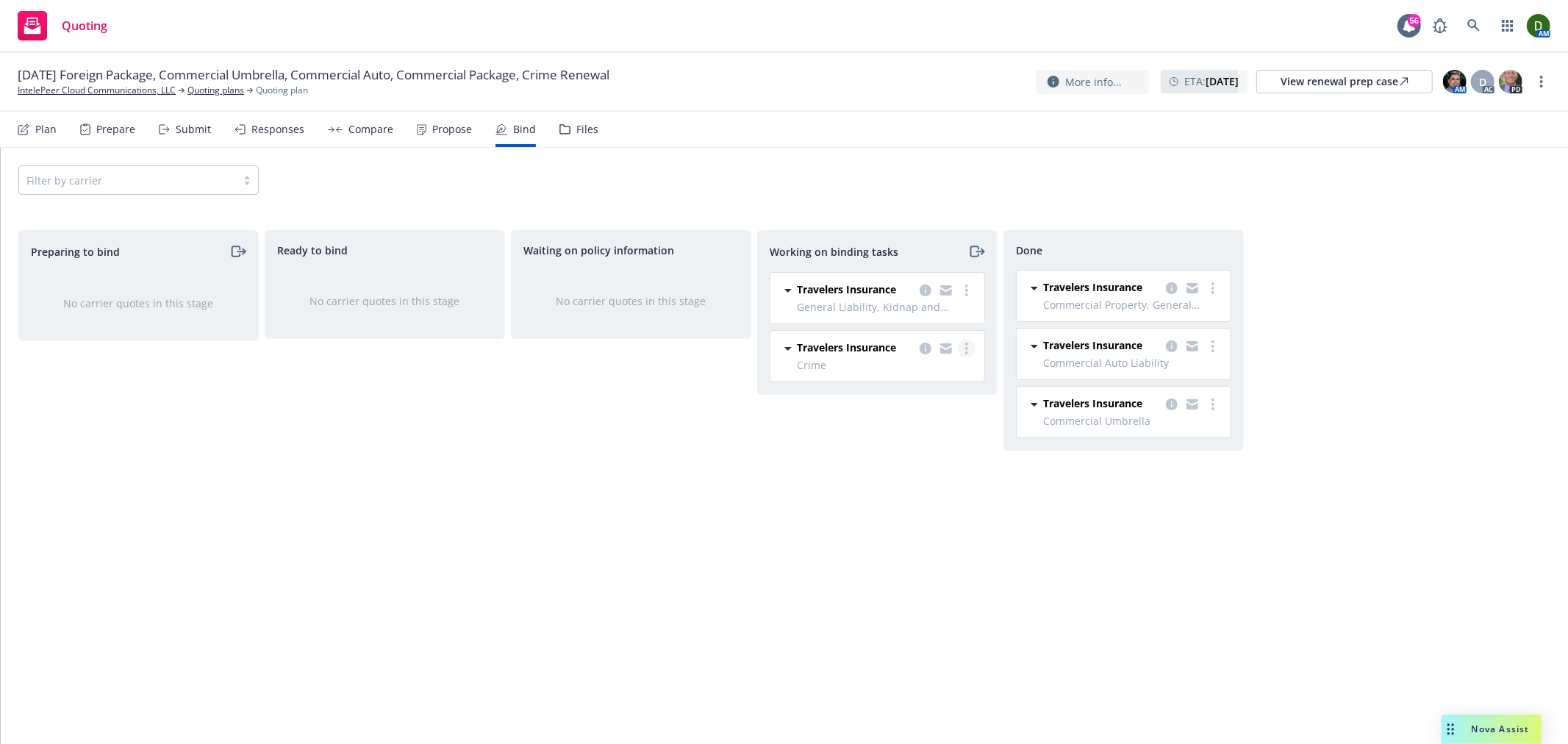
click at [962, 349] on link "more" at bounding box center [966, 348] width 17 height 17
drag, startPoint x: 1297, startPoint y: 186, endPoint x: 1311, endPoint y: 149, distance: 39.6
click at [1302, 174] on div "Filter by carrier" at bounding box center [784, 180] width 1531 height 29
click at [150, 92] on link "IntelePeer Cloud Communications, LLC" at bounding box center [96, 91] width 158 height 13
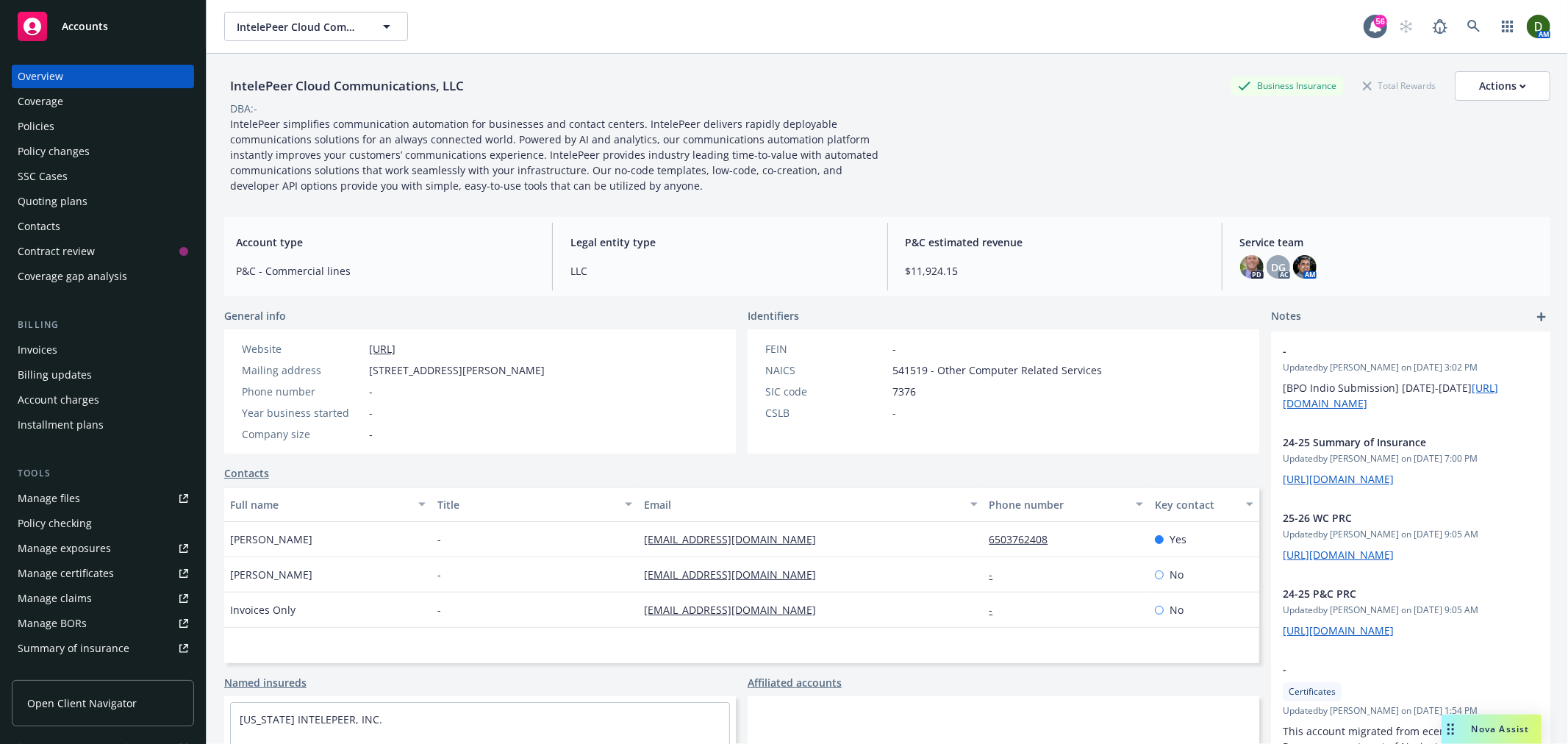
drag, startPoint x: 133, startPoint y: 129, endPoint x: 141, endPoint y: 126, distance: 8.5
click at [136, 127] on div "Policies" at bounding box center [102, 126] width 171 height 23
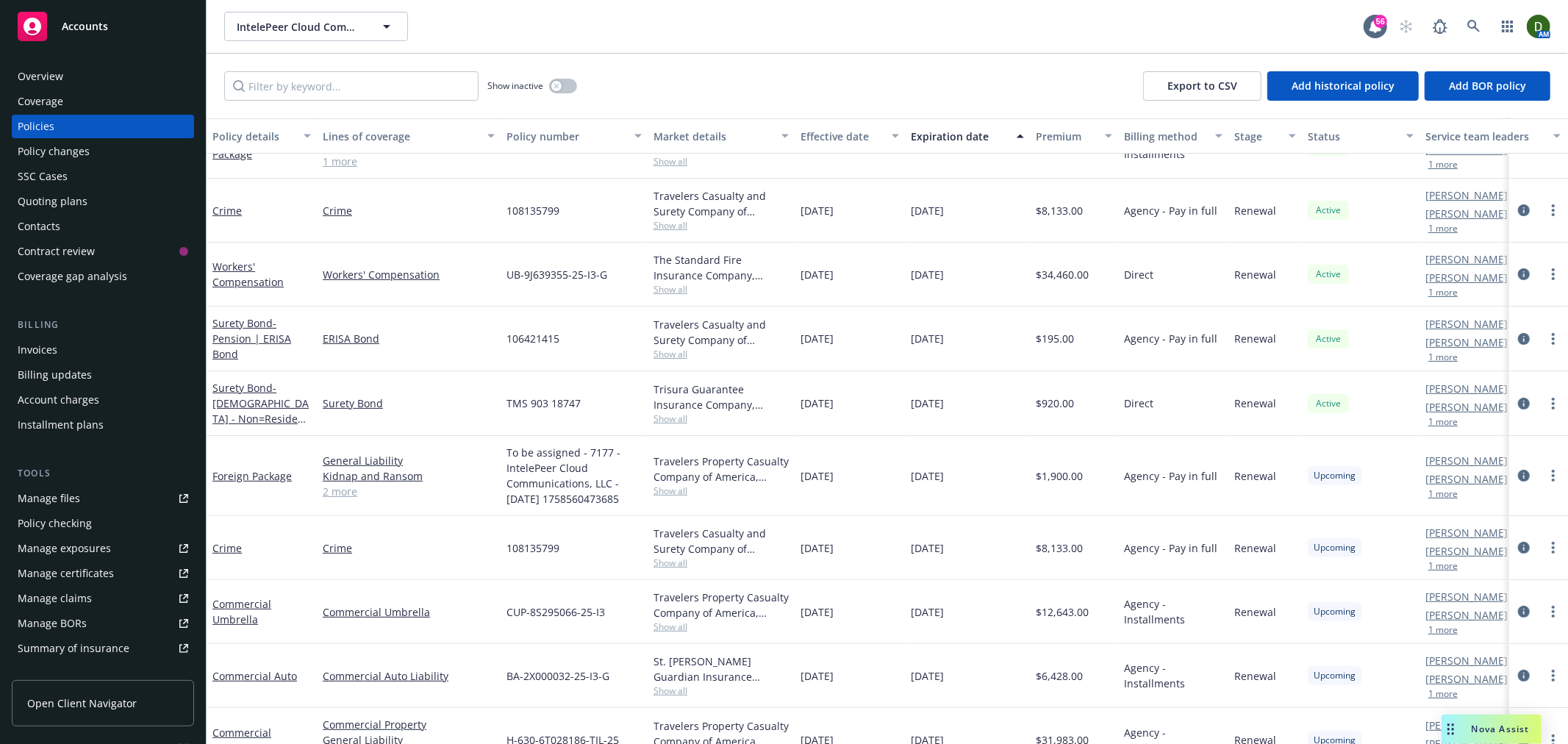
scroll to position [255, 0]
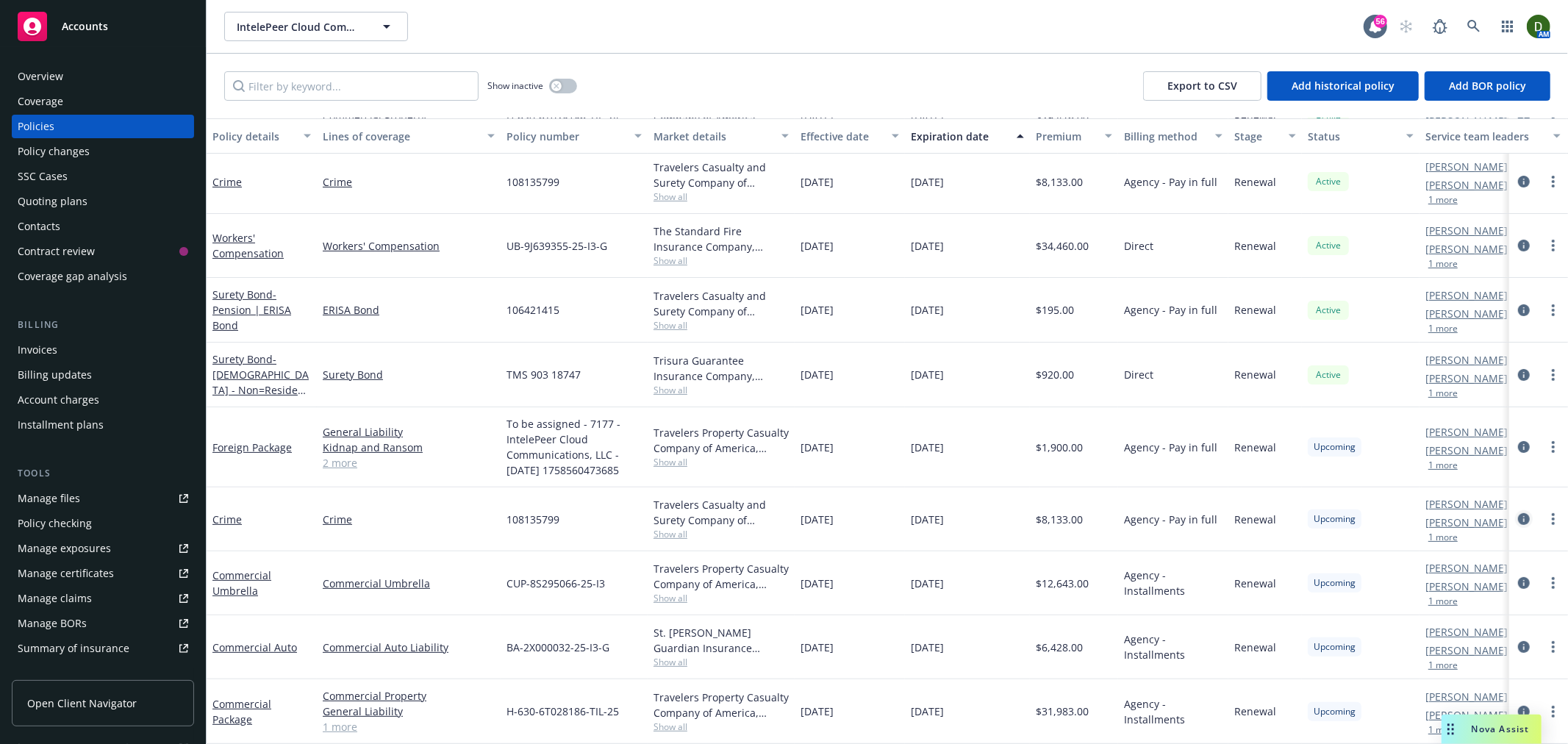
click at [1515, 510] on link "circleInformation" at bounding box center [1523, 518] width 17 height 17
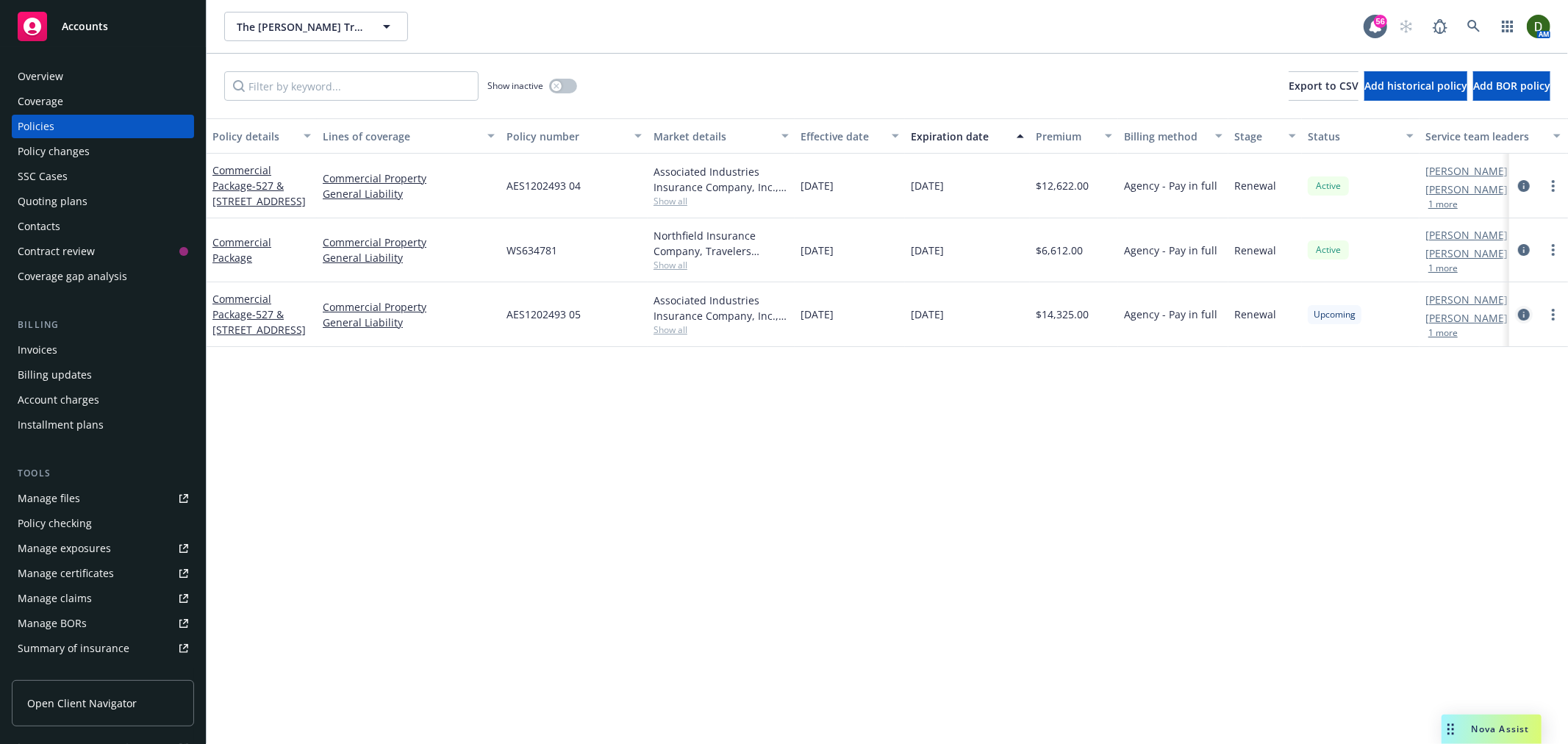
click at [1531, 313] on link "circleInformation" at bounding box center [1523, 315] width 17 height 17
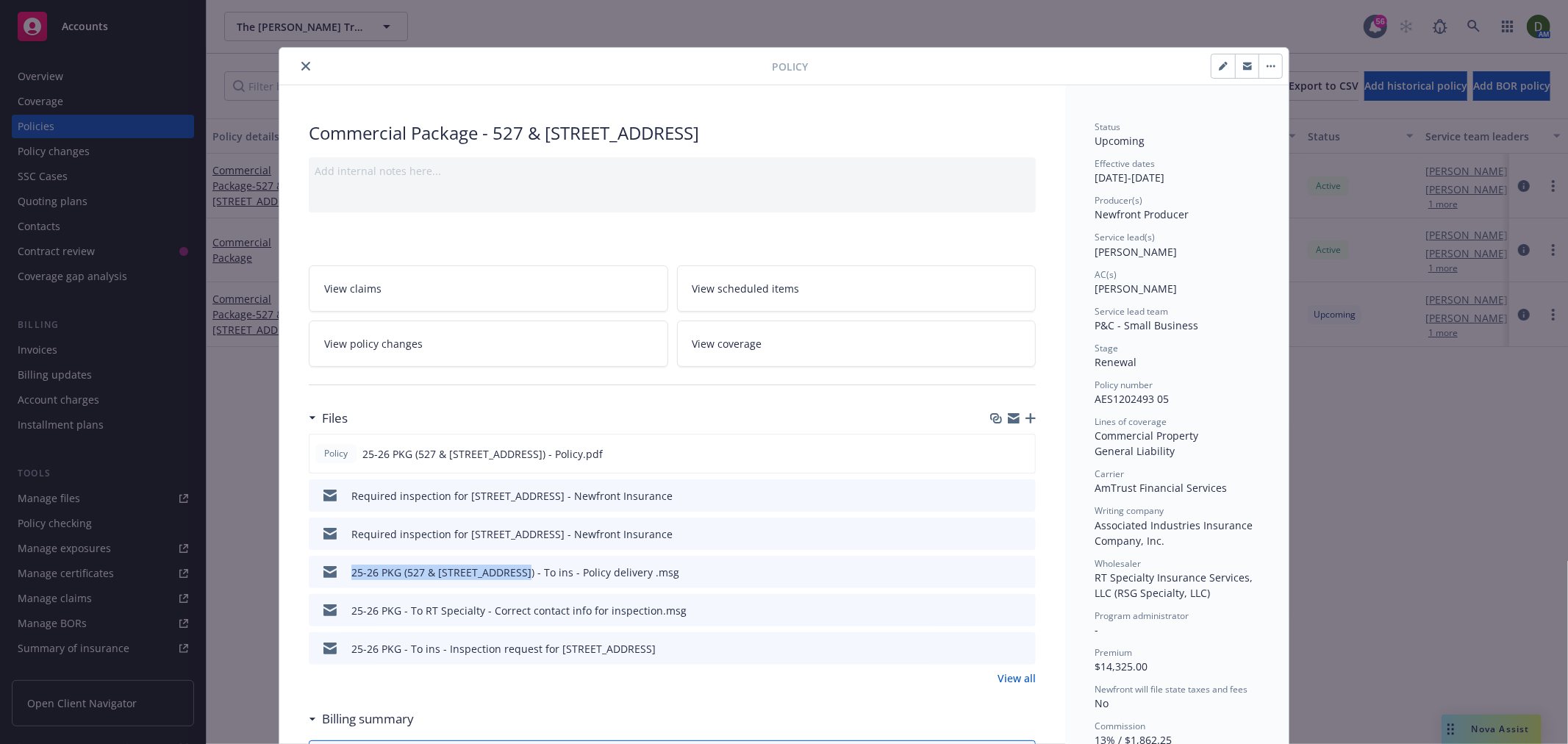
drag, startPoint x: 508, startPoint y: 570, endPoint x: 347, endPoint y: 575, distance: 161.1
click at [351, 575] on div "25-26 PKG (527 & [STREET_ADDRESS]) - To ins - Policy delivery .msg" at bounding box center [515, 573] width 328 height 16
copy div "25-26 PKG (527 & 529 W 82nd St) -"
click at [1026, 418] on icon "button" at bounding box center [1031, 419] width 10 height 10
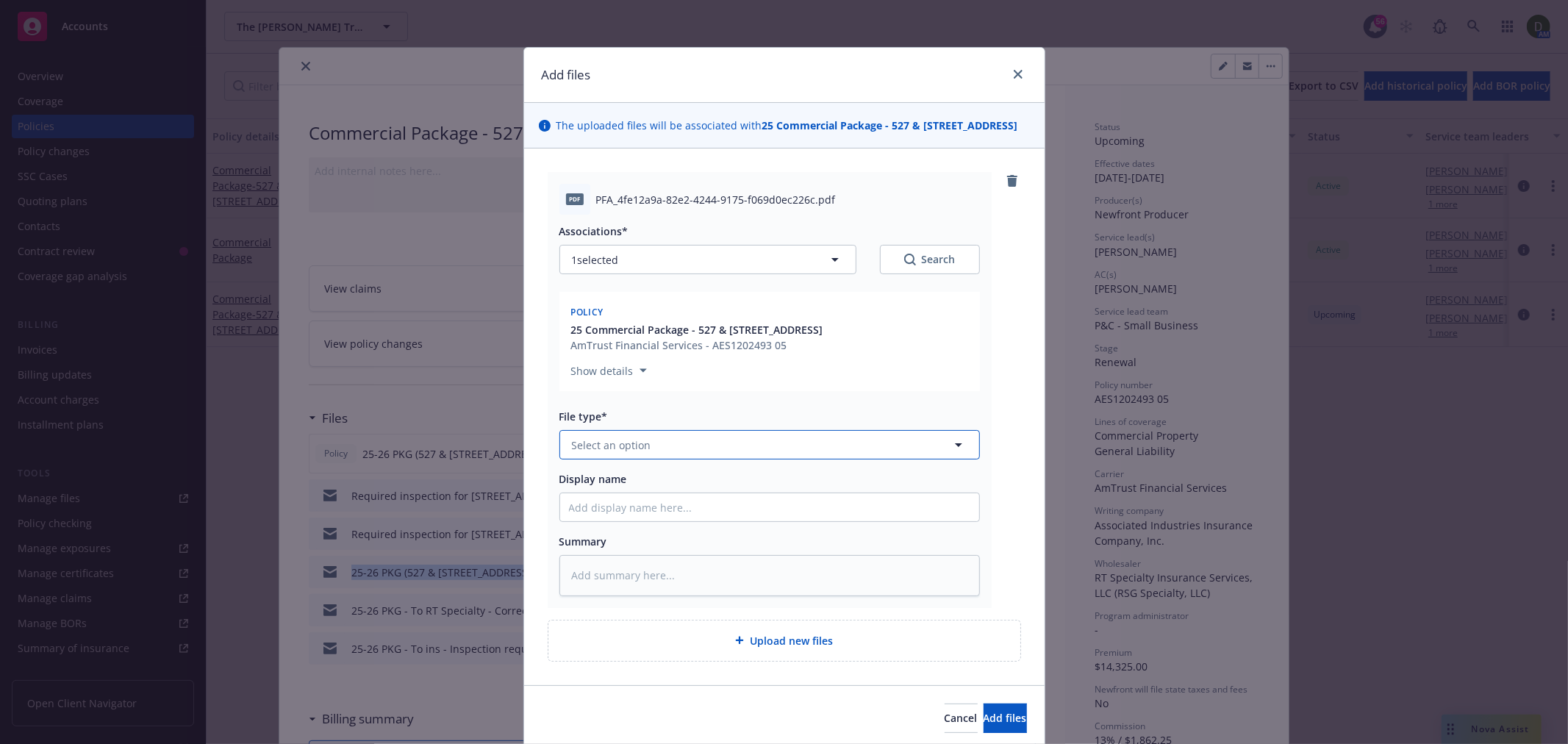
click at [656, 445] on button "Select an option" at bounding box center [769, 444] width 420 height 29
type input "premi"
click at [747, 454] on div "premi" at bounding box center [769, 444] width 420 height 29
click at [695, 466] on div "Premium Finance Agreement - signed" at bounding box center [769, 485] width 419 height 39
click at [659, 485] on div "Display name" at bounding box center [769, 479] width 420 height 16
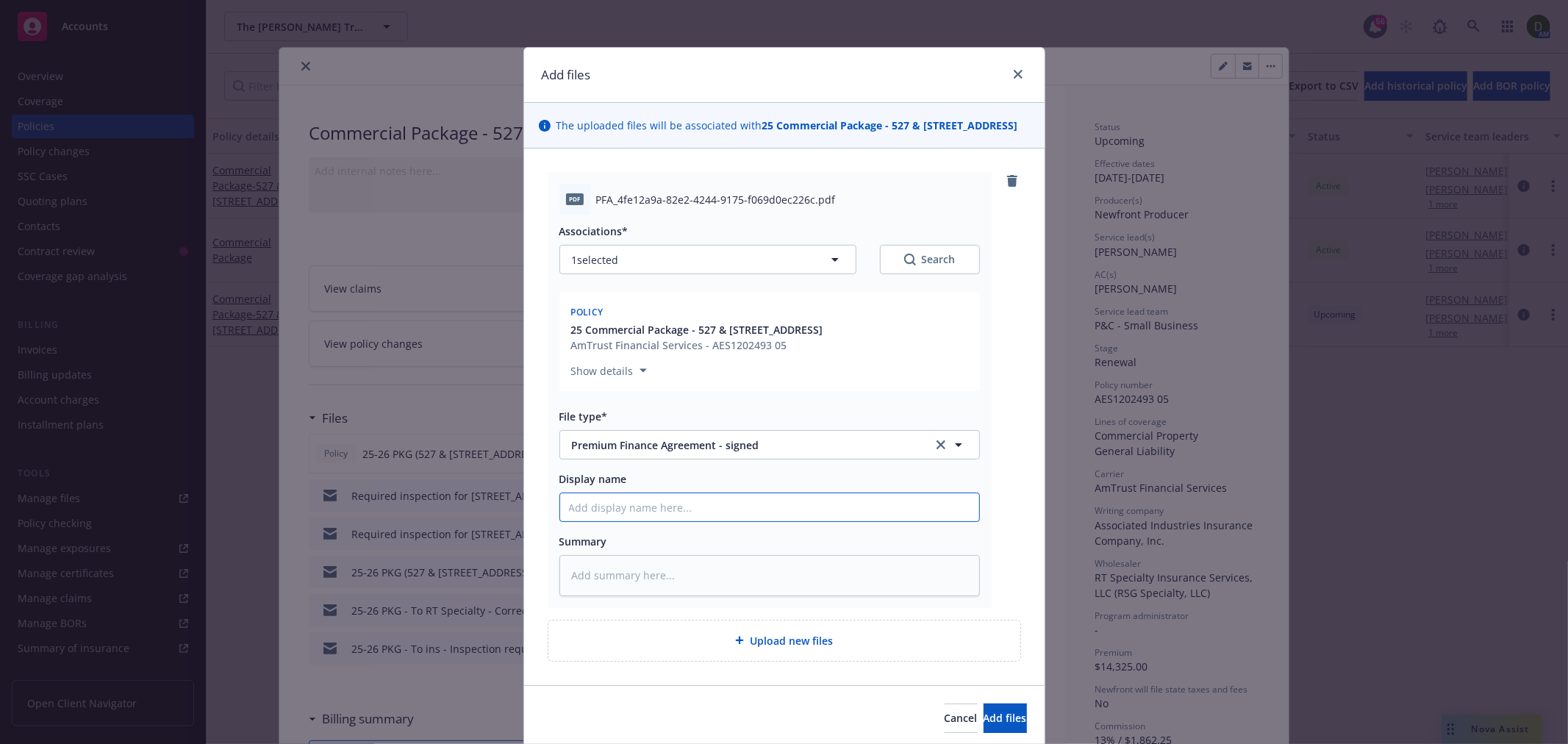
click at [655, 510] on input "Display name" at bounding box center [769, 508] width 419 height 28
paste input "25-26 PKG (527 & 529 W 82nd St) -"
type textarea "x"
type input "25-26 PKG (527 & 529 W 82nd St) -"
type textarea "x"
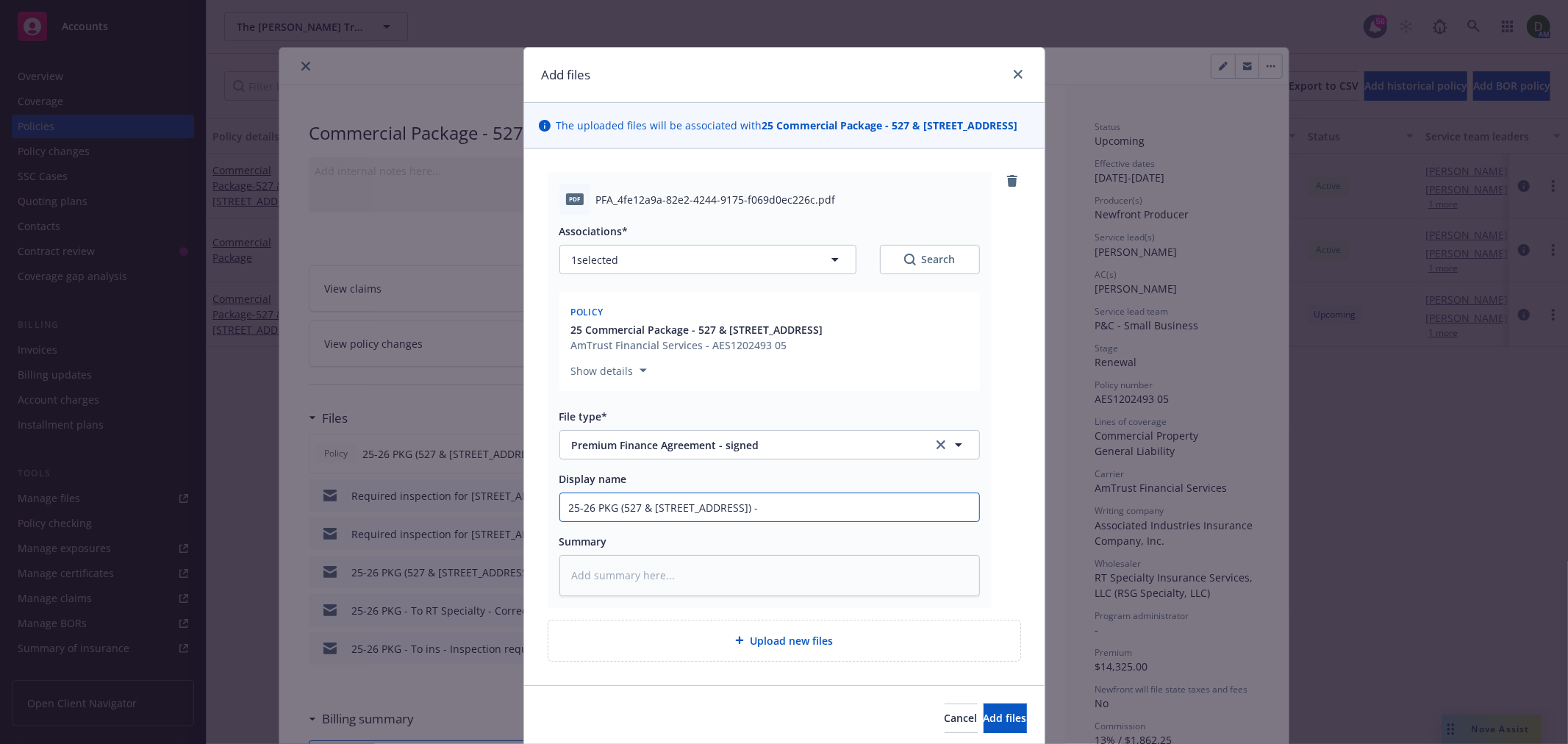
type input "25-26 PKG (527 & 529 W 82nd St) -"
type textarea "x"
type input "25-26 PKG (527 & 529 W 82nd St) - S"
type textarea "x"
type input "25-26 PKG (527 & 529 W 82nd St) - Sig"
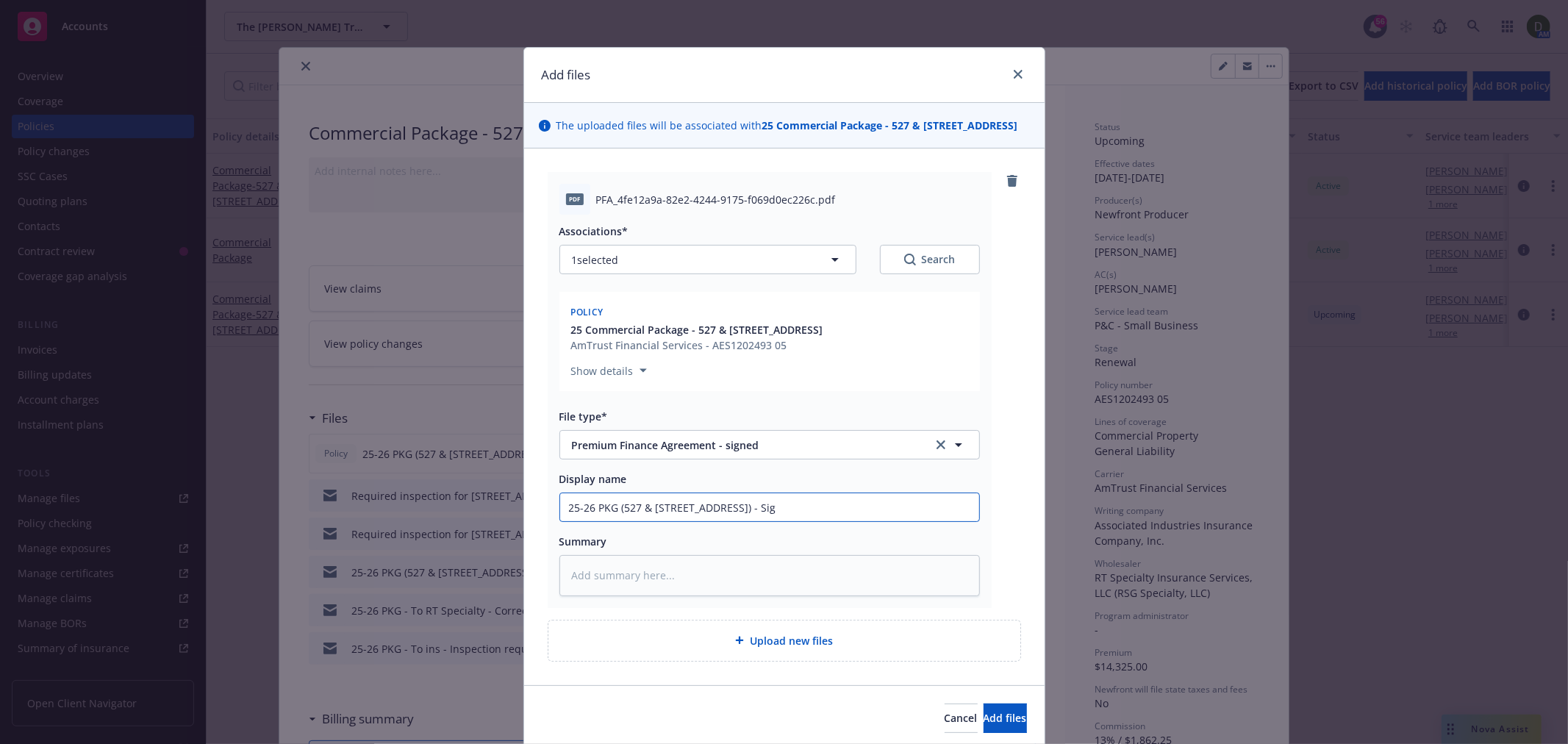
type textarea "x"
type input "25-26 PKG (527 & 529 W 82nd St) - Sign"
type textarea "x"
type input "25-26 PKG (527 & 529 W 82nd St) - Signe"
type textarea "x"
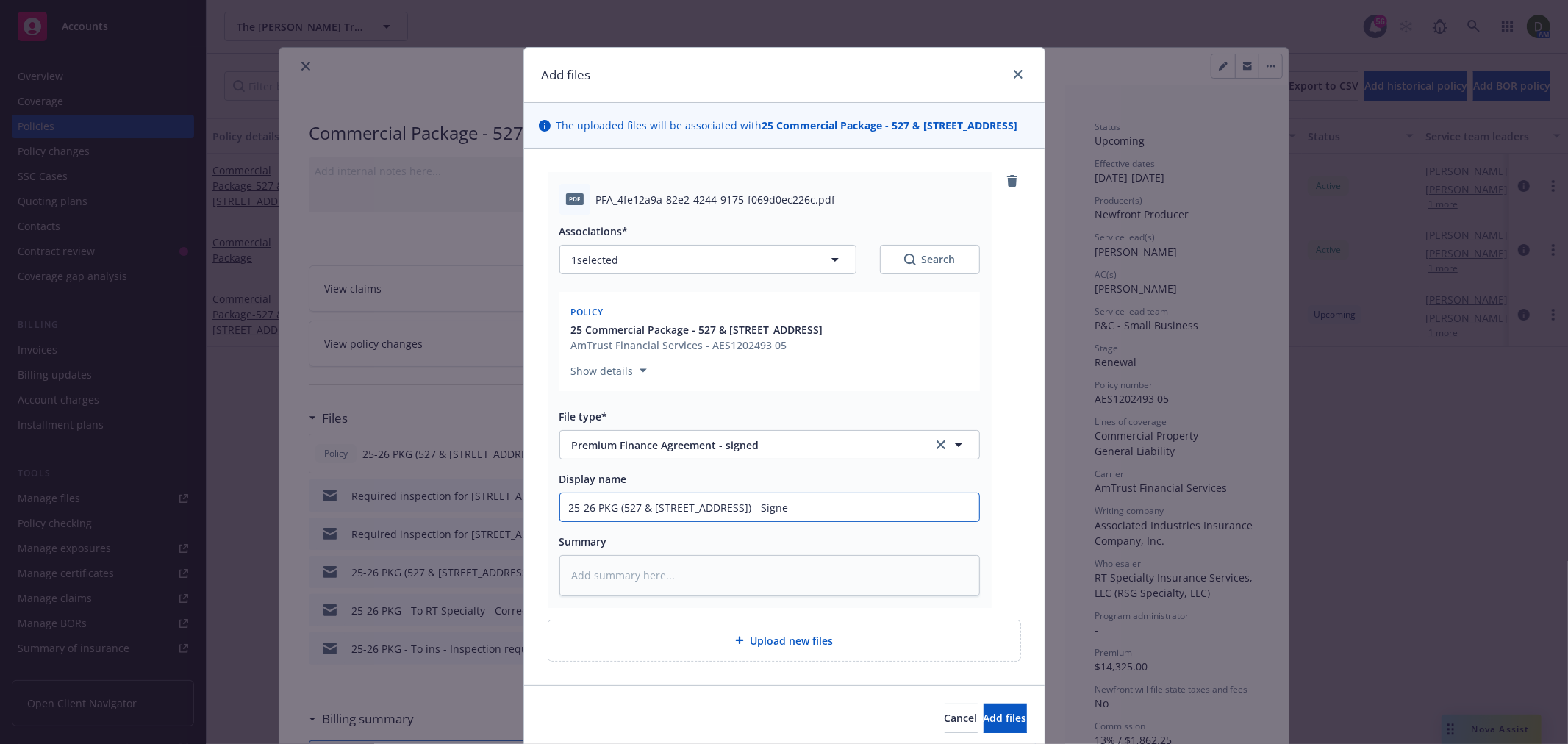
type input "25-26 PKG (527 & 529 W 82nd St) - Signed"
type textarea "x"
type input "25-26 PKG (527 & 529 W 82nd St) - Signed"
type textarea "x"
type input "25-26 PKG (527 & 529 W 82nd St) - Signed P"
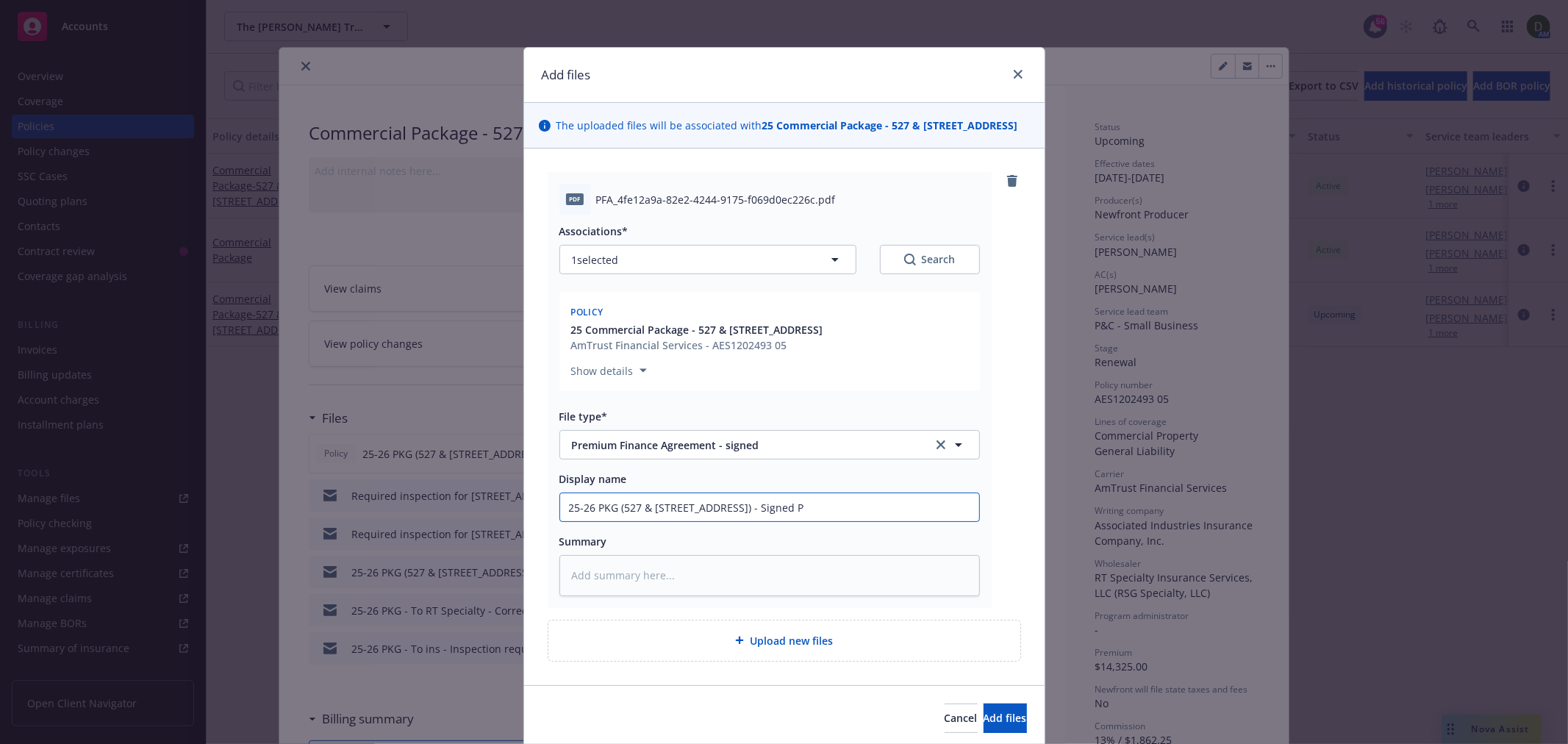
type textarea "x"
type input "25-26 PKG (527 & 529 W 82nd St) - Signed PF"
type textarea "x"
type input "25-26 PKG (527 & 529 W 82nd St) - Signed PFA"
click at [983, 722] on span "Add files" at bounding box center [1005, 717] width 43 height 14
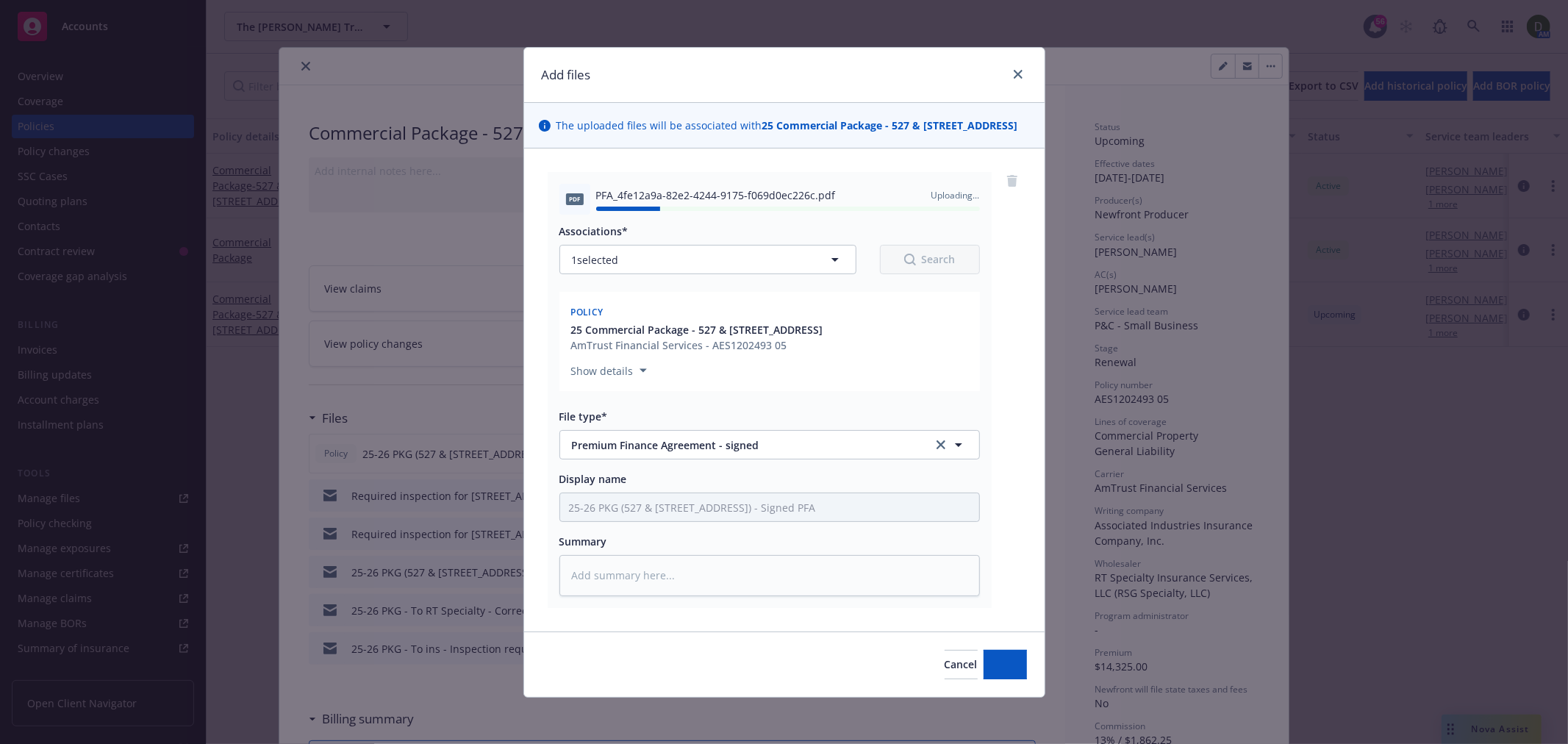
type textarea "x"
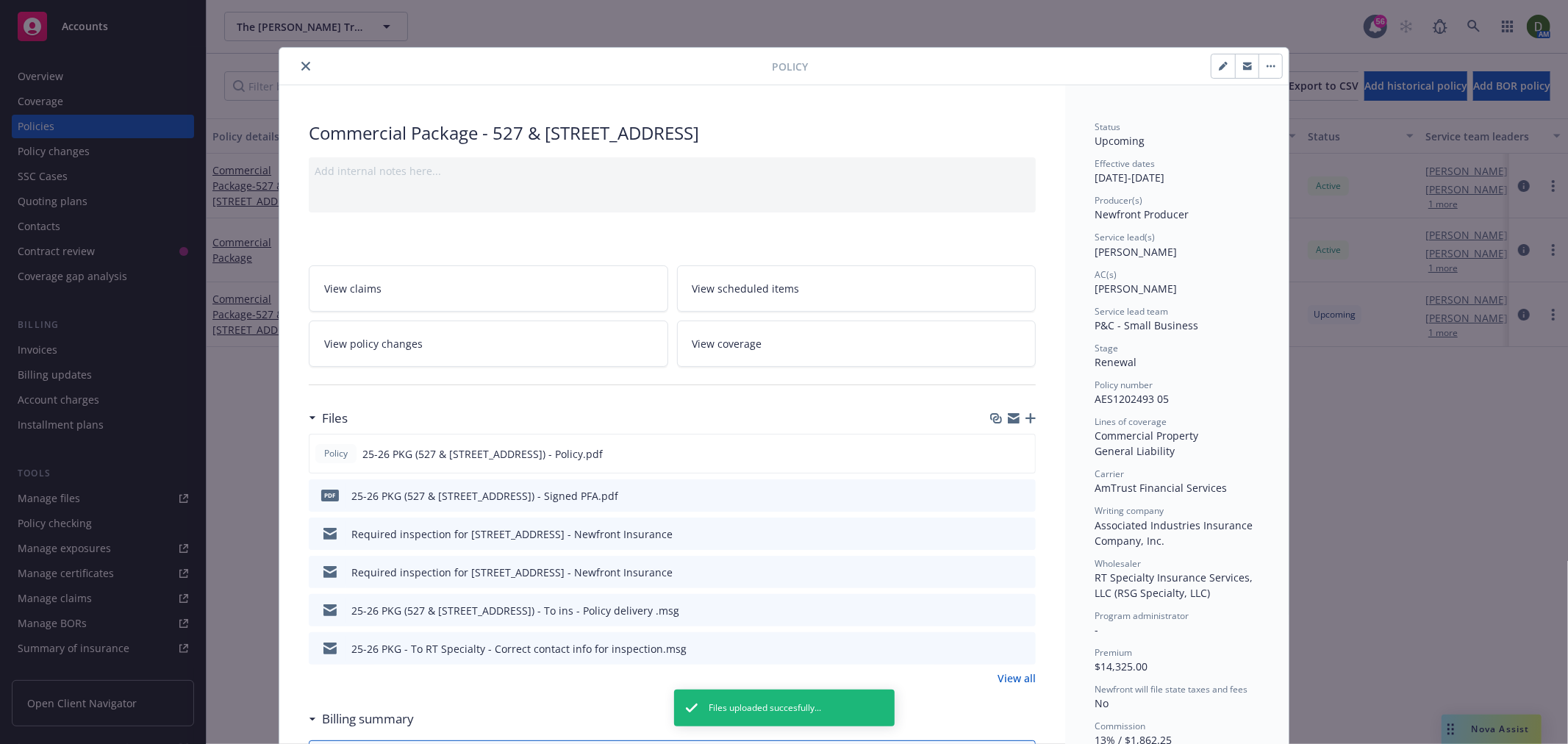
click at [1005, 672] on link "View all" at bounding box center [1016, 678] width 38 height 16
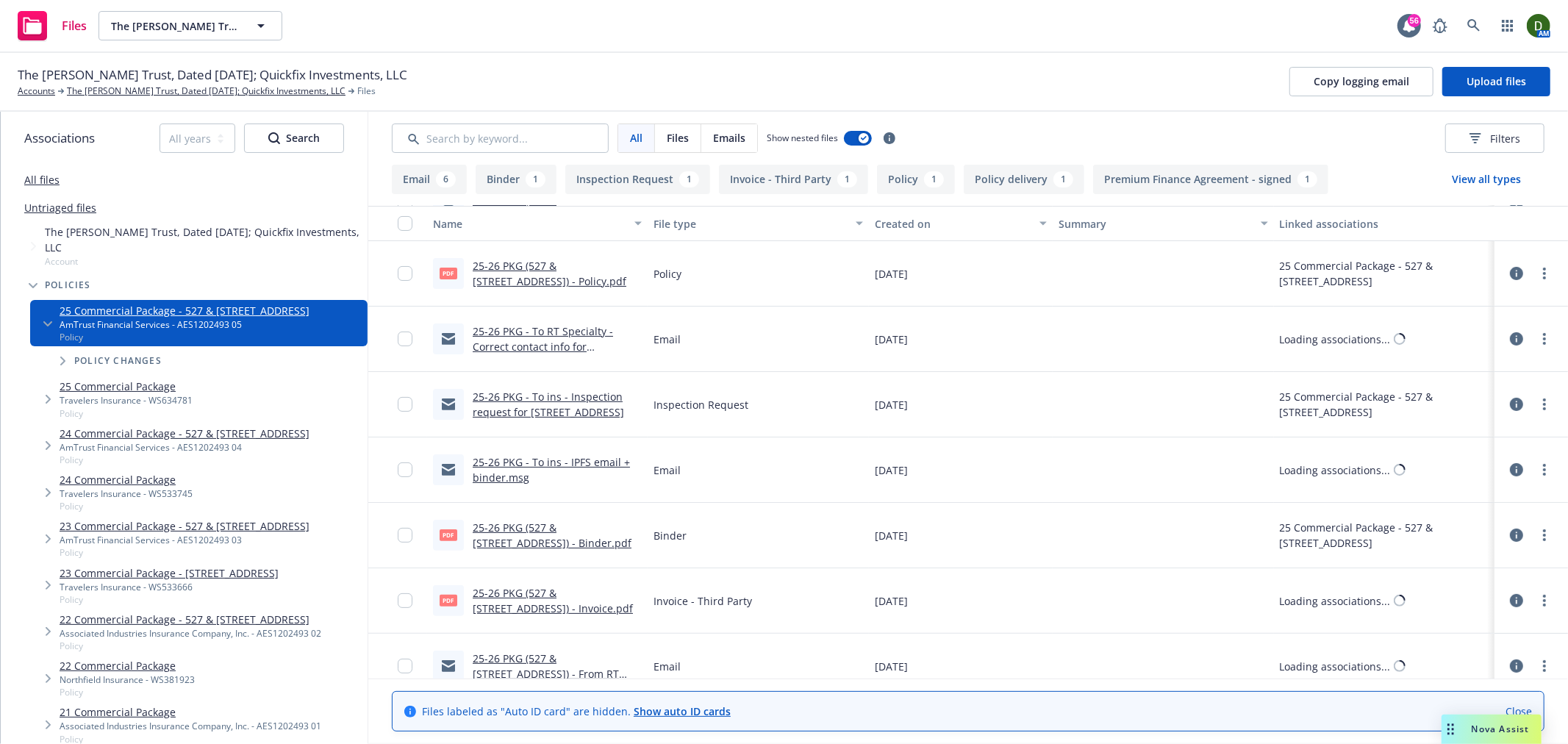
scroll to position [326, 0]
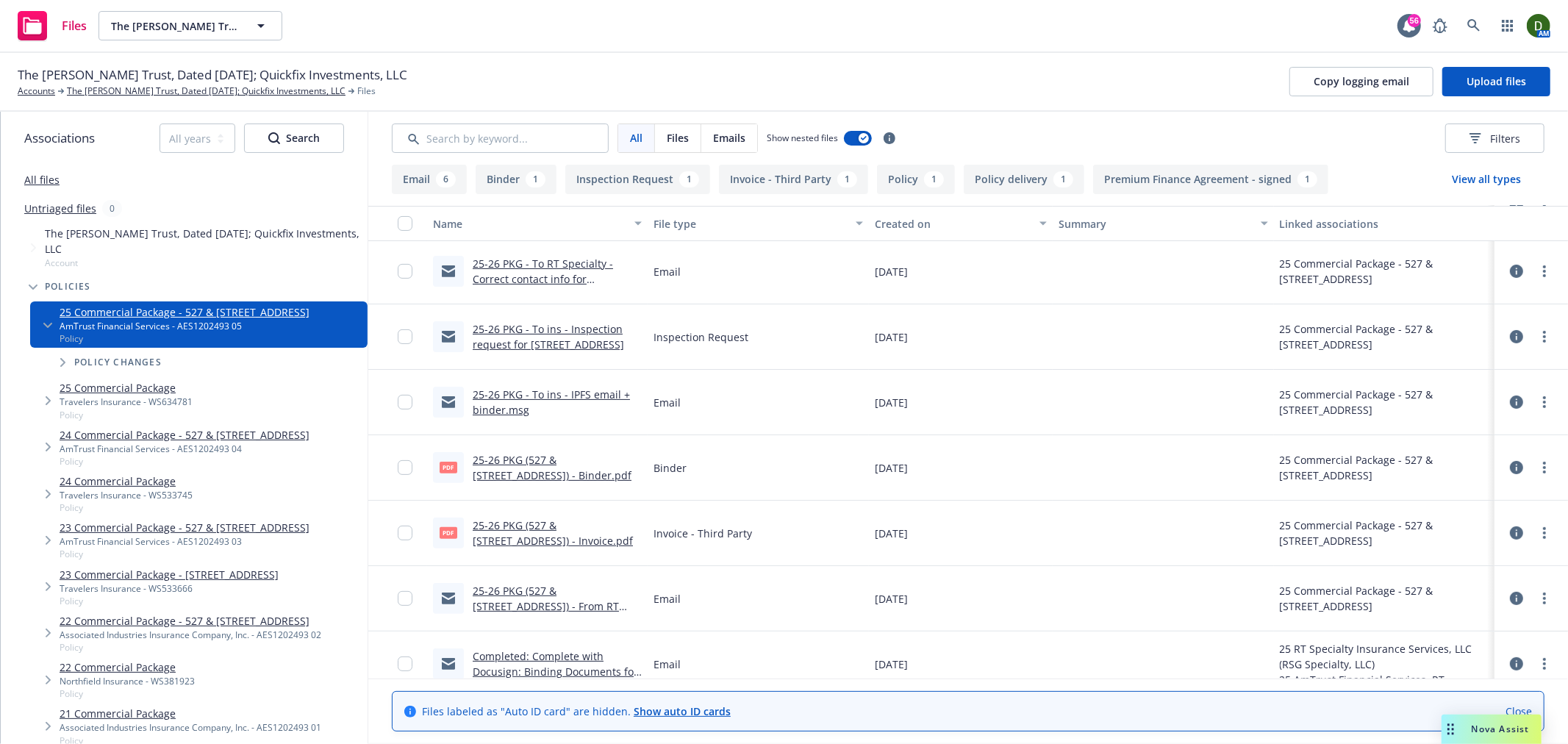
click at [501, 535] on link "25-26 PKG (527 & [STREET_ADDRESS]) - Invoice.pdf" at bounding box center [552, 533] width 161 height 29
click at [245, 92] on link "The [PERSON_NAME] Trust, Dated [DATE]; Quickfix Investments, LLC" at bounding box center [205, 92] width 279 height 13
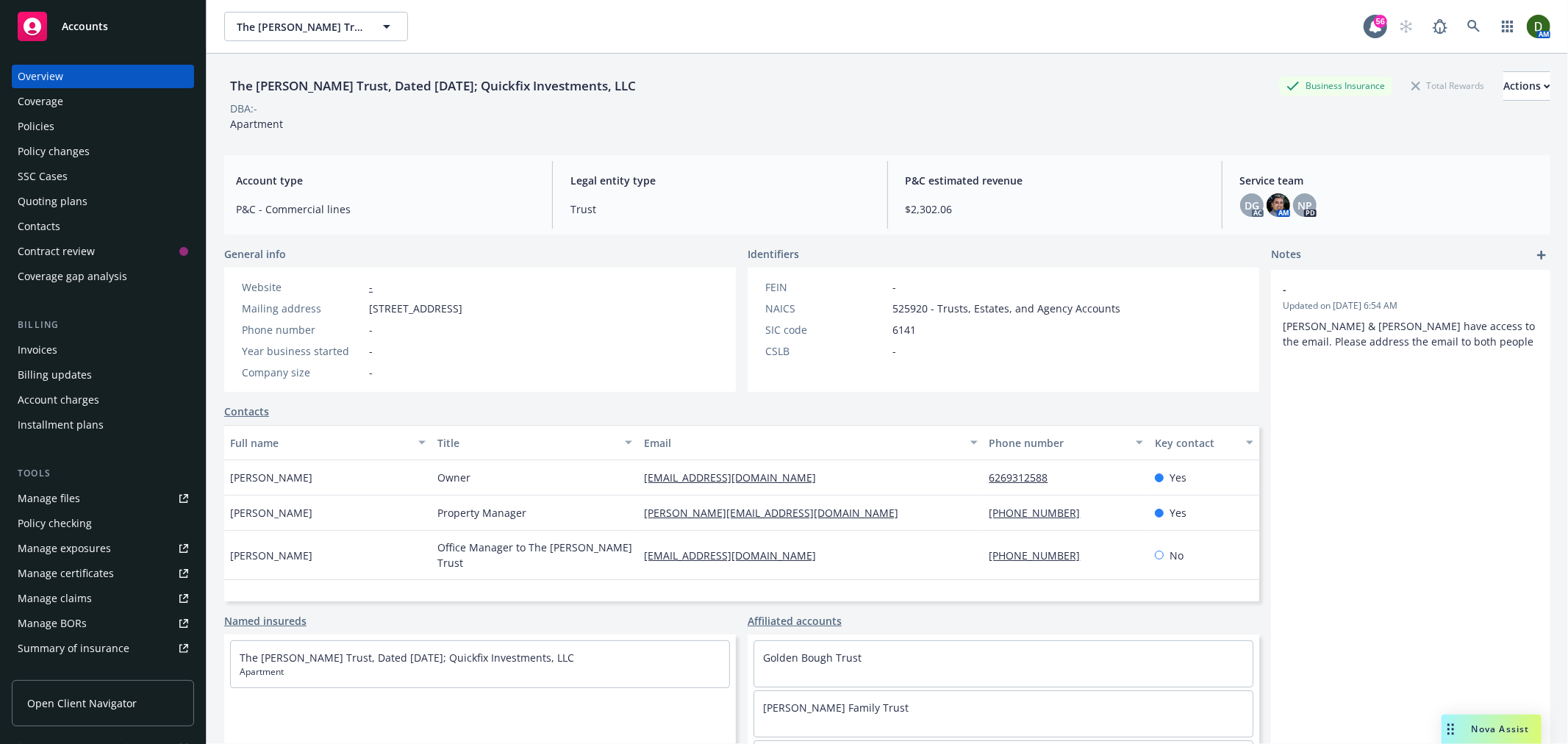
click at [98, 350] on div "Invoices" at bounding box center [102, 350] width 171 height 23
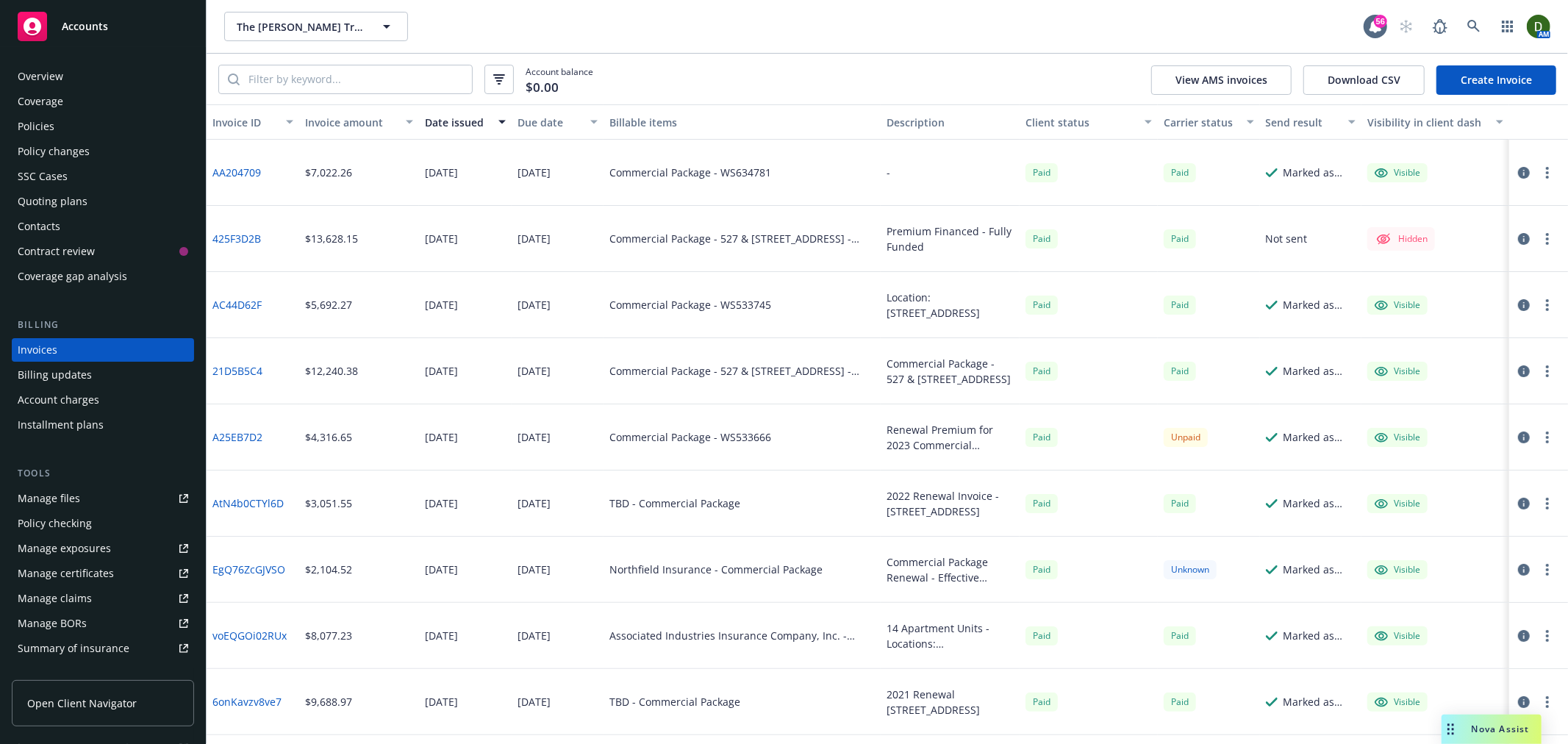
click at [1468, 87] on link "Create Invoice" at bounding box center [1496, 80] width 120 height 29
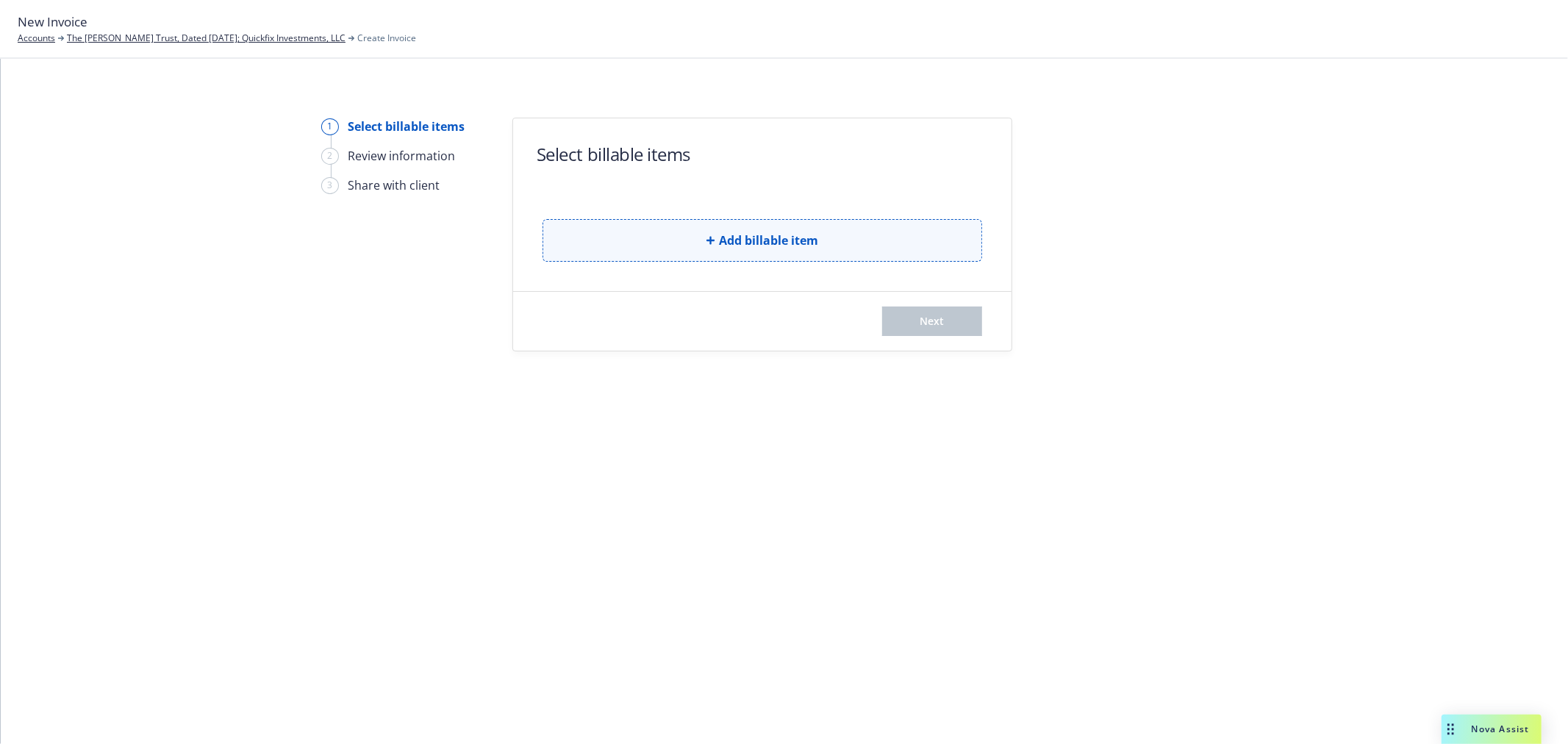
click at [737, 231] on span "Add billable item" at bounding box center [768, 240] width 99 height 17
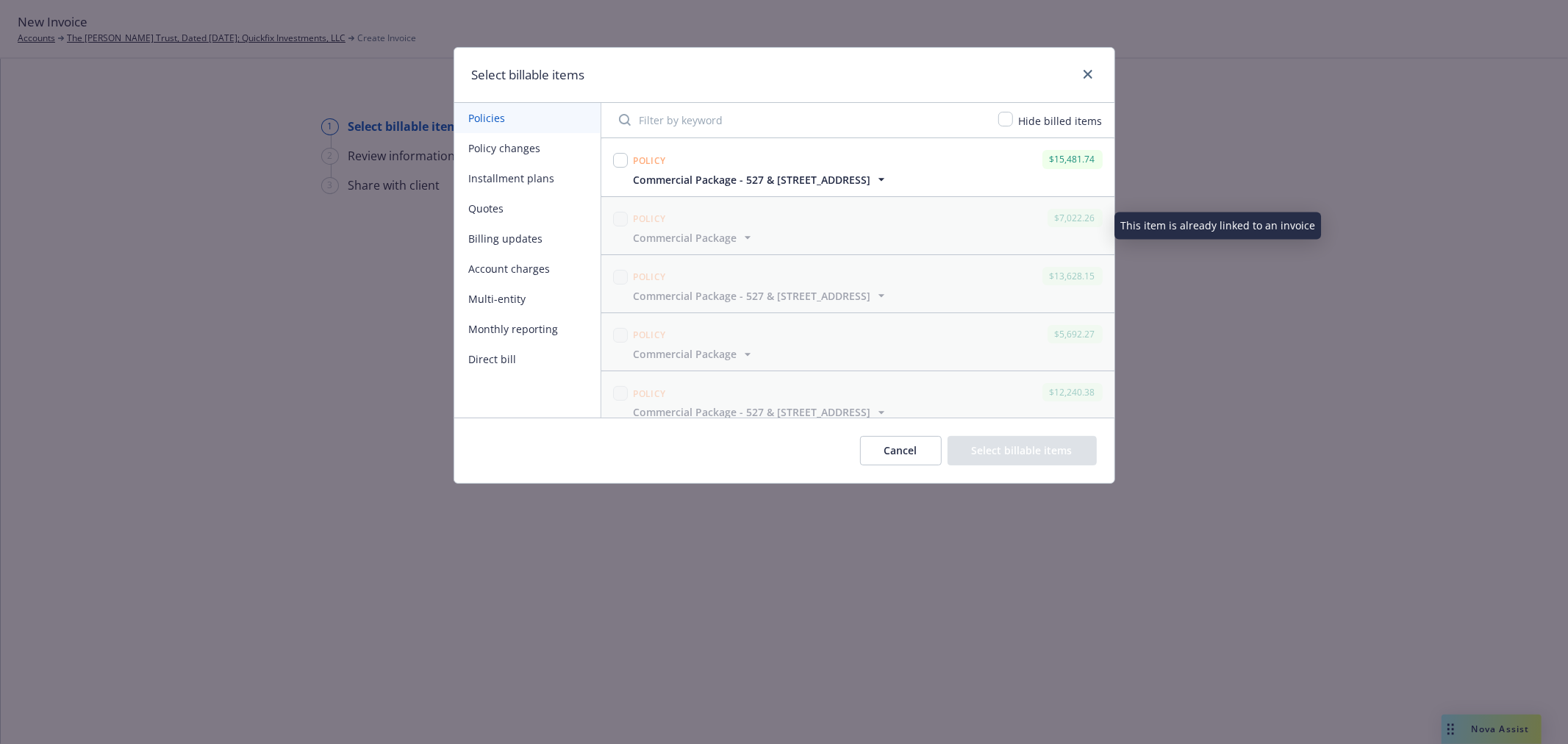
click at [672, 152] on div "Policy $15,481.74" at bounding box center [868, 159] width 475 height 24
click at [616, 164] on input "checkbox" at bounding box center [621, 161] width 15 height 15
checkbox input "true"
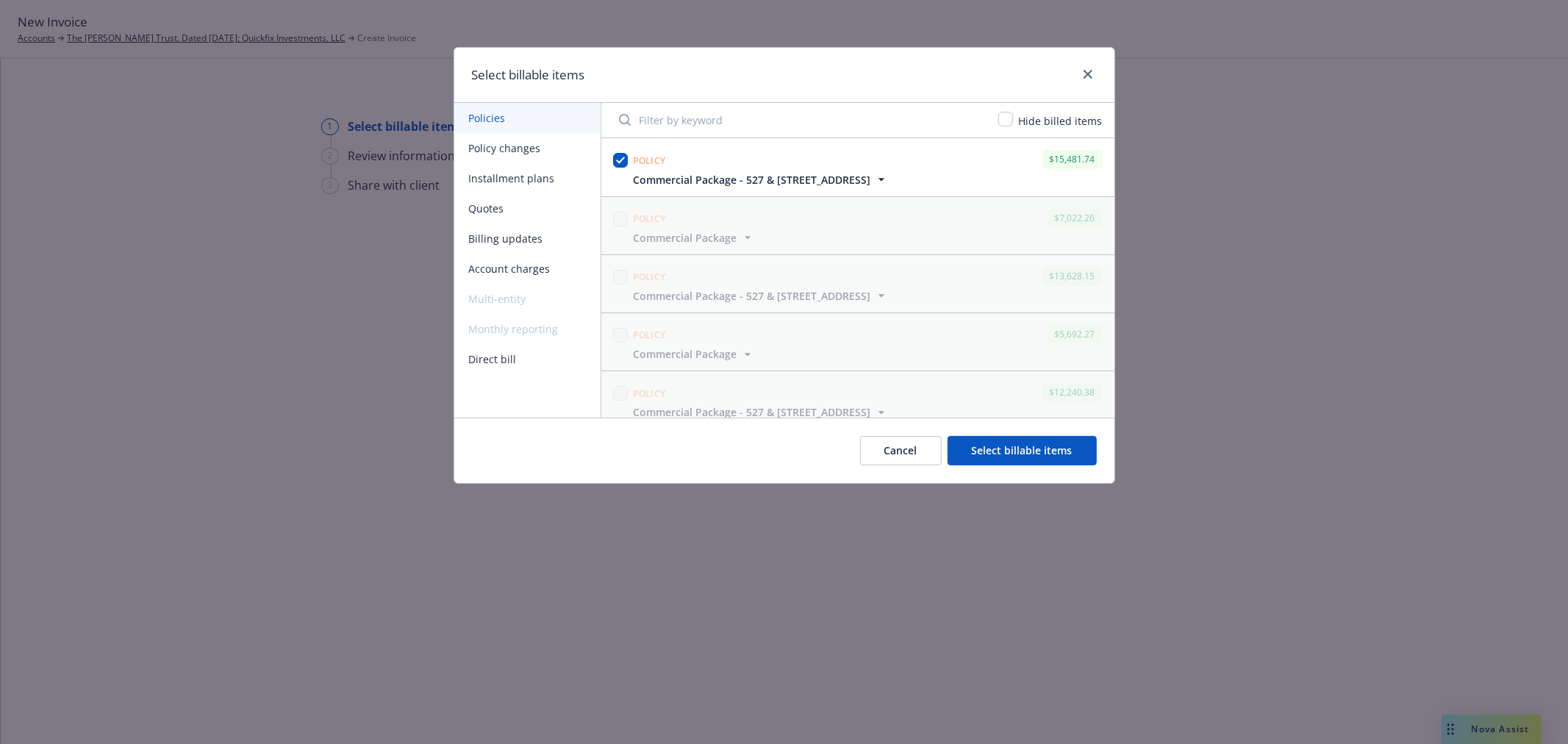
drag, startPoint x: 967, startPoint y: 450, endPoint x: 964, endPoint y: 439, distance: 11.4
click at [967, 449] on button "Select billable items" at bounding box center [1021, 450] width 149 height 29
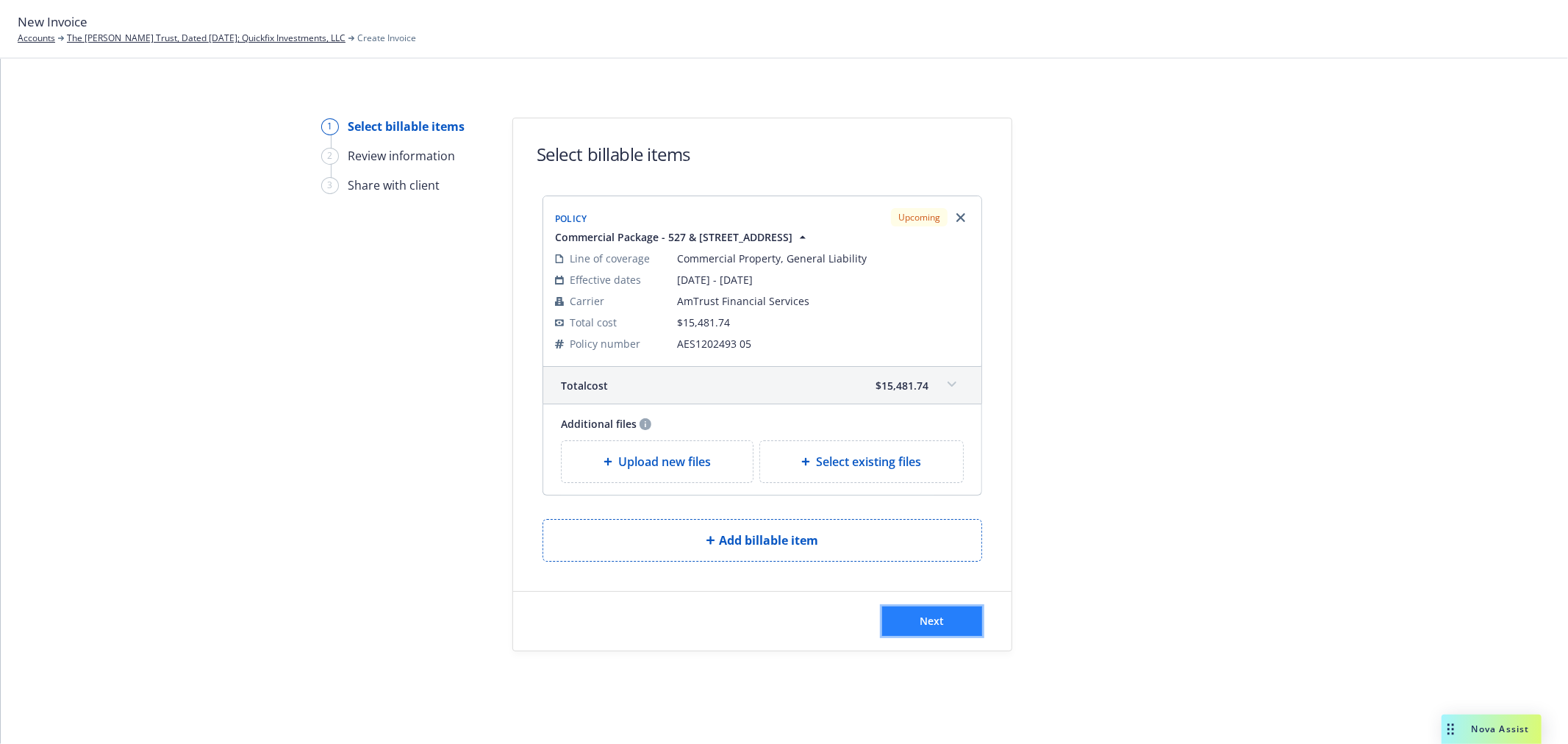
click at [908, 629] on button "Next" at bounding box center [932, 621] width 100 height 29
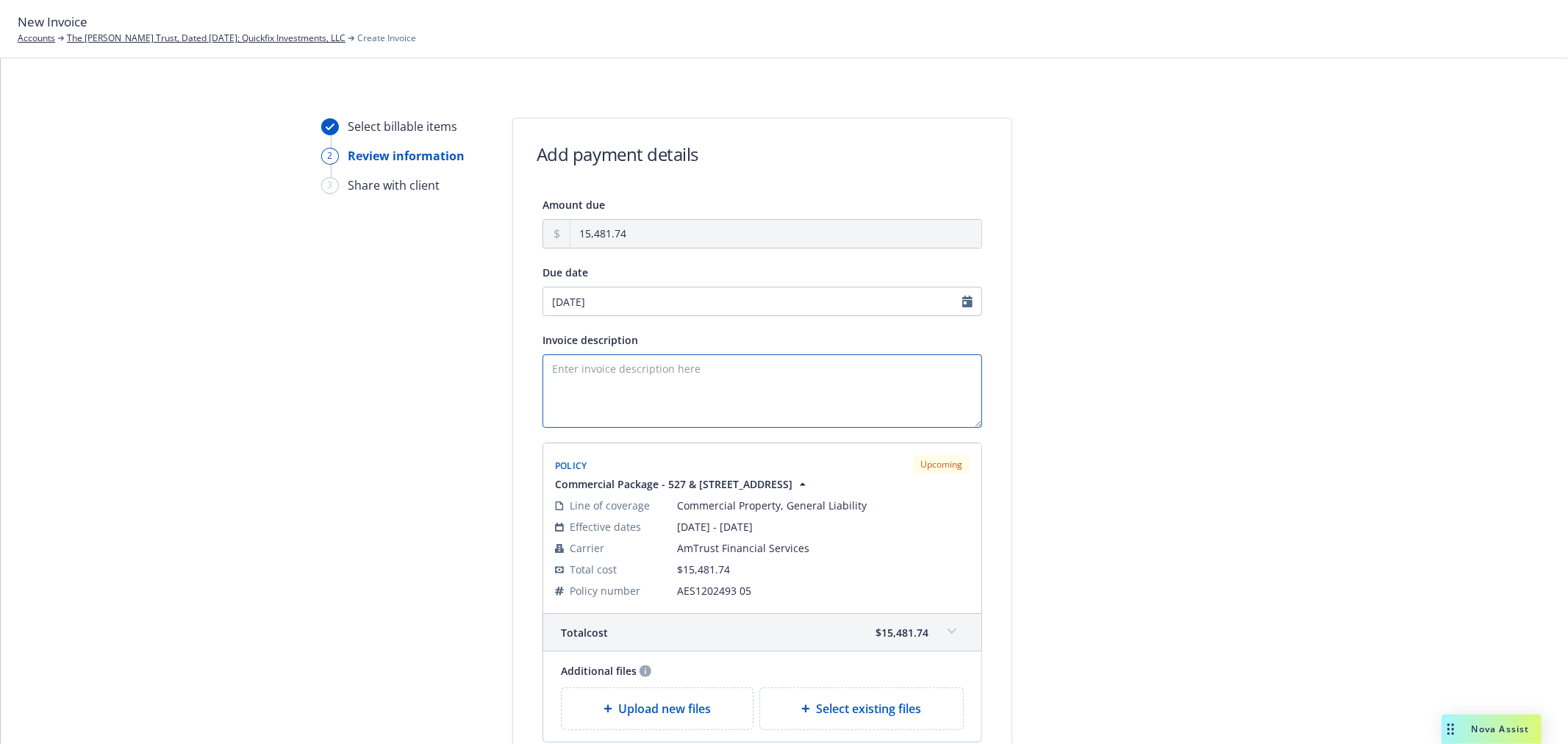
click at [657, 399] on textarea "Invoice description" at bounding box center [762, 391] width 439 height 73
paste textarea "Premium Financed - Fully Funded"
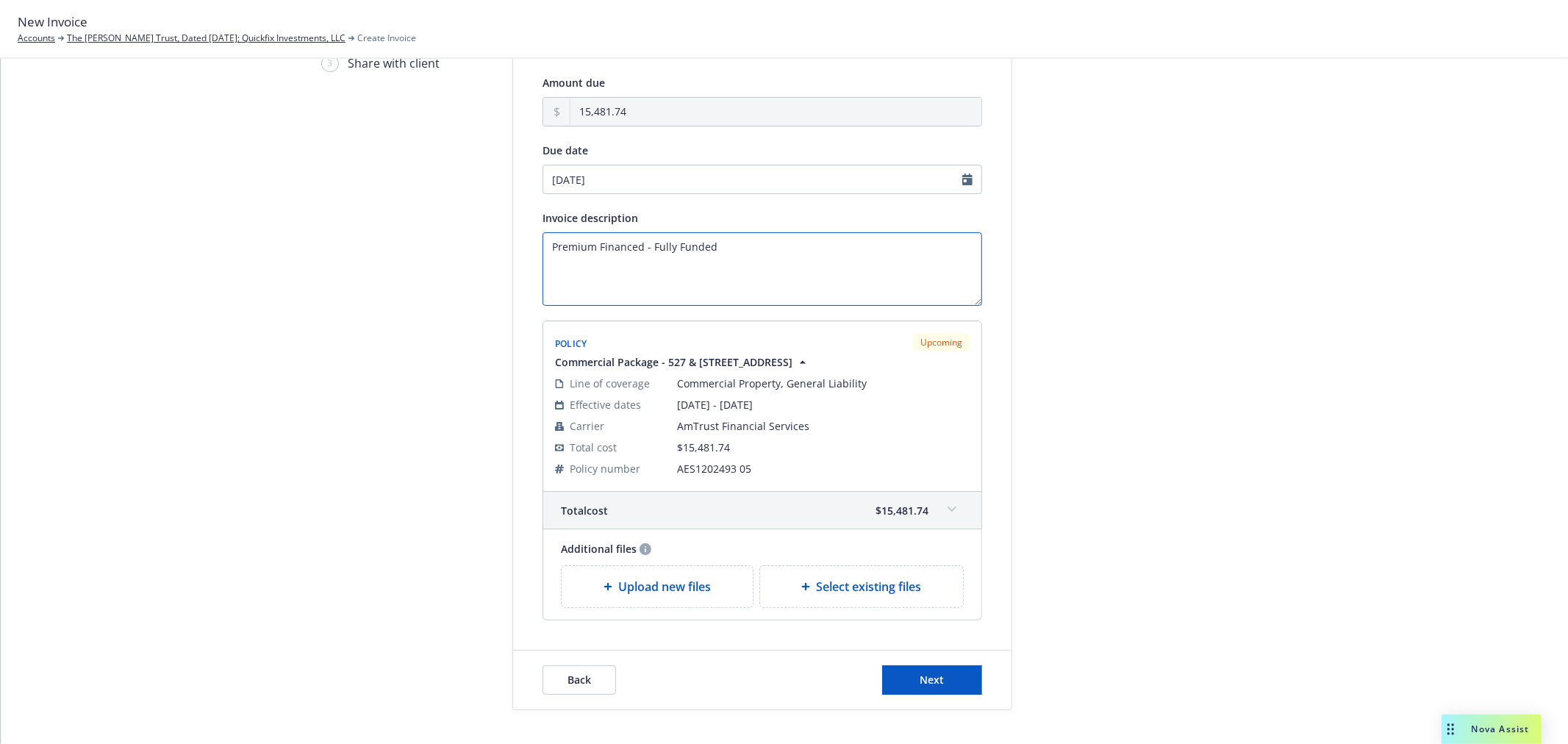
scroll to position [184, 0]
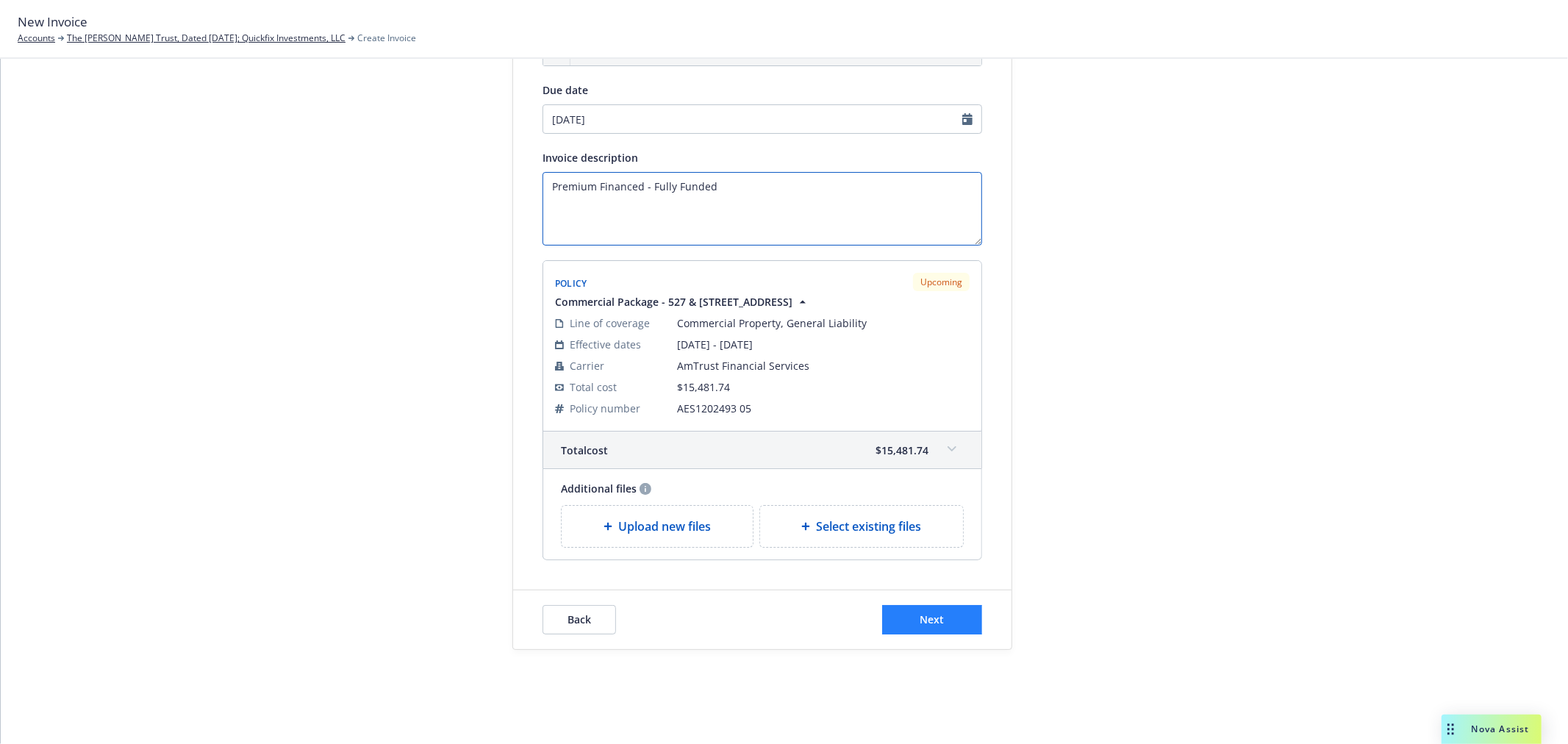
type textarea "Premium Financed - Fully Funded"
click at [920, 613] on span "Next" at bounding box center [932, 619] width 24 height 14
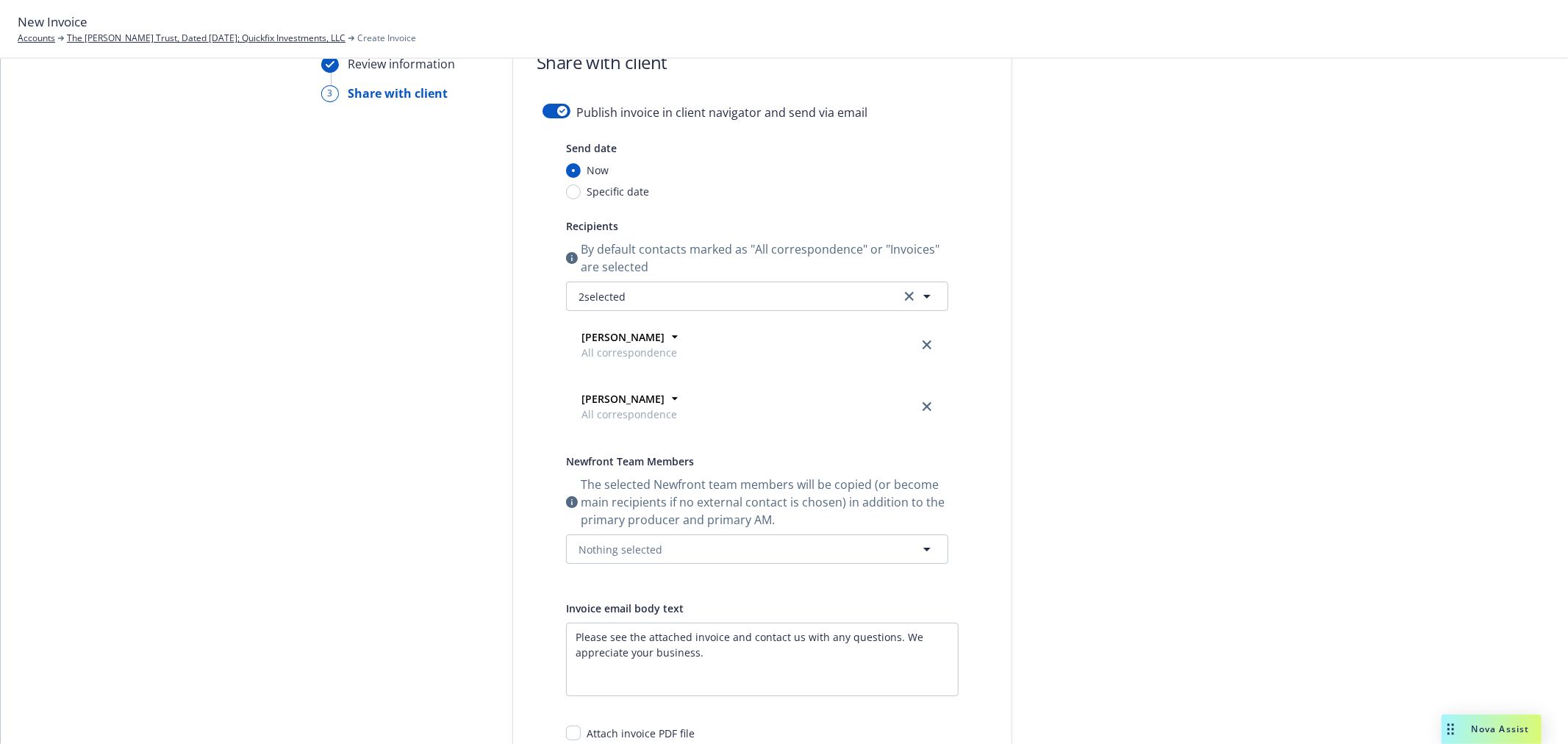
scroll to position [0, 0]
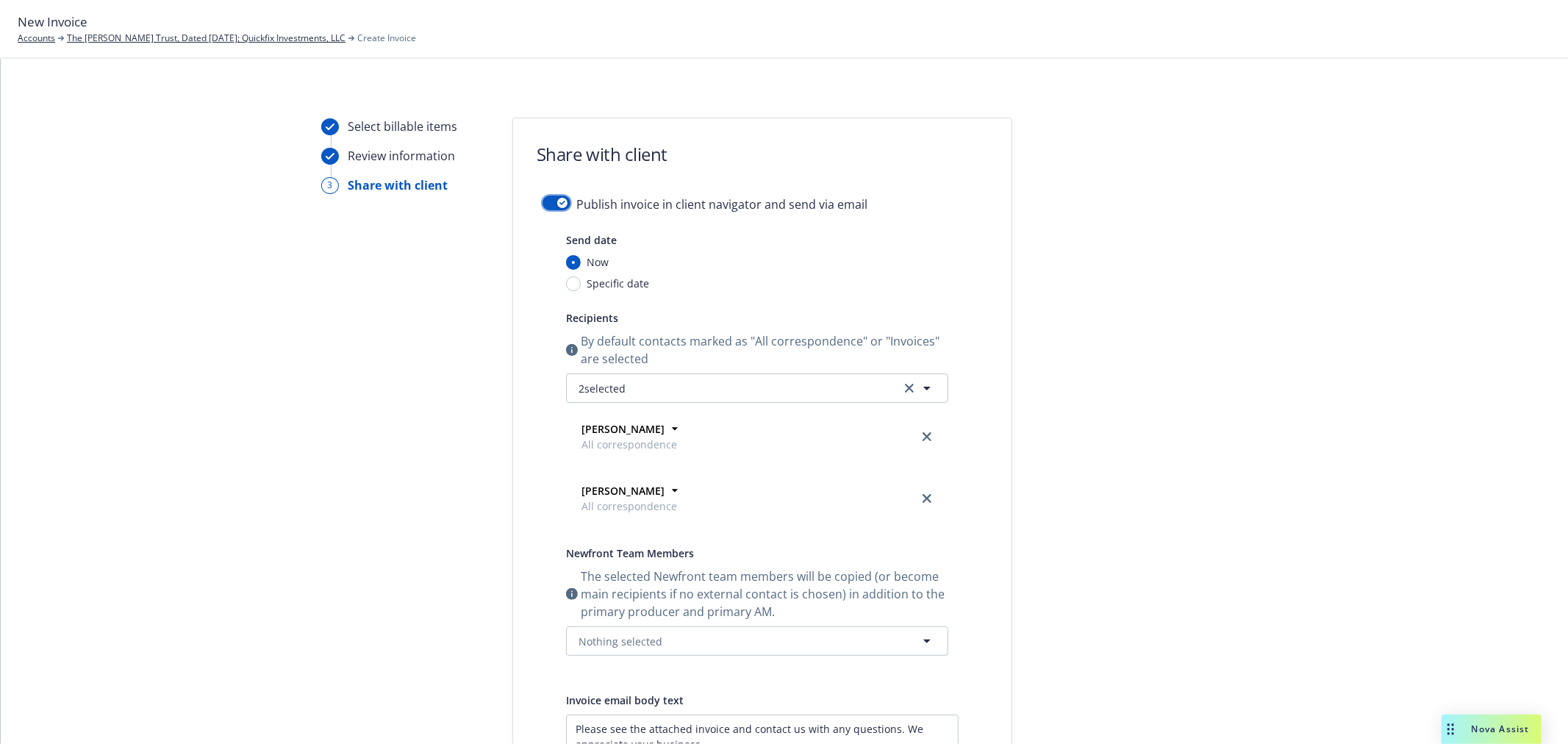
click at [555, 208] on button "button" at bounding box center [556, 203] width 28 height 15
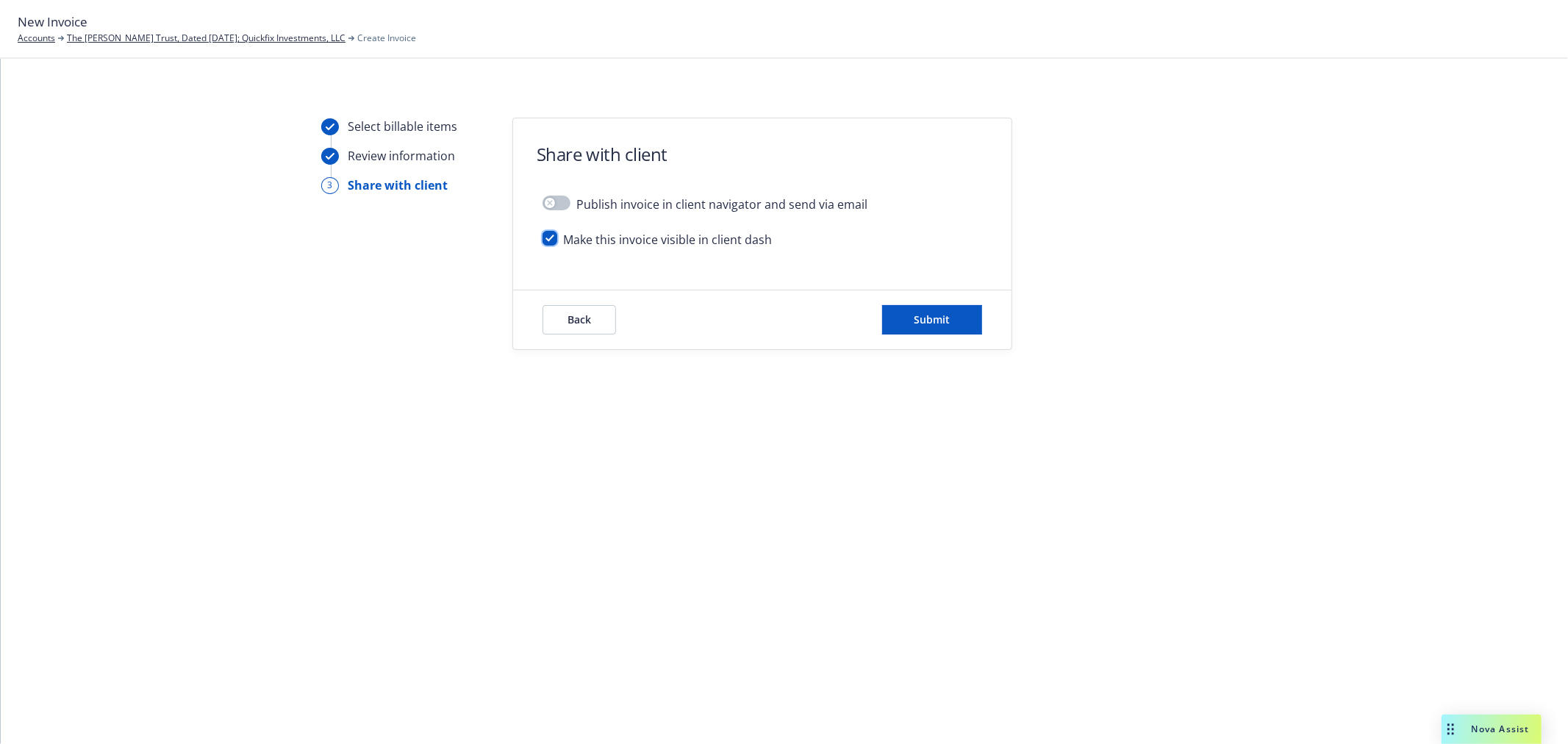
click at [547, 237] on input "checkbox" at bounding box center [550, 238] width 15 height 15
checkbox input "false"
click at [957, 320] on button "Submit" at bounding box center [932, 320] width 100 height 29
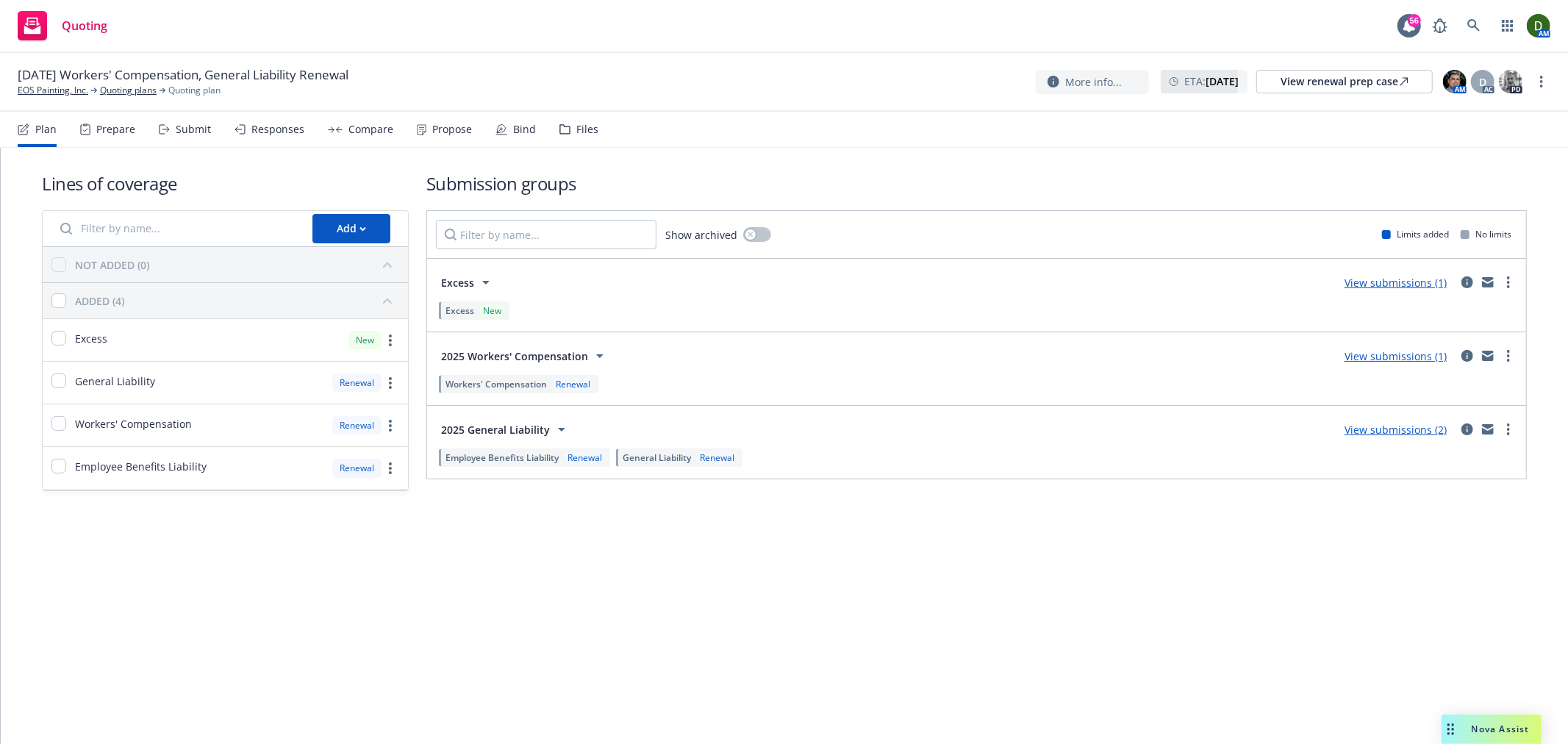
click at [560, 126] on icon at bounding box center [564, 129] width 9 height 9
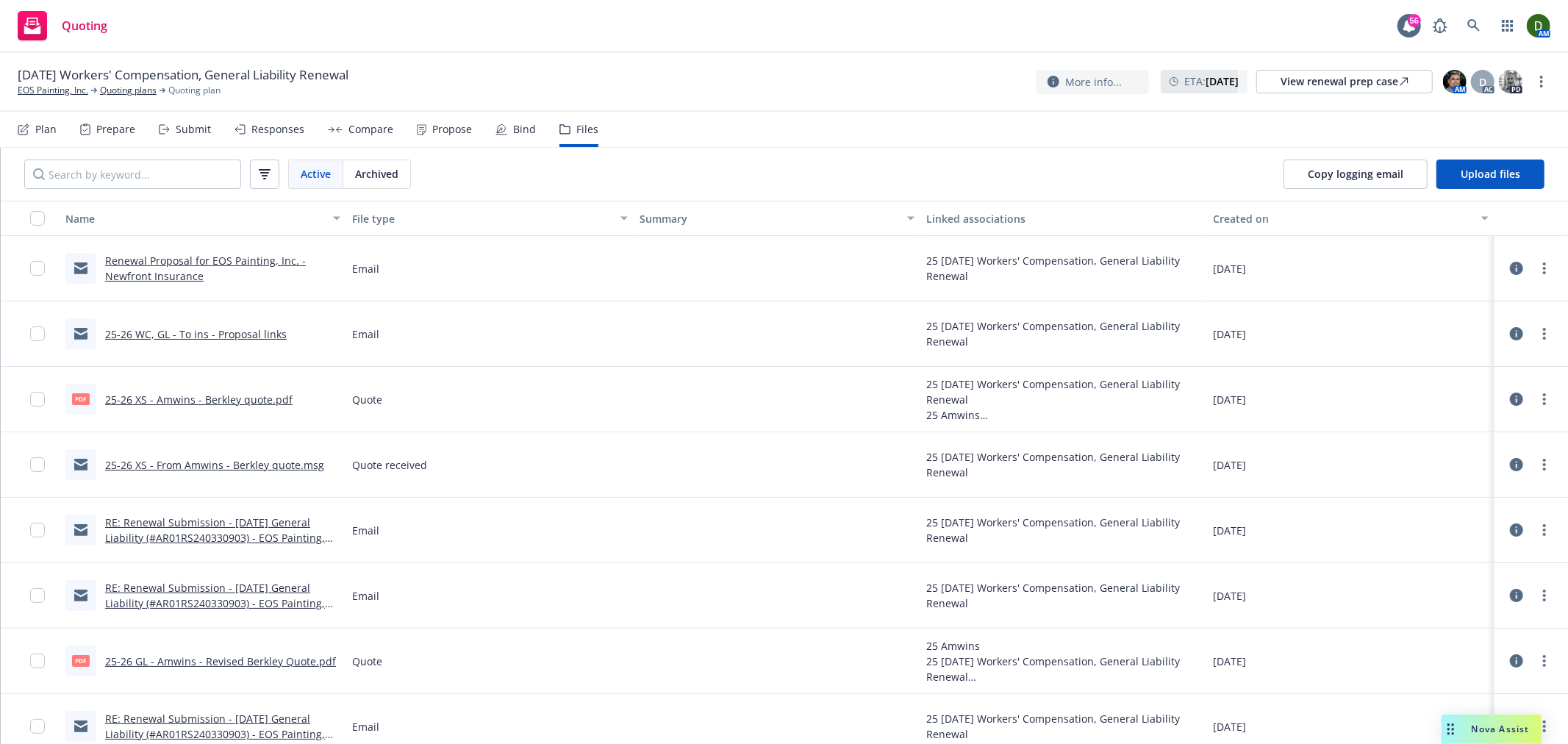
click at [121, 281] on link "Renewal Proposal for EOS Painting, Inc. - Newfront Insurance" at bounding box center [205, 268] width 200 height 29
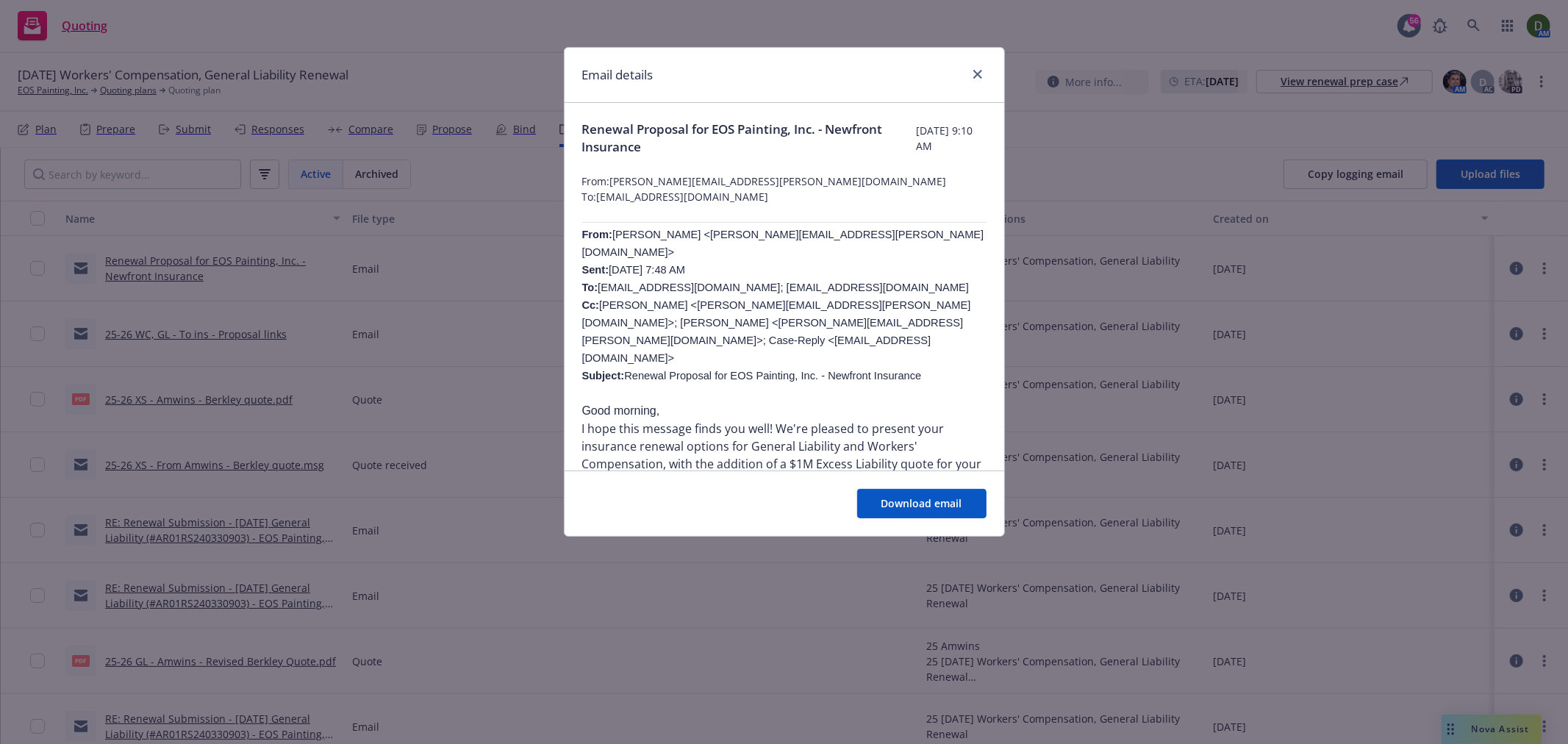
scroll to position [163, 0]
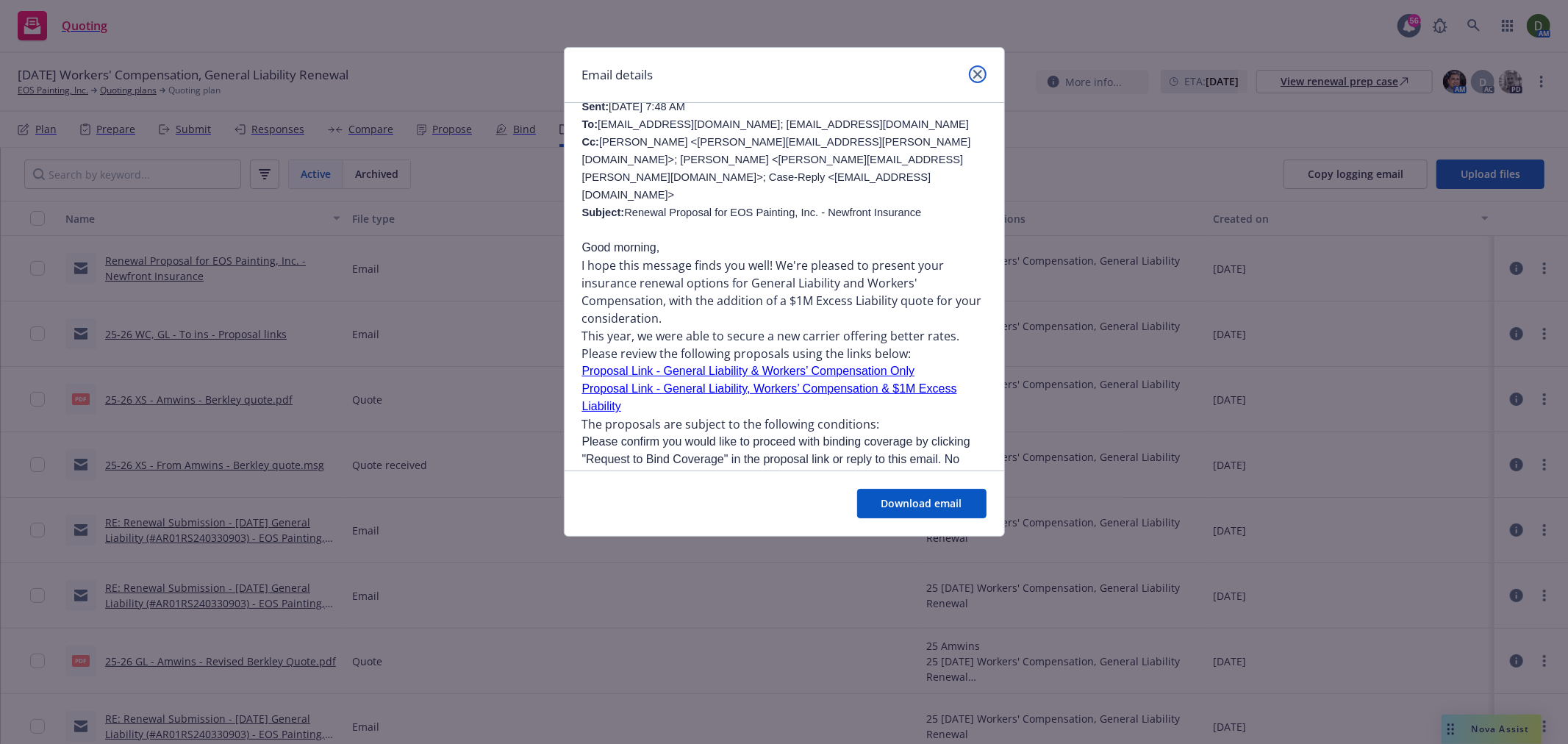
click at [976, 73] on icon "close" at bounding box center [977, 74] width 9 height 9
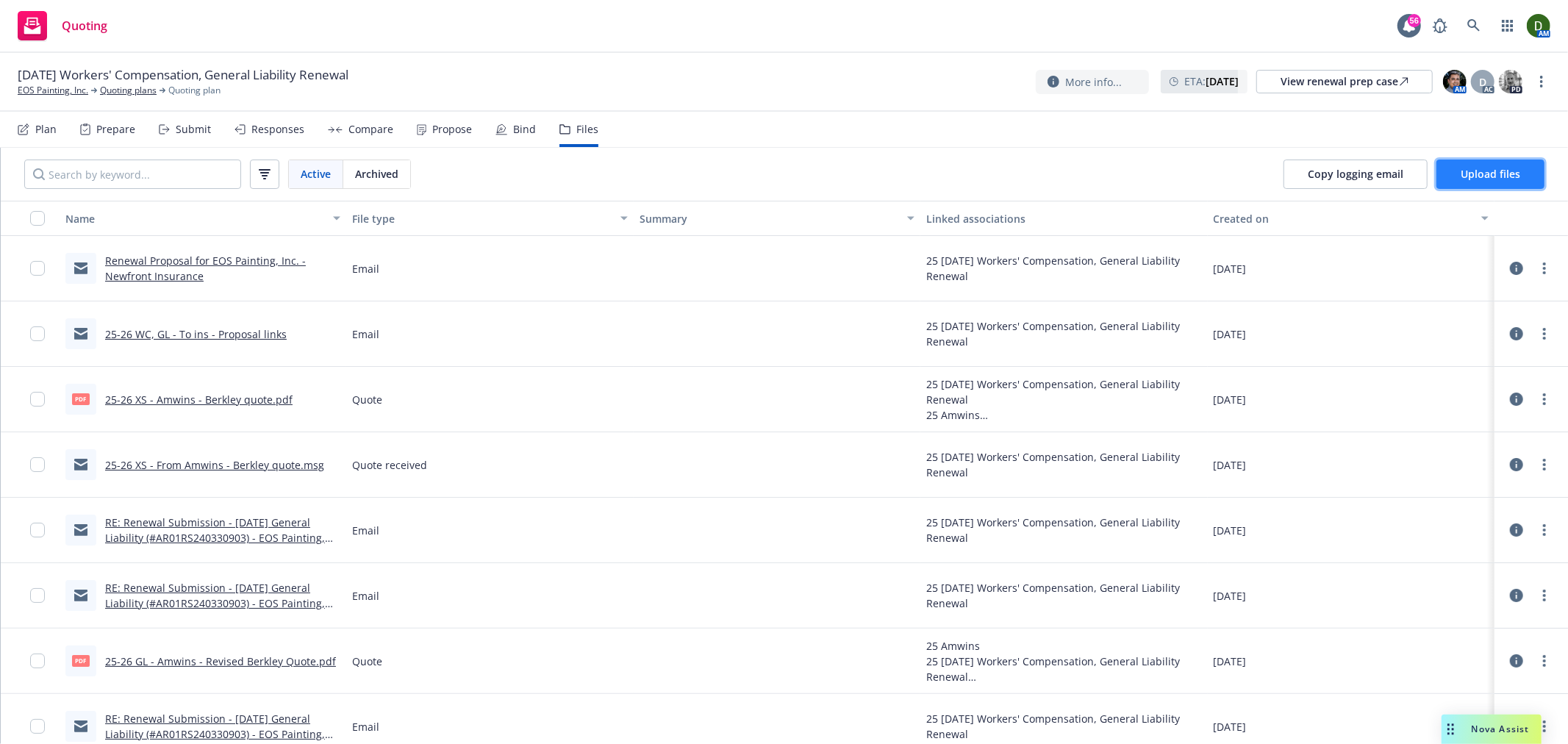
click at [1490, 160] on button "Upload files" at bounding box center [1491, 174] width 108 height 29
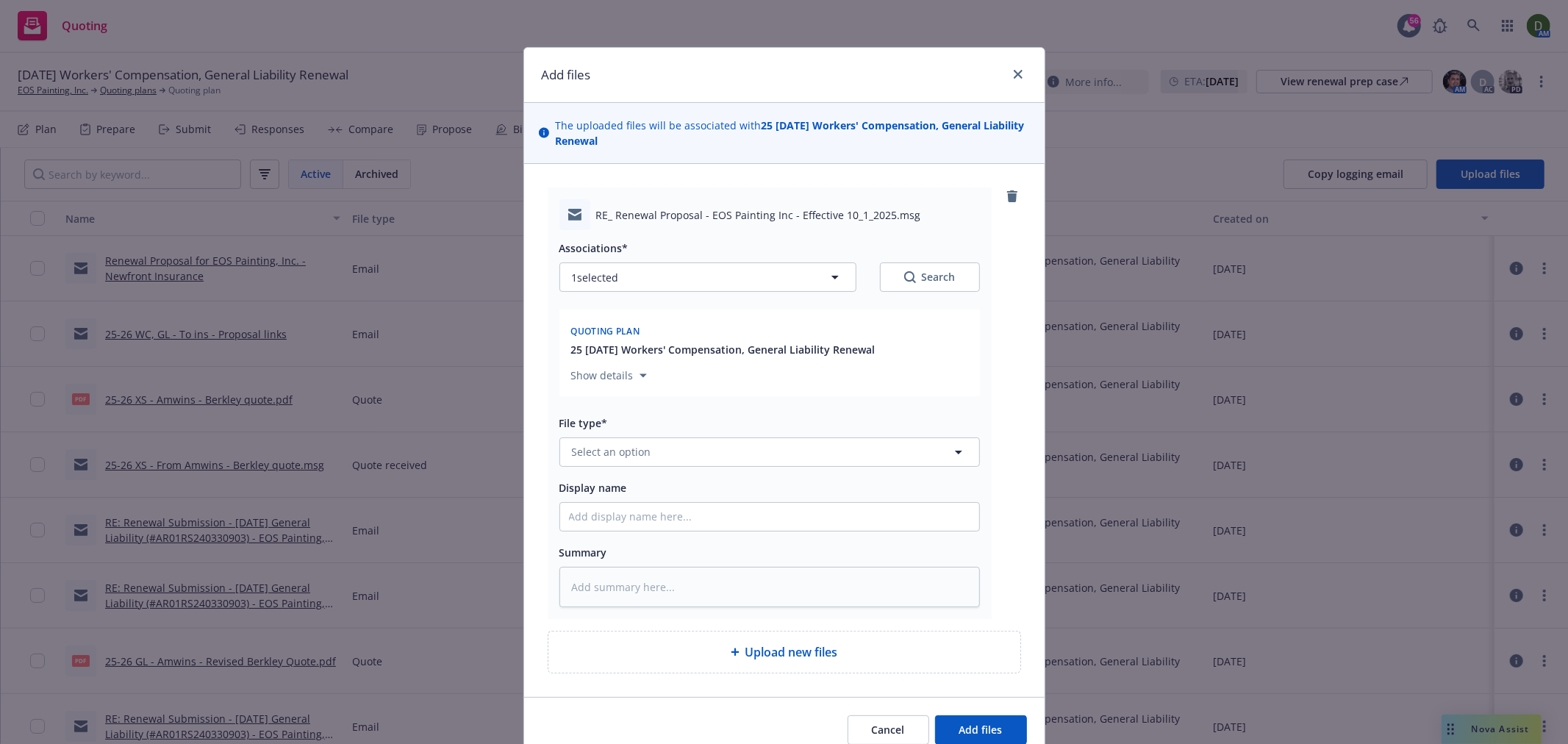
click at [621, 472] on div "Associations* 1 selected Search Quoting plan 25 10/01/25 Workers' Compensation,…" at bounding box center [769, 419] width 420 height 377
click at [628, 456] on span "Select an option" at bounding box center [611, 452] width 79 height 16
type input "bind"
click at [754, 340] on div "Bind Order" at bounding box center [769, 334] width 401 height 22
click at [660, 527] on input "Display name" at bounding box center [769, 517] width 419 height 28
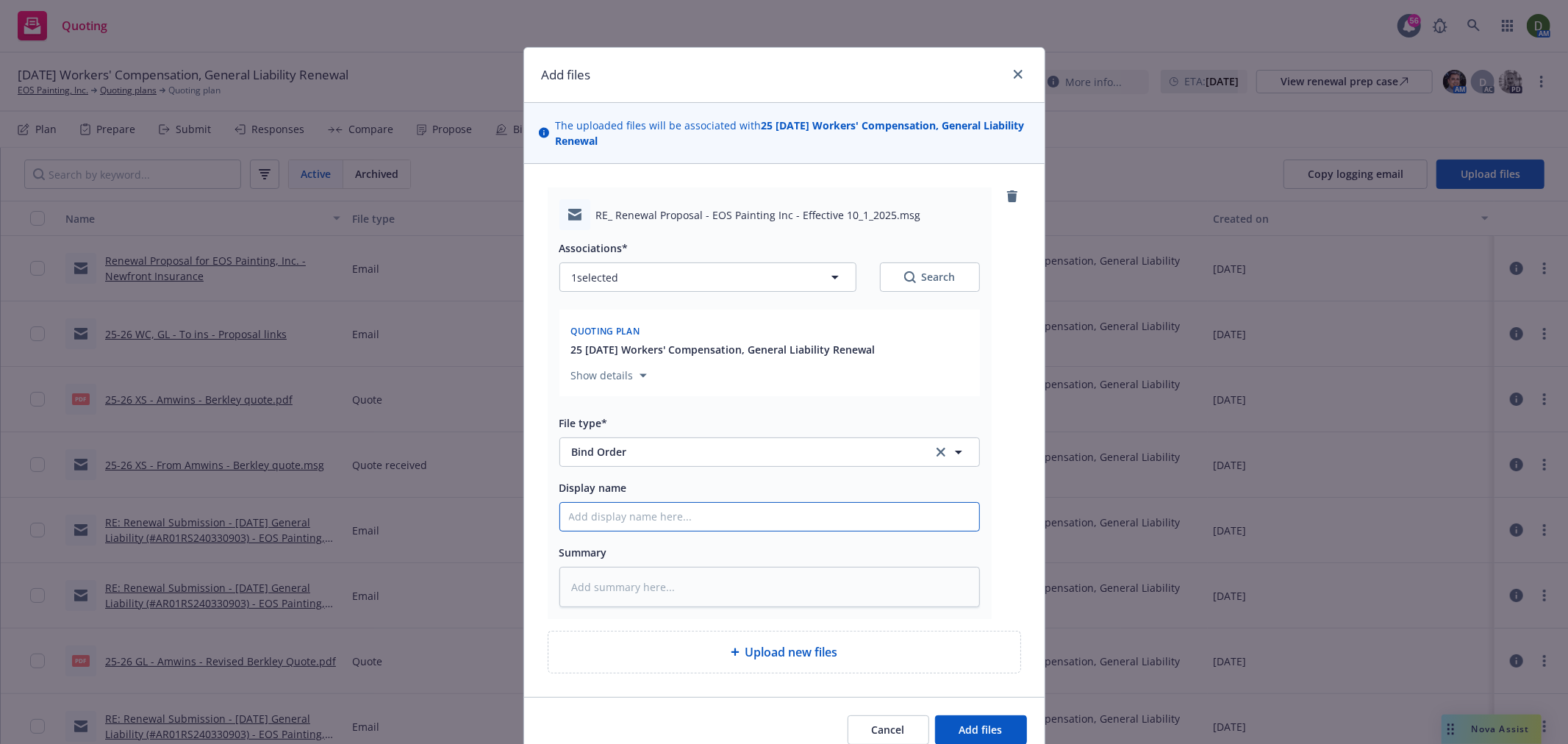
type textarea "x"
type input "2"
type textarea "x"
type input "25"
type textarea "x"
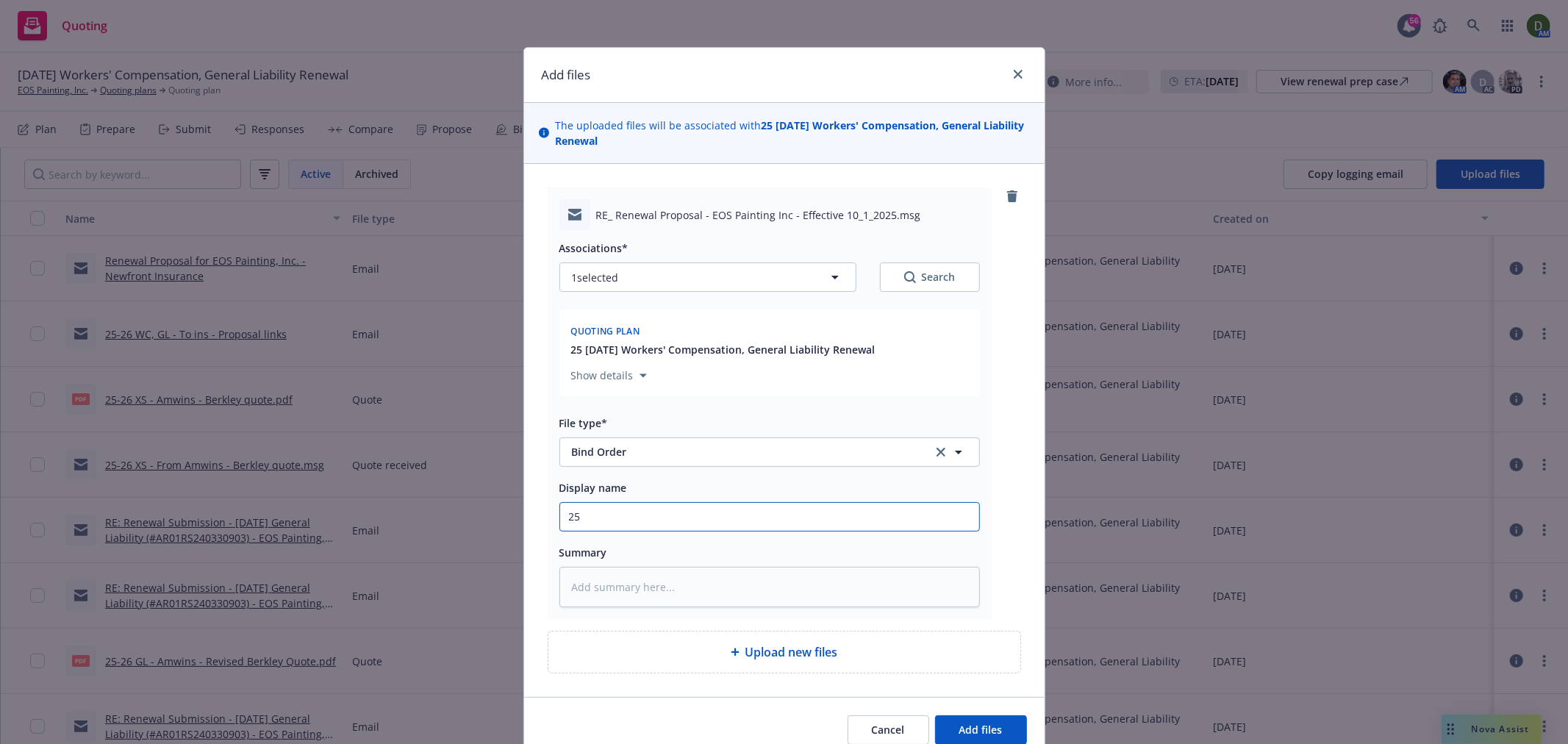
type input "25-"
type textarea "x"
type input "25-2"
type textarea "x"
type input "25-26"
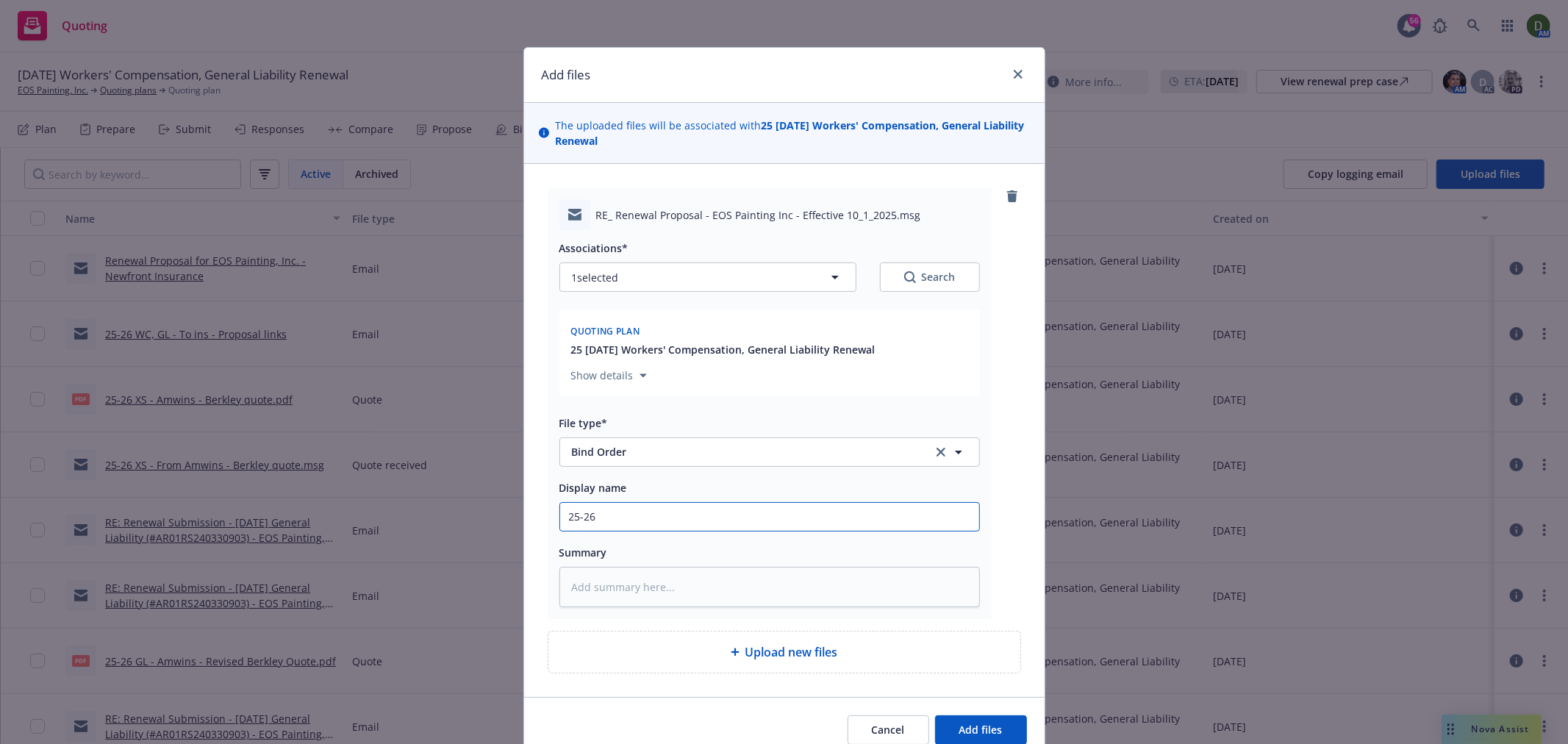
type textarea "x"
type input "25-26"
type textarea "x"
type input "25-26 W"
type textarea "x"
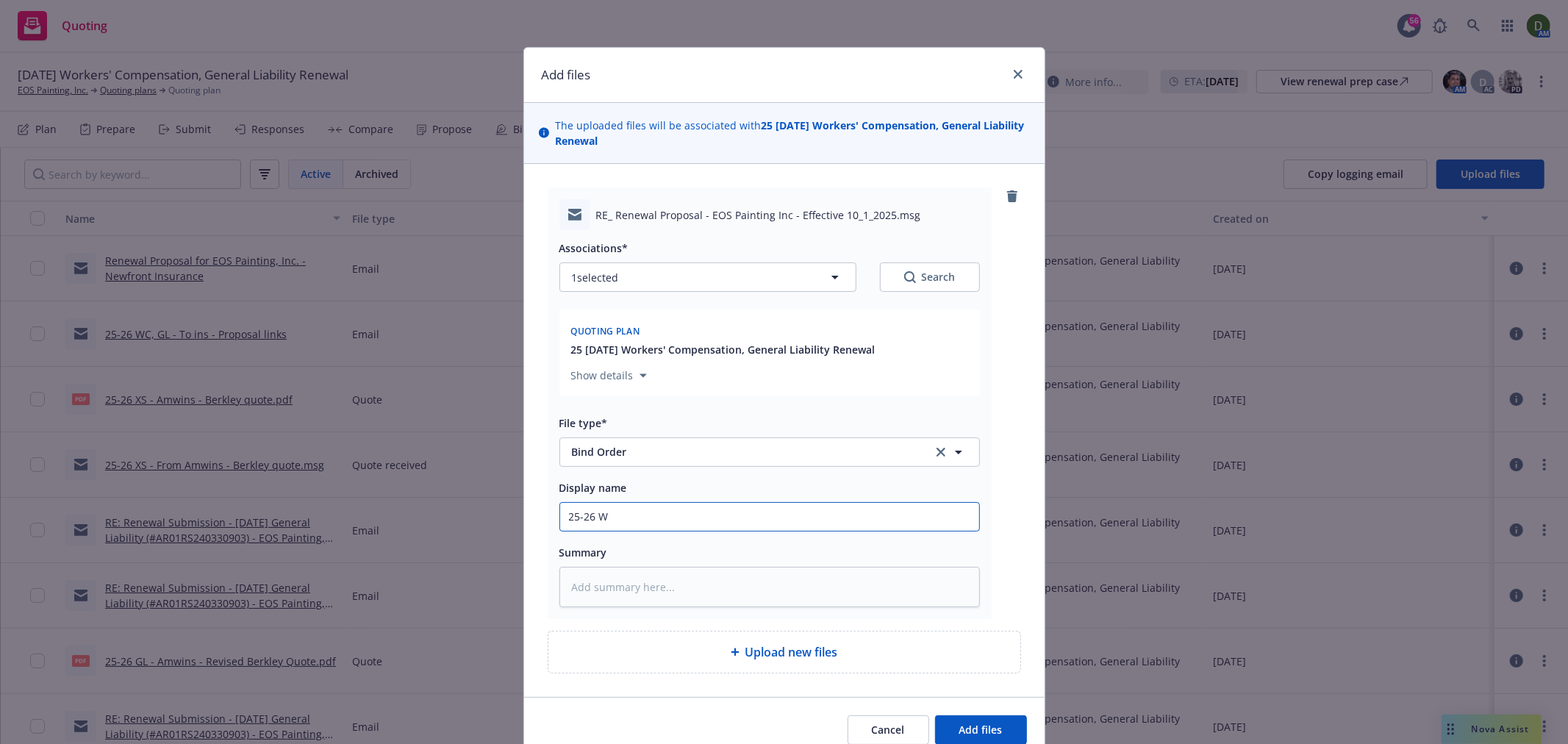
type input "25-26 WC"
type textarea "x"
type input "25-26 WC"
type textarea "x"
type input "25-26 WC -"
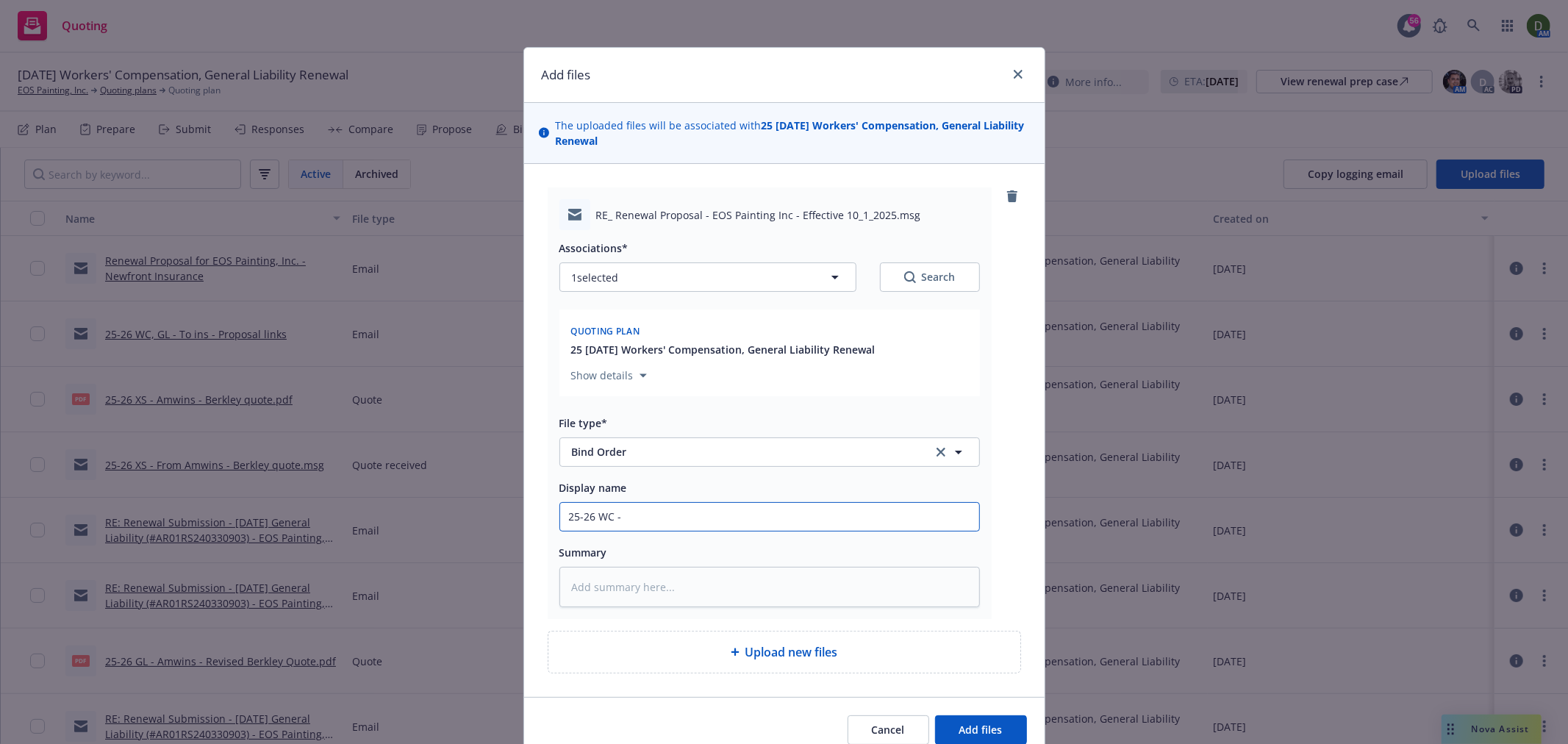
type textarea "x"
type input "25-26 WC -"
type textarea "x"
type input "25-26 WC - T"
type textarea "x"
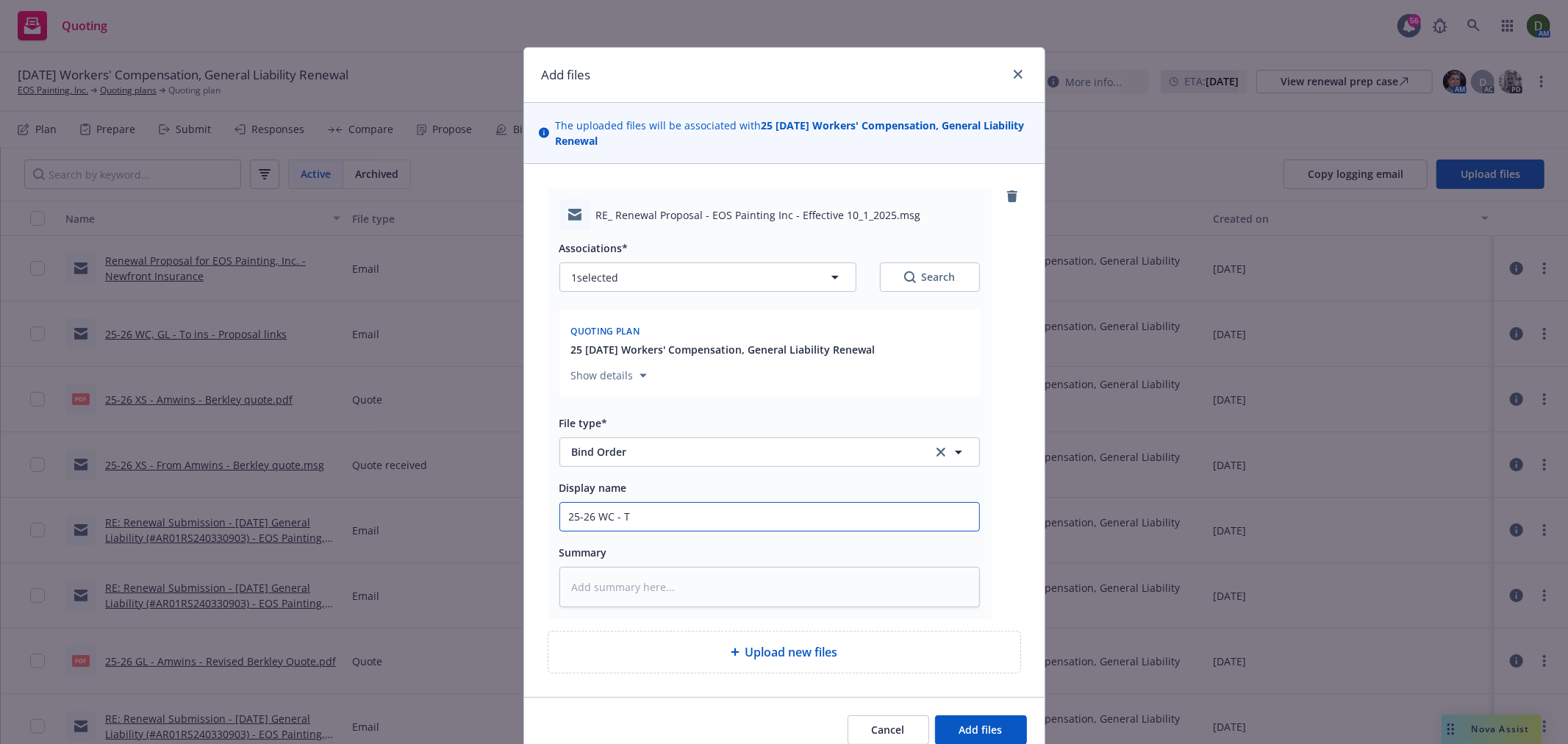
type input "25-26 WC - To"
type textarea "x"
type input "25-26 WC - To"
type textarea "x"
type input "25-26 WC - To P"
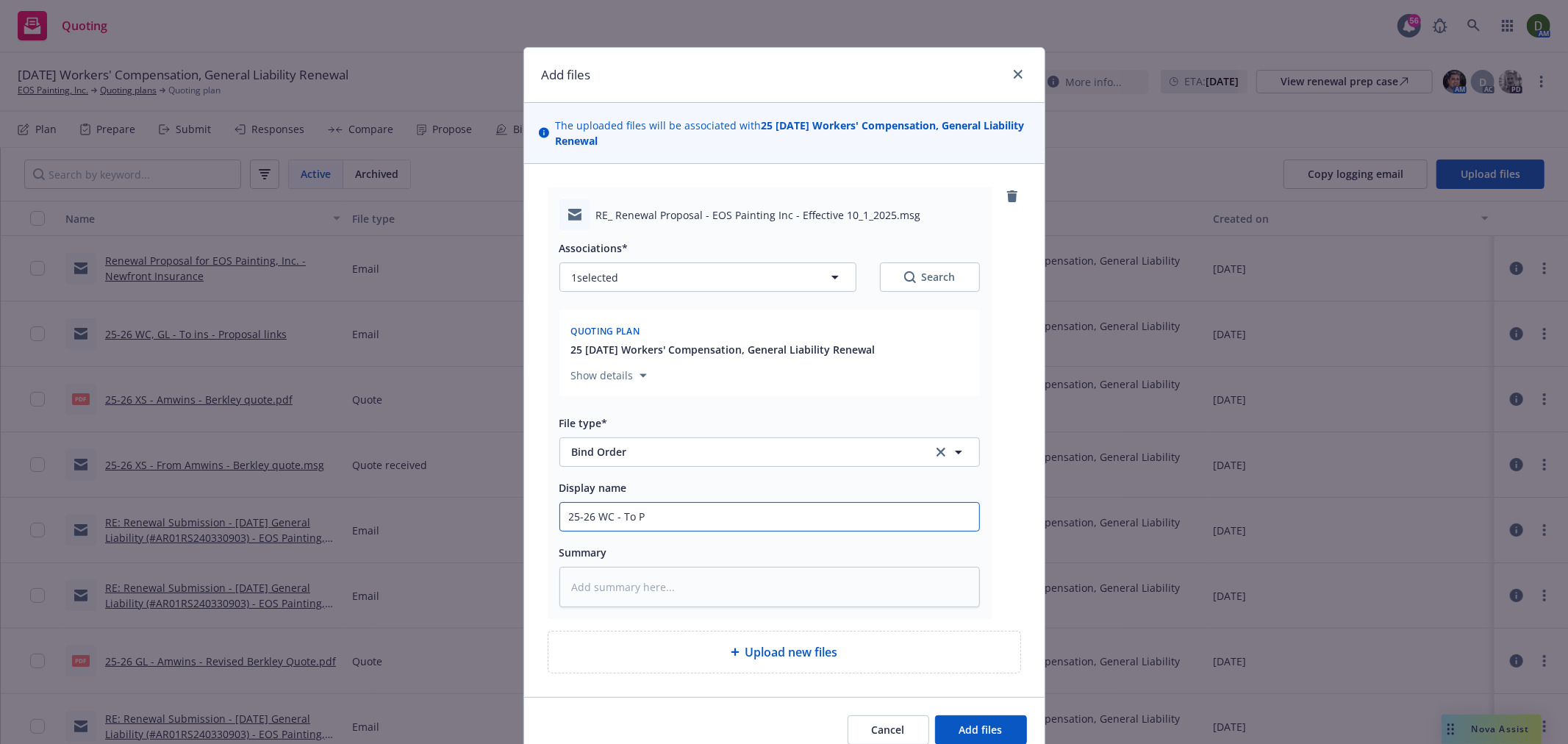
type textarea "x"
type input "25-26 WC - To PI"
type textarea "x"
type input "25-26 WC - To PIE"
type textarea "x"
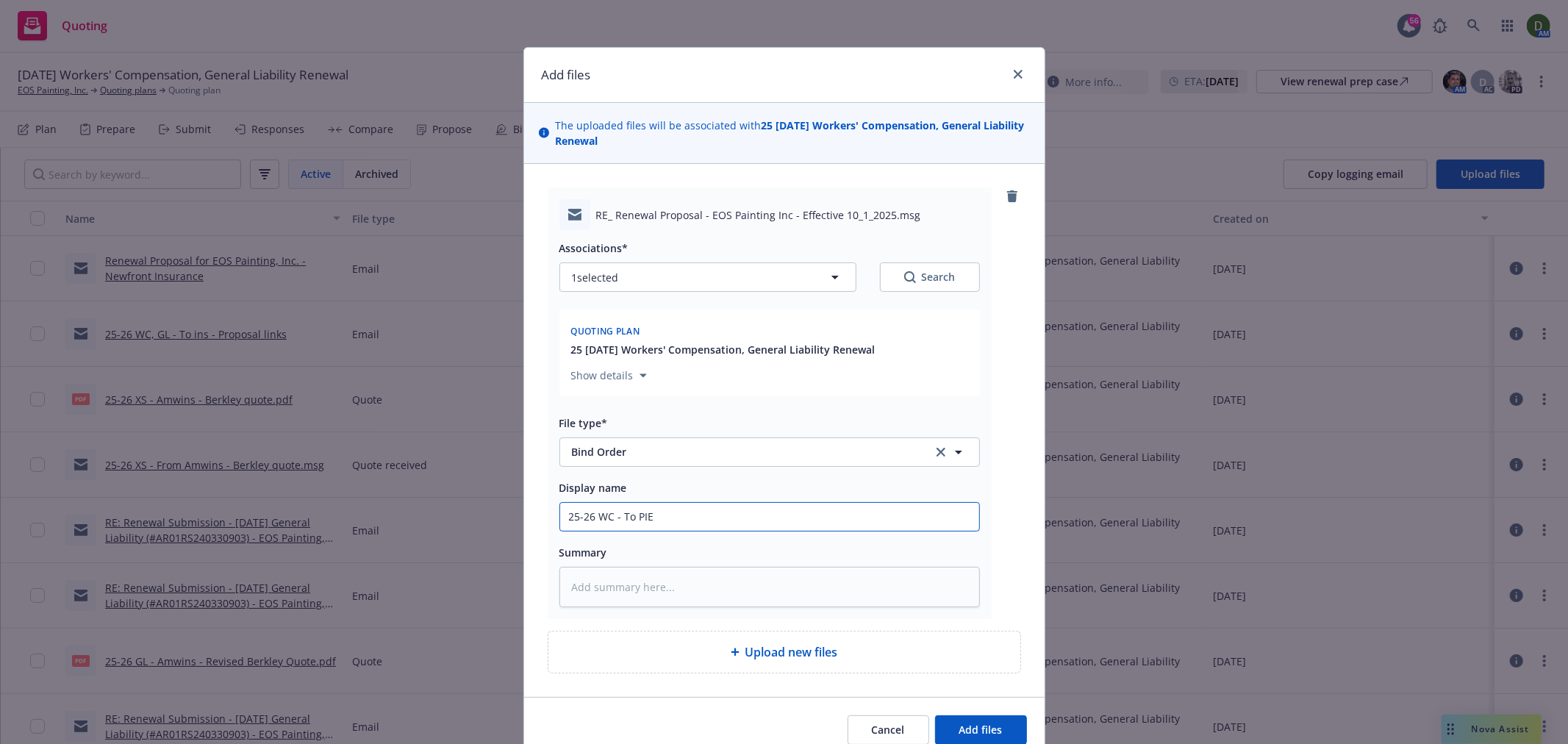
type input "25-26 WC - To PIE"
type textarea "x"
type input "25-26 WC - To PIE -"
type textarea "x"
type input "25-26 WC - To PIE -"
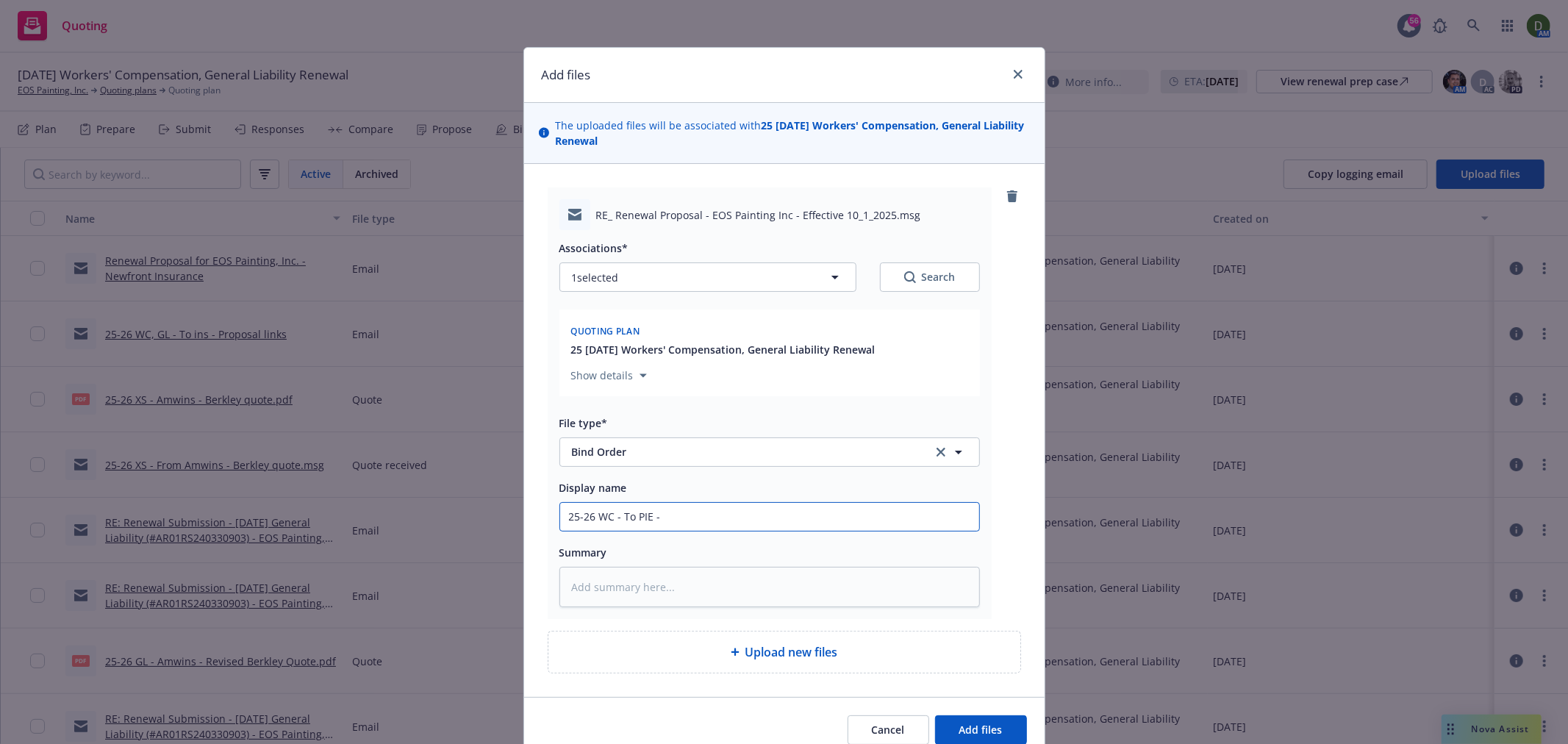
type textarea "x"
type input "25-26 WC - To PIE - B"
type textarea "x"
type input "25-26 WC - To PIE - Bi"
type textarea "x"
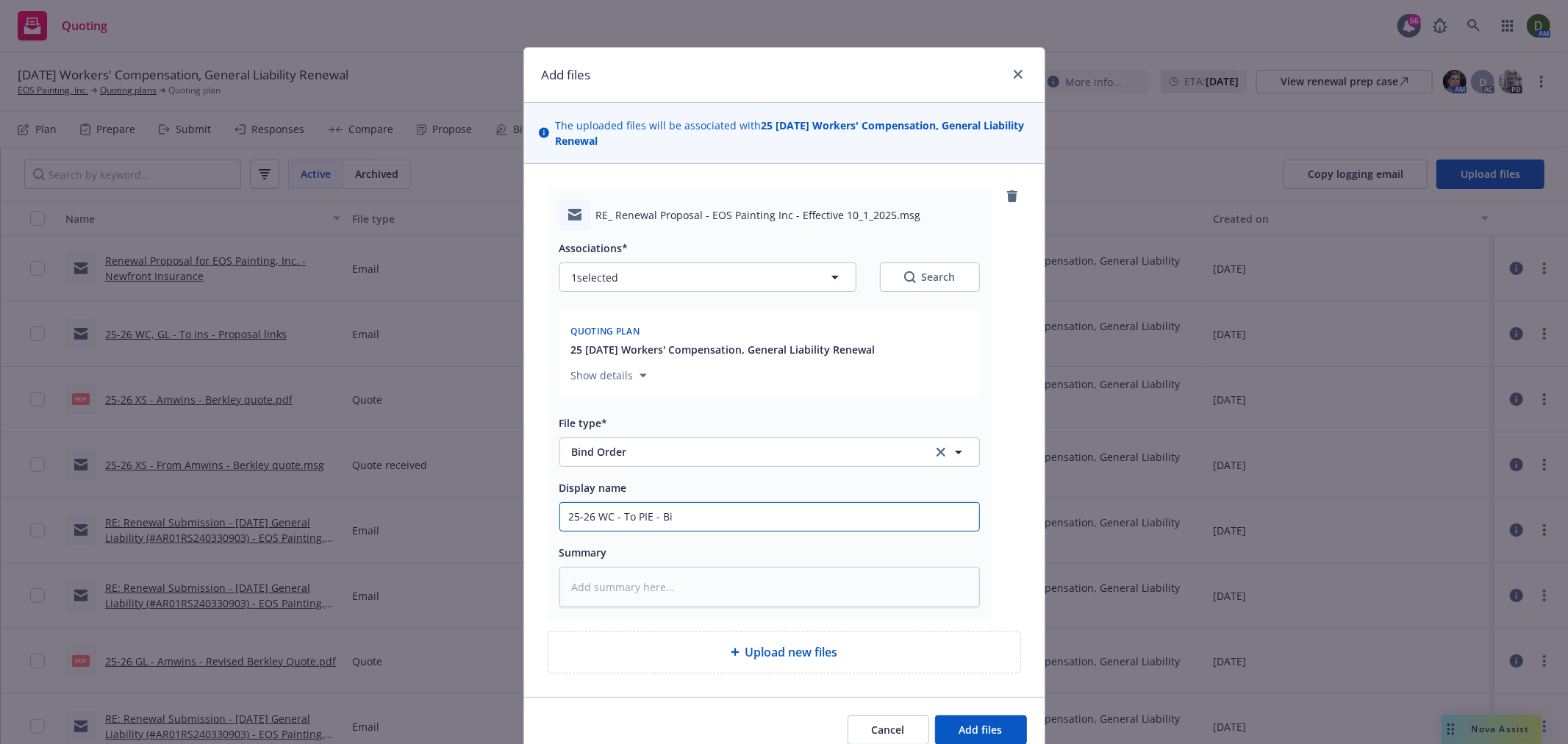
type input "25-26 WC - To PIE - Bin"
type textarea "x"
type input "25-26 WC - To PIE - Bind"
type textarea "x"
type input "25-26 WC - To PIE - Bind"
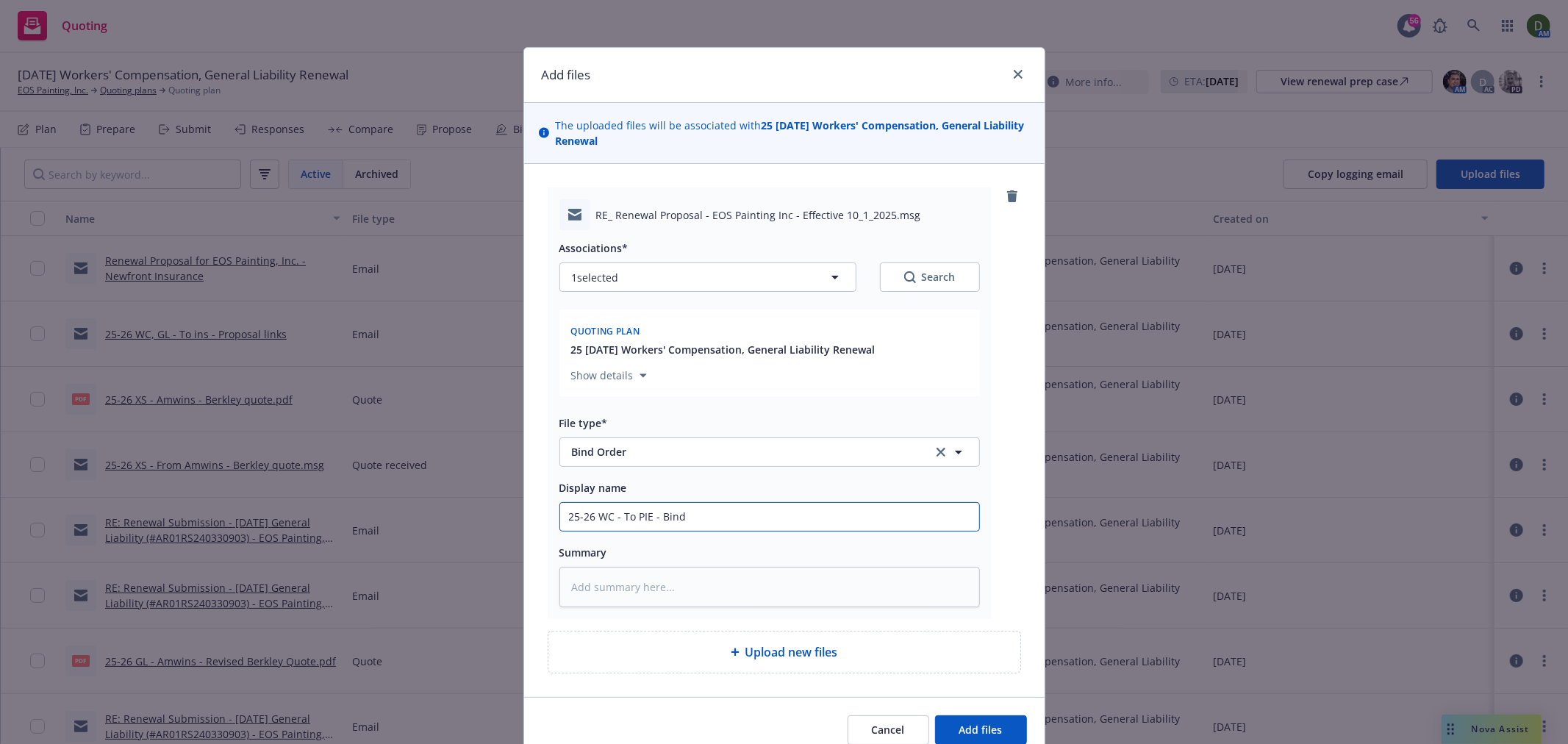
type textarea "x"
type input "25-26 WC - To PIE - Bind o"
type textarea "x"
type input "25-26 WC - To PIE - Bind or"
type textarea "x"
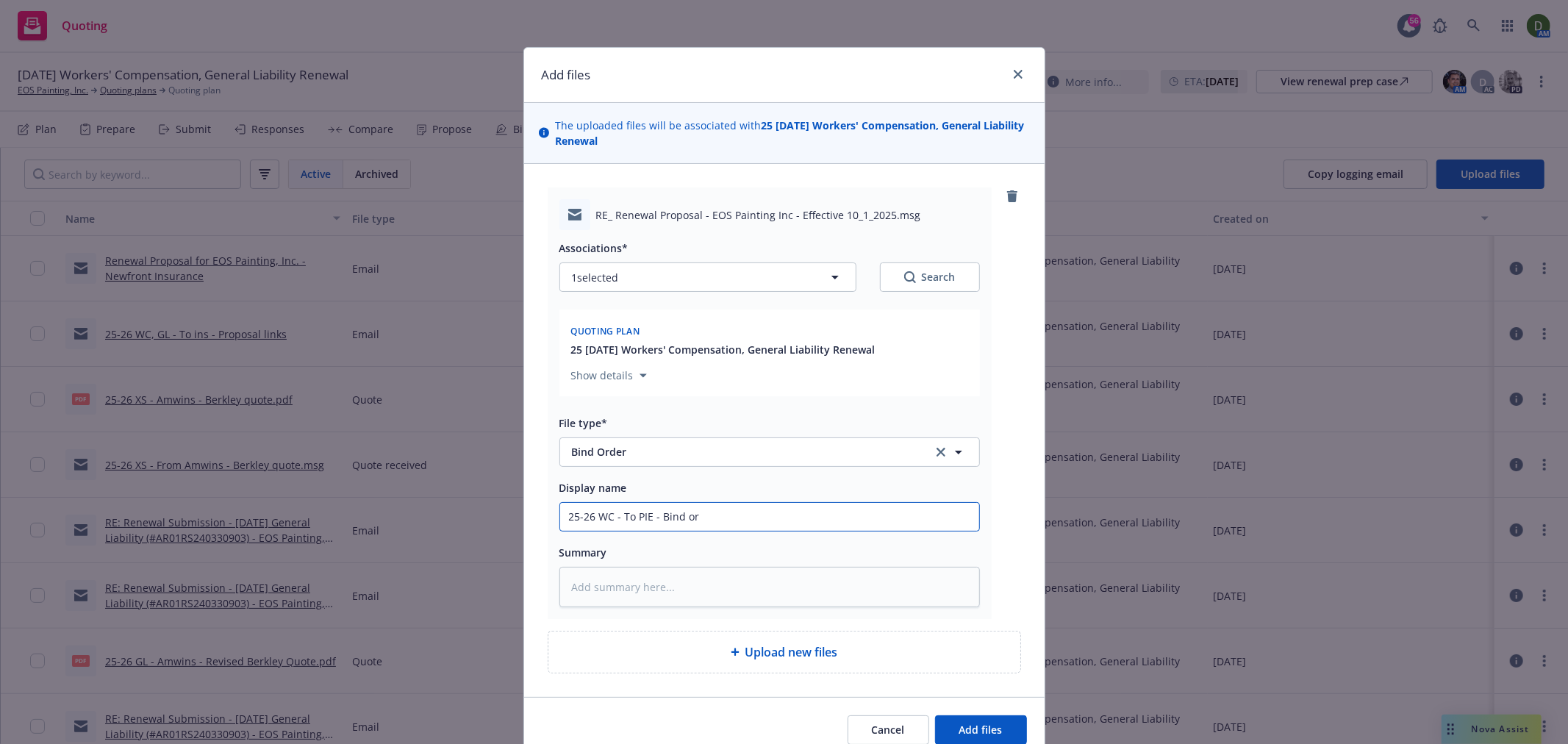
type input "25-26 WC - To PIE - Bind ord"
type textarea "x"
type input "25-26 WC - To PIE - Bind order"
type textarea "x"
type input "25-26 WC - To PIE - Bind order"
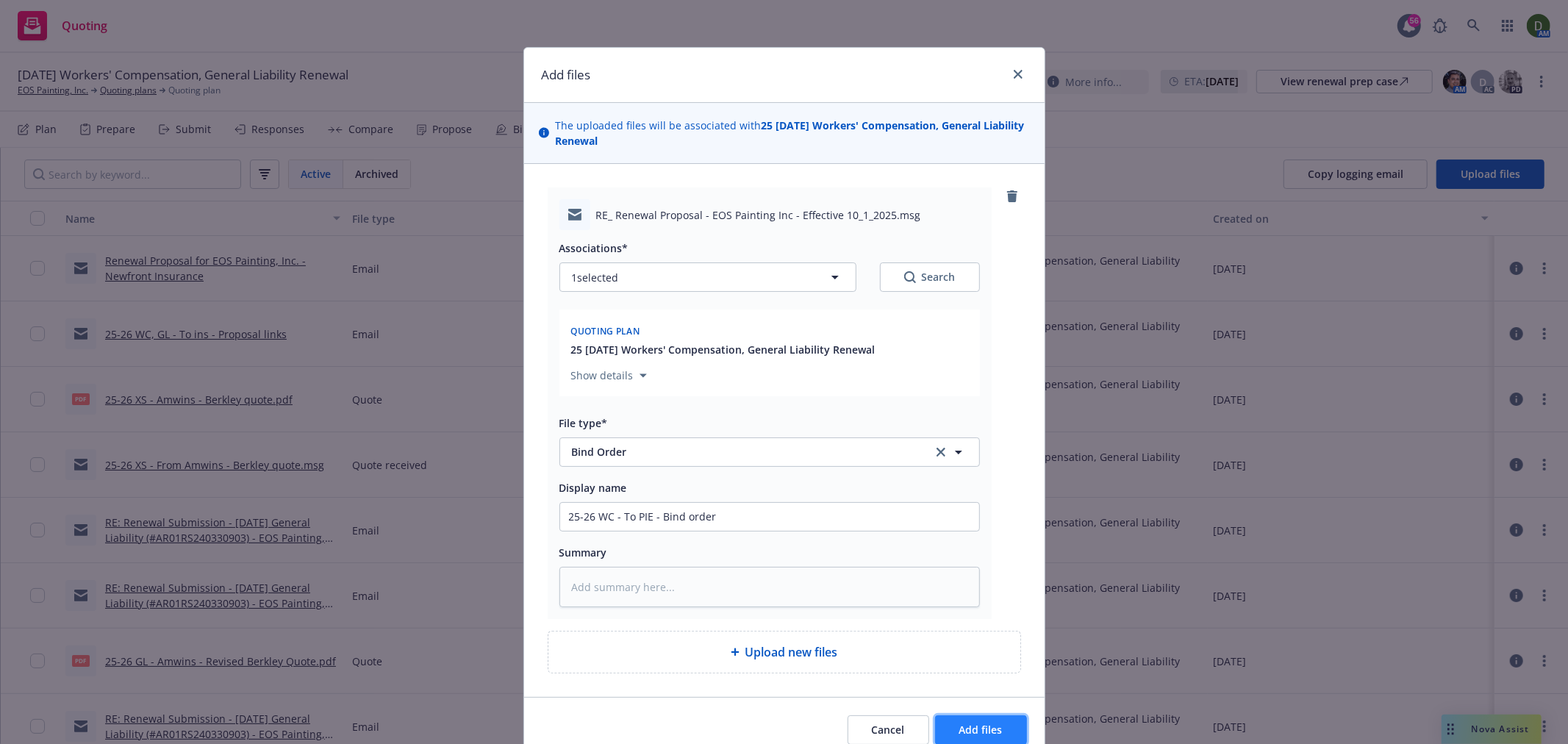
click at [971, 728] on span "Add files" at bounding box center [981, 730] width 43 height 14
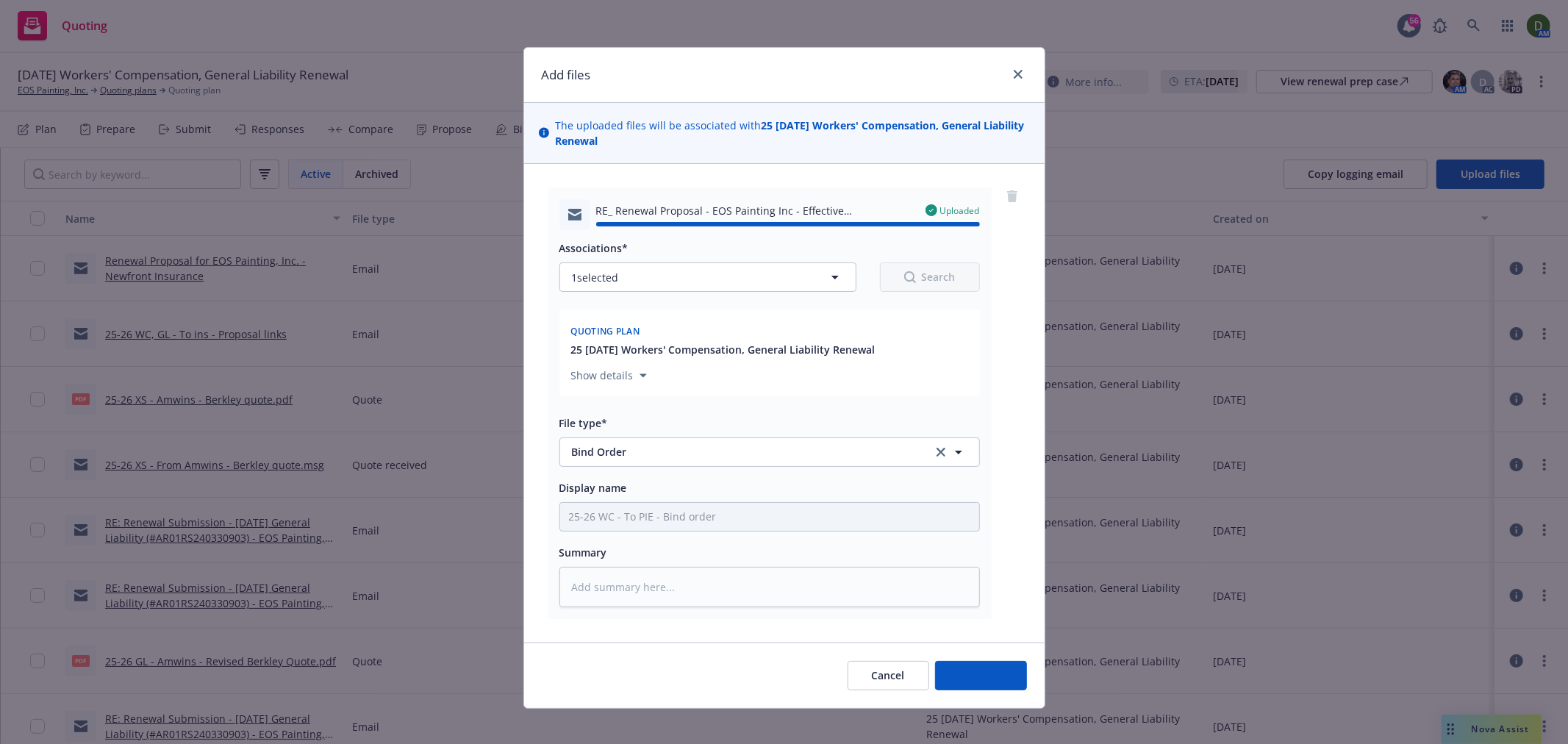
type textarea "x"
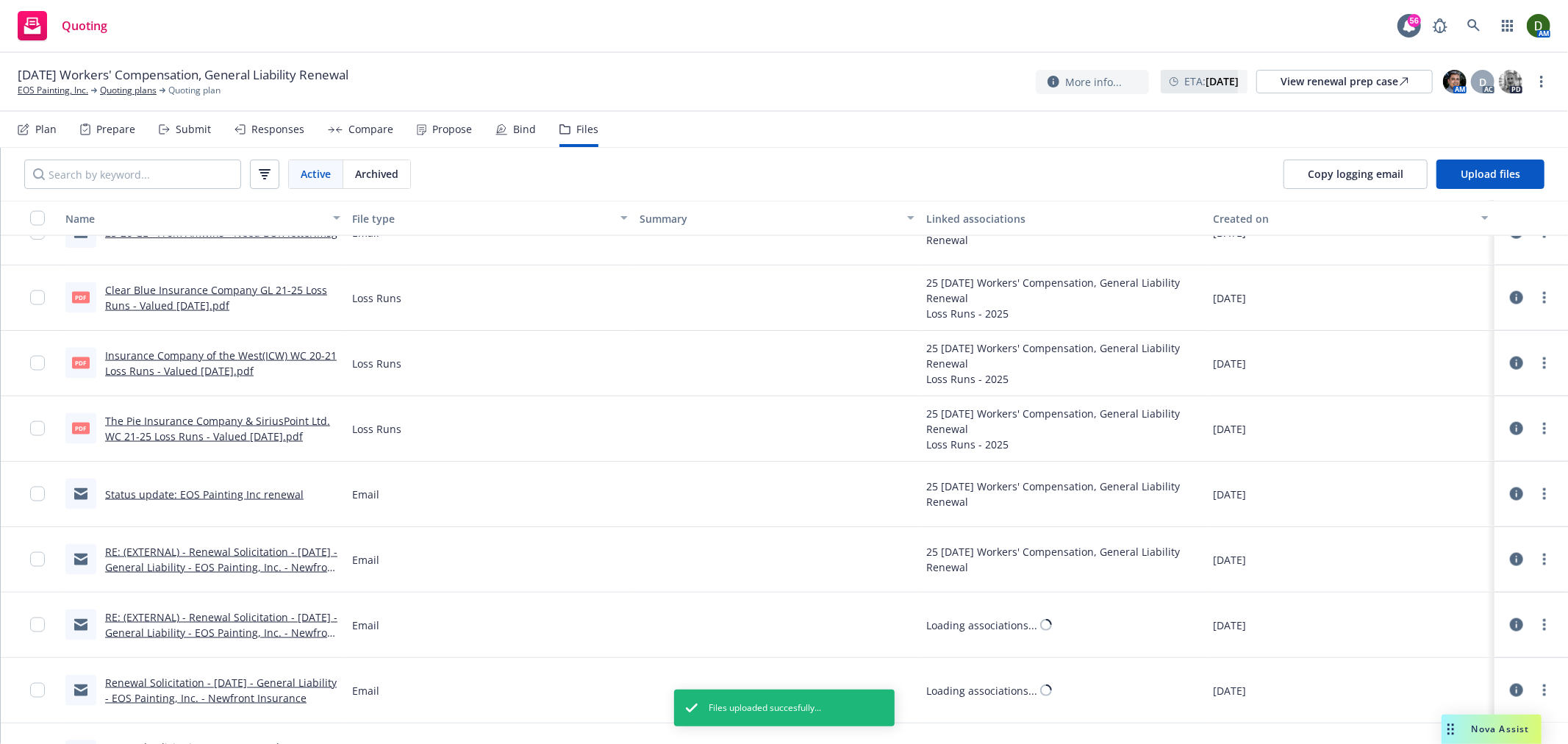
scroll to position [1879, 0]
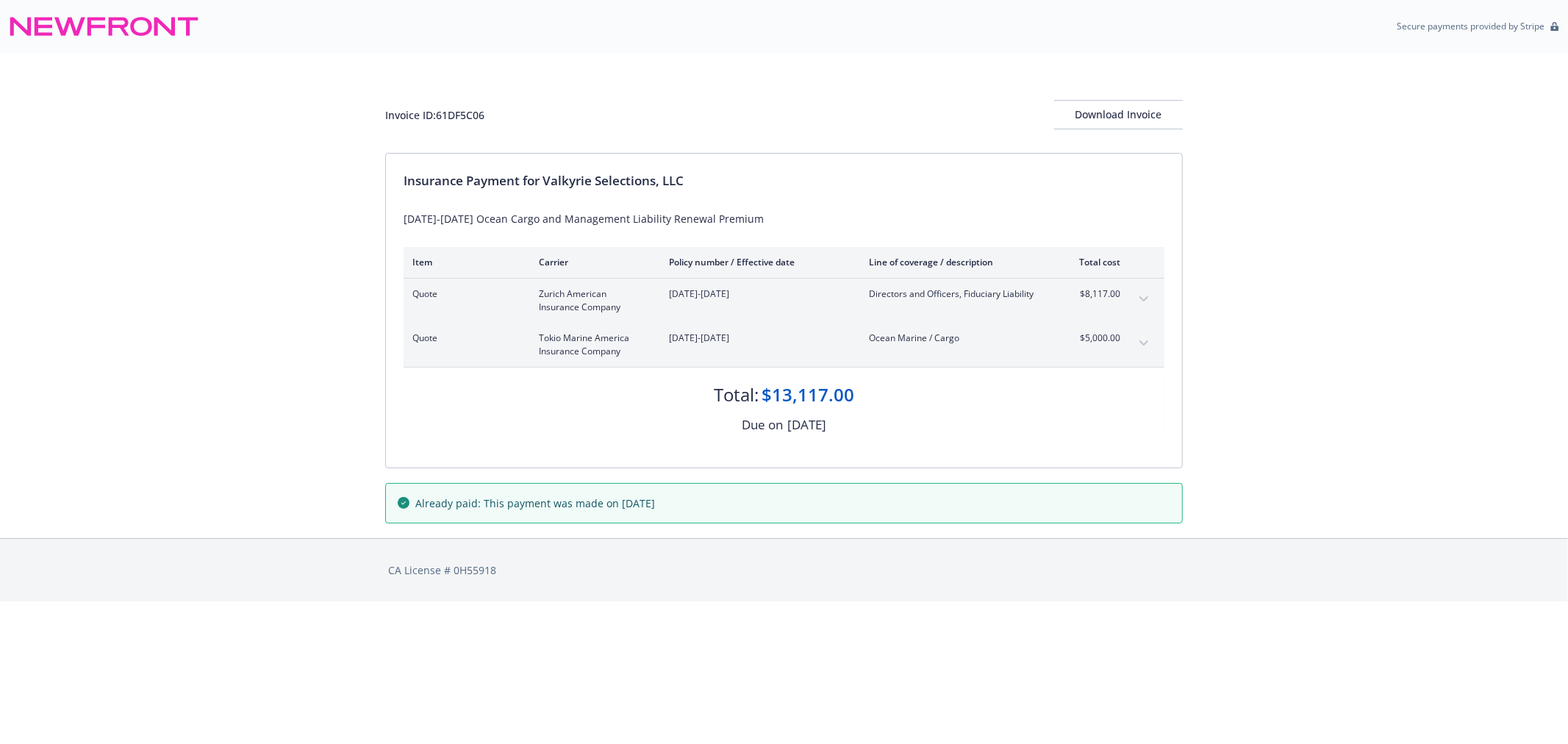
click at [1140, 338] on button "expand content" at bounding box center [1144, 344] width 23 height 23
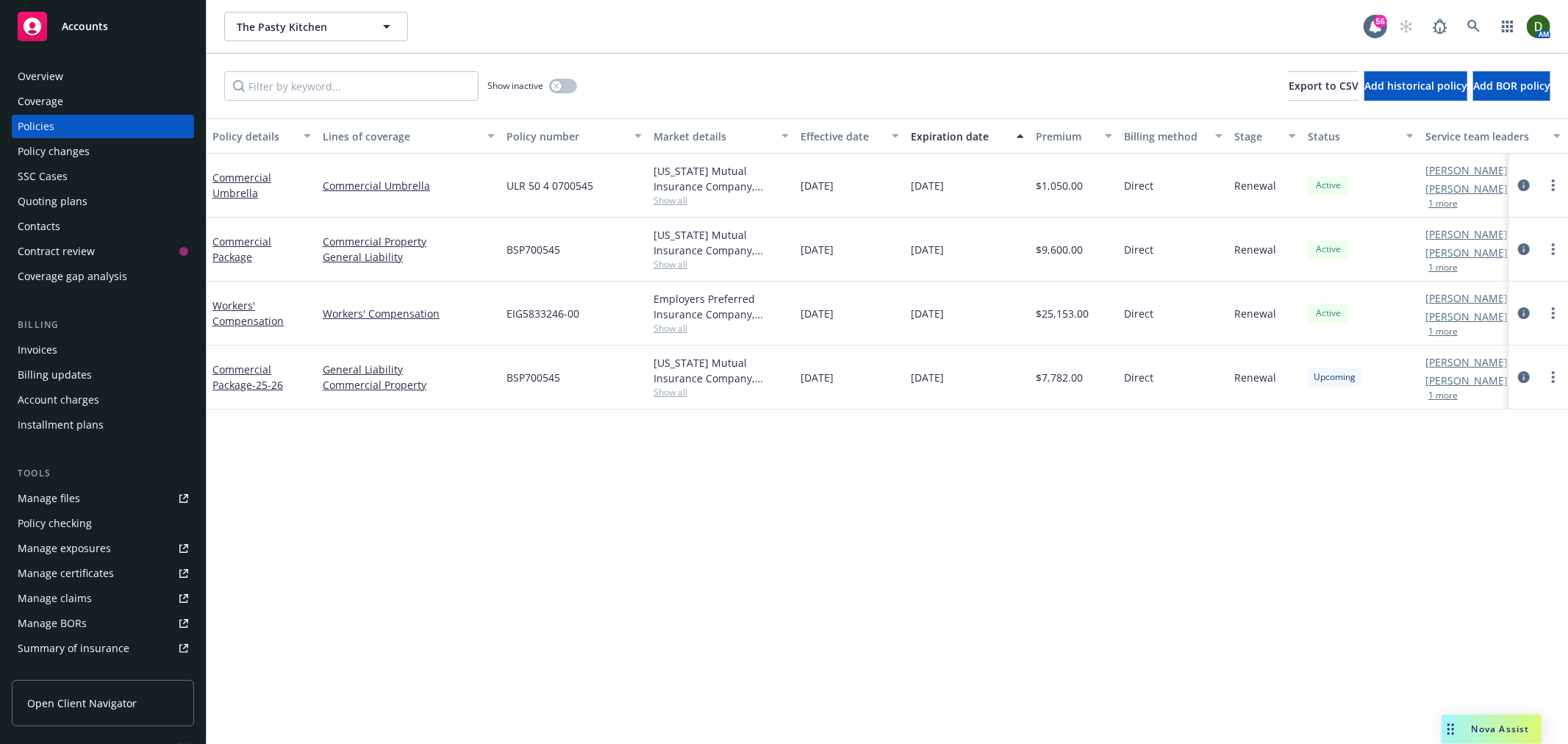
click at [111, 61] on div "Overview Coverage Policies Policy changes SSC Cases Quoting plans Contacts Cont…" at bounding box center [102, 396] width 205 height 697
click at [101, 69] on div "Overview" at bounding box center [102, 77] width 171 height 23
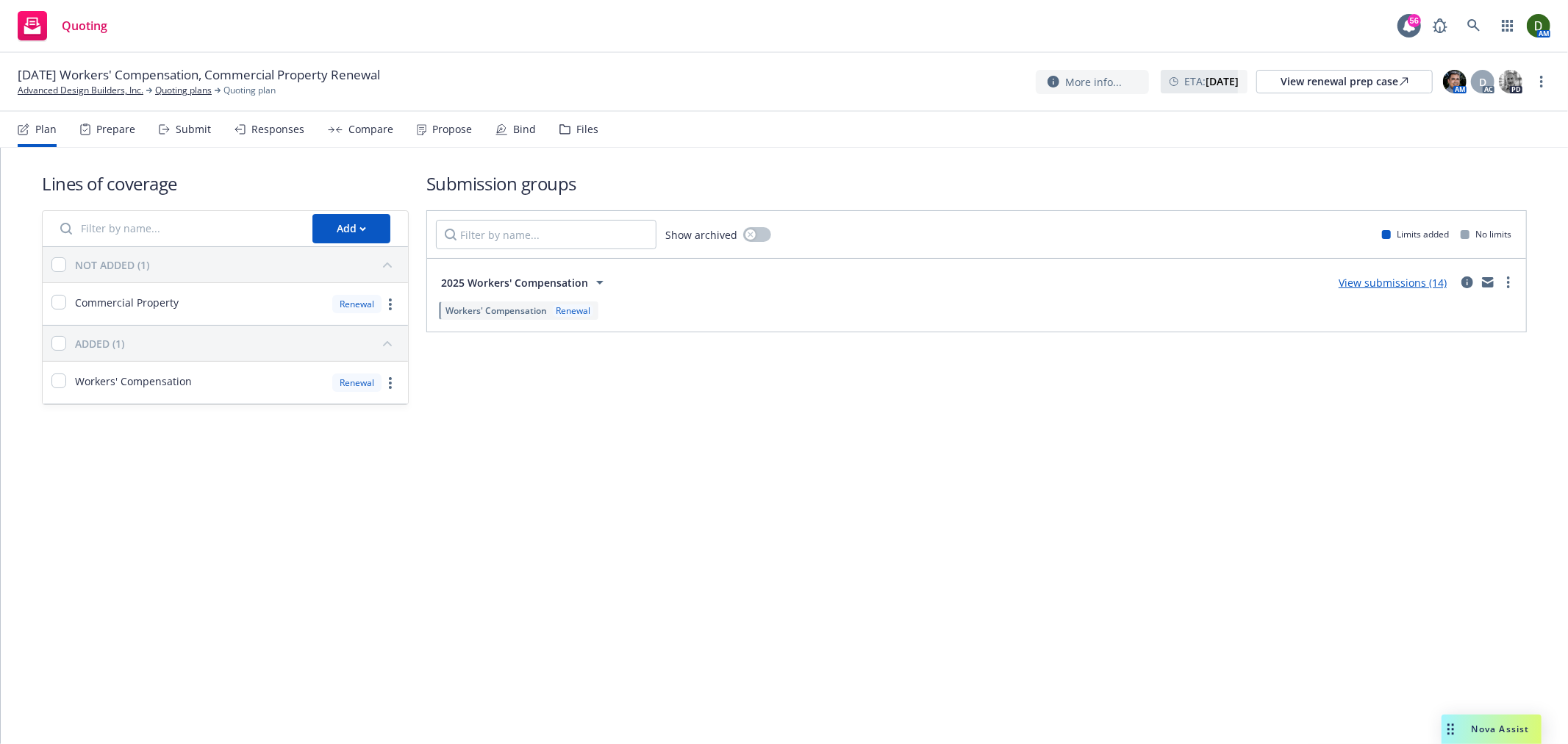
click at [445, 141] on div "Propose" at bounding box center [444, 129] width 55 height 35
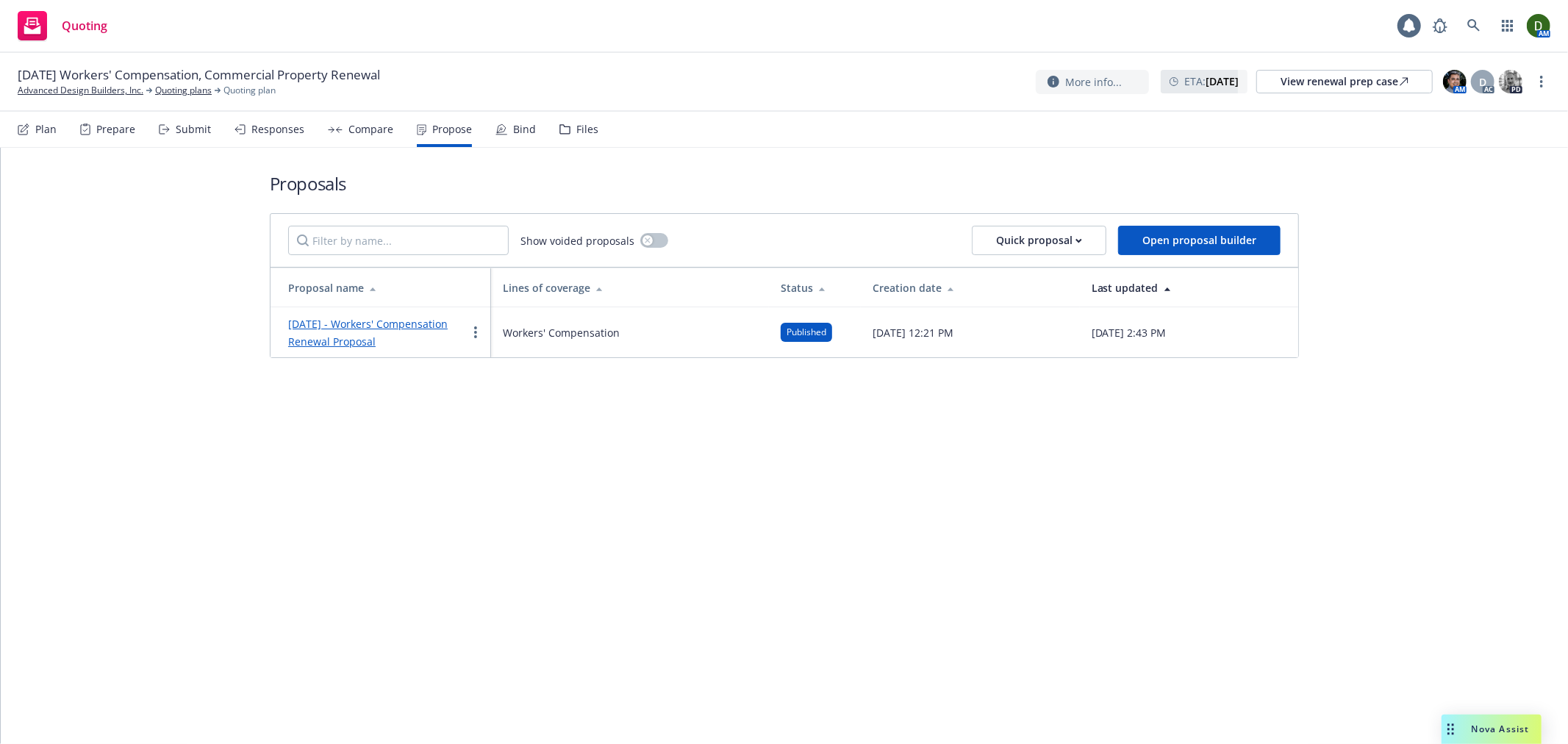
click at [354, 336] on link "[DATE] - Workers' Compensation Renewal Proposal" at bounding box center [368, 333] width 160 height 32
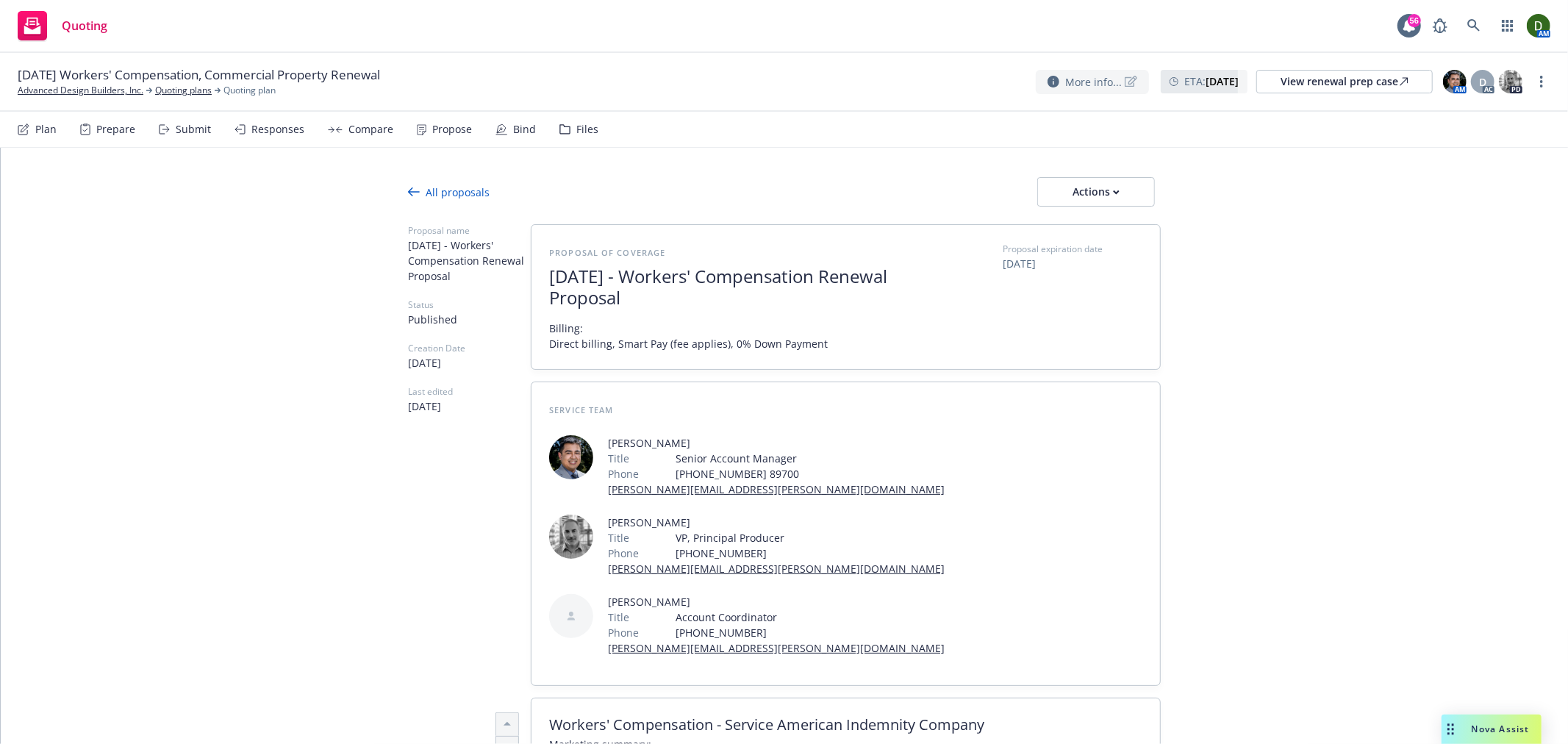
drag, startPoint x: 1200, startPoint y: 413, endPoint x: 1100, endPoint y: 85, distance: 342.9
click at [1120, 189] on div "Actions" at bounding box center [1096, 192] width 69 height 28
click at [1112, 226] on span "Copy proposal link" at bounding box center [1096, 230] width 126 height 14
type textarea "x"
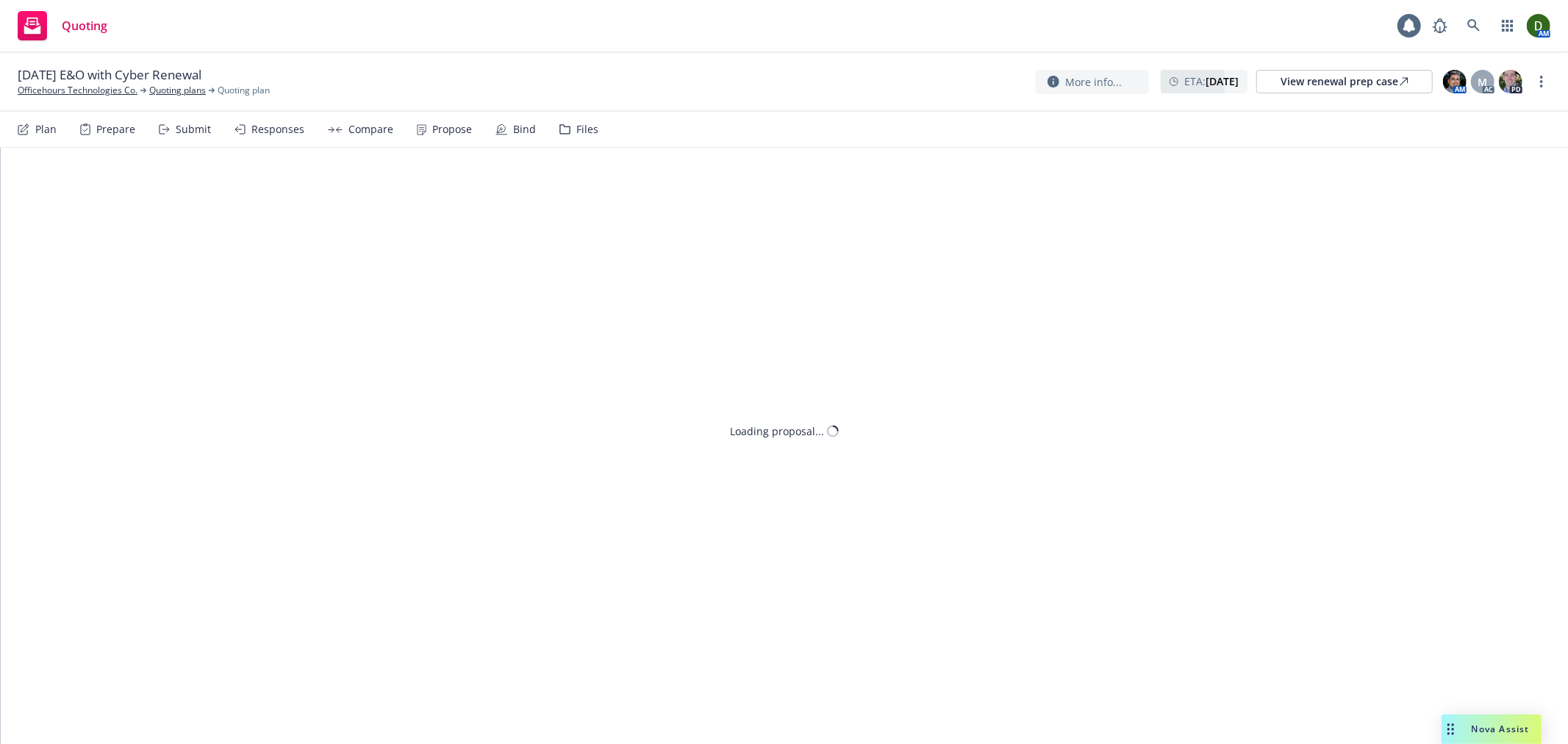
click at [435, 130] on div "Propose" at bounding box center [453, 129] width 40 height 12
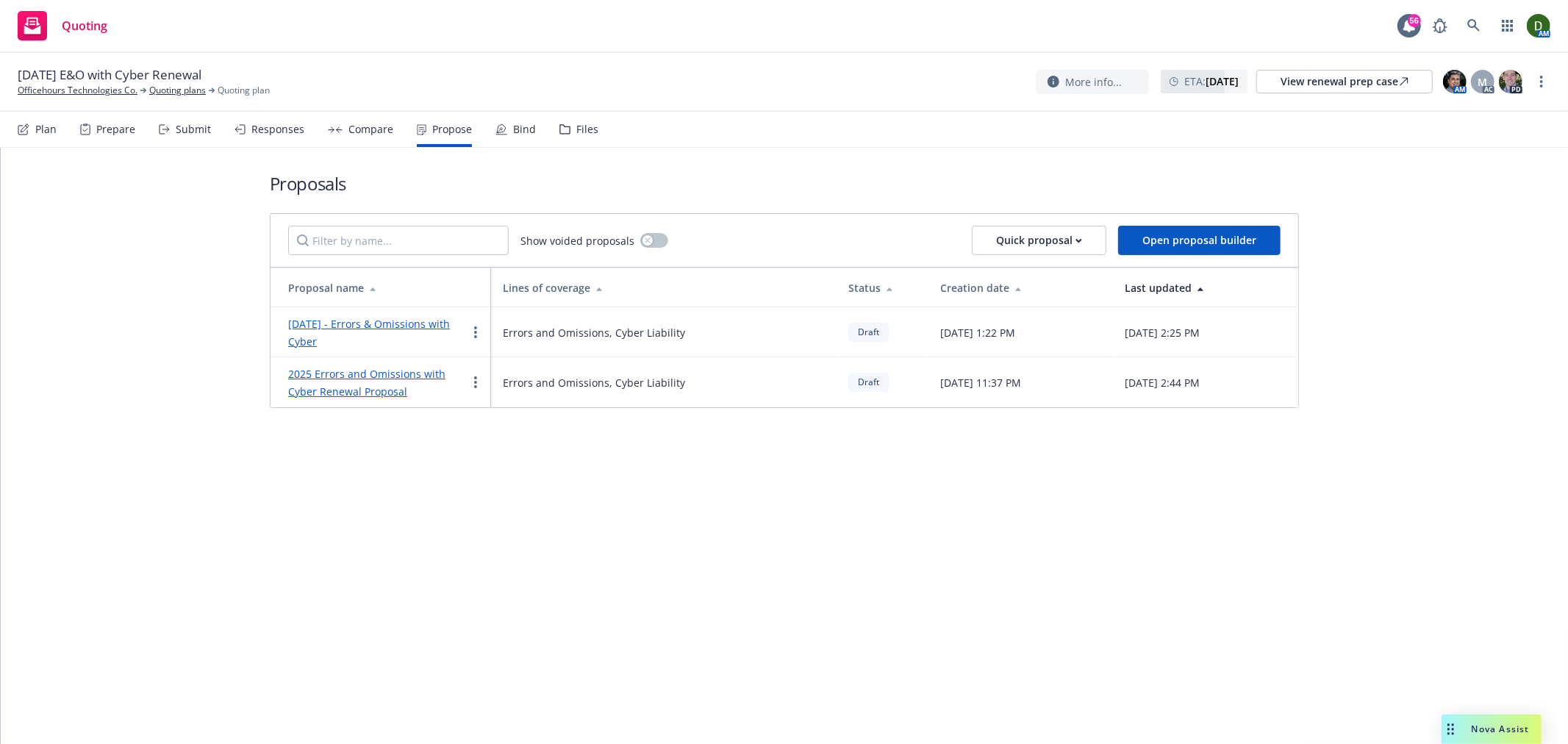
click at [422, 325] on link "[DATE] - Errors & Omissions with Cyber" at bounding box center [369, 333] width 161 height 32
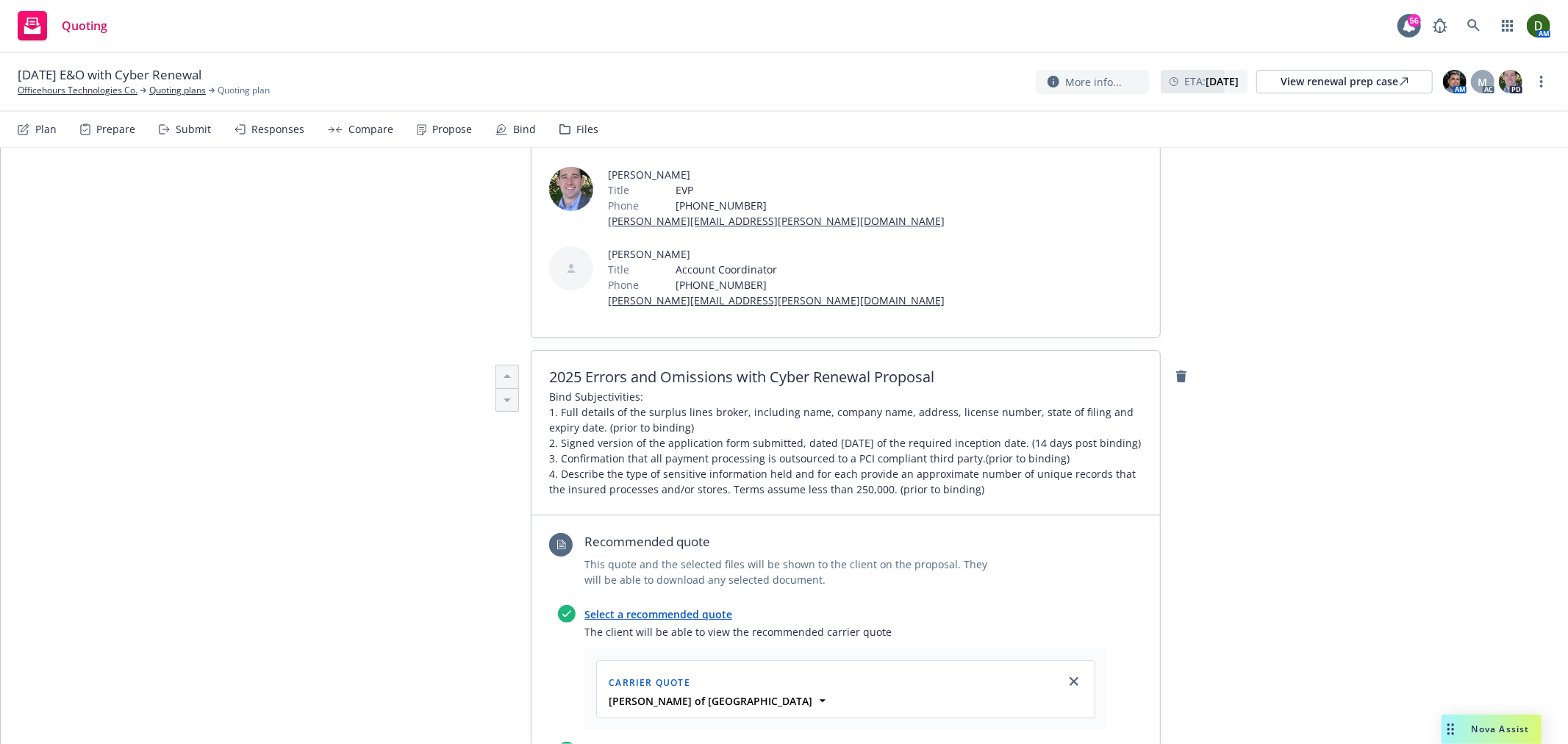
scroll to position [572, 0]
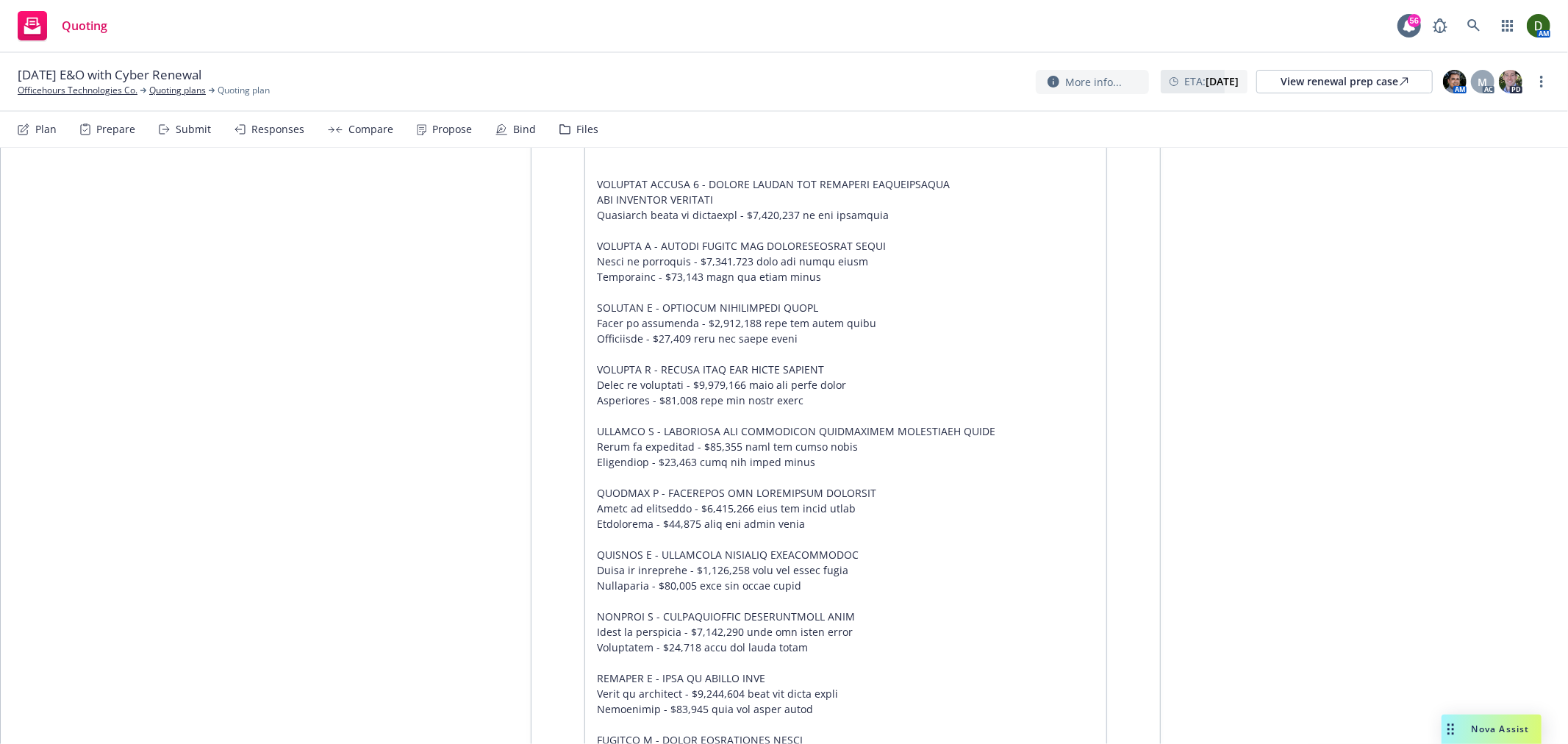
drag, startPoint x: 408, startPoint y: 412, endPoint x: 356, endPoint y: 596, distance: 191.2
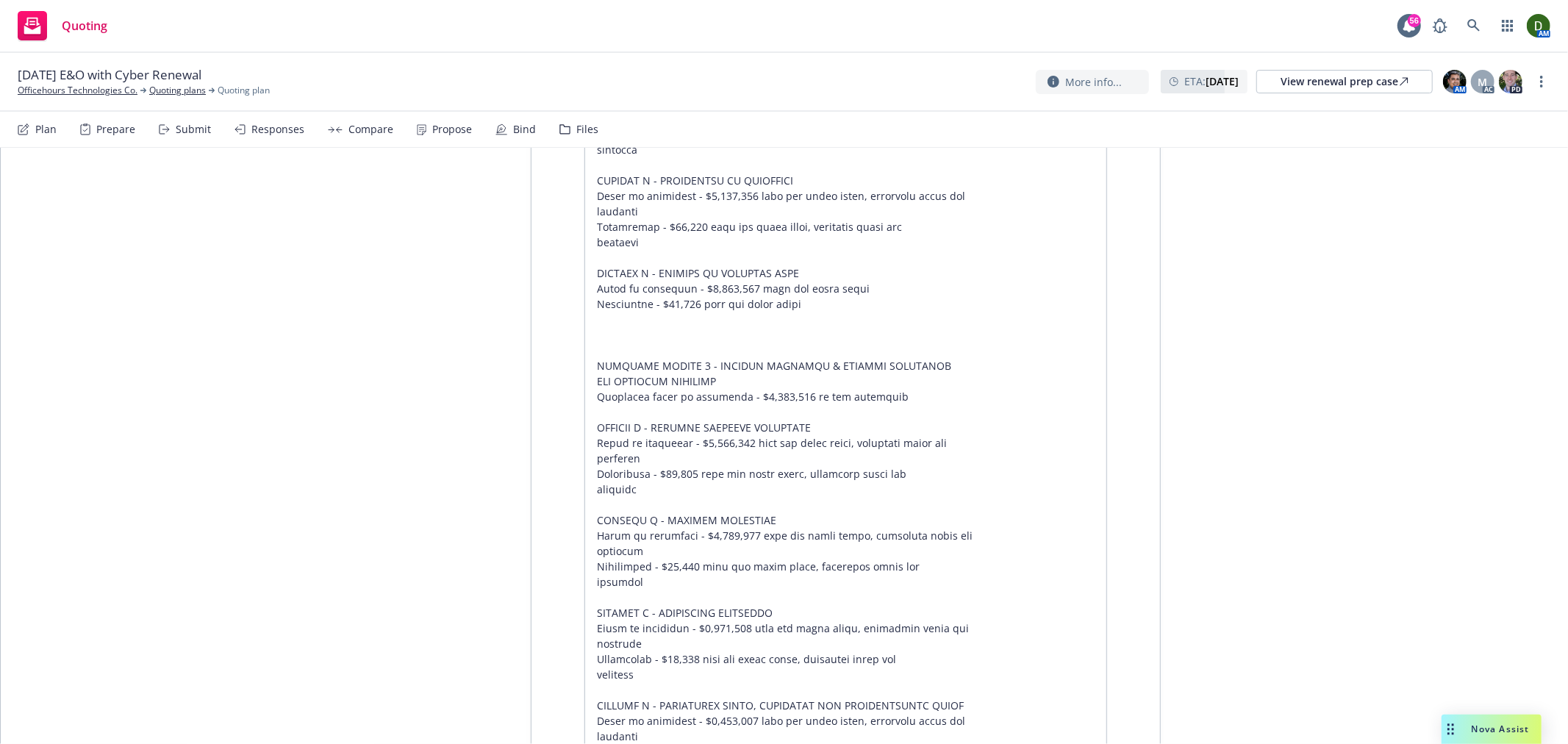
scroll to position [0, 0]
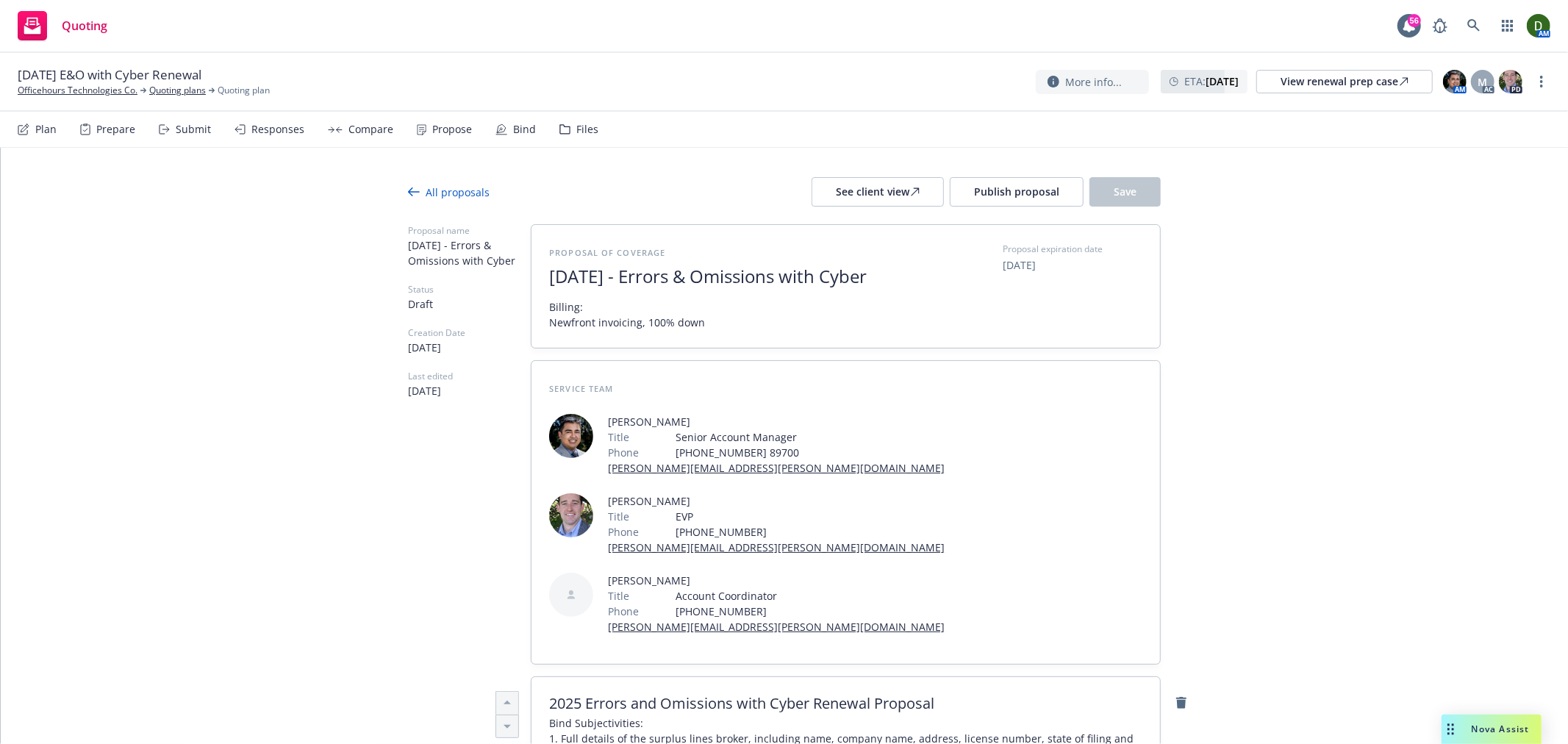
drag, startPoint x: 530, startPoint y: 439, endPoint x: 768, endPoint y: 231, distance: 316.1
click at [914, 199] on button "See client view" at bounding box center [877, 191] width 132 height 29
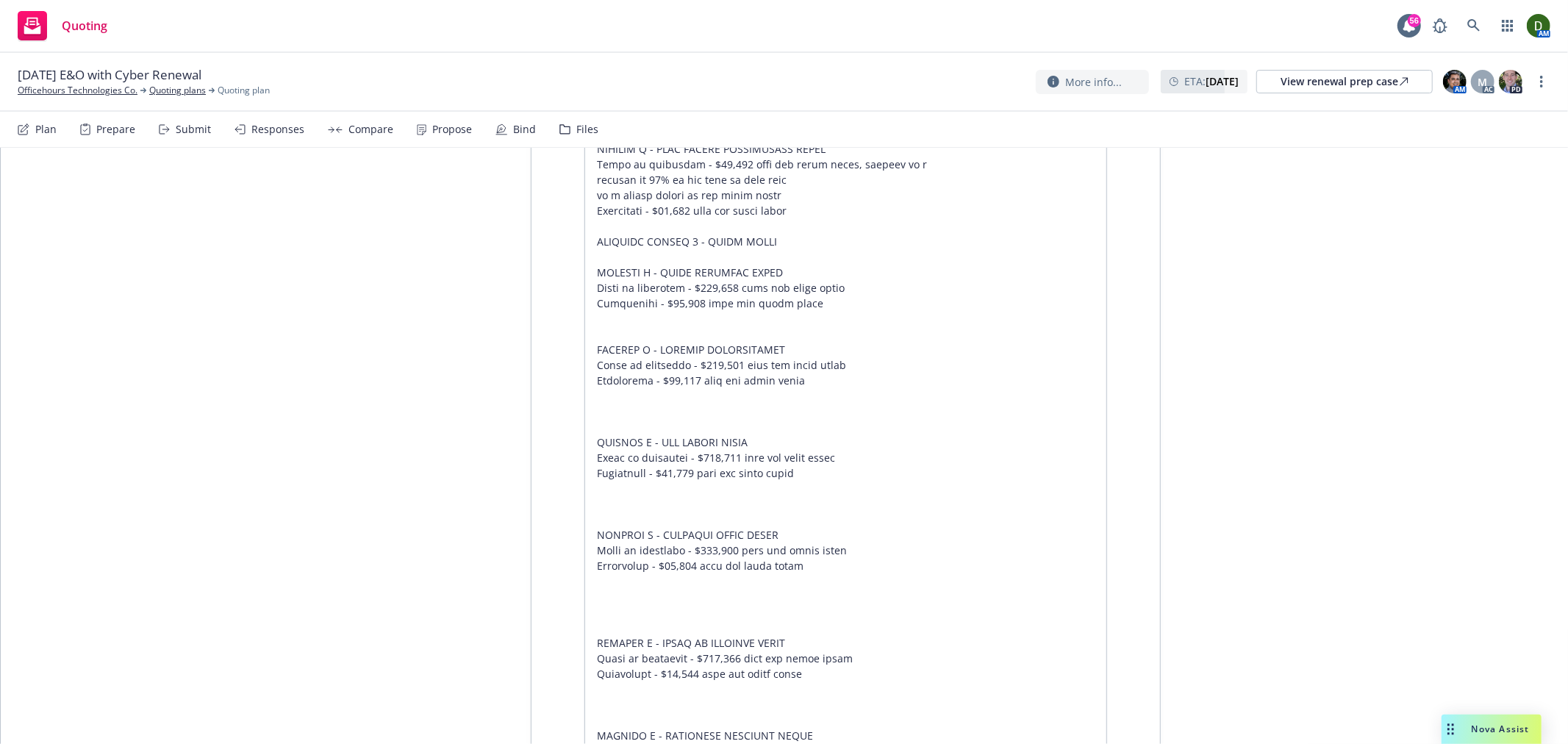
scroll to position [3105, 0]
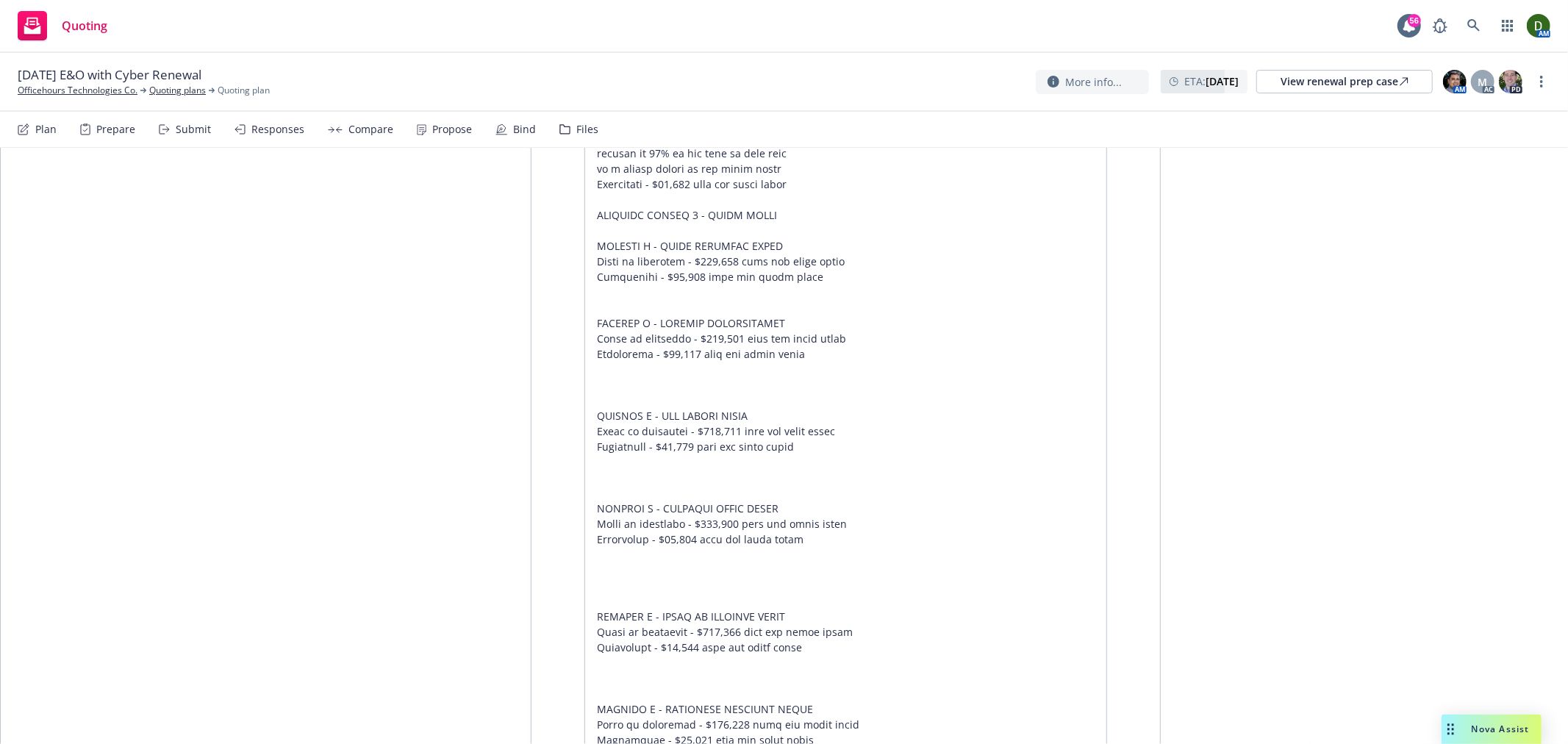
type textarea "x"
click at [1475, 24] on icon at bounding box center [1473, 25] width 12 height 12
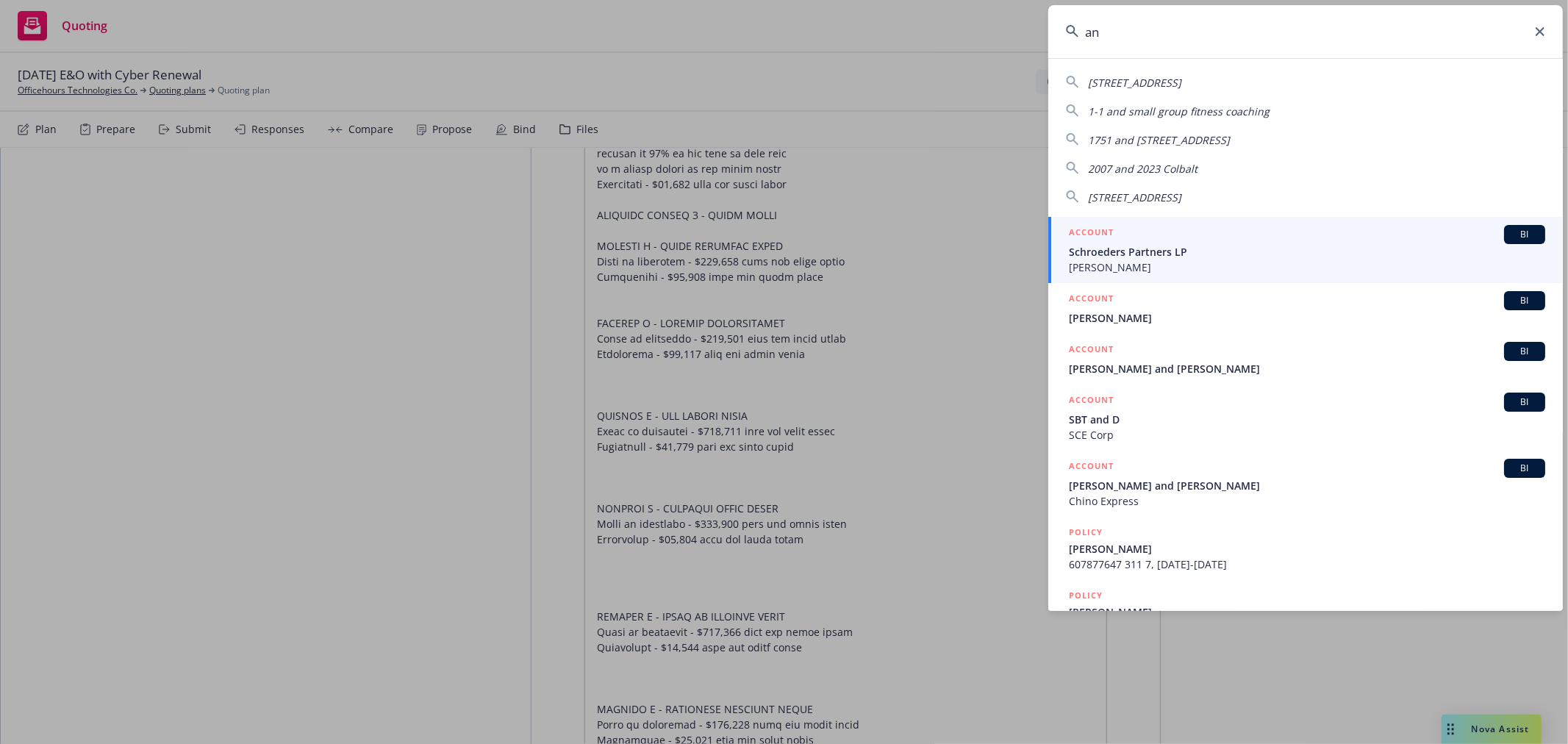
type input "a"
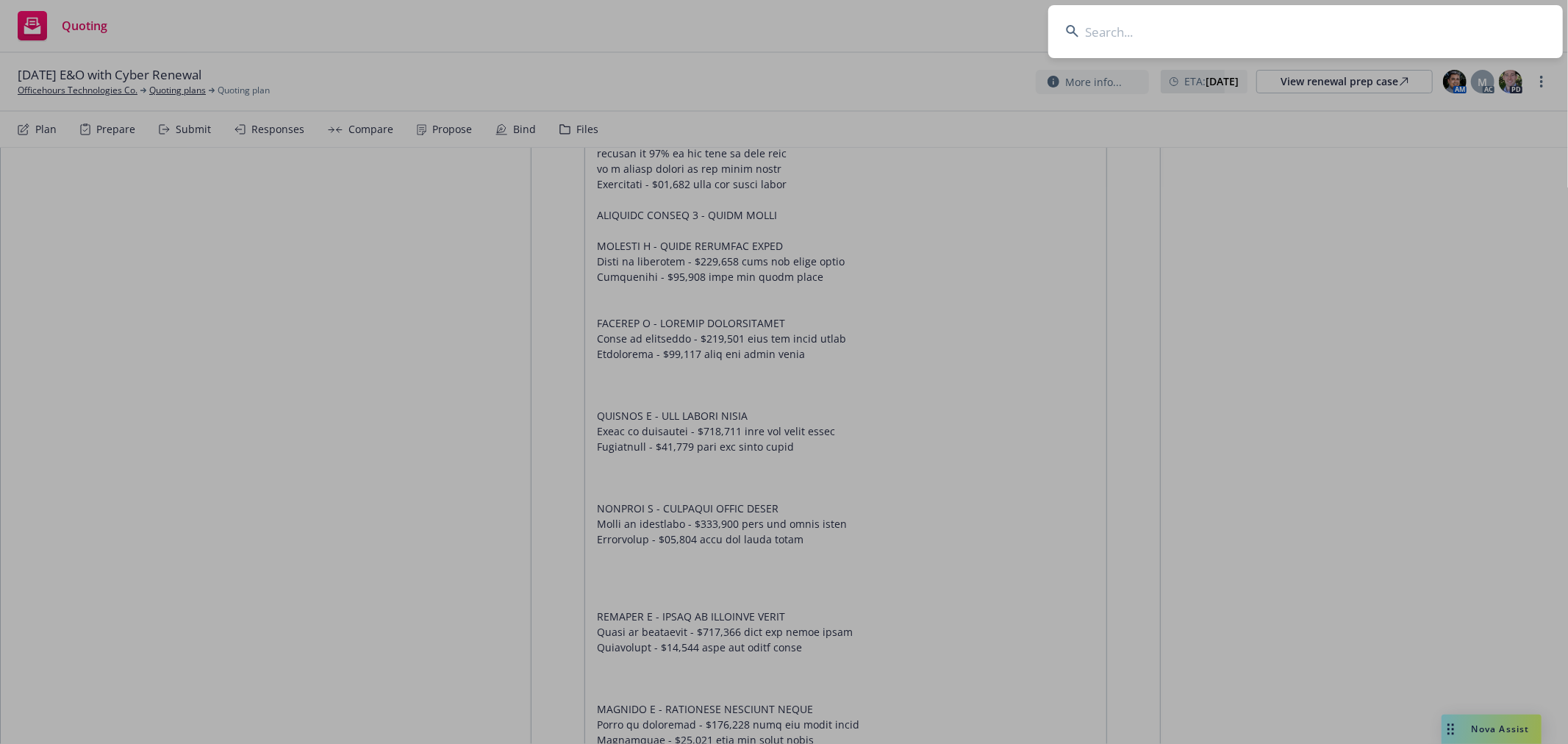
type textarea "x"
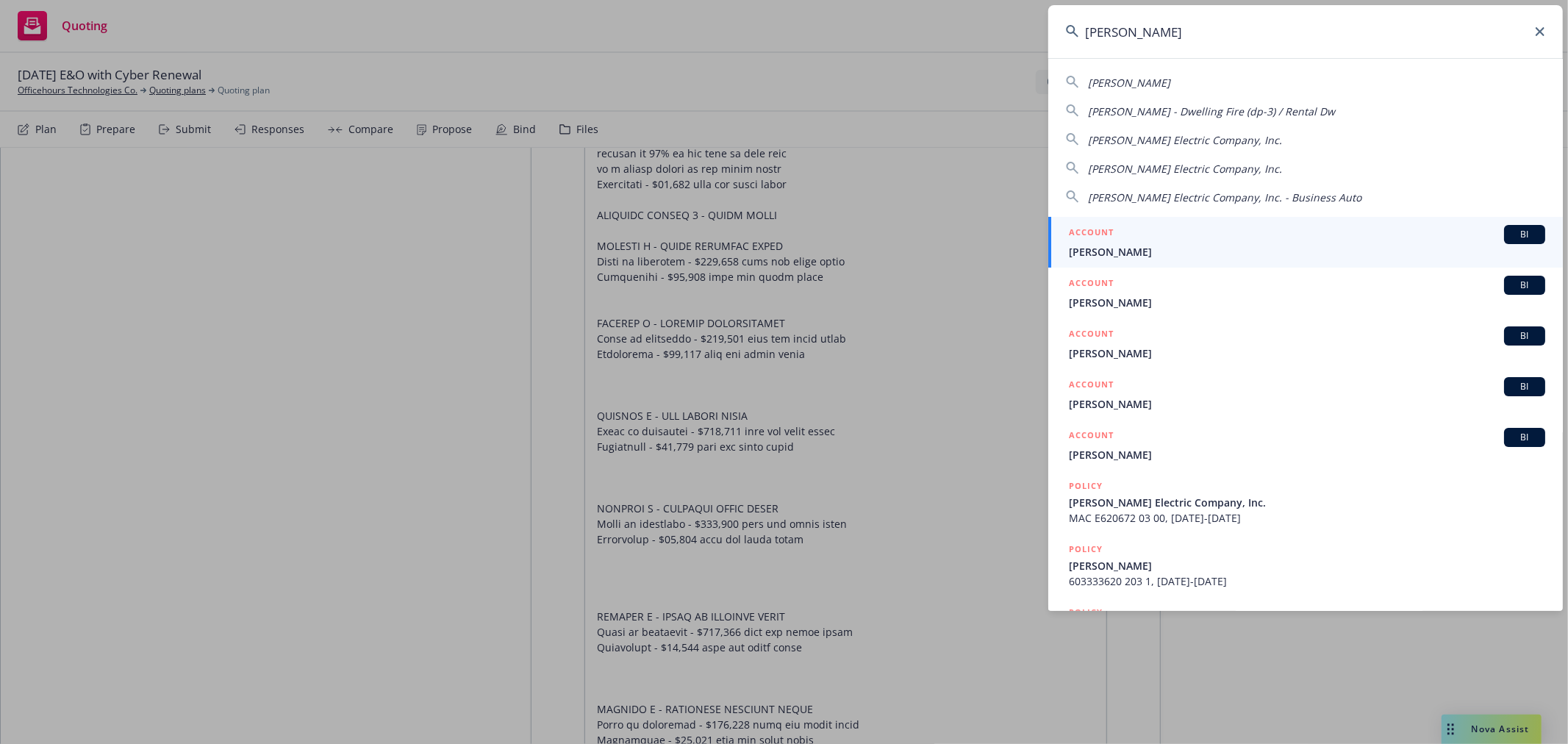
type input "vincent"
type textarea "x"
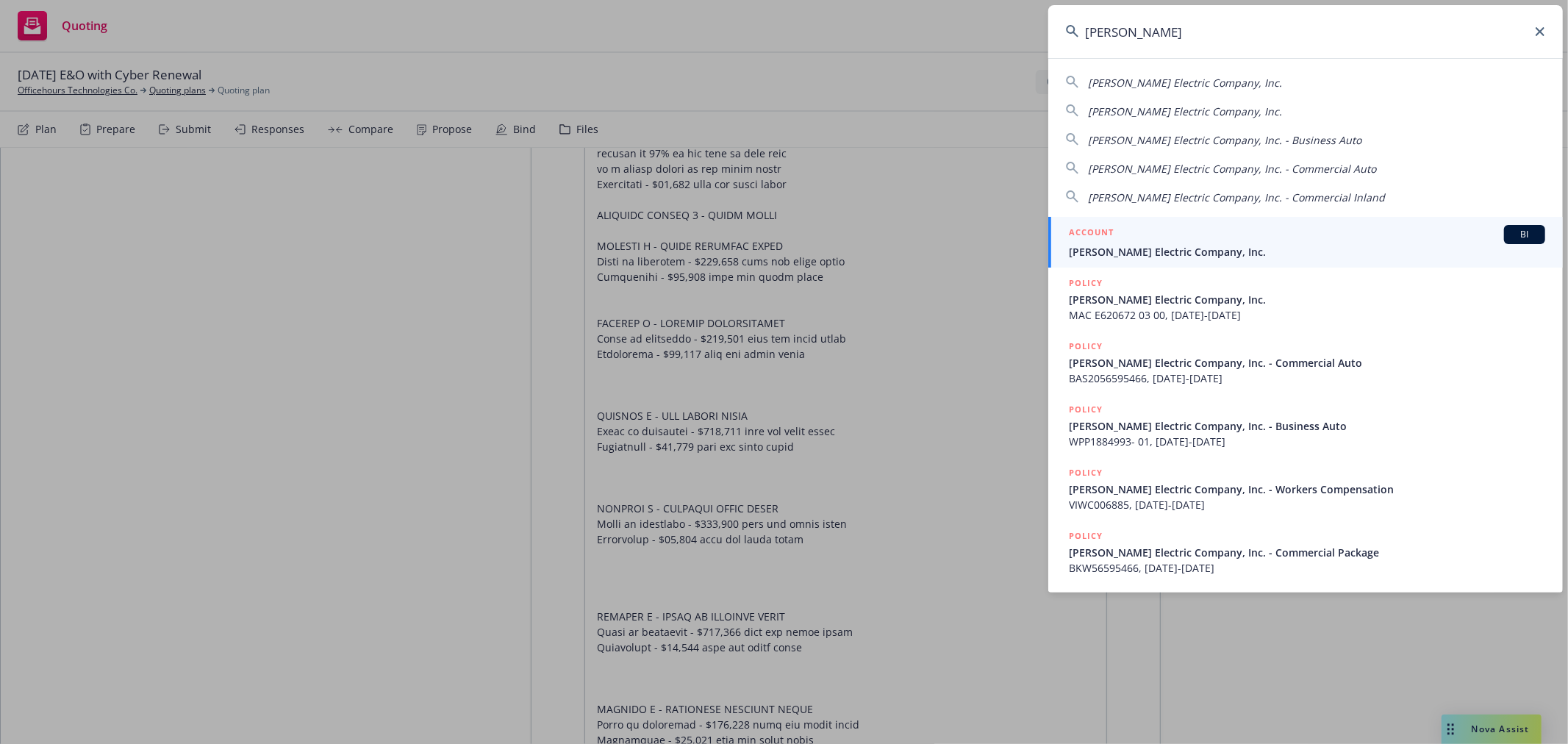
type input "vincent elec"
click at [1172, 231] on div "ACCOUNT BI" at bounding box center [1307, 234] width 477 height 19
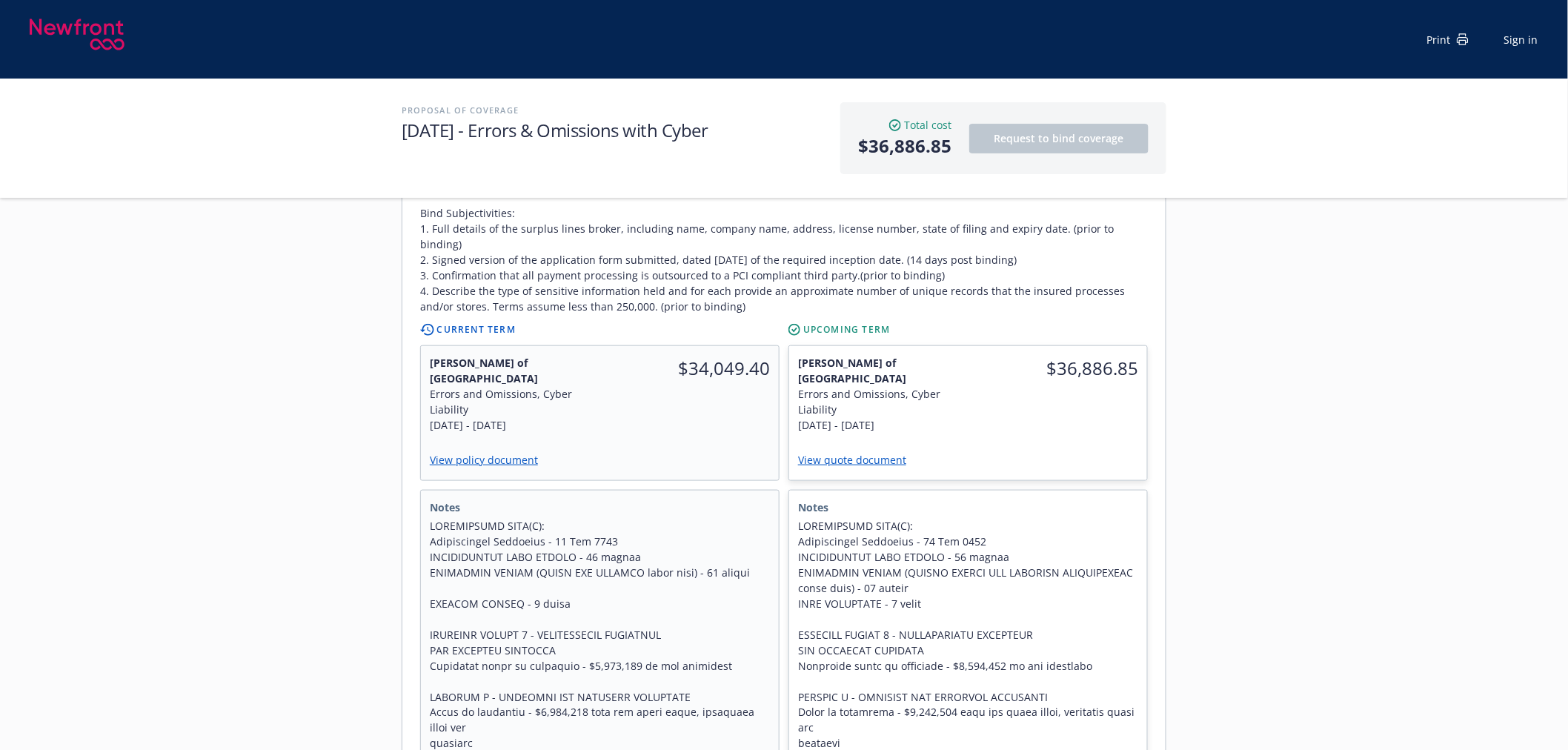
scroll to position [411, 0]
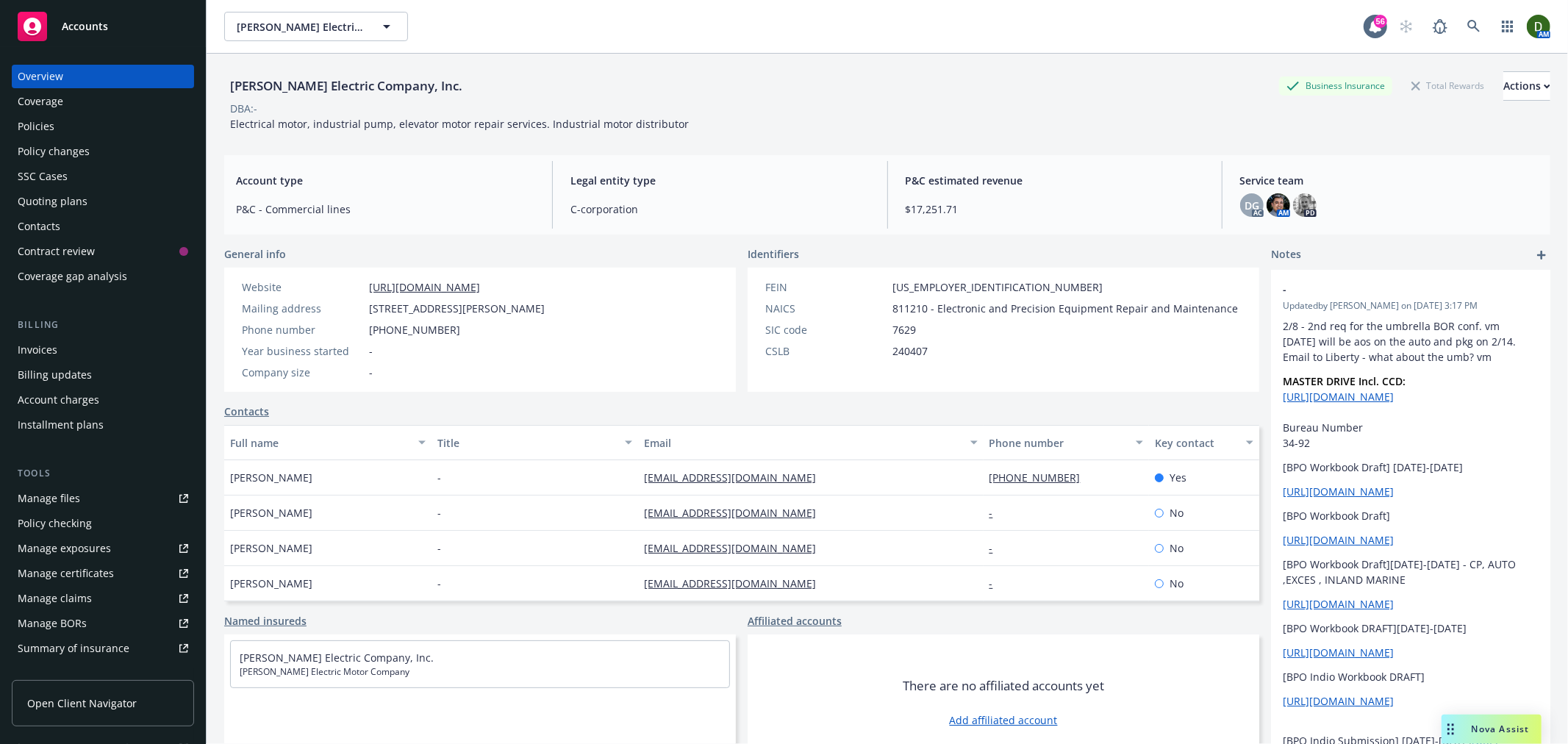
click at [140, 151] on div "Policy changes" at bounding box center [102, 151] width 171 height 23
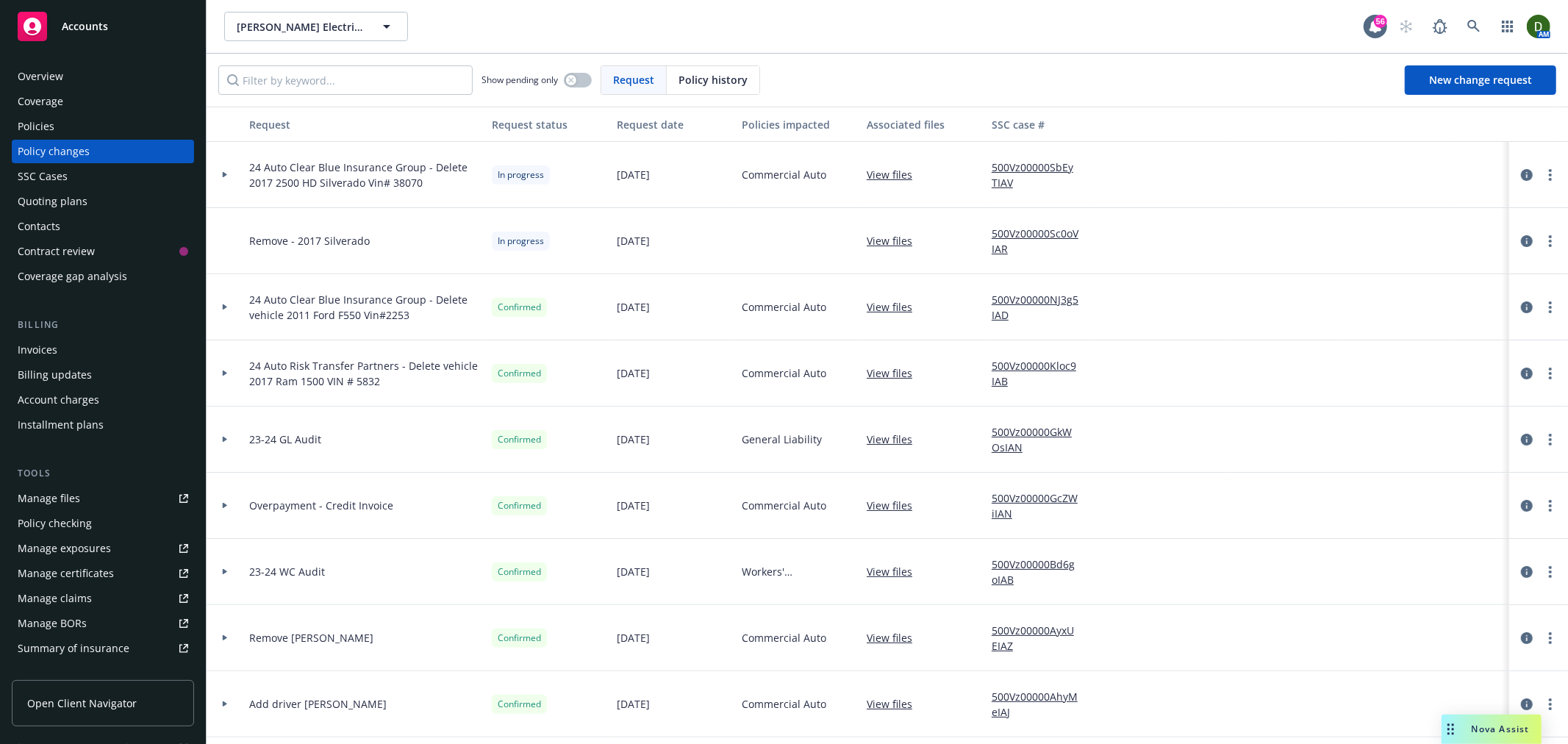
click at [1001, 166] on link "500Vz00000SbEyTIAV" at bounding box center [1041, 175] width 98 height 31
click at [992, 160] on link "500Vz00000SbEyTIAV" at bounding box center [1041, 175] width 98 height 31
